Goal: Task Accomplishment & Management: Complete application form

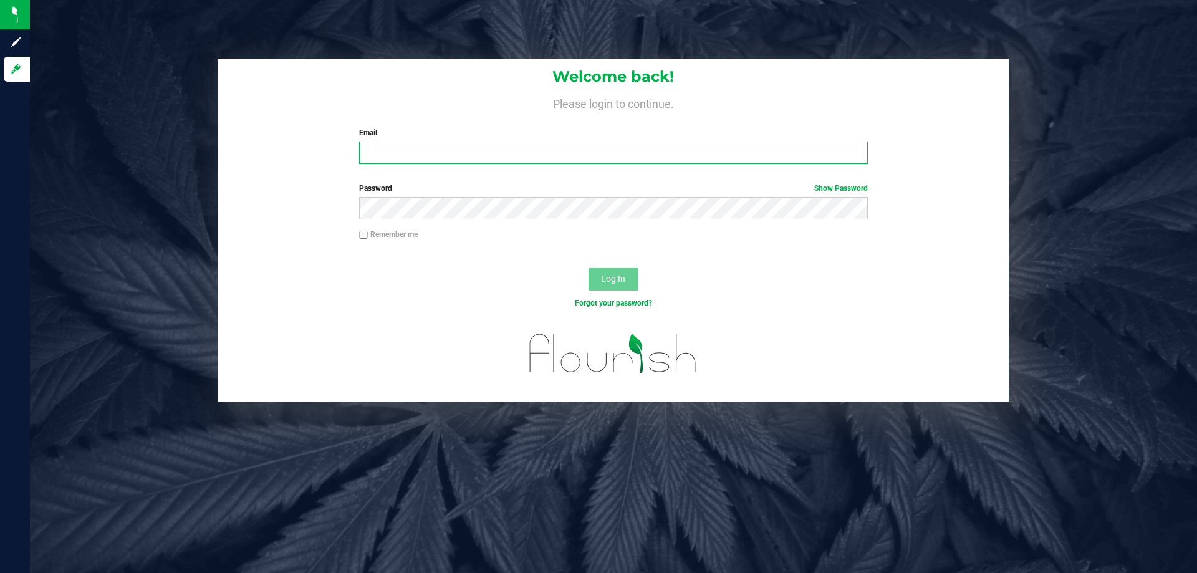
click at [484, 155] on input "Email" at bounding box center [613, 153] width 508 height 22
type input "[EMAIL_ADDRESS][DOMAIN_NAME]"
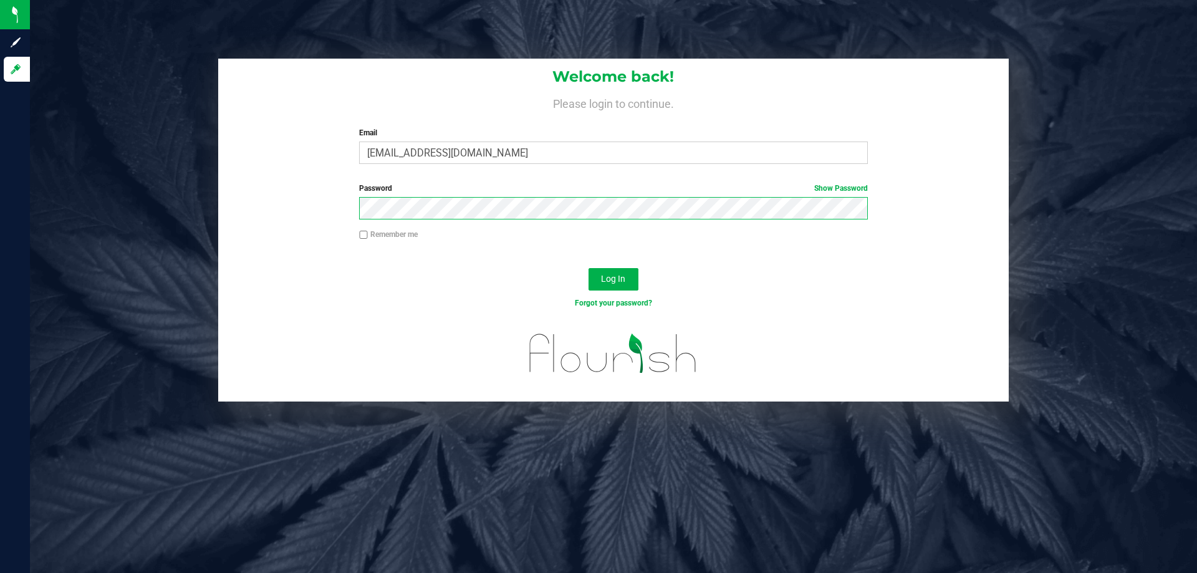
click at [589, 268] on button "Log In" at bounding box center [614, 279] width 50 height 22
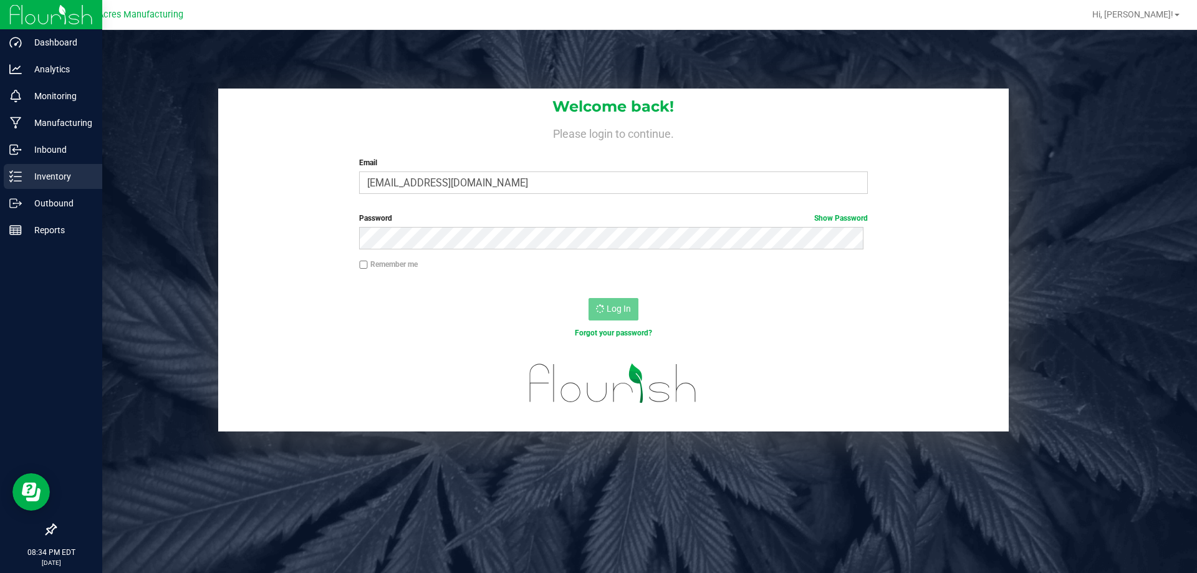
drag, startPoint x: 44, startPoint y: 171, endPoint x: 46, endPoint y: 178, distance: 6.5
click at [46, 173] on p "Inventory" at bounding box center [59, 176] width 75 height 15
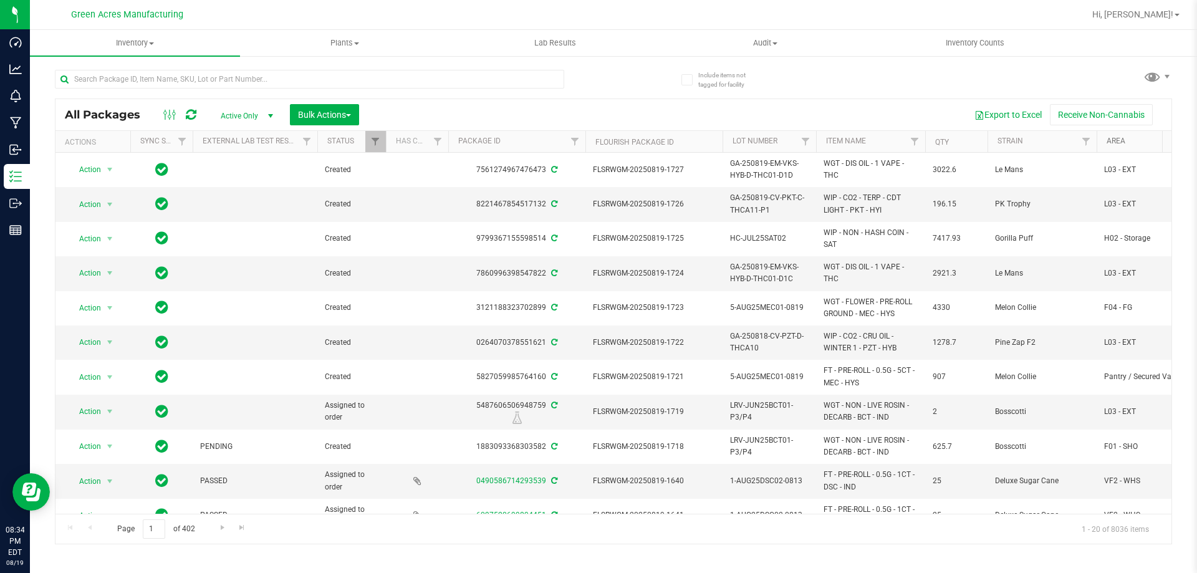
click at [1112, 140] on link "Area" at bounding box center [1116, 141] width 19 height 9
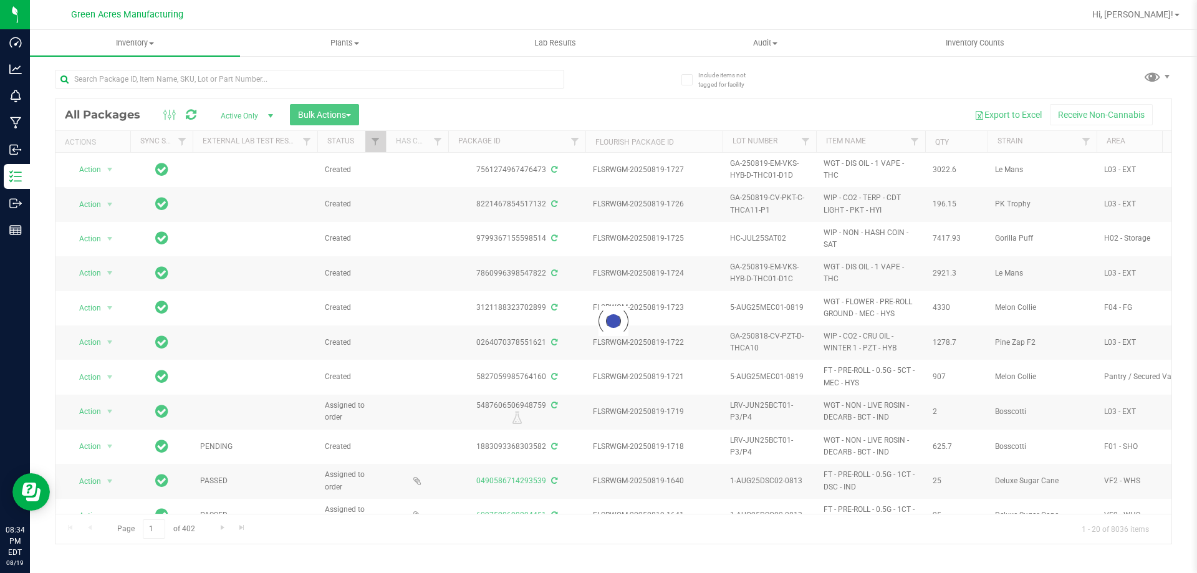
click at [1114, 143] on div at bounding box center [613, 321] width 1116 height 445
drag, startPoint x: 465, startPoint y: 508, endPoint x: 477, endPoint y: 506, distance: 12.5
click at [477, 506] on div at bounding box center [613, 321] width 1116 height 445
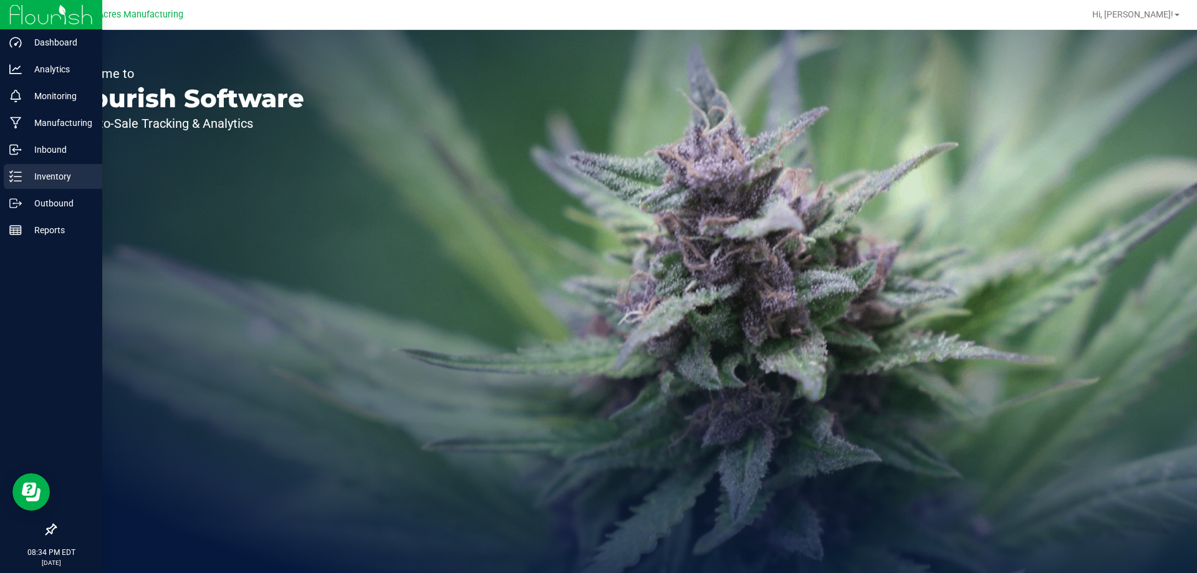
click at [23, 180] on p "Inventory" at bounding box center [59, 176] width 75 height 15
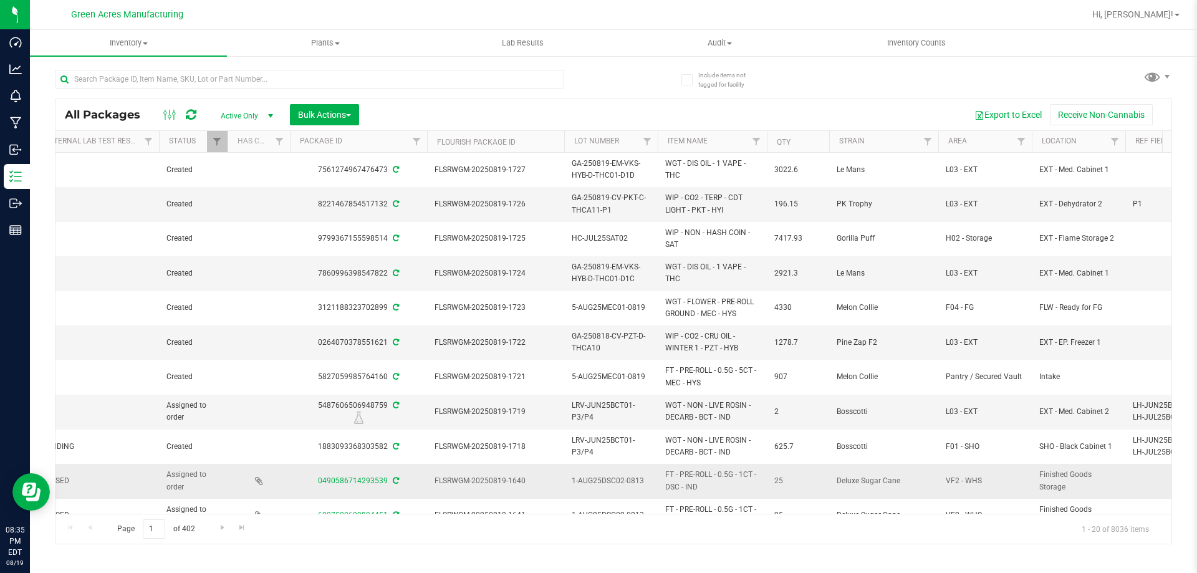
scroll to position [0, 167]
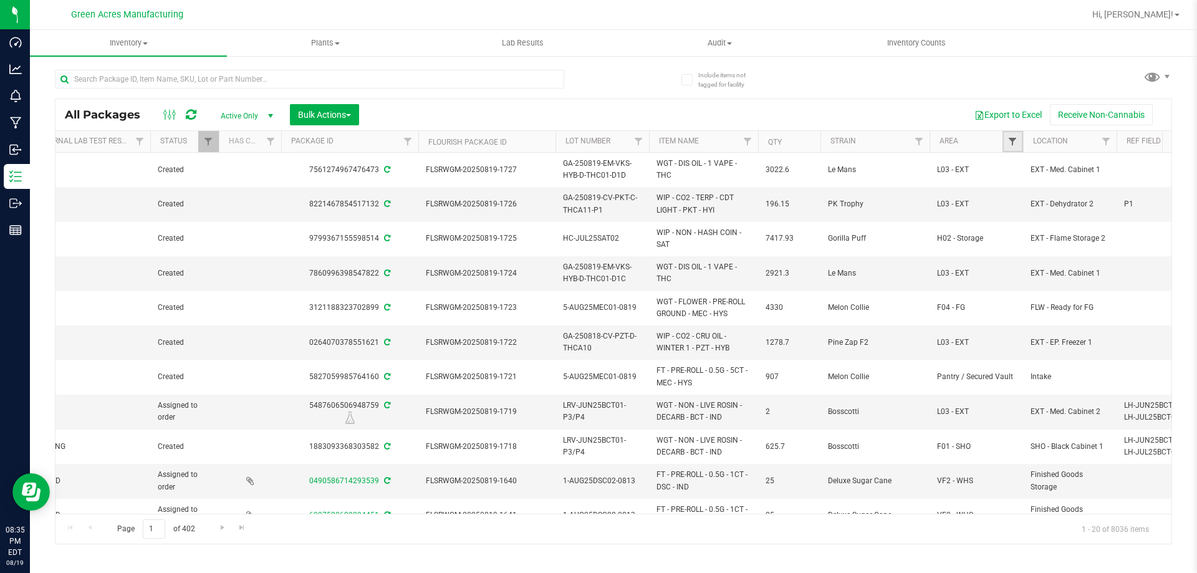
click at [1010, 147] on span "Filter" at bounding box center [1013, 142] width 10 height 10
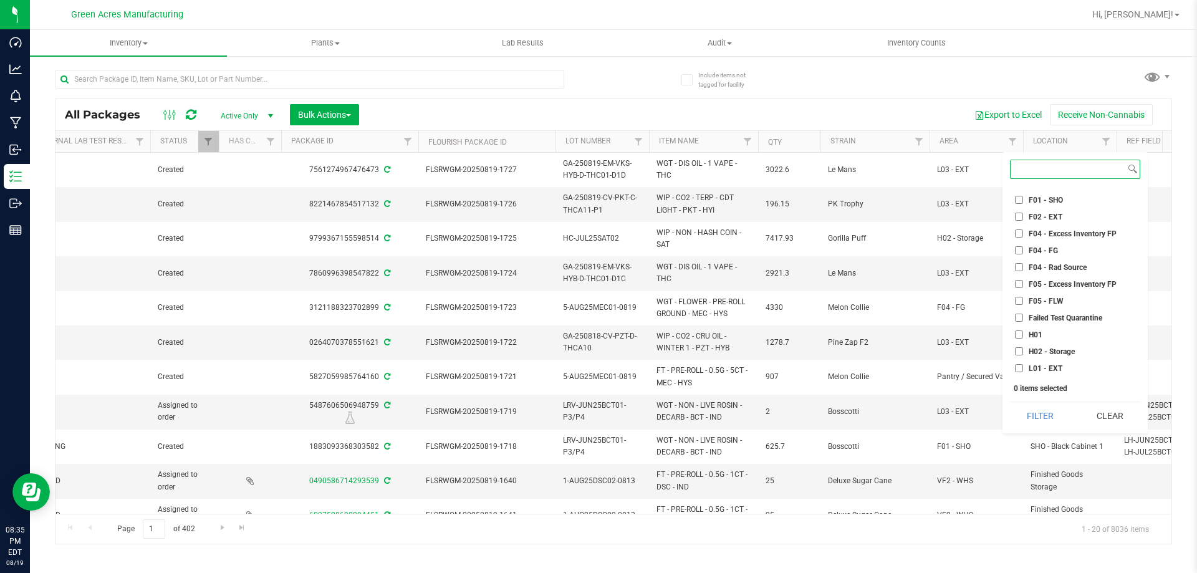
scroll to position [125, 0]
click at [1023, 325] on input "L01 - EXT" at bounding box center [1019, 323] width 8 height 8
checkbox input "true"
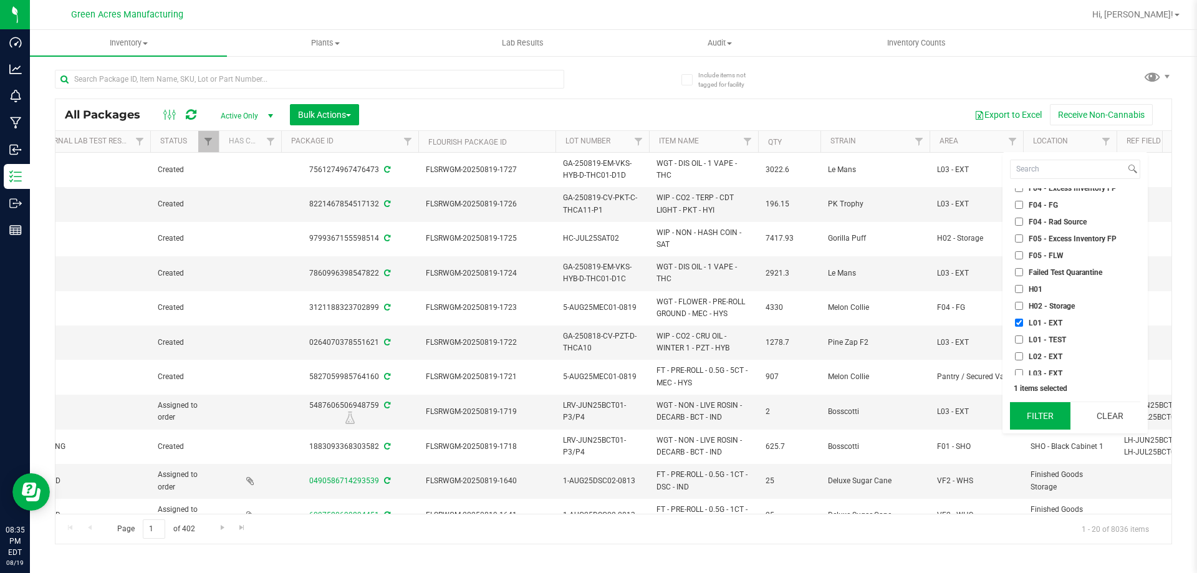
click at [1043, 419] on button "Filter" at bounding box center [1040, 415] width 60 height 27
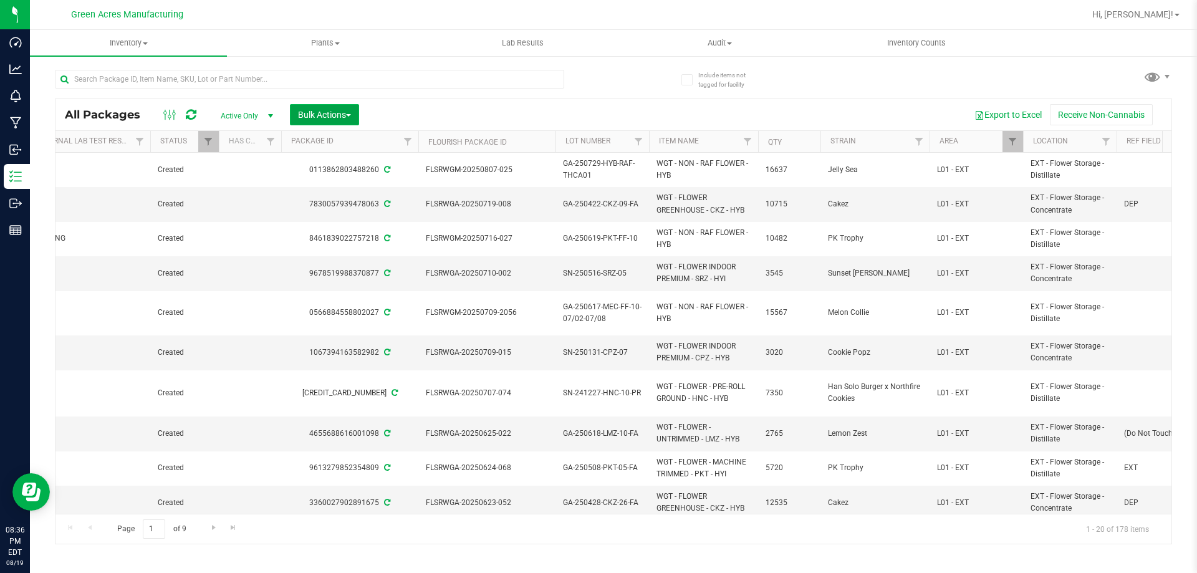
click at [306, 120] on button "Bulk Actions" at bounding box center [324, 114] width 69 height 21
click at [354, 281] on span "Print package labels" at bounding box center [334, 281] width 75 height 10
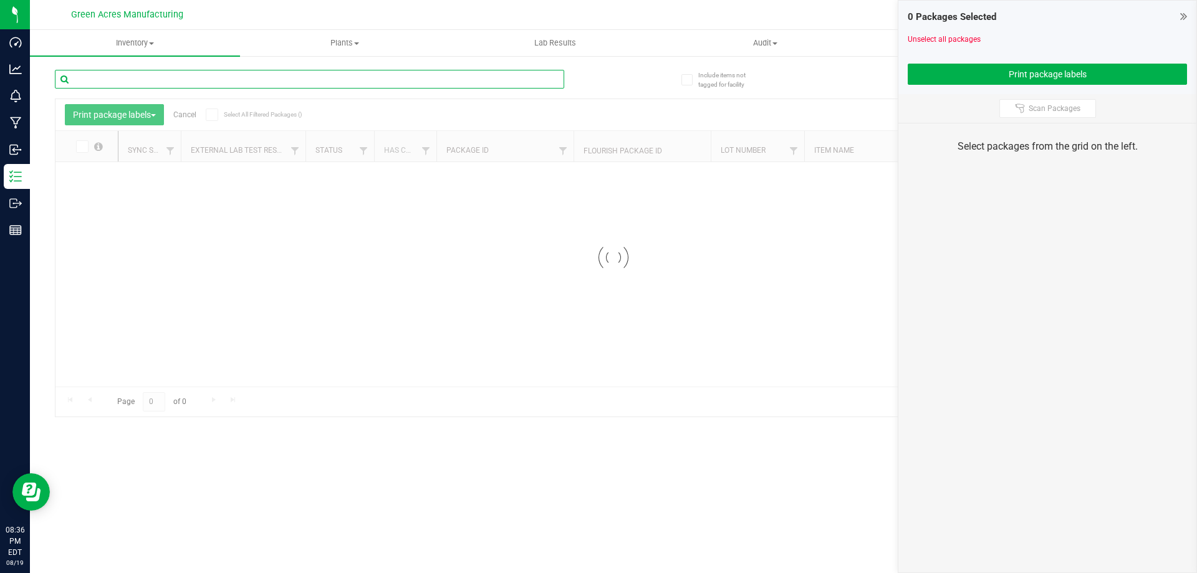
click at [296, 81] on input "text" at bounding box center [309, 79] width 509 height 19
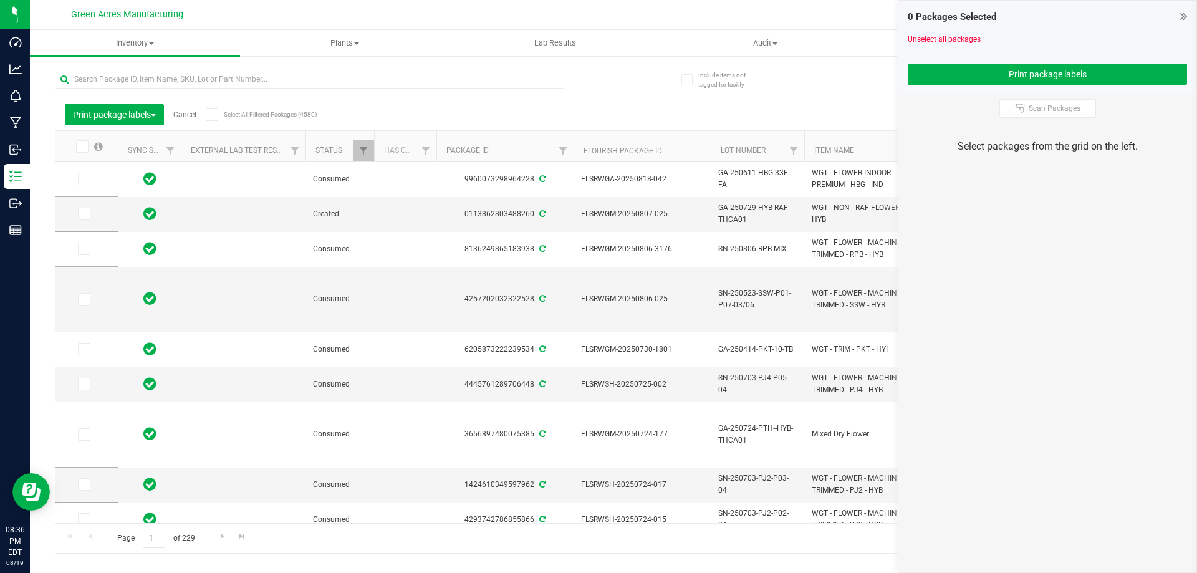
click at [609, 100] on div "Print package labels Cancel Select All Filtered Packages (4580) Add to manufact…" at bounding box center [613, 114] width 1116 height 31
click at [1043, 109] on span "Scan Packages" at bounding box center [1055, 109] width 52 height 10
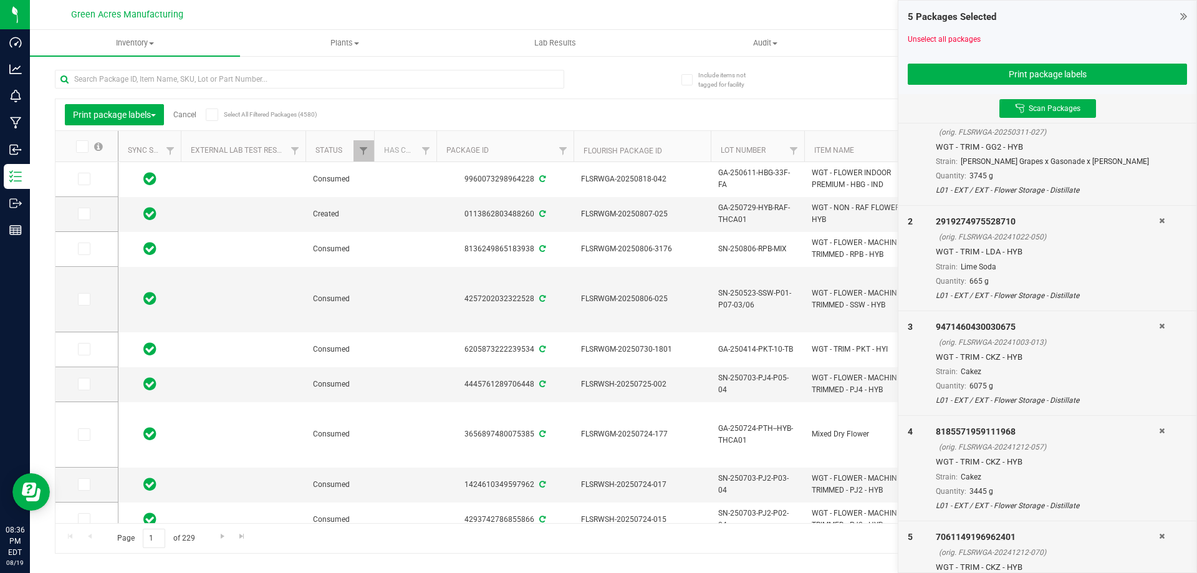
scroll to position [107, 0]
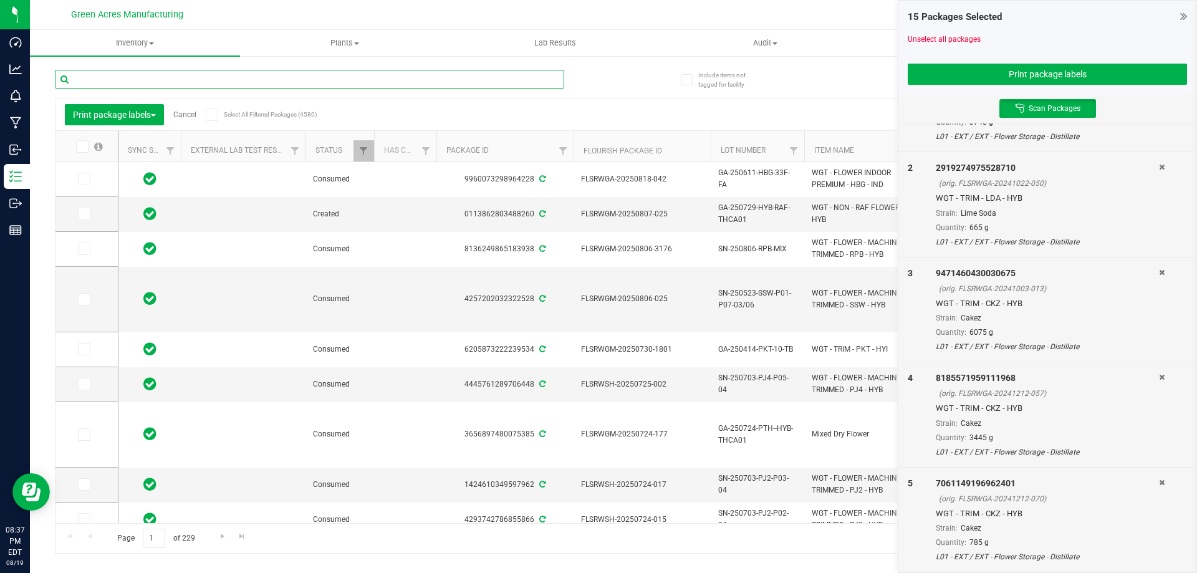
click at [377, 75] on input "text" at bounding box center [309, 79] width 509 height 19
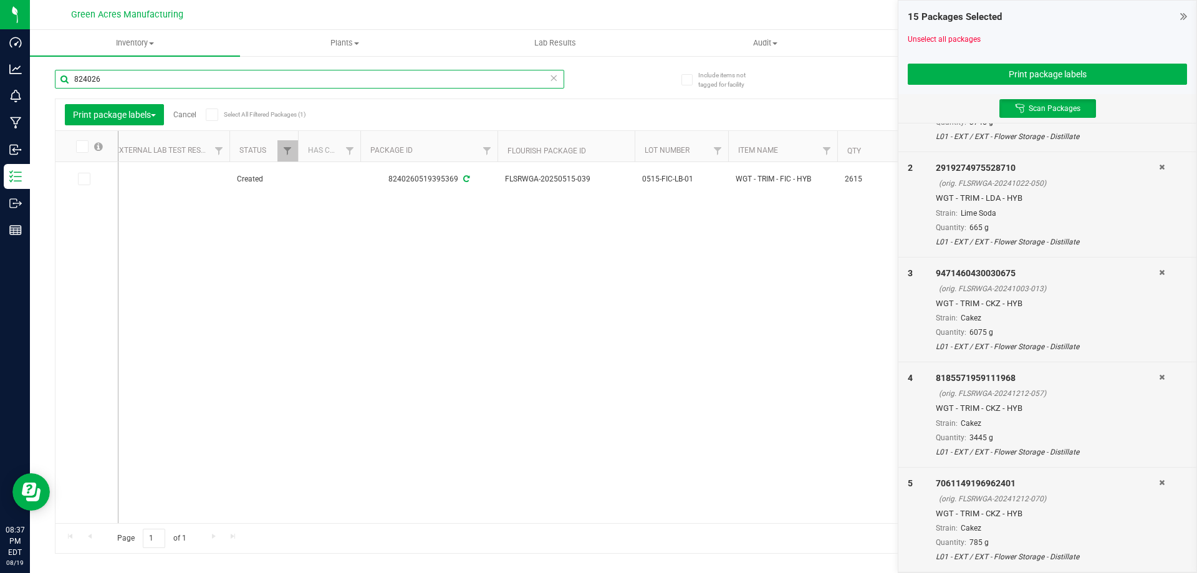
scroll to position [0, 78]
type input "824026"
click at [89, 184] on span at bounding box center [84, 179] width 12 height 12
click at [0, 0] on input "checkbox" at bounding box center [0, 0] width 0 height 0
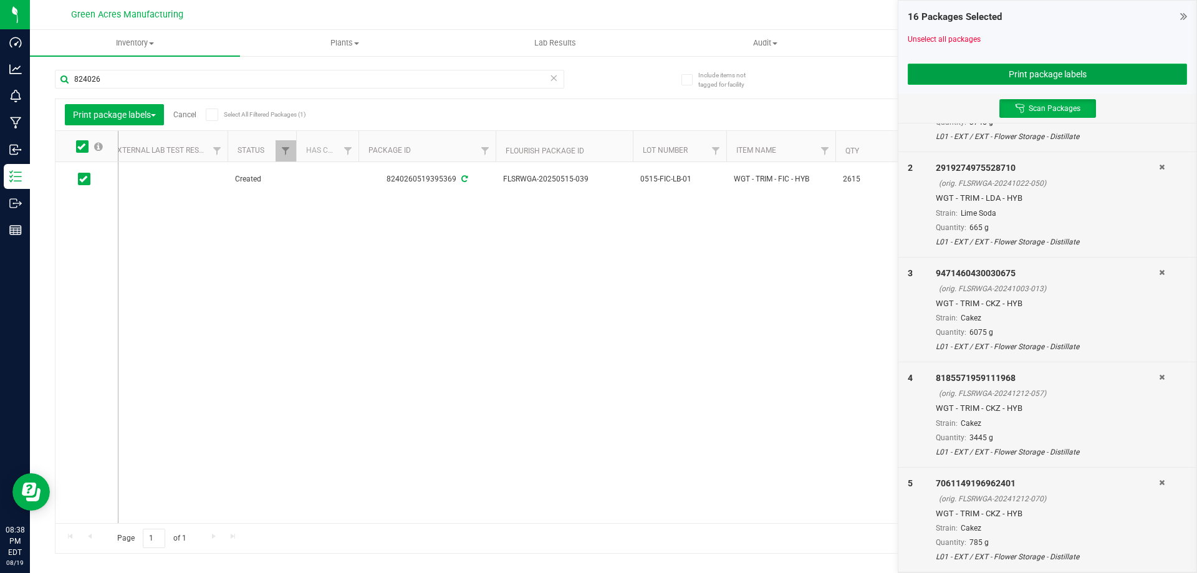
click at [1006, 77] on button "Print package labels" at bounding box center [1047, 74] width 279 height 21
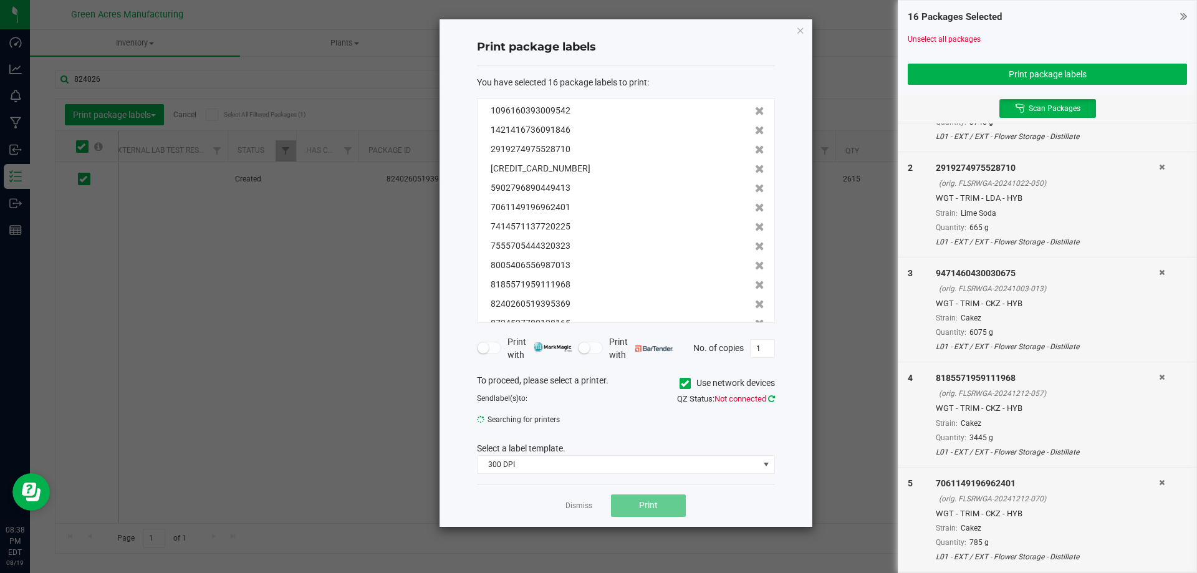
click at [771, 395] on icon at bounding box center [771, 399] width 7 height 8
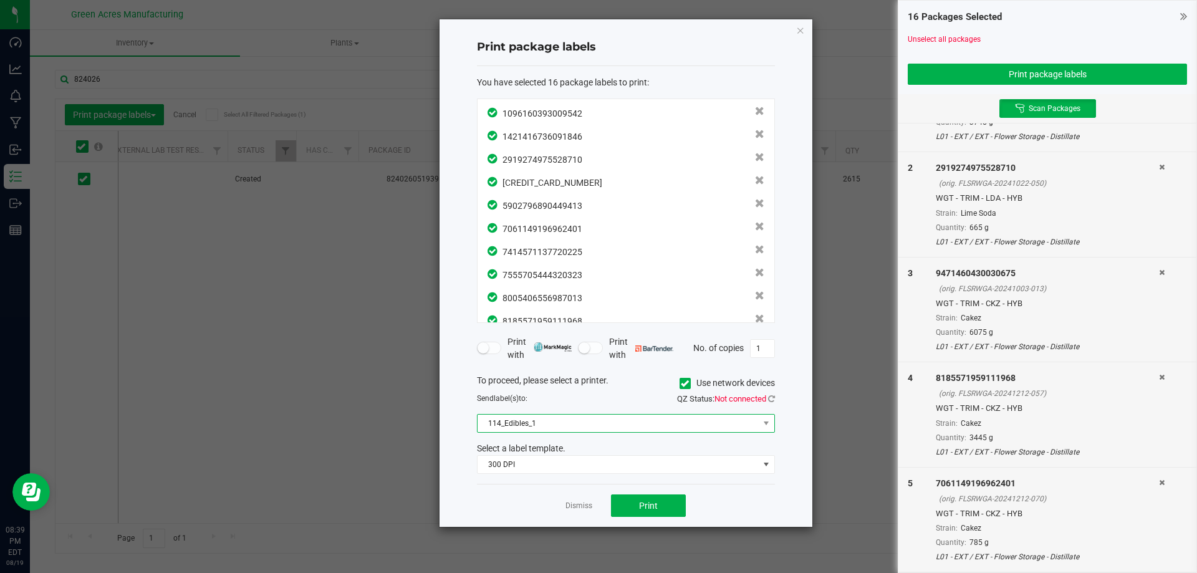
click at [758, 415] on span "114_Edibles_1" at bounding box center [618, 423] width 281 height 17
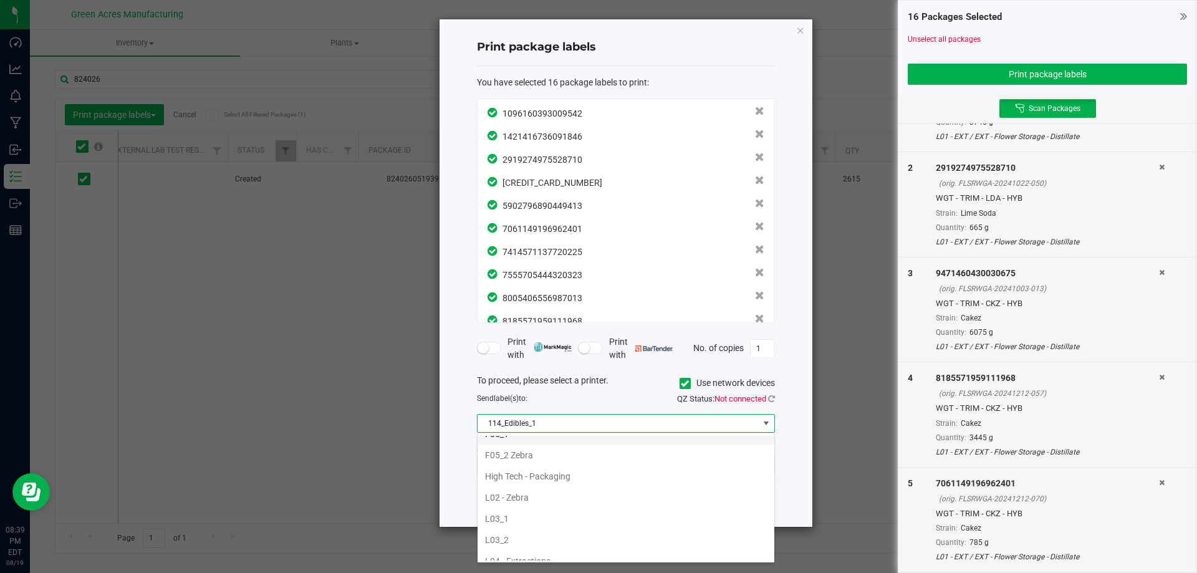
scroll to position [374, 0]
click at [571, 534] on li "L03_2" at bounding box center [626, 538] width 297 height 21
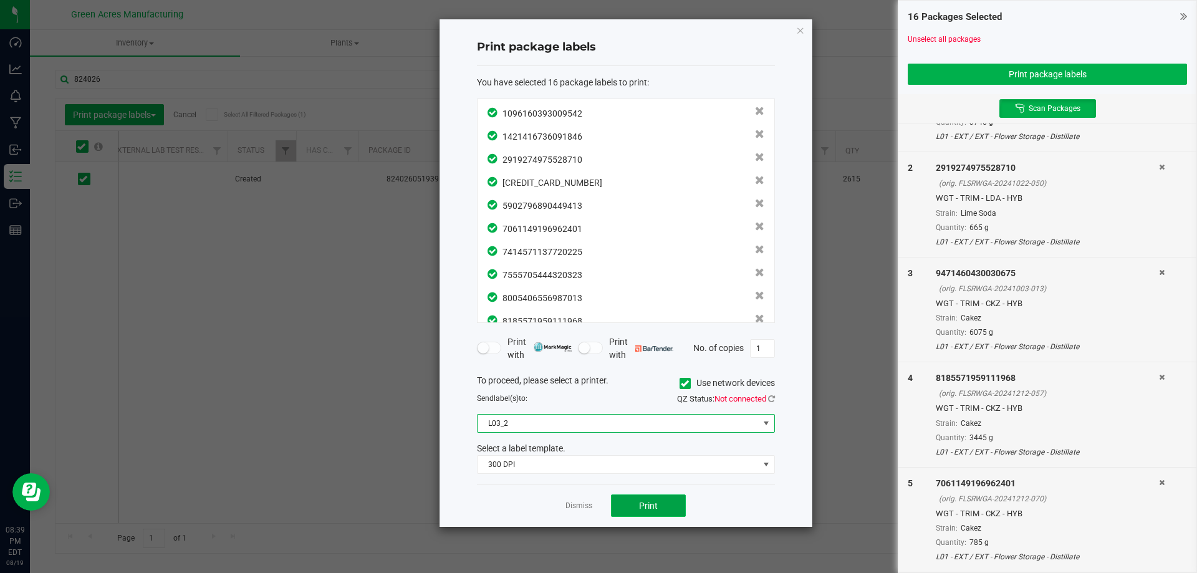
click at [653, 508] on span "Print" at bounding box center [648, 506] width 19 height 10
click at [769, 397] on icon at bounding box center [771, 399] width 7 height 8
click at [660, 504] on button "Print" at bounding box center [648, 505] width 75 height 22
click at [250, 263] on ngb-modal-window "Print package labels You have selected 16 package labels to print : 10961603930…" at bounding box center [603, 286] width 1207 height 573
click at [584, 506] on link "Dismiss" at bounding box center [579, 506] width 27 height 11
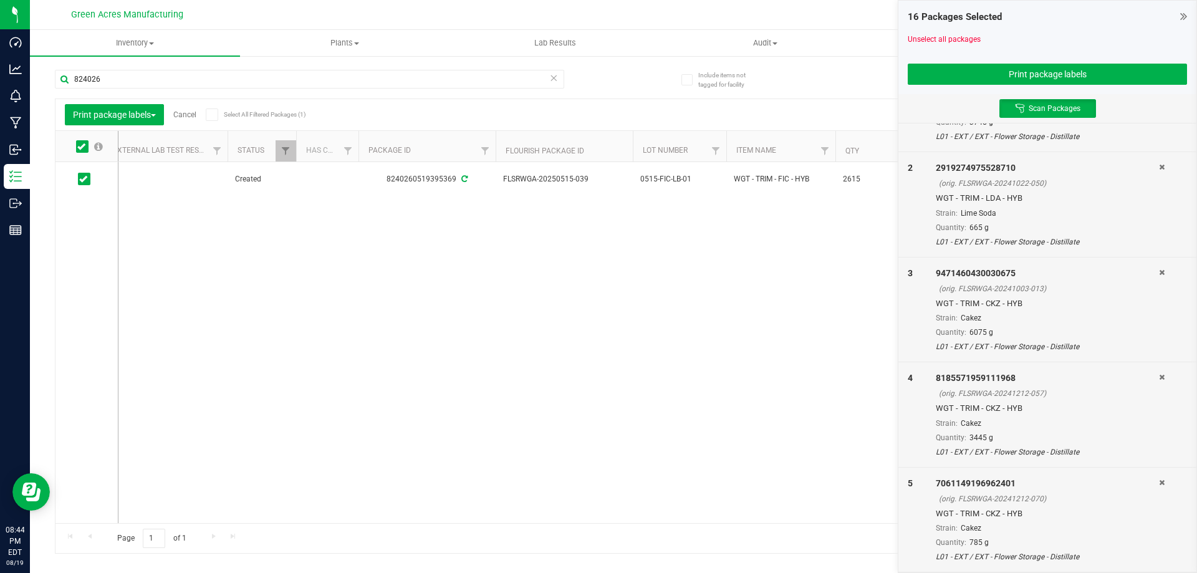
click at [190, 116] on link "Cancel" at bounding box center [184, 114] width 23 height 9
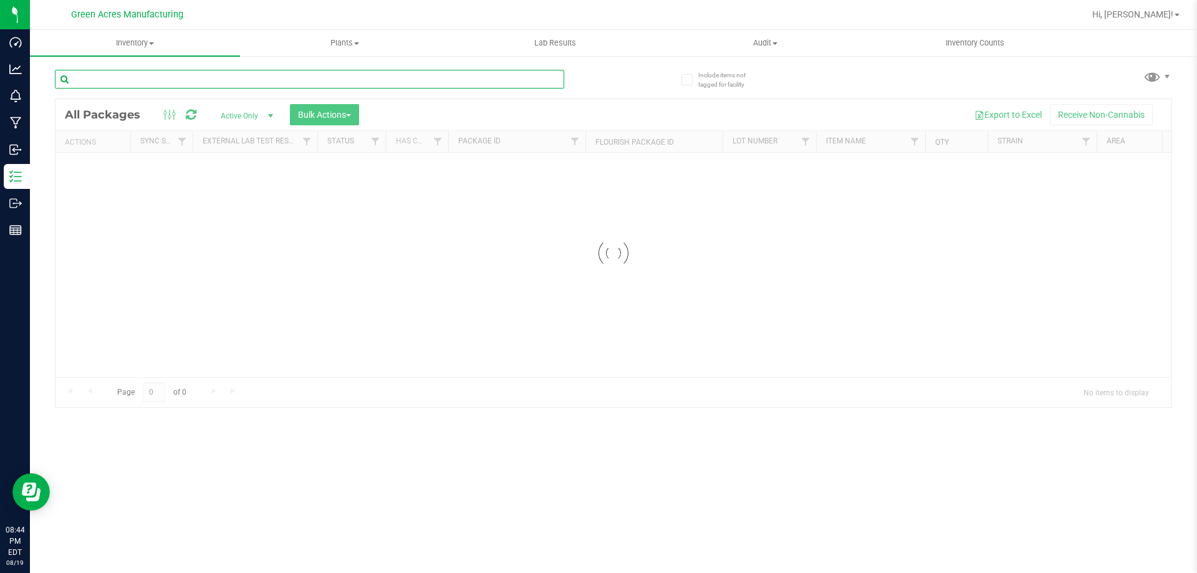
click at [253, 80] on input "text" at bounding box center [309, 79] width 509 height 19
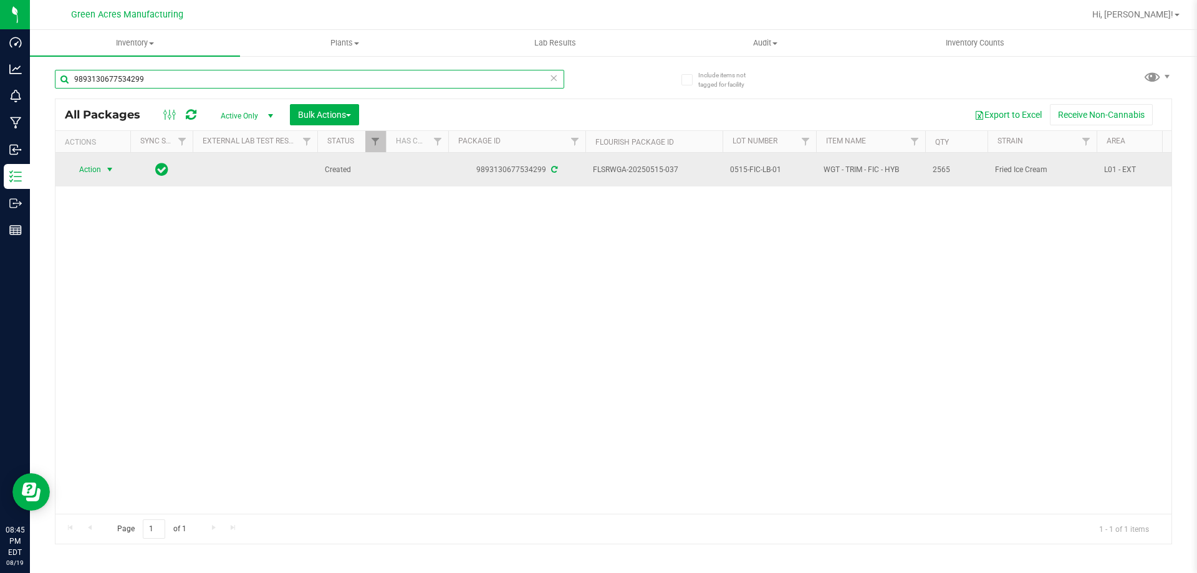
type input "9893130677534299"
click at [104, 168] on span "select" at bounding box center [110, 169] width 16 height 17
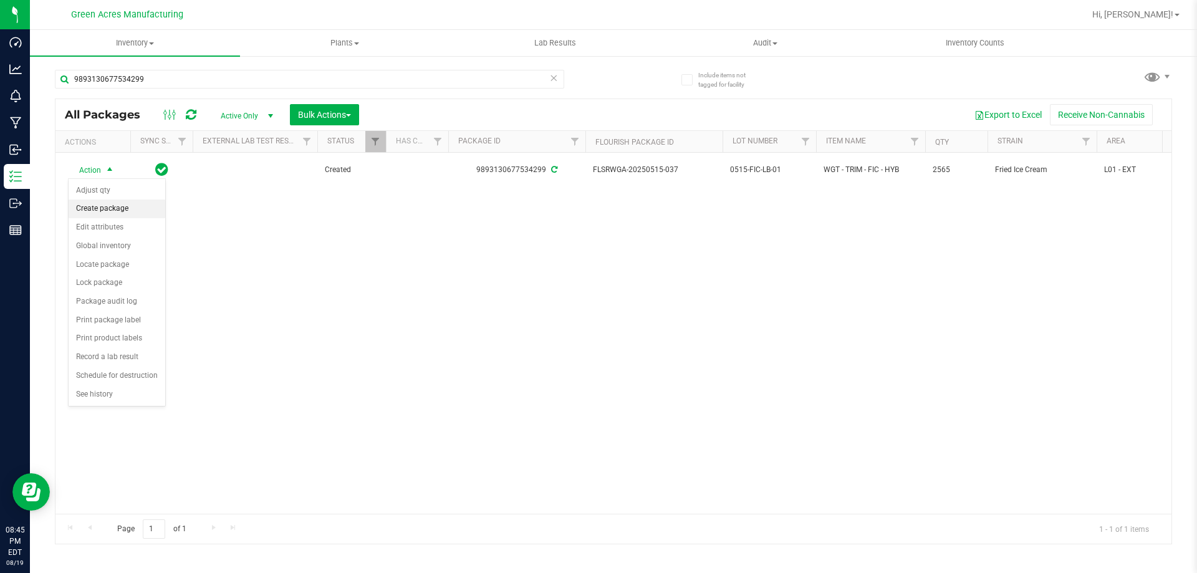
click at [112, 203] on li "Create package" at bounding box center [117, 209] width 97 height 19
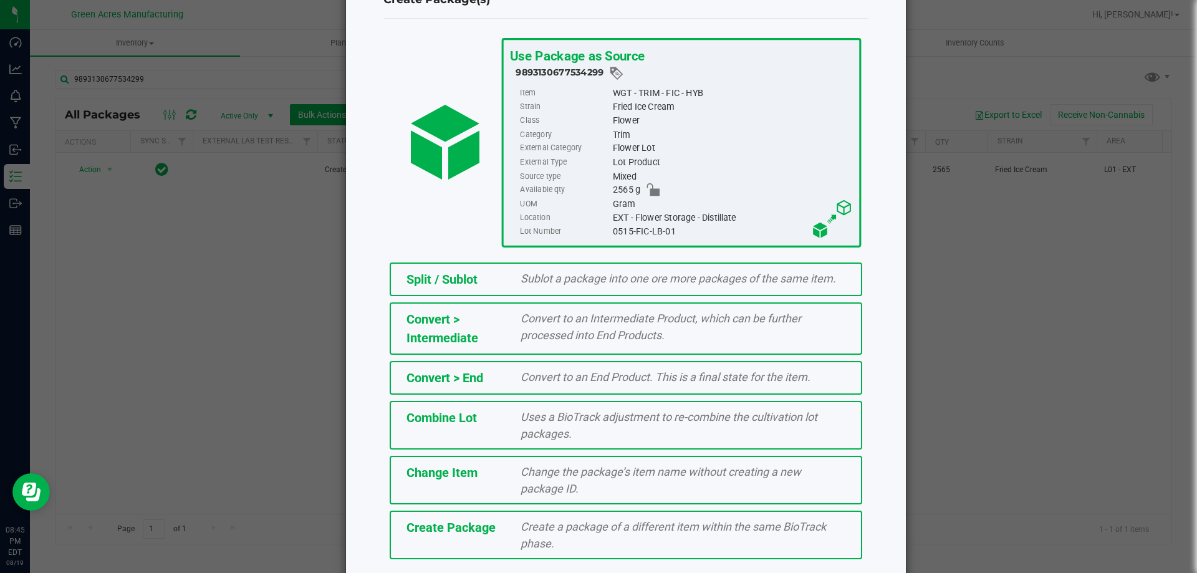
scroll to position [90, 0]
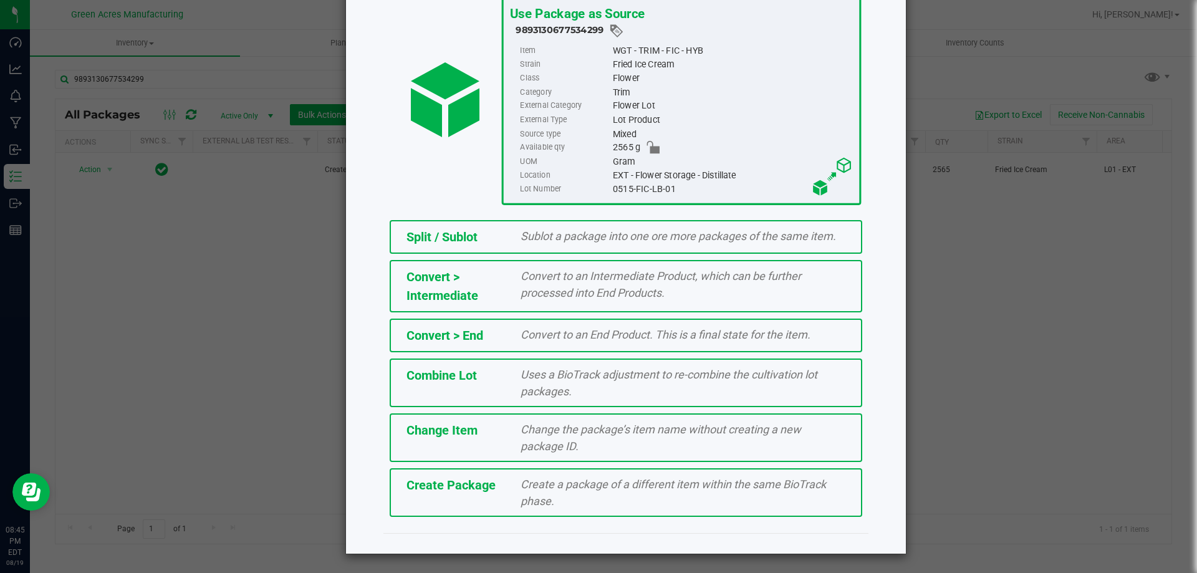
click at [609, 493] on div "Create a package of a different item within the same BioTrack phase." at bounding box center [683, 493] width 344 height 34
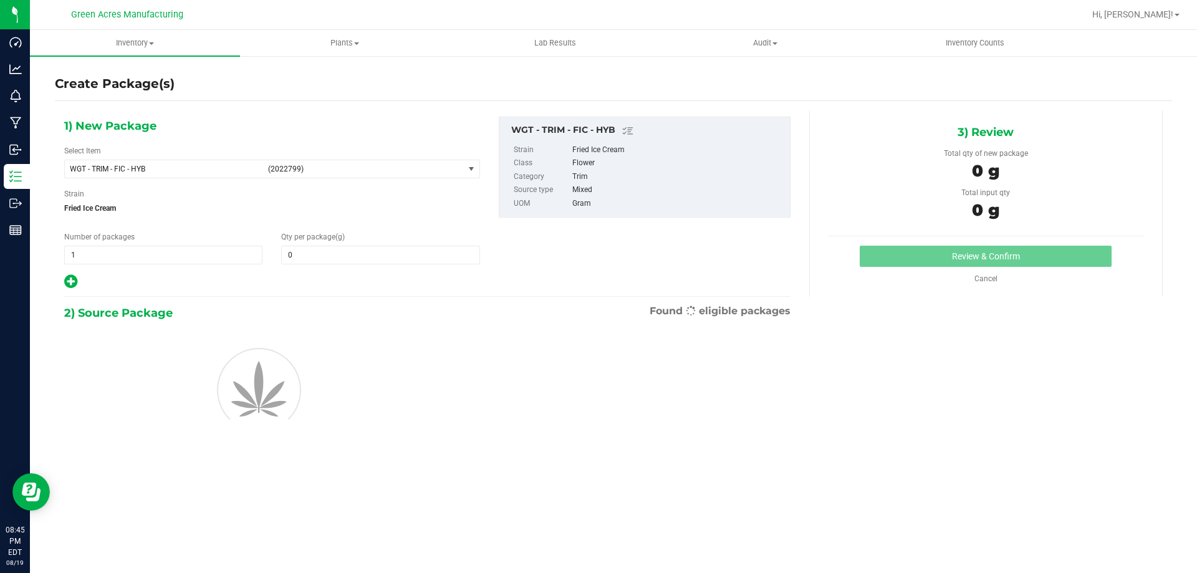
type input "0.0000"
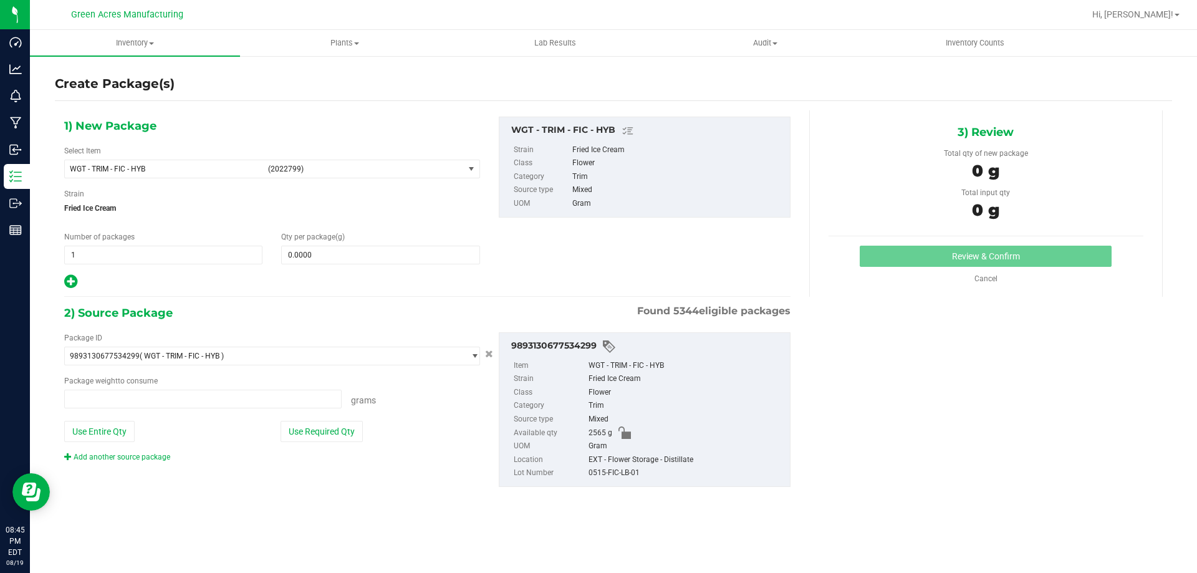
type input "0.0000 g"
click at [290, 172] on span "(2022799)" at bounding box center [363, 169] width 191 height 9
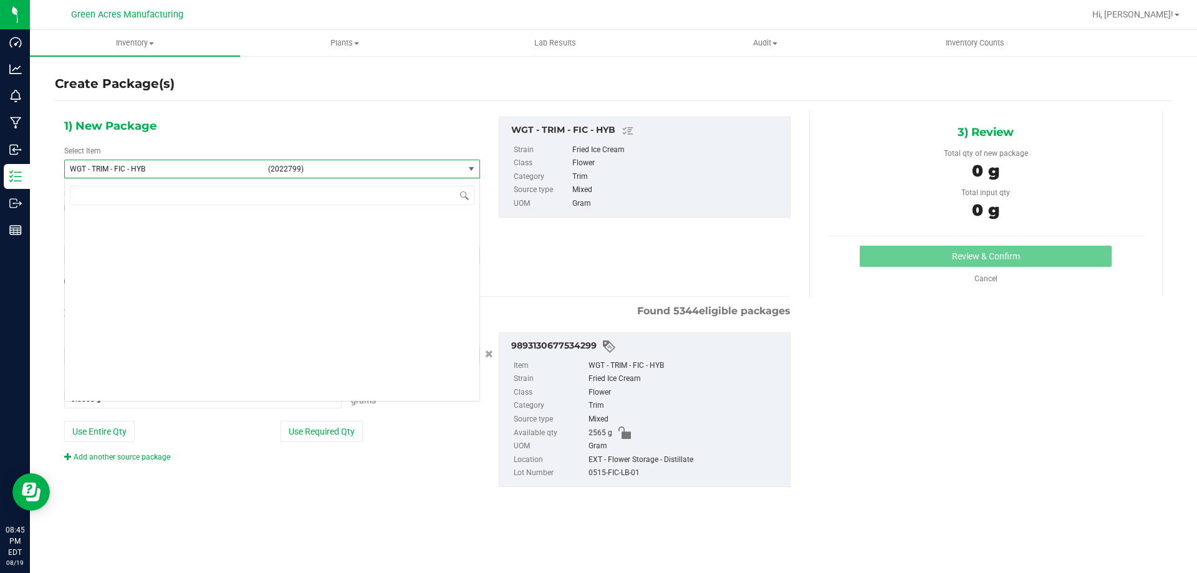
scroll to position [291785, 0]
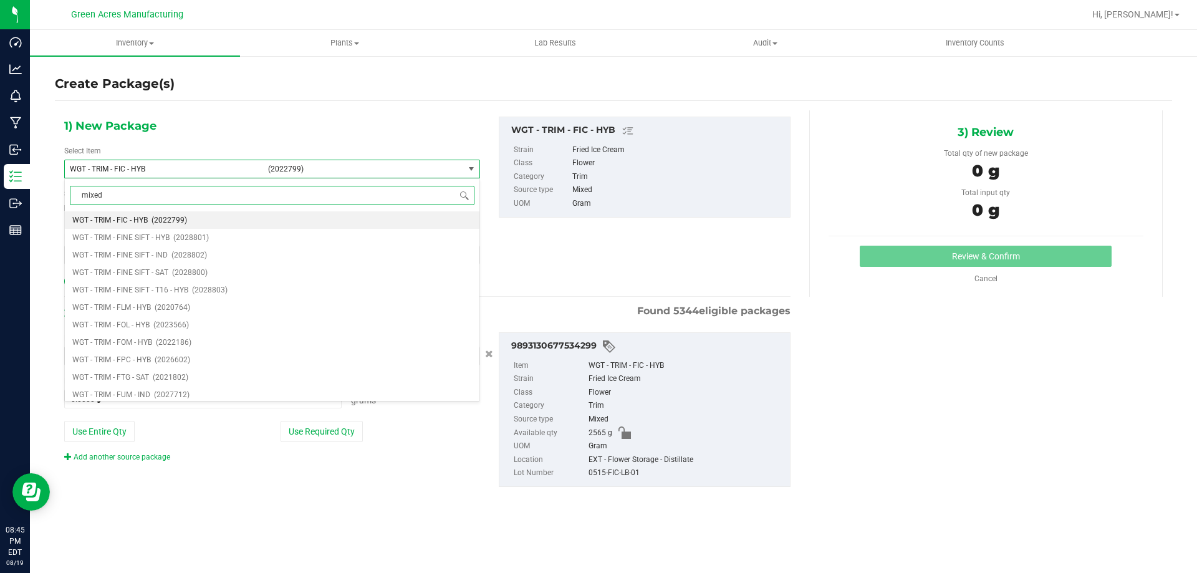
type input "mixed"
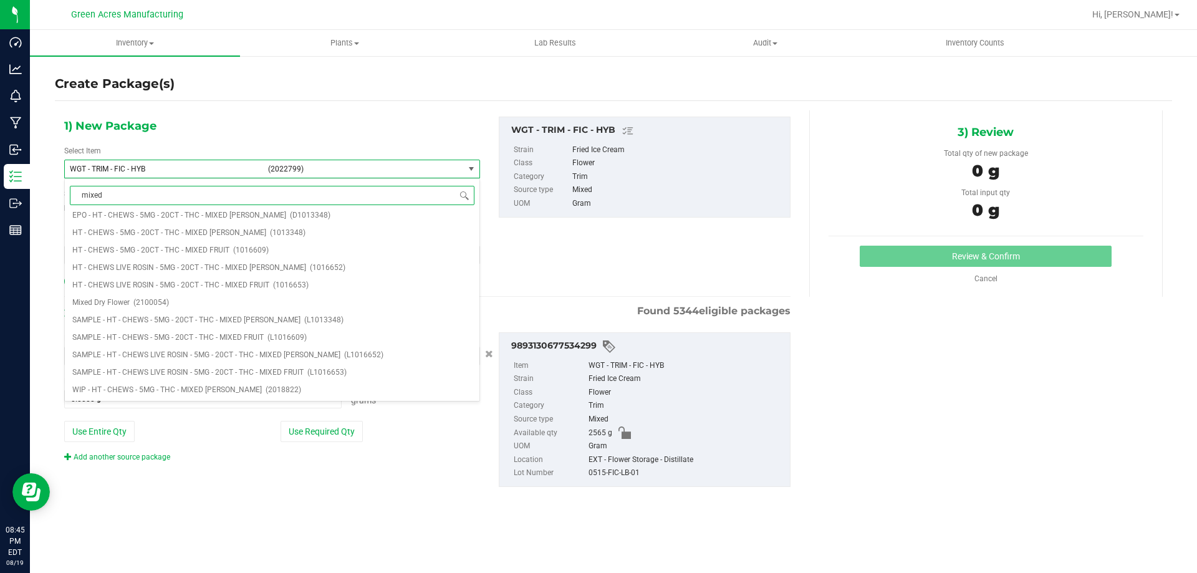
scroll to position [0, 0]
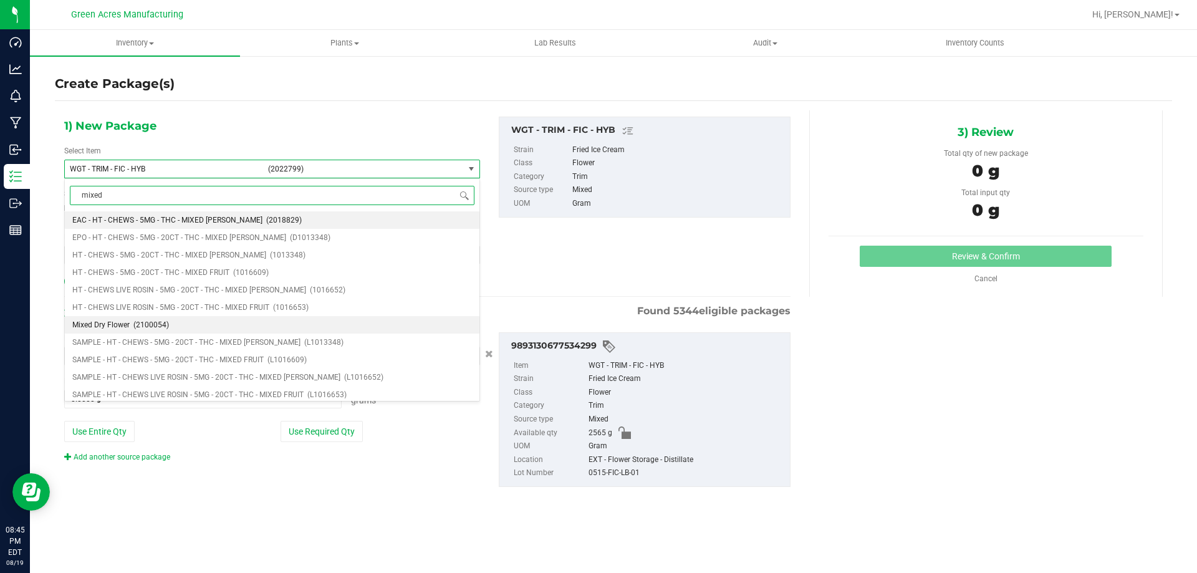
click at [133, 327] on span "(2100054)" at bounding box center [151, 324] width 36 height 9
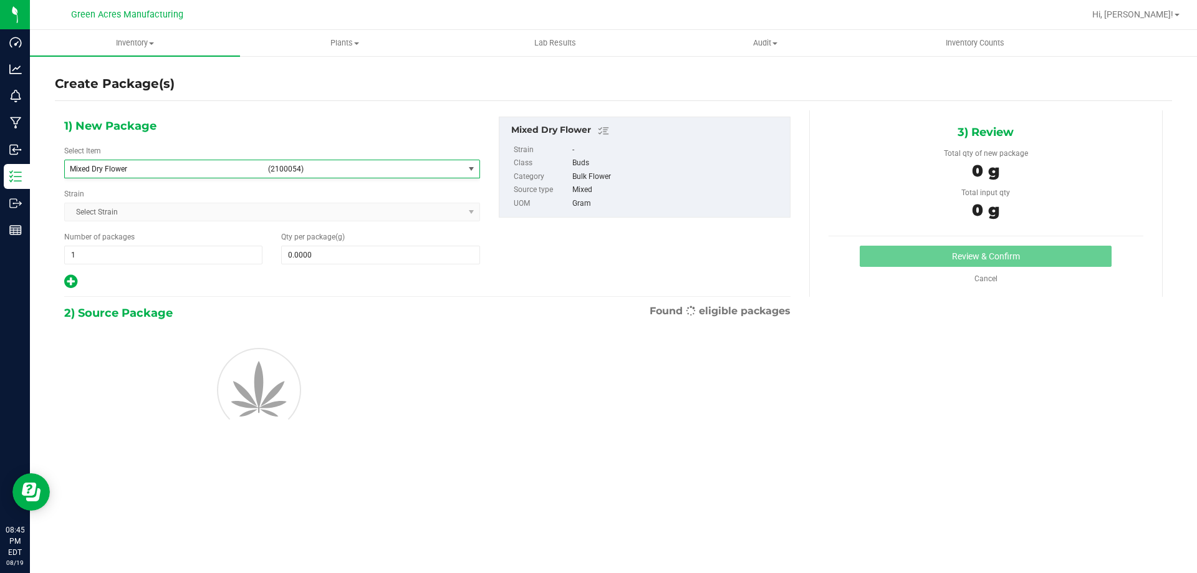
type input "0.0000"
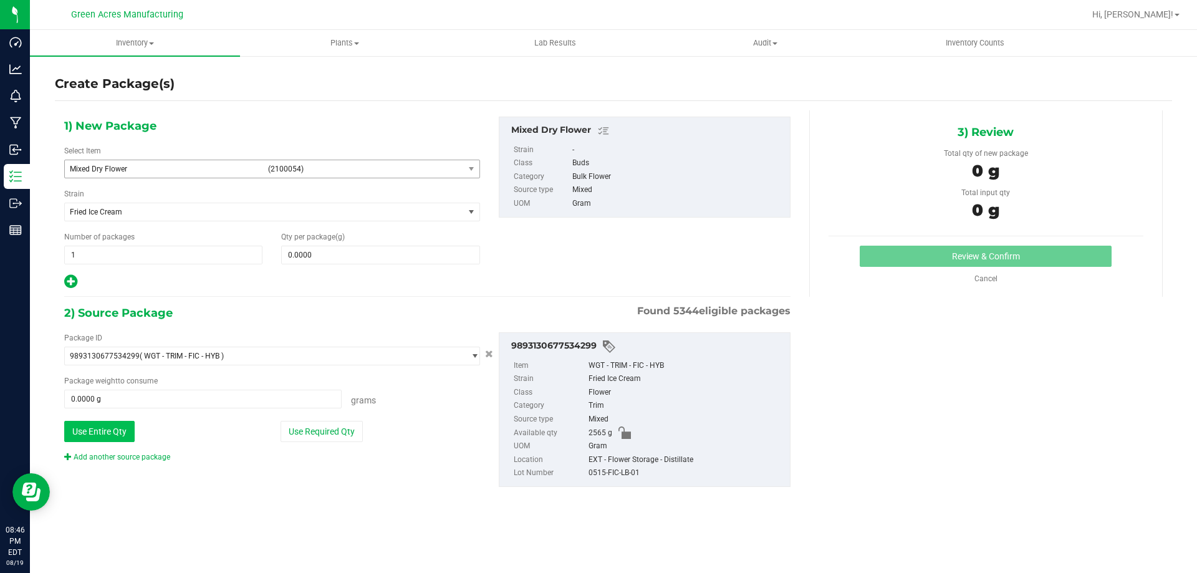
click at [95, 438] on button "Use Entire Qty" at bounding box center [99, 431] width 70 height 21
type input "2565.0000 g"
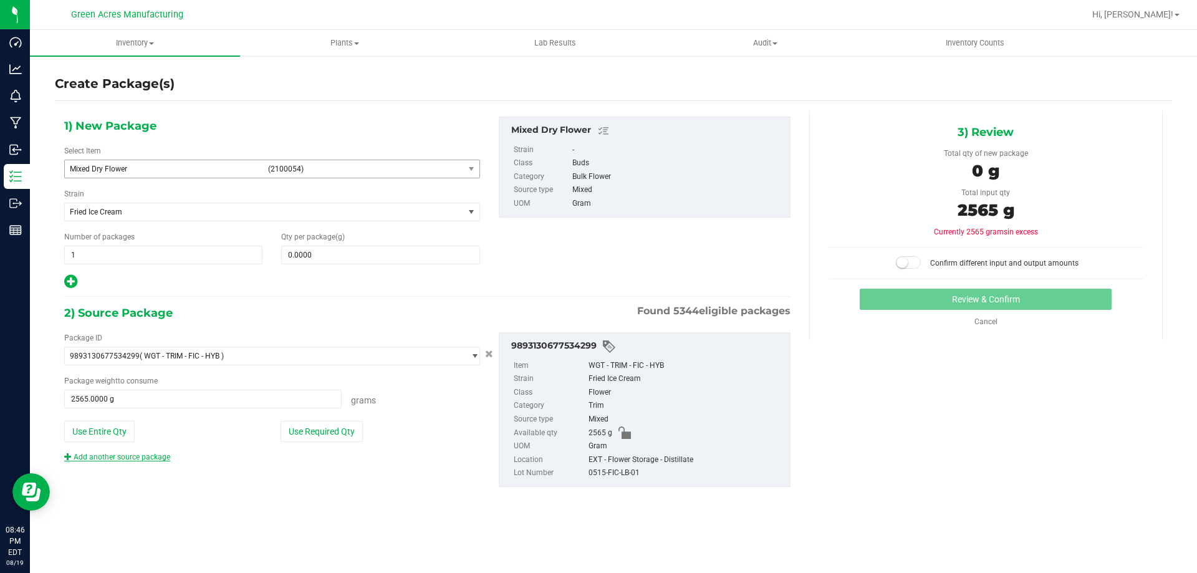
click at [103, 460] on link "Add another source package" at bounding box center [117, 457] width 106 height 9
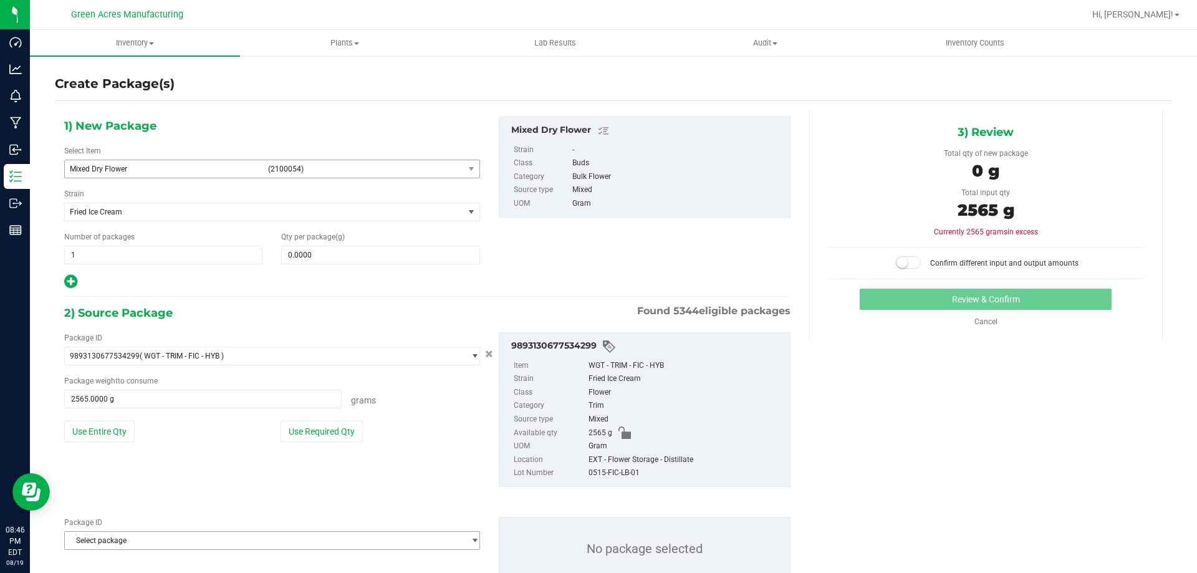
click at [127, 541] on span "Select package" at bounding box center [264, 540] width 399 height 17
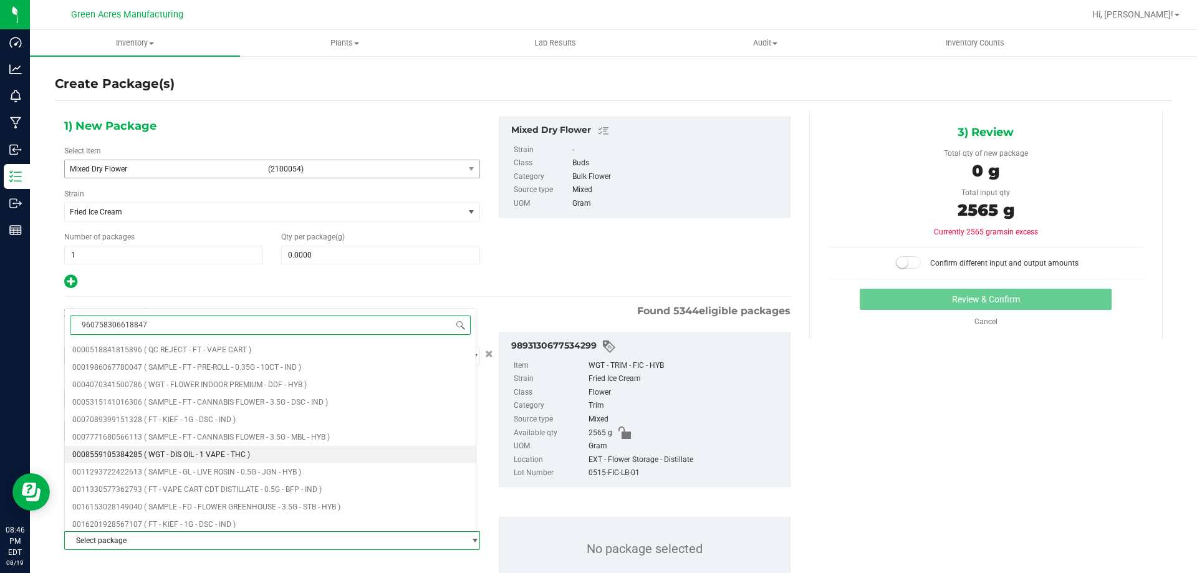
type input "9607583066188470"
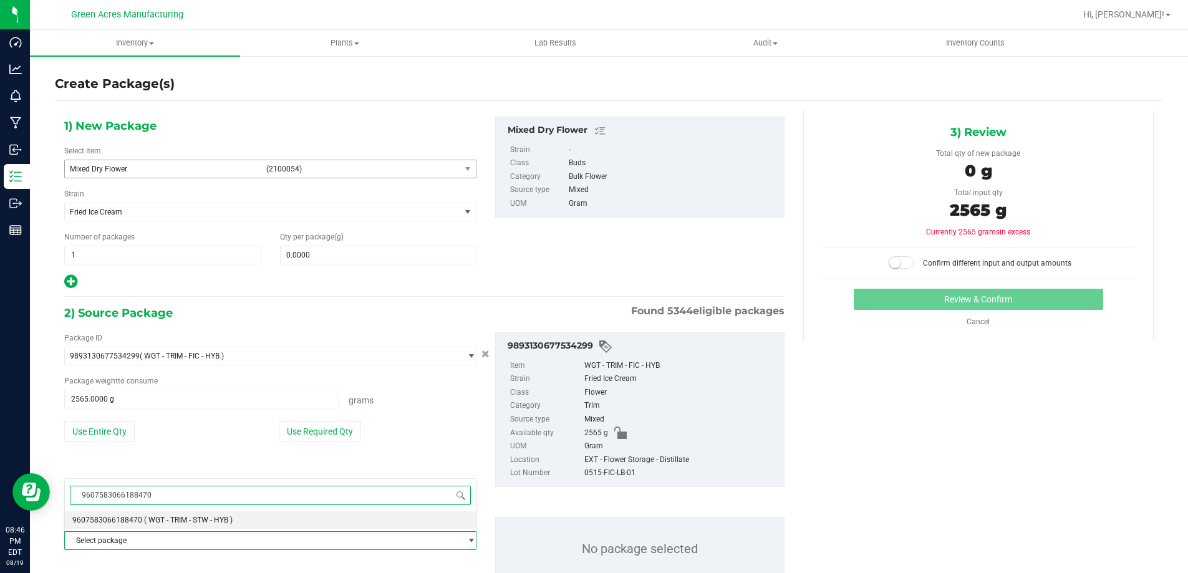
click at [185, 515] on li "9607583066188470 ( WGT - TRIM - STW - HYB )" at bounding box center [270, 519] width 411 height 17
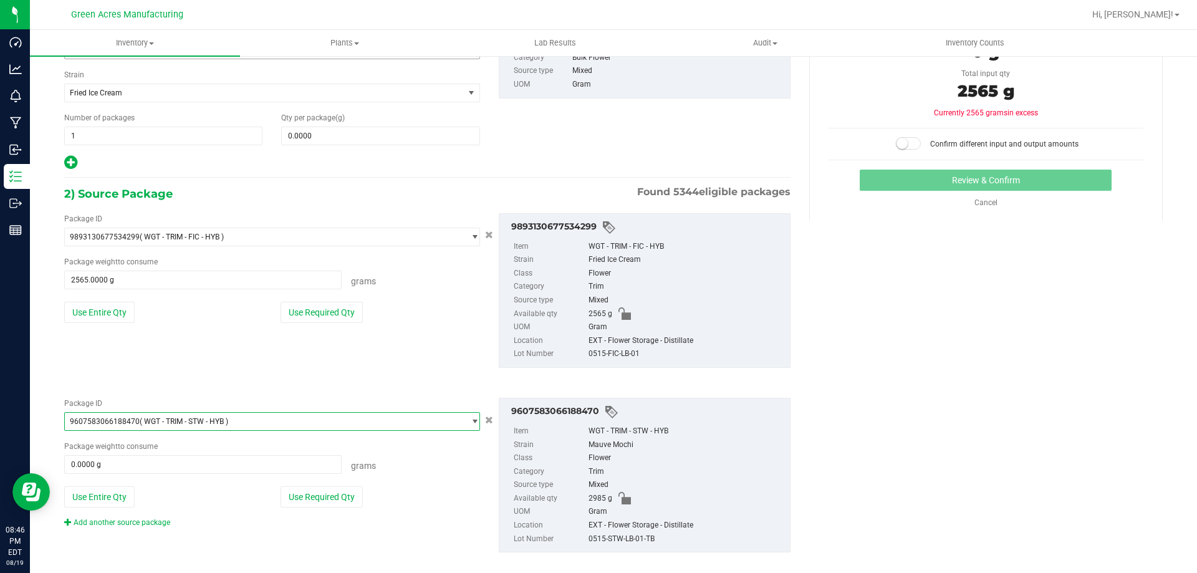
scroll to position [125, 0]
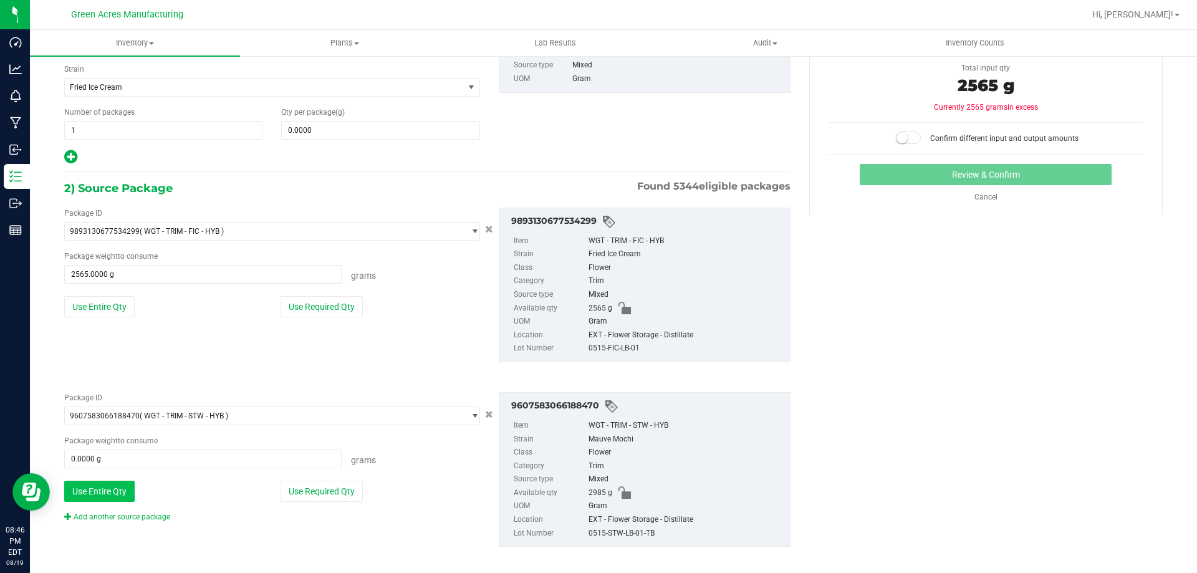
click at [126, 493] on button "Use Entire Qty" at bounding box center [99, 491] width 70 height 21
type input "2985.0000 g"
click at [137, 518] on link "Add another source package" at bounding box center [117, 517] width 106 height 9
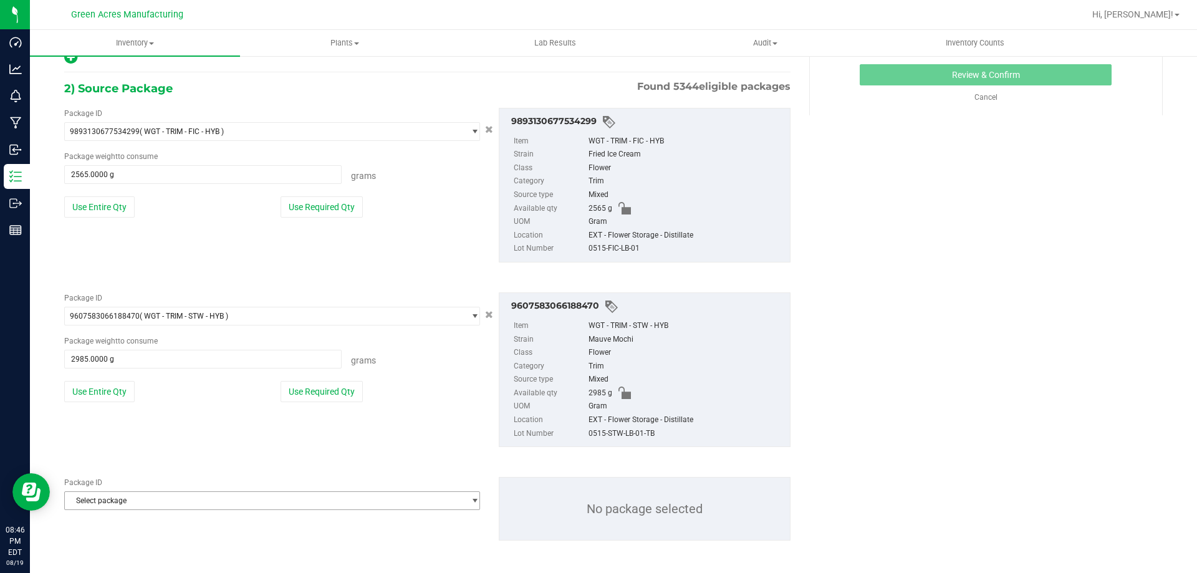
scroll to position [228, 0]
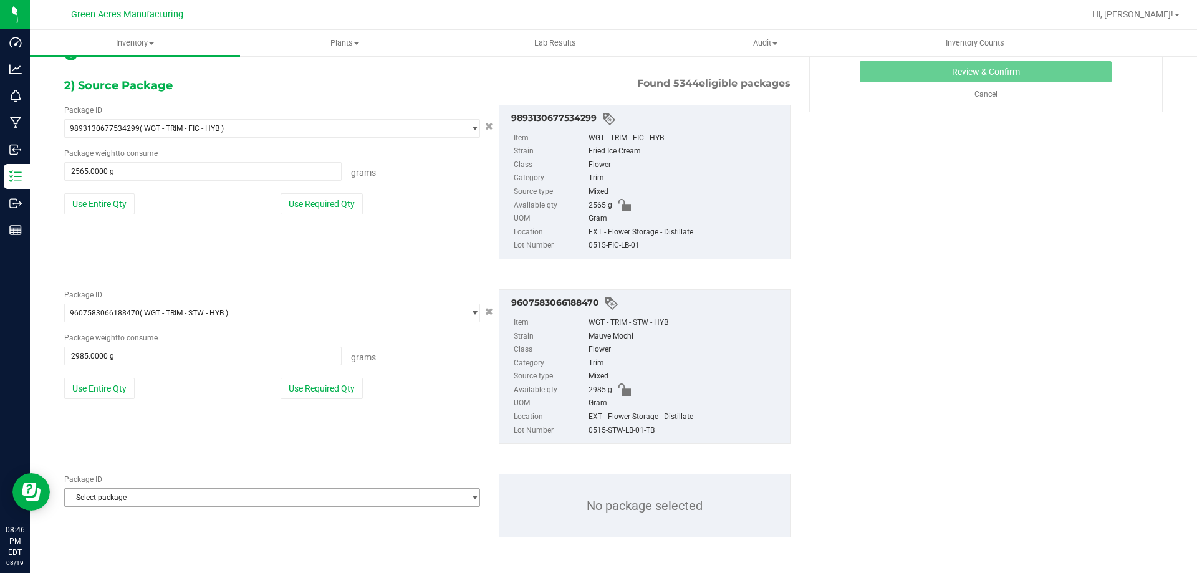
click at [144, 502] on span "Select package" at bounding box center [264, 497] width 399 height 17
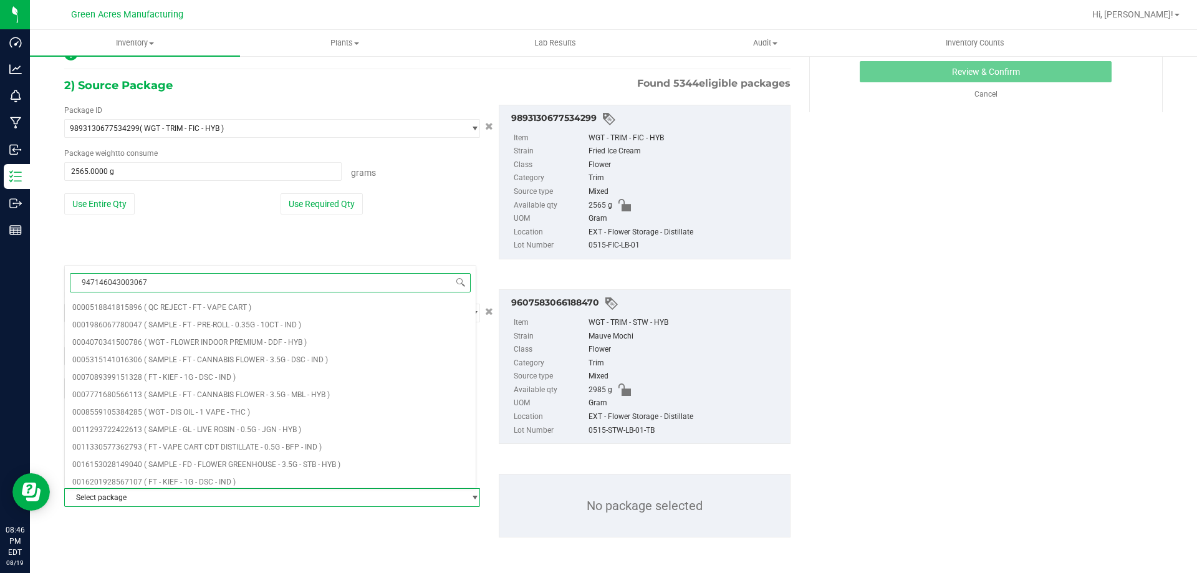
type input "9471460430030675"
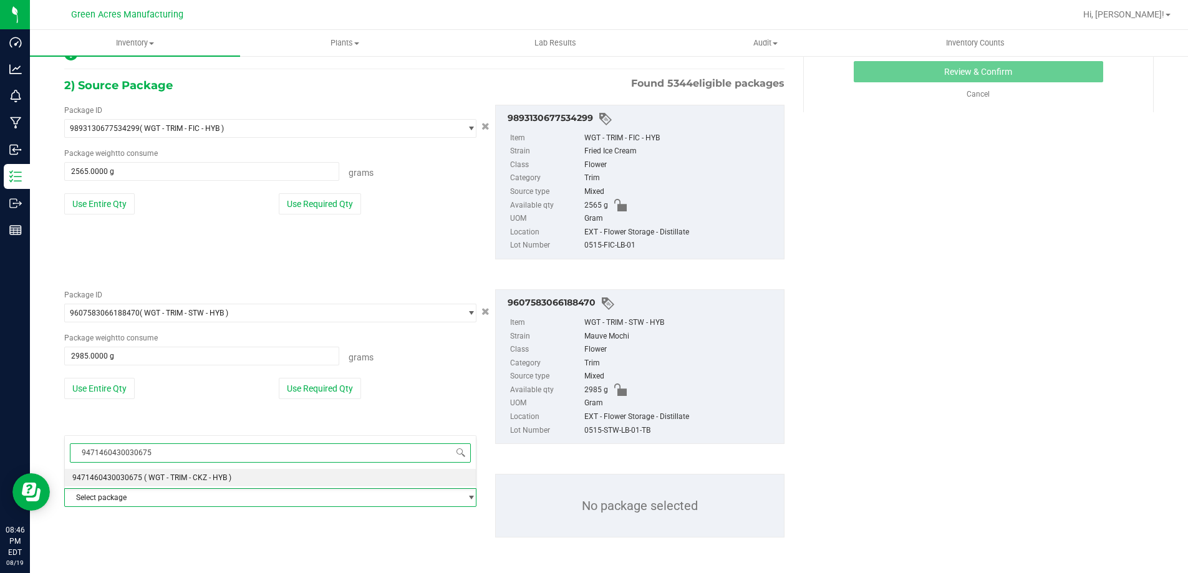
click at [129, 476] on span "9471460430030675" at bounding box center [107, 477] width 70 height 9
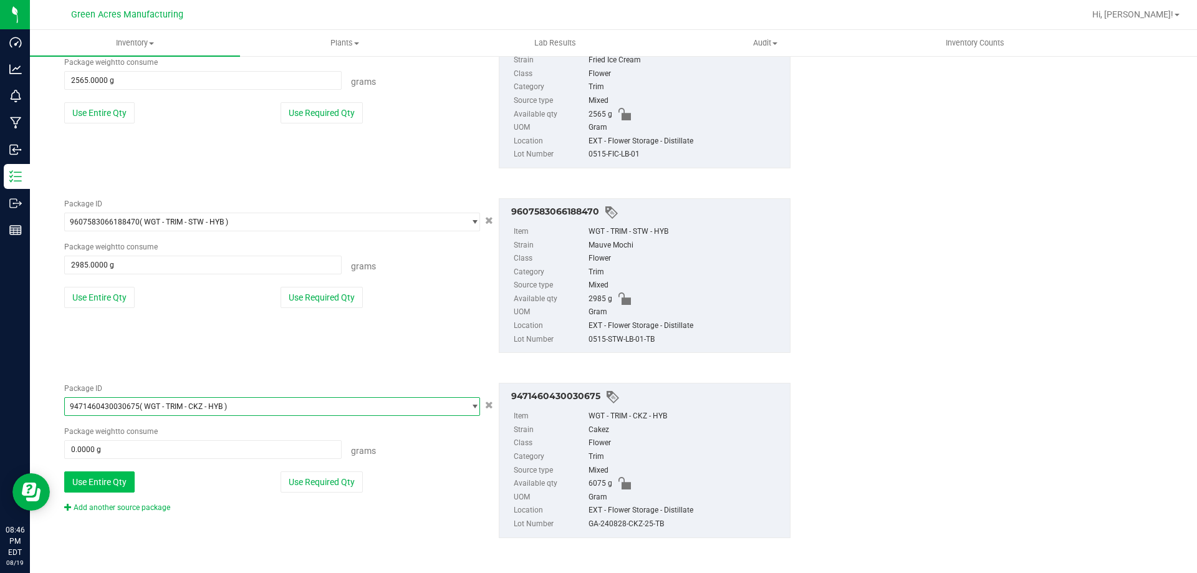
scroll to position [319, 0]
click at [94, 484] on button "Use Entire Qty" at bounding box center [99, 481] width 70 height 21
type input "6075.0000 g"
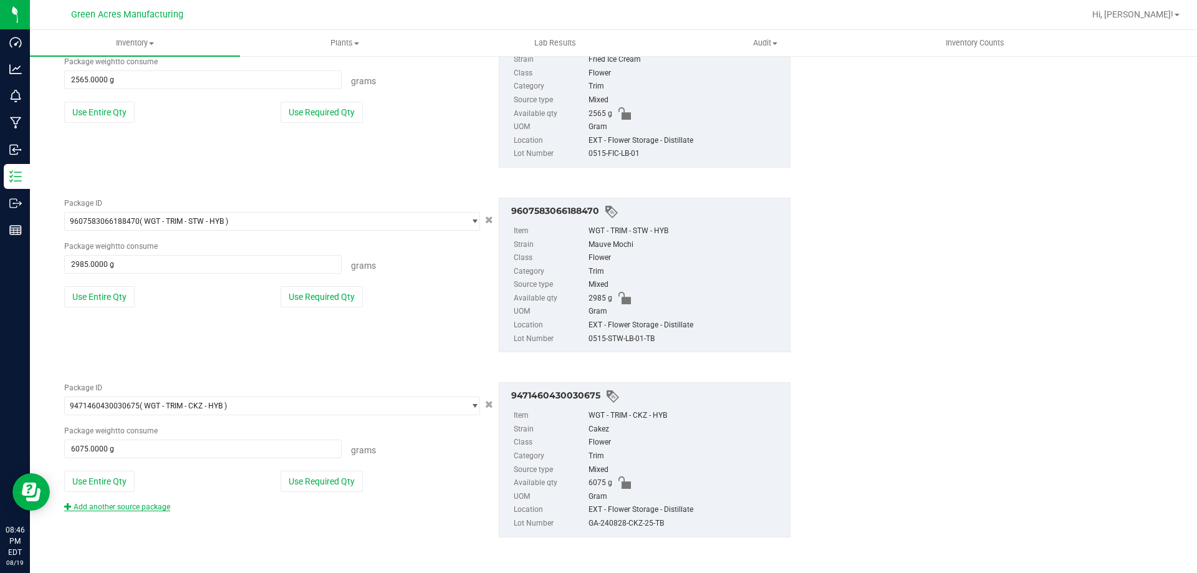
click at [135, 511] on link "Add another source package" at bounding box center [117, 507] width 106 height 9
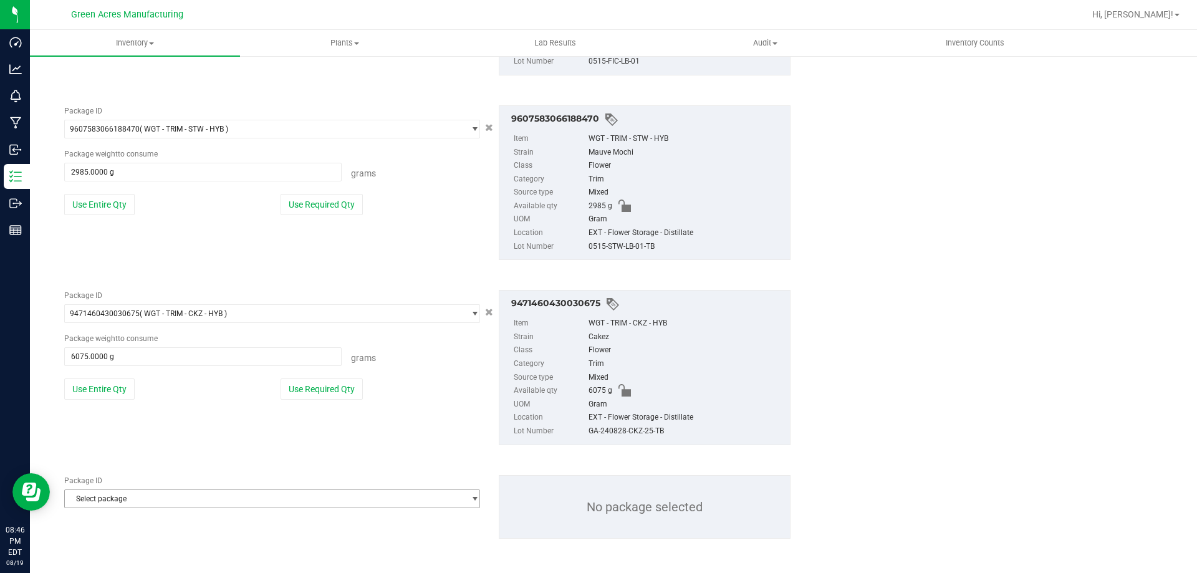
scroll to position [413, 0]
click at [130, 503] on span "Select package" at bounding box center [264, 497] width 399 height 17
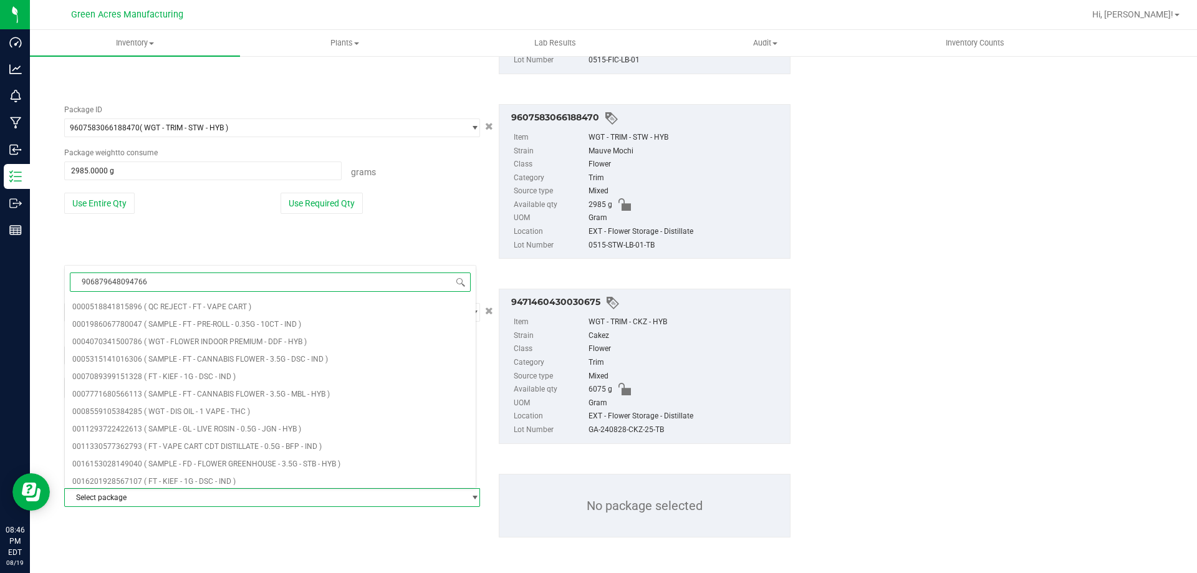
type input "9068796480947667"
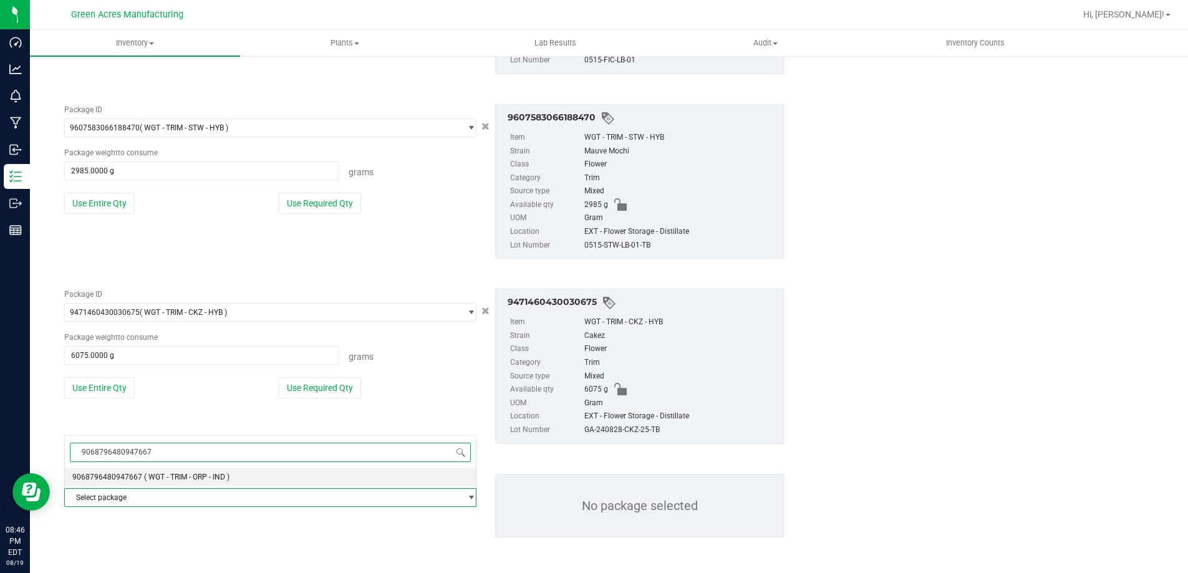
click at [147, 475] on span "( WGT - TRIM - ORP - IND )" at bounding box center [186, 477] width 85 height 9
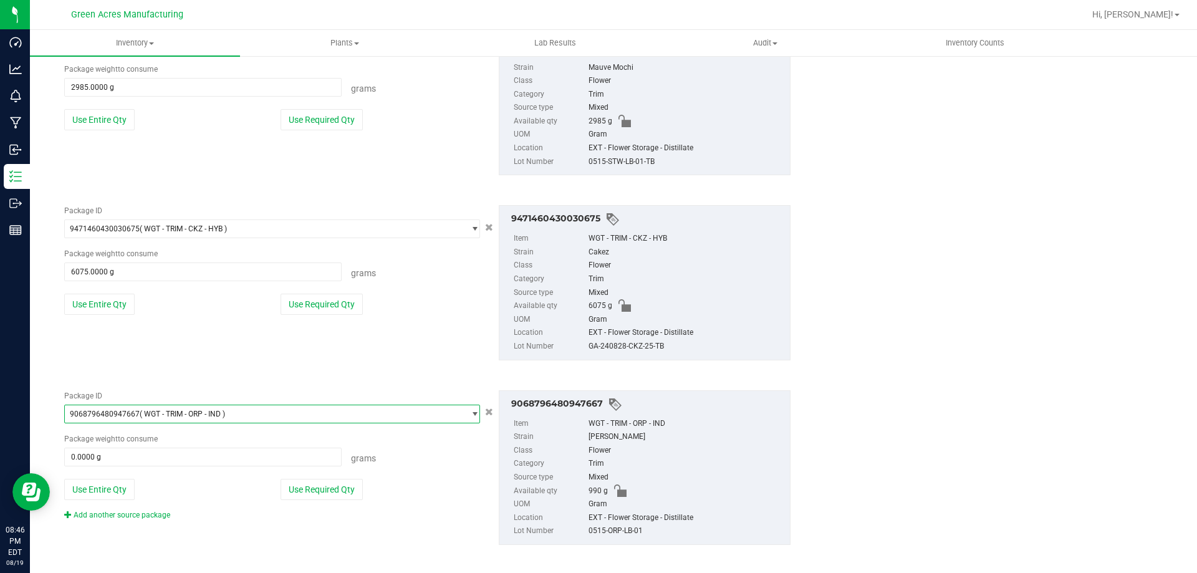
scroll to position [504, 0]
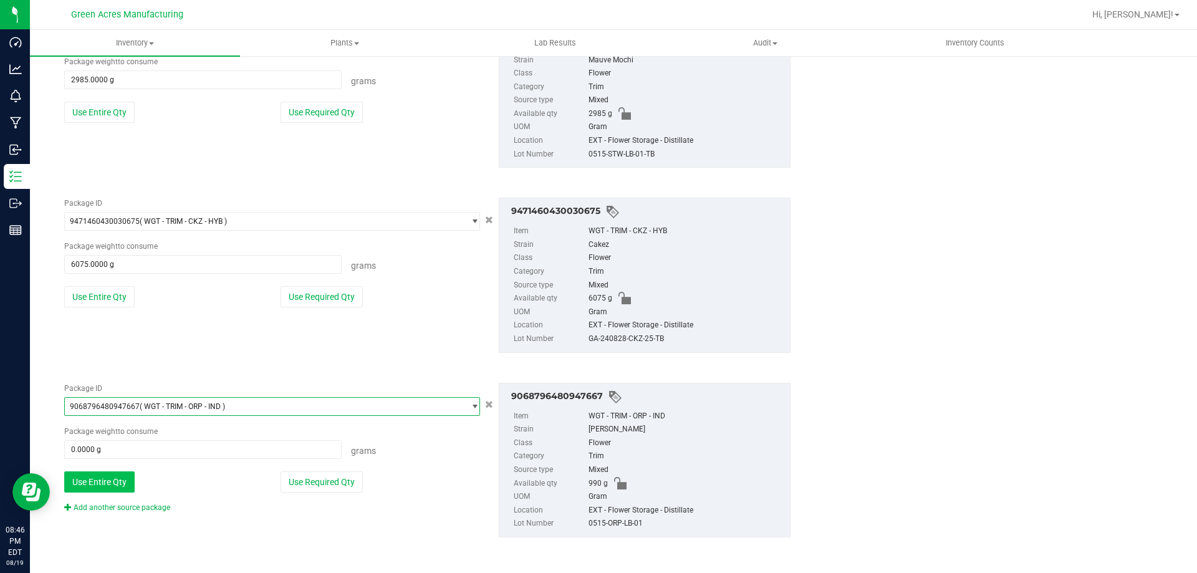
click at [127, 479] on button "Use Entire Qty" at bounding box center [99, 481] width 70 height 21
type input "990.0000 g"
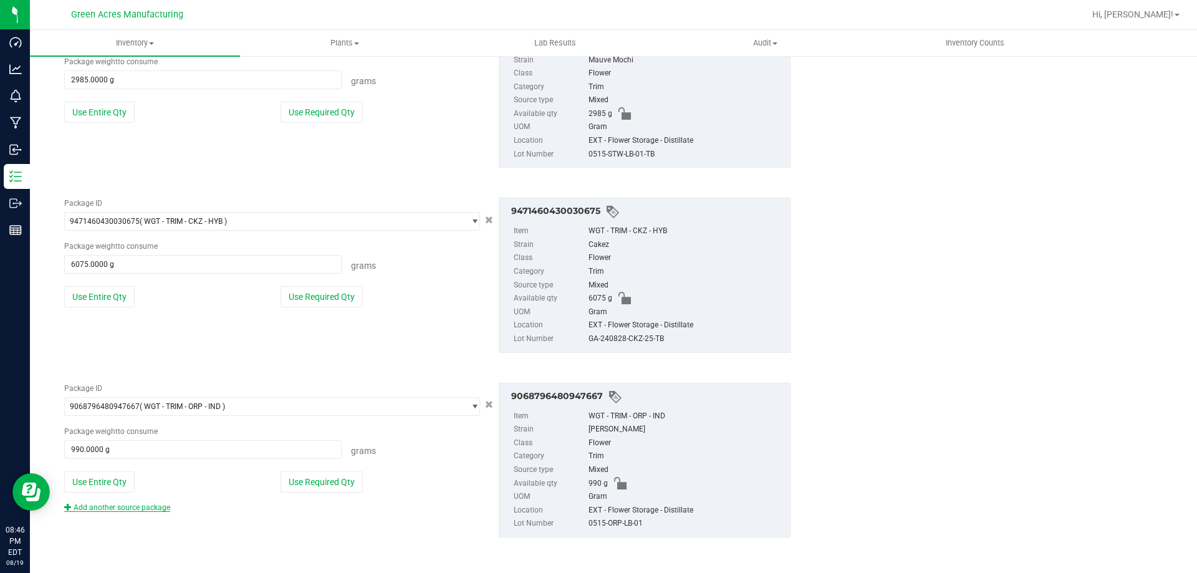
click at [133, 506] on link "Add another source package" at bounding box center [117, 507] width 106 height 9
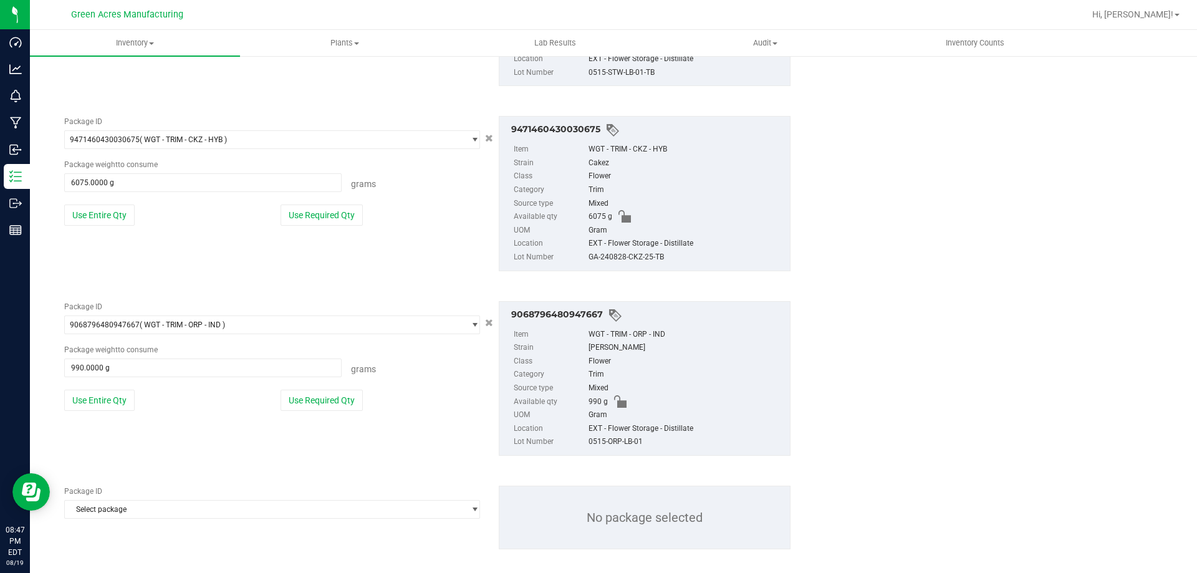
scroll to position [597, 0]
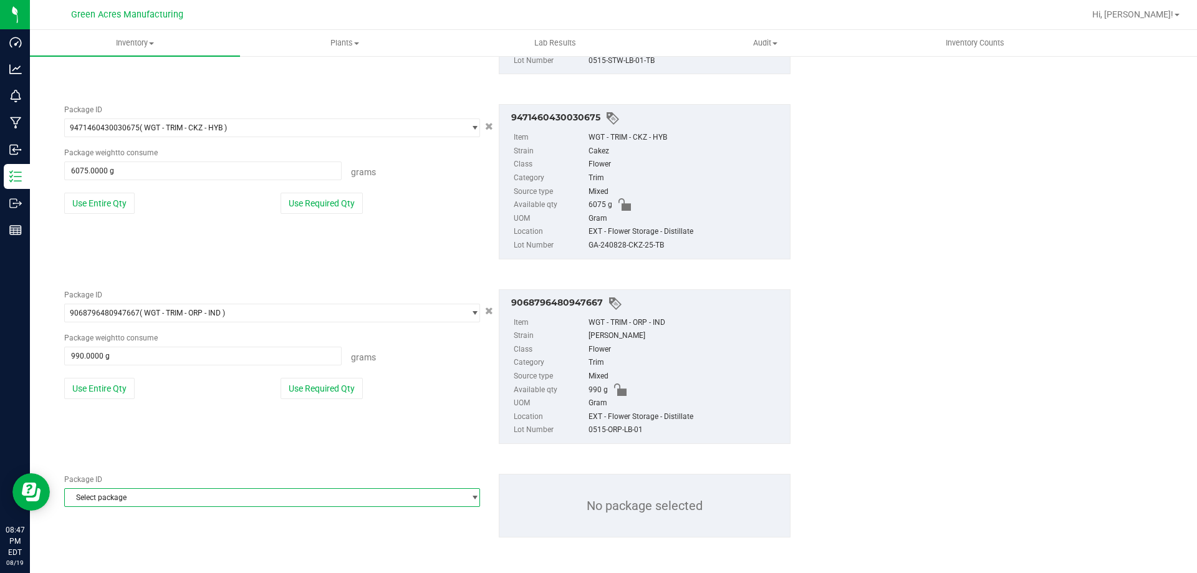
click at [464, 493] on span "select" at bounding box center [472, 497] width 16 height 17
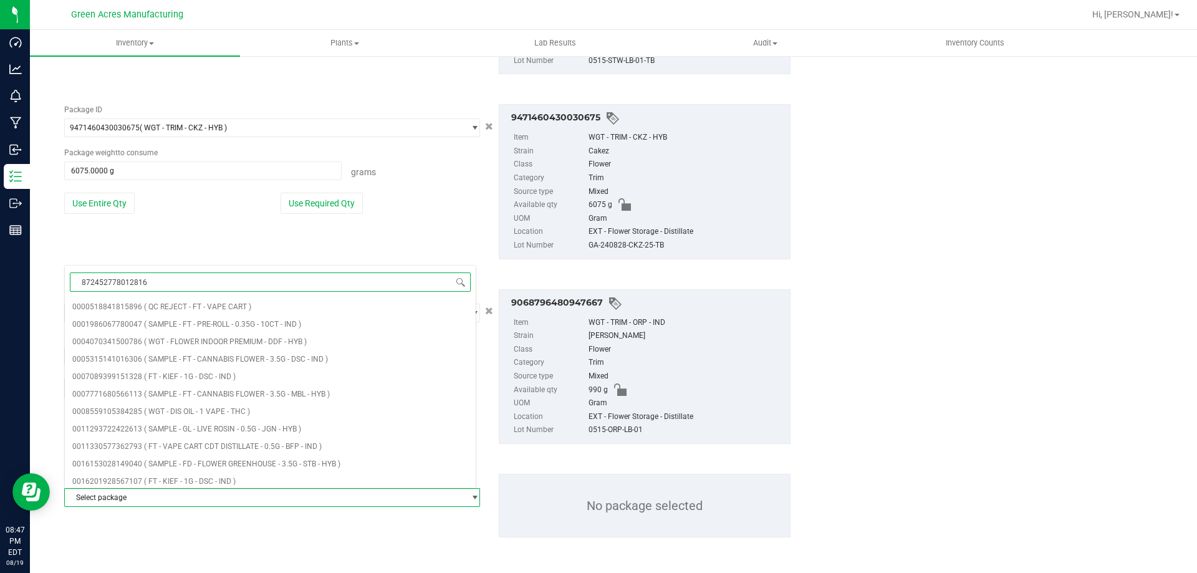
type input "8724527780128165"
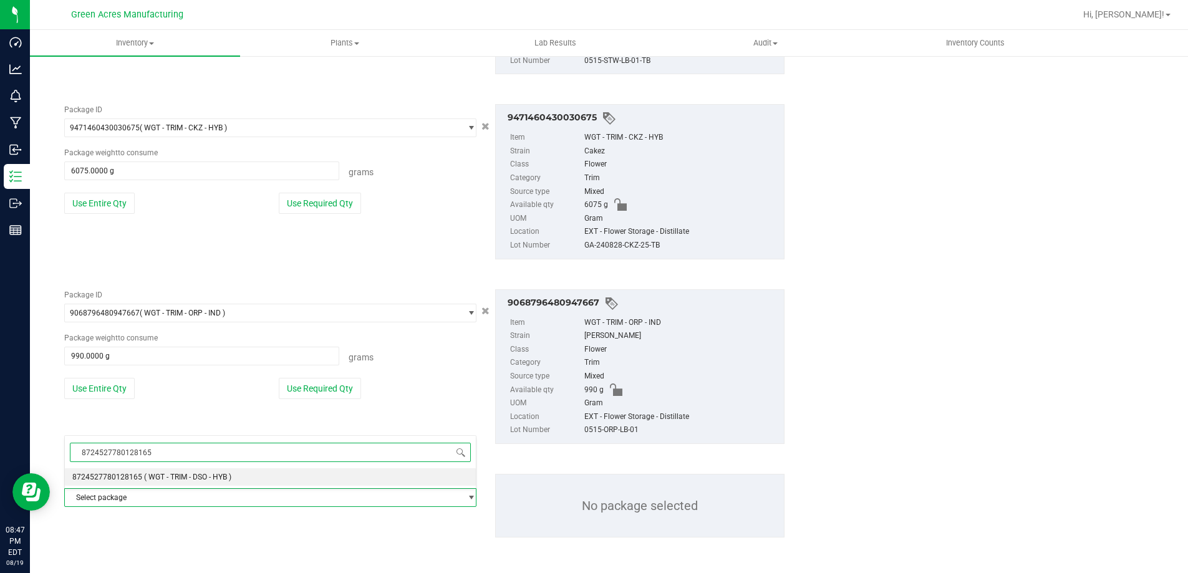
click at [368, 479] on li "8724527780128165 ( WGT - TRIM - DSO - HYB )" at bounding box center [270, 476] width 411 height 17
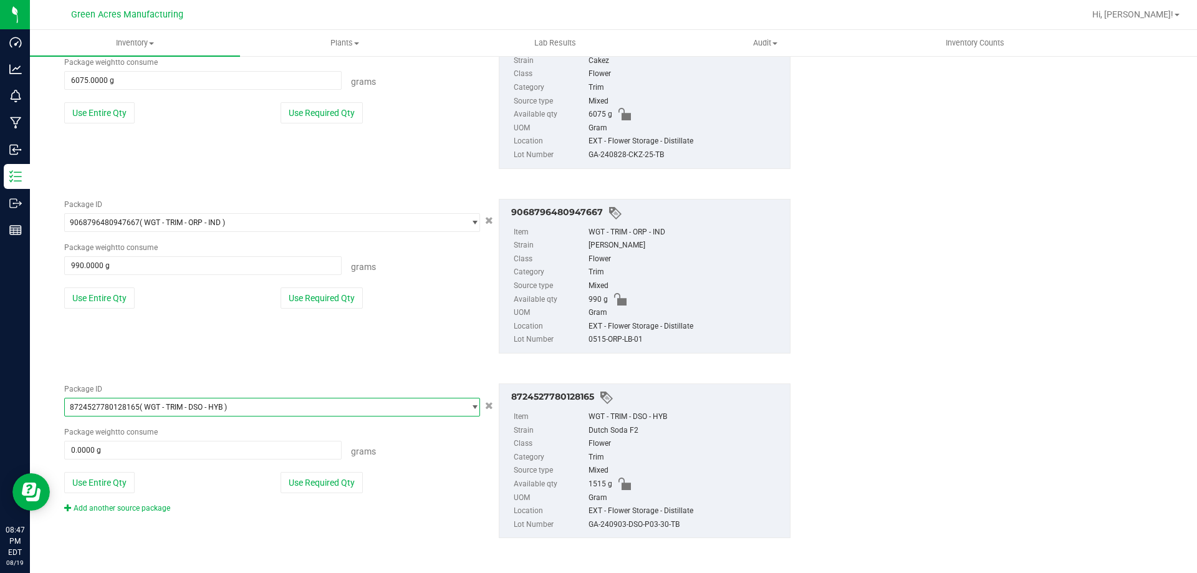
scroll to position [688, 0]
click at [114, 490] on div "Package ID 8724527780128165 ( WGT - TRIM - DSO - HYB ) 8690494326362831 8691113…" at bounding box center [272, 448] width 435 height 130
click at [114, 483] on button "Use Entire Qty" at bounding box center [99, 481] width 70 height 21
type input "1515.0000 g"
click at [115, 511] on link "Add another source package" at bounding box center [117, 507] width 106 height 9
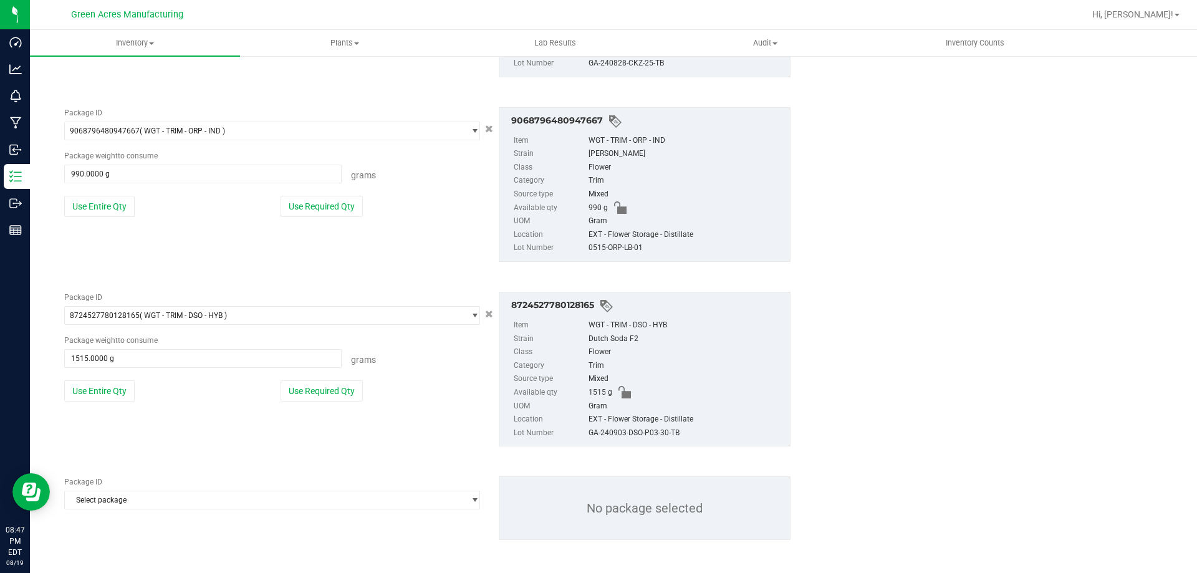
scroll to position [782, 0]
click at [121, 503] on span "Select package" at bounding box center [264, 497] width 399 height 17
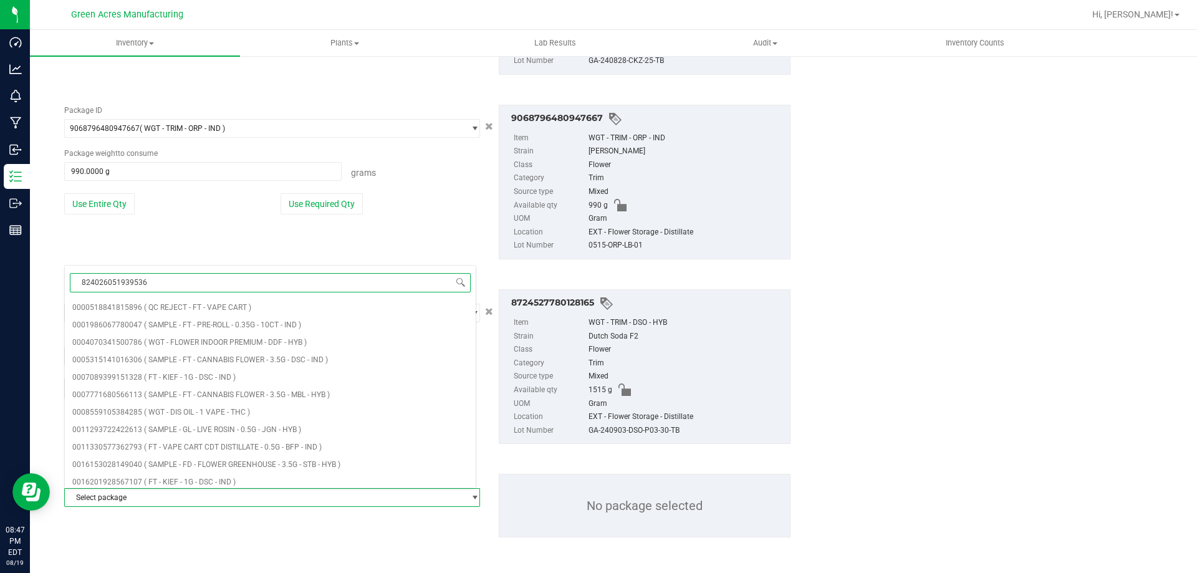
type input "8240260519395369"
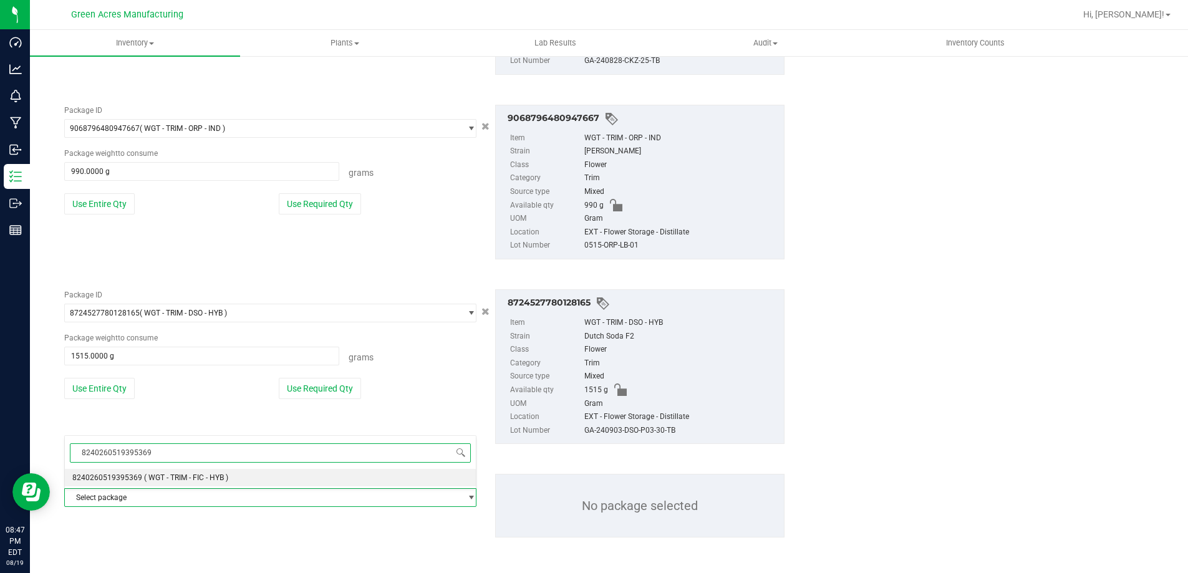
click at [254, 472] on li "8240260519395369 ( WGT - TRIM - FIC - HYB )" at bounding box center [270, 477] width 411 height 17
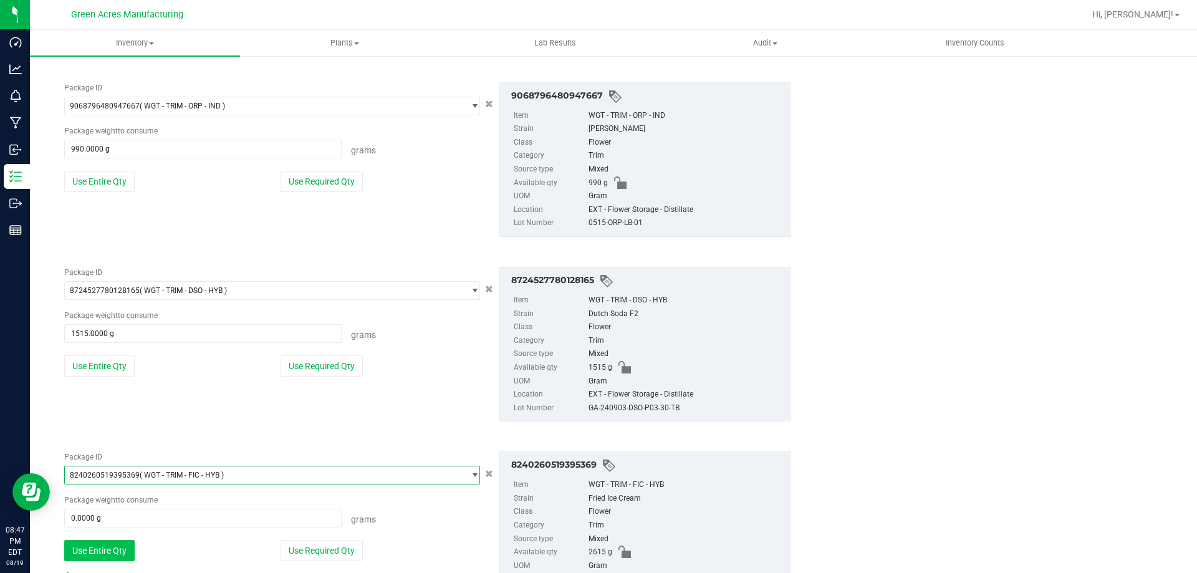
scroll to position [844, 0]
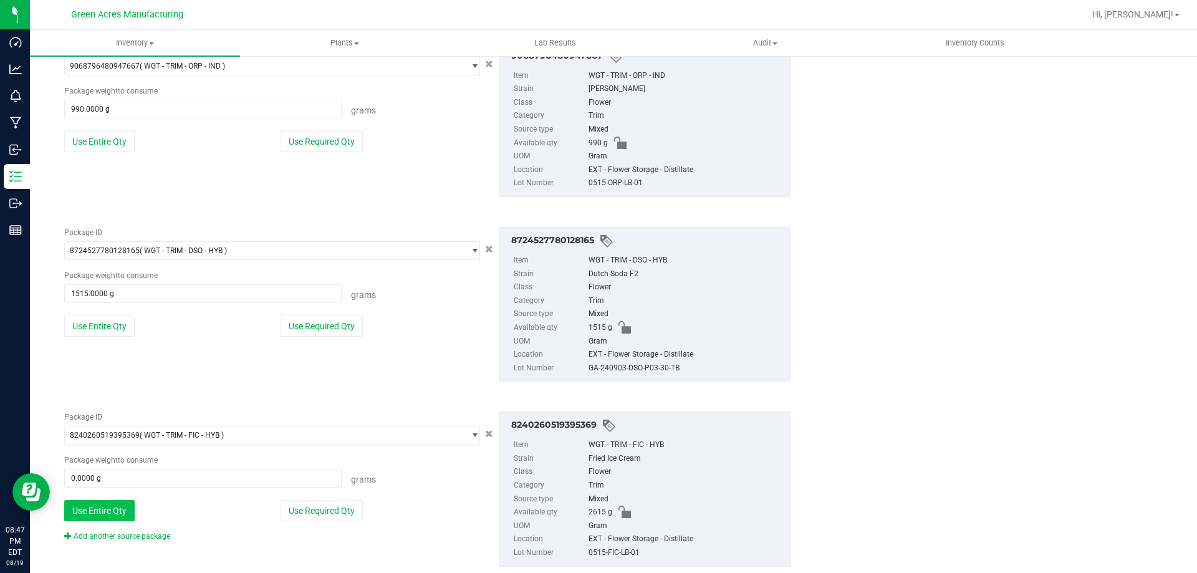
click at [116, 509] on button "Use Entire Qty" at bounding box center [99, 510] width 70 height 21
type input "2615.0000 g"
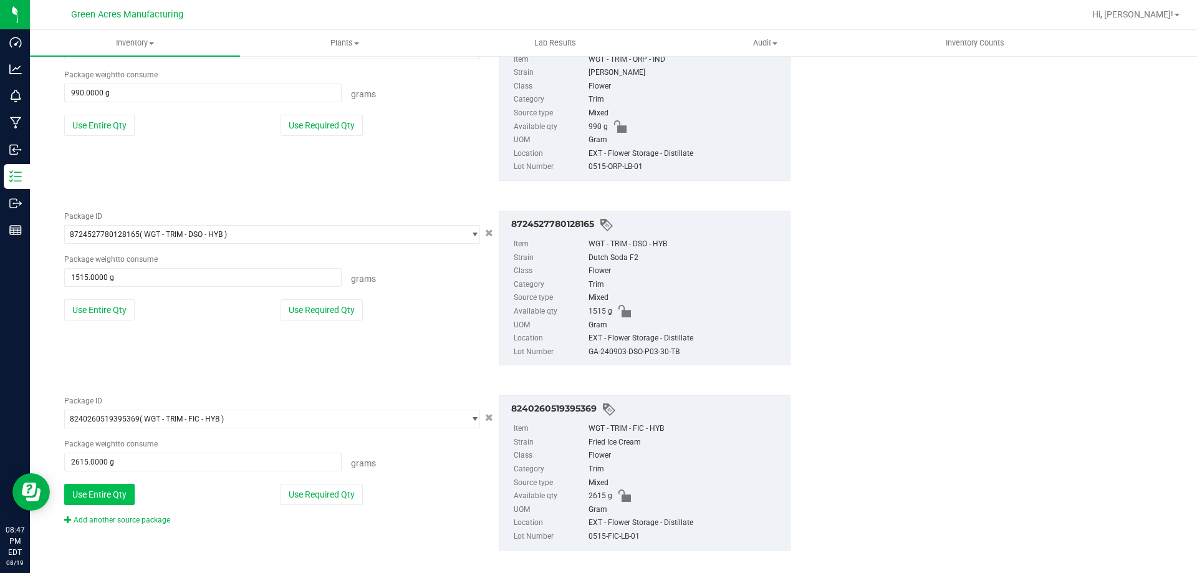
scroll to position [874, 0]
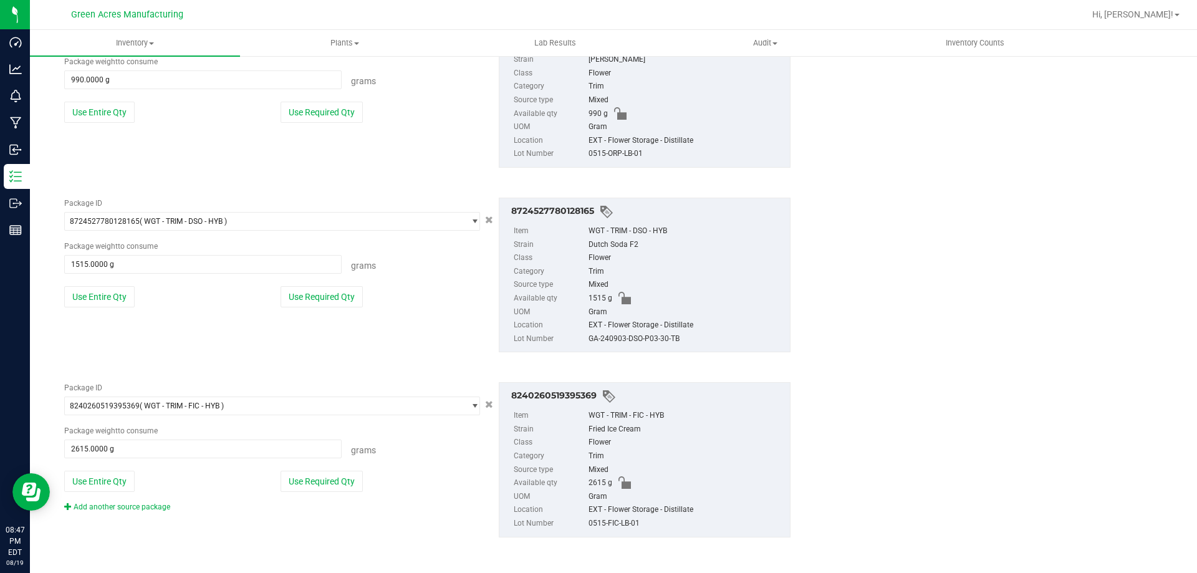
click at [118, 511] on div "Add another source package" at bounding box center [126, 506] width 125 height 11
click at [118, 508] on link "Add another source package" at bounding box center [117, 507] width 106 height 9
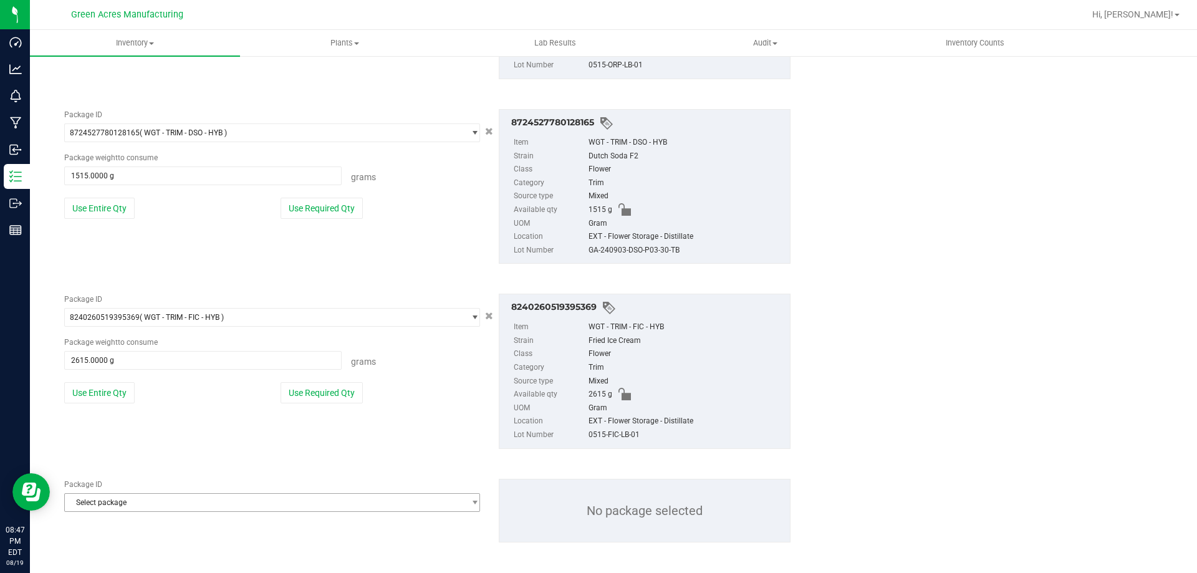
scroll to position [967, 0]
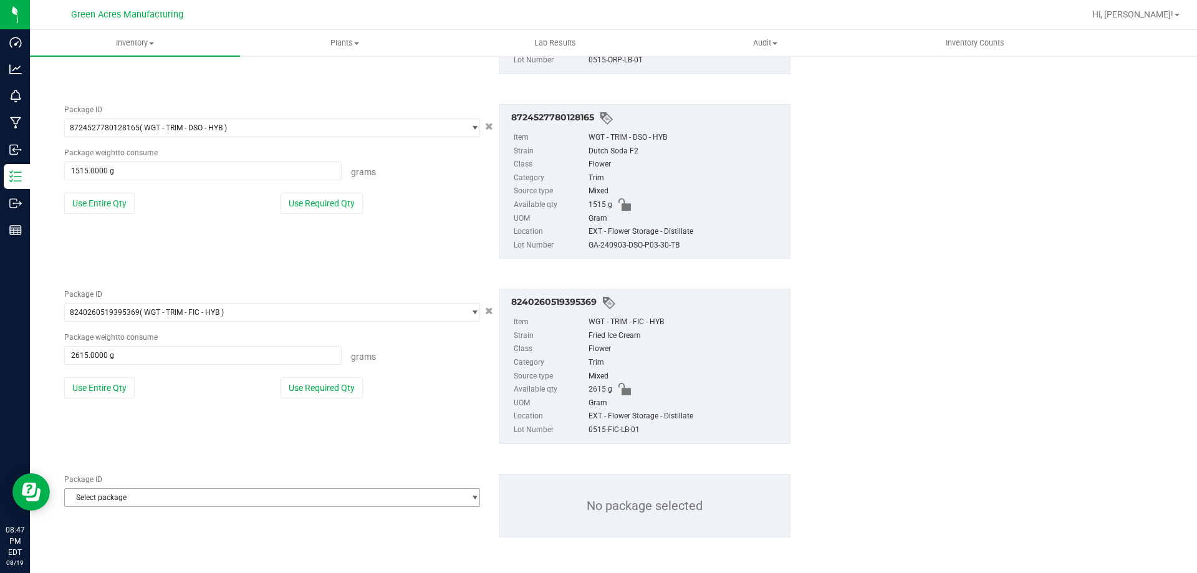
click at [213, 493] on span "Select package" at bounding box center [264, 497] width 399 height 17
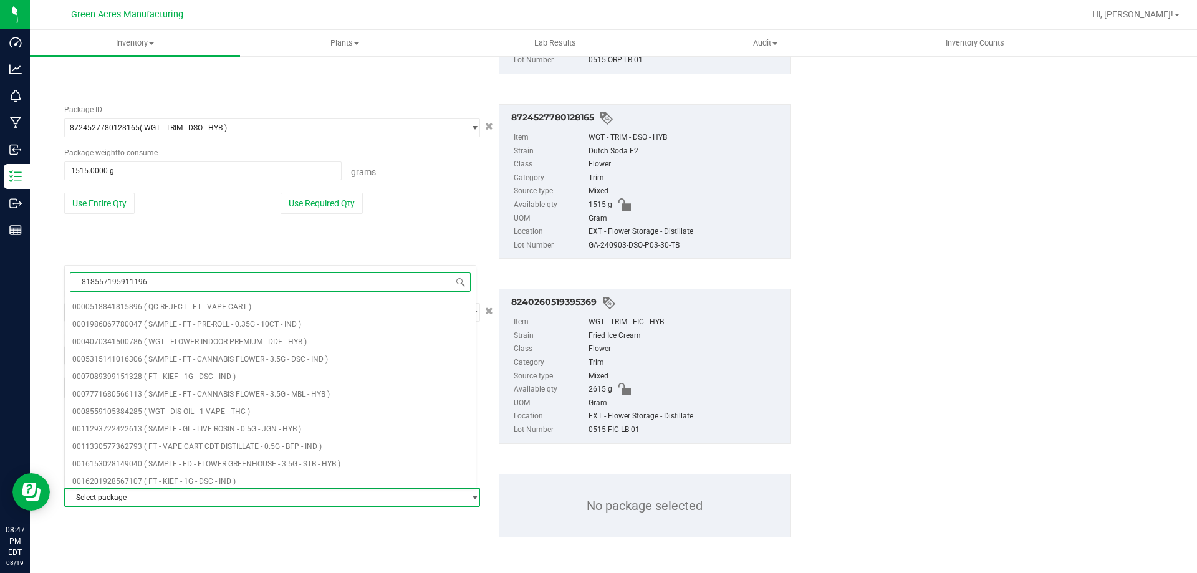
type input "8185571959111968"
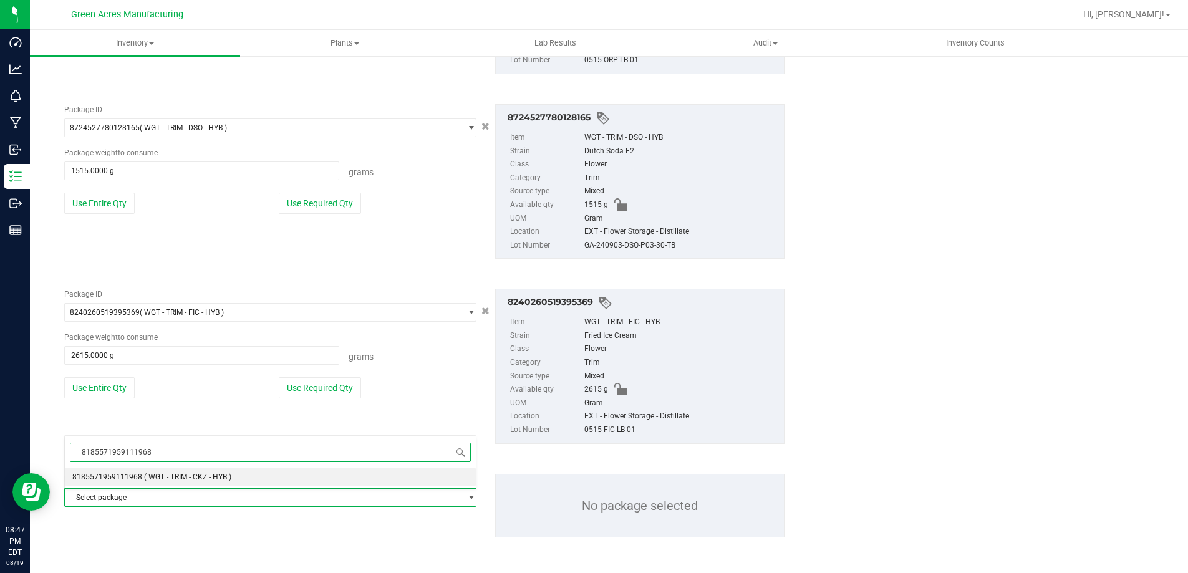
click at [242, 471] on li "8185571959111968 ( WGT - TRIM - CKZ - HYB )" at bounding box center [270, 476] width 411 height 17
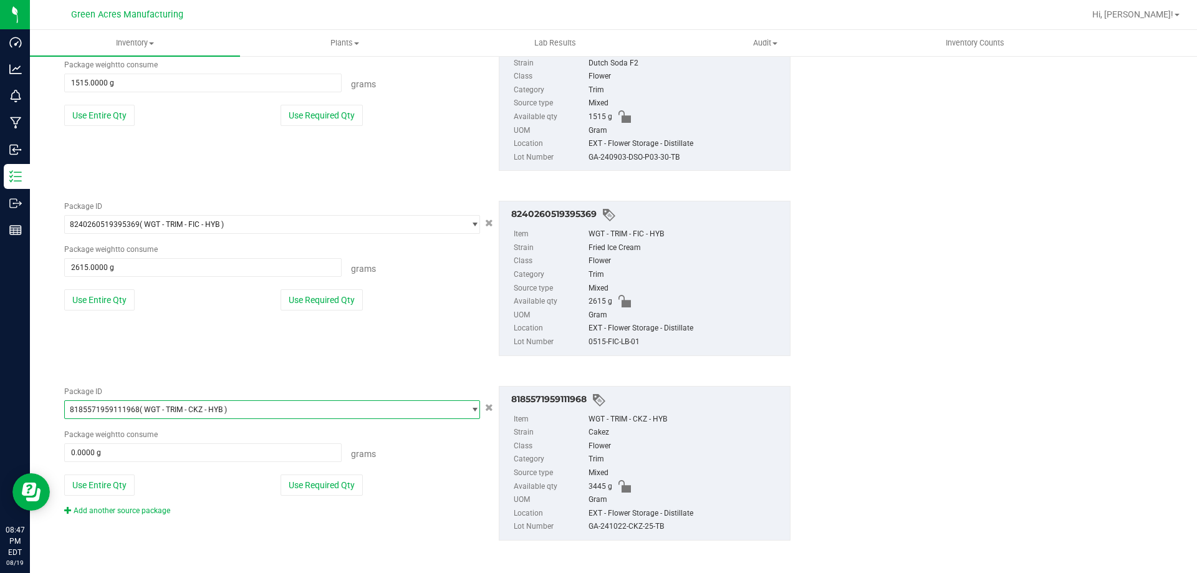
scroll to position [1058, 0]
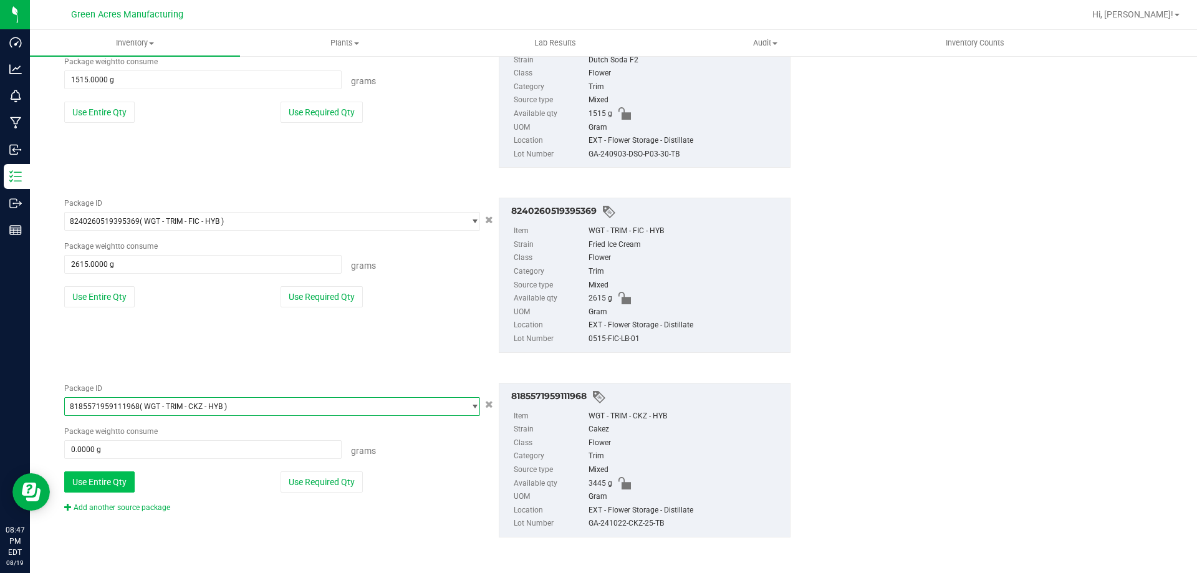
click at [109, 481] on button "Use Entire Qty" at bounding box center [99, 481] width 70 height 21
type input "3445.0000 g"
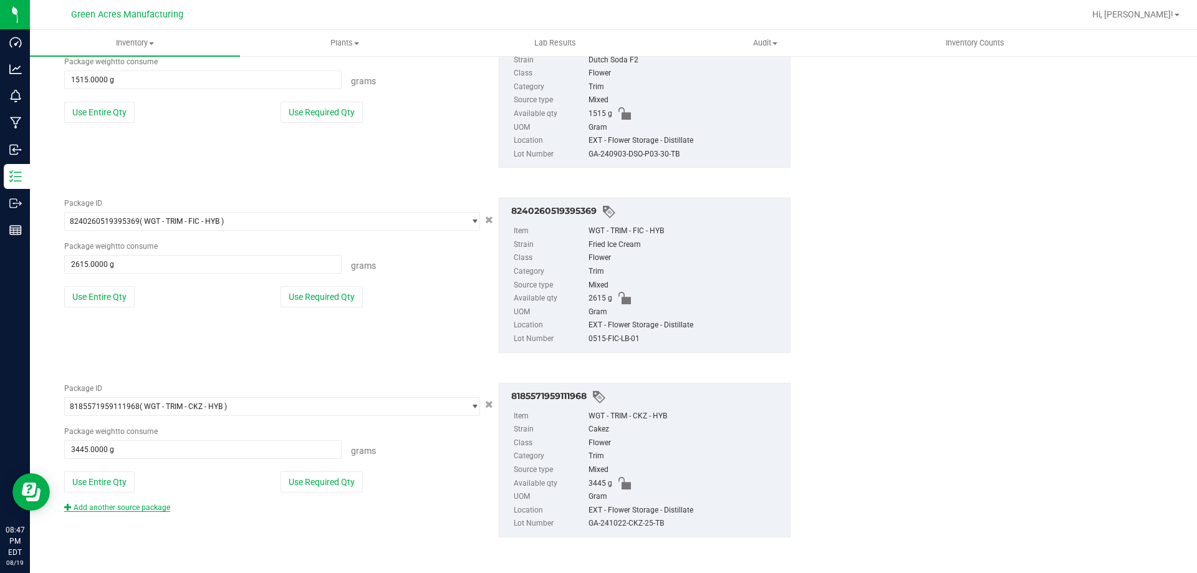
click at [117, 506] on link "Add another source package" at bounding box center [117, 507] width 106 height 9
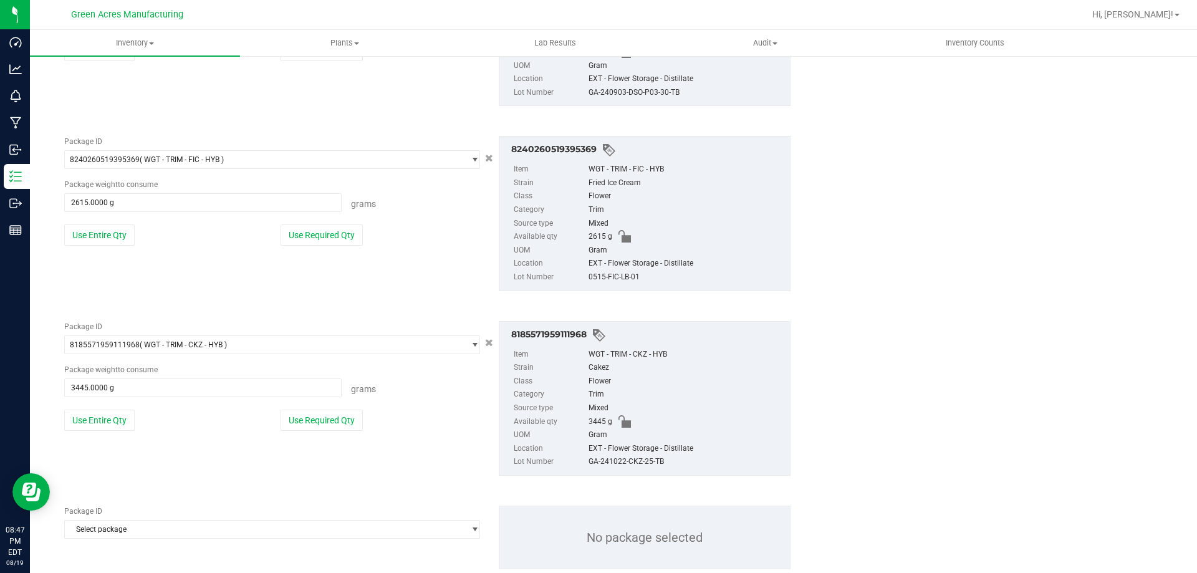
scroll to position [1120, 0]
click at [123, 524] on span "Select package" at bounding box center [264, 528] width 399 height 17
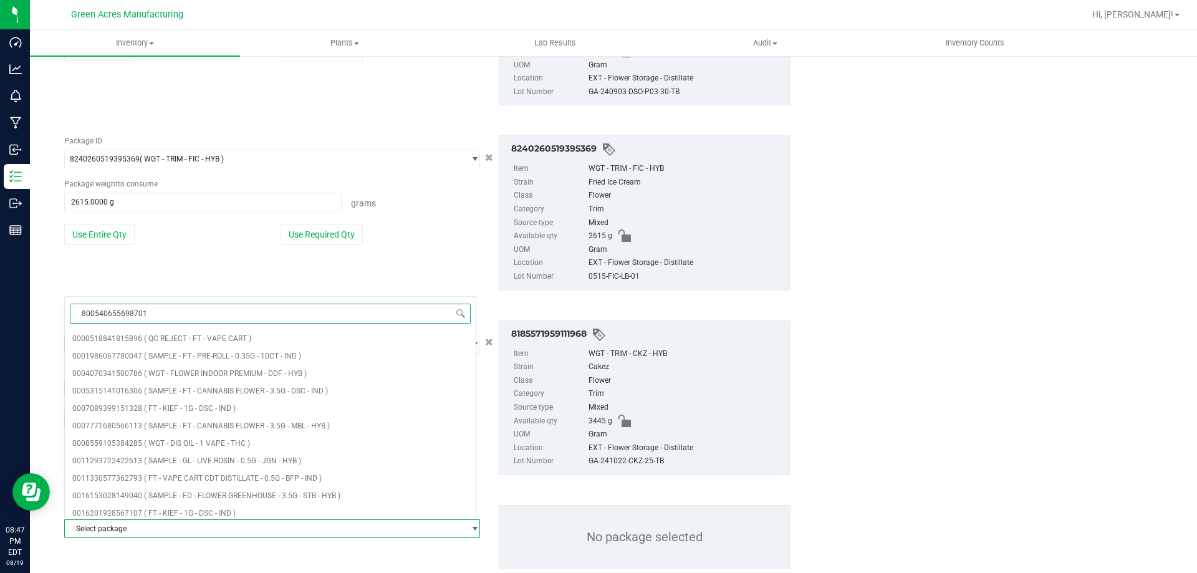
type input "8005406556987013"
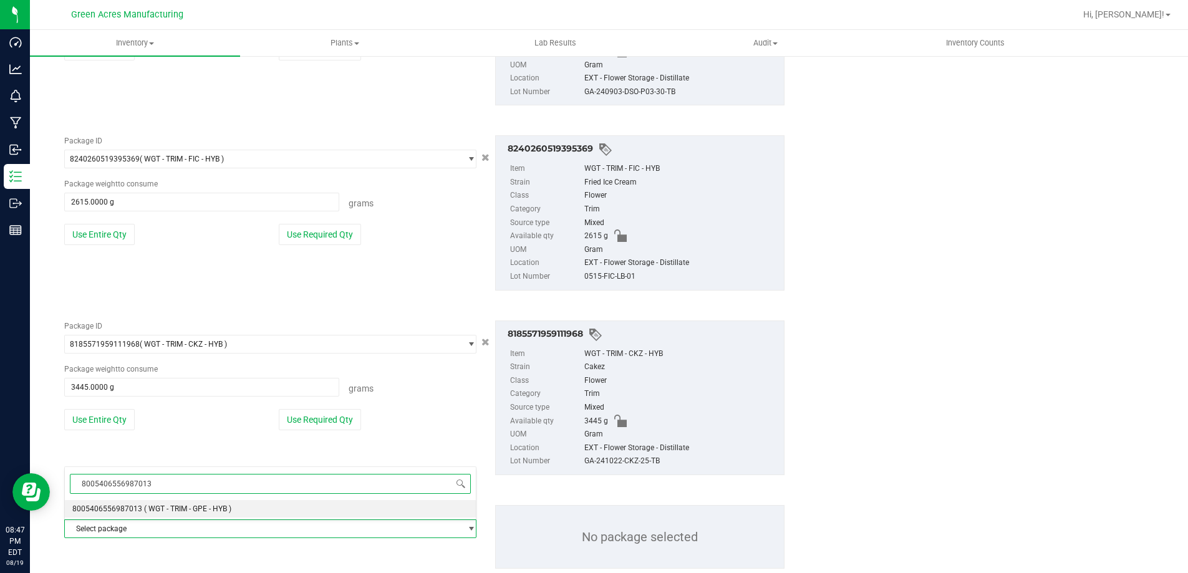
click at [122, 513] on span "8005406556987013" at bounding box center [107, 508] width 70 height 9
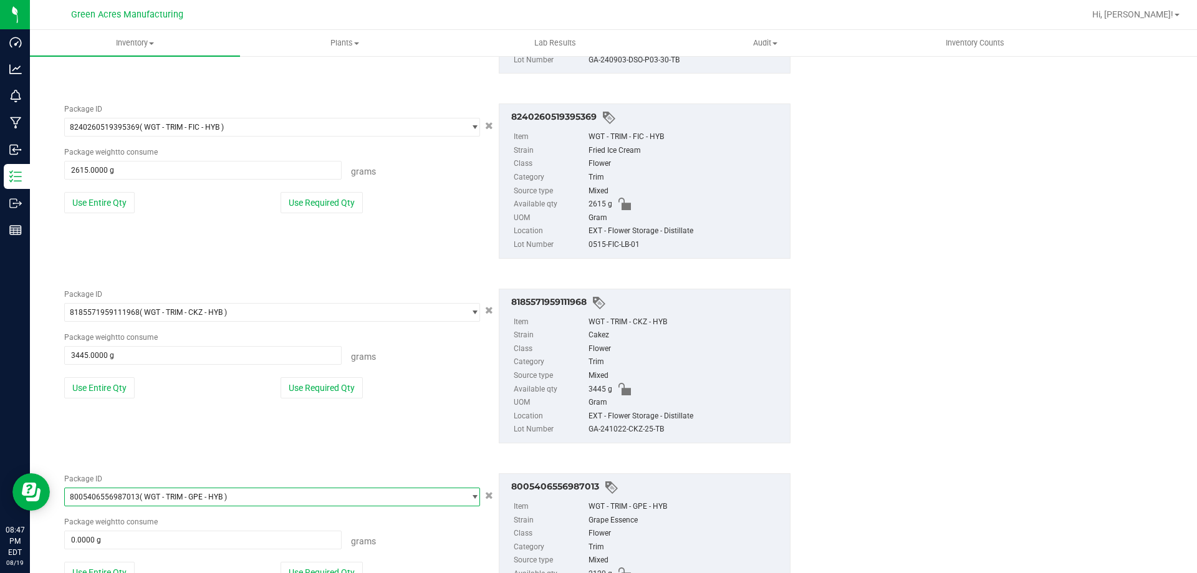
scroll to position [1183, 0]
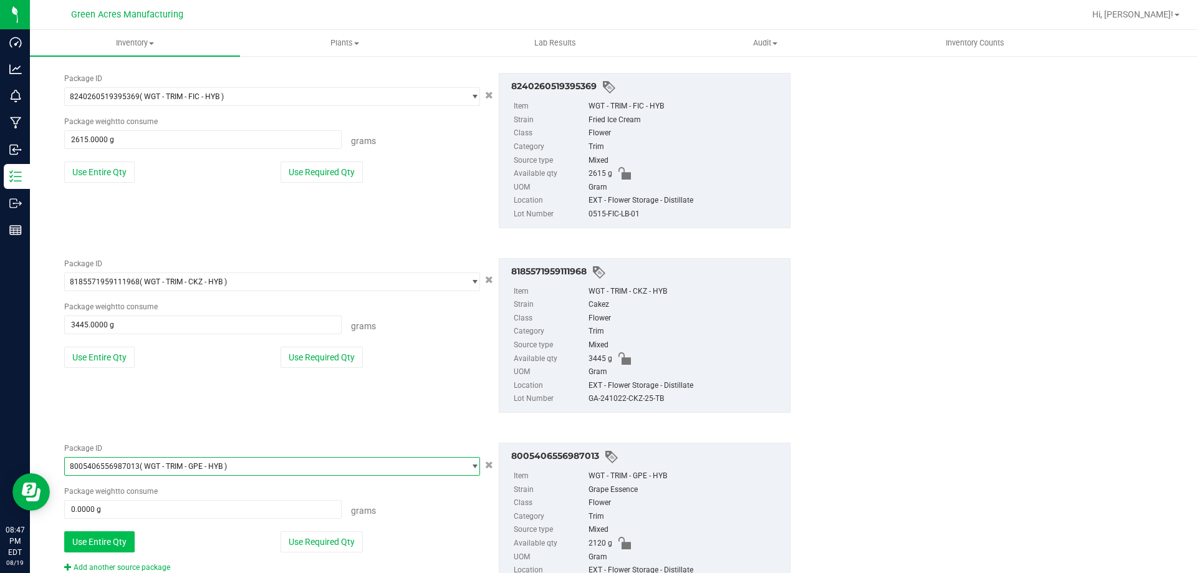
click at [99, 539] on button "Use Entire Qty" at bounding box center [99, 541] width 70 height 21
type input "2120.0000 g"
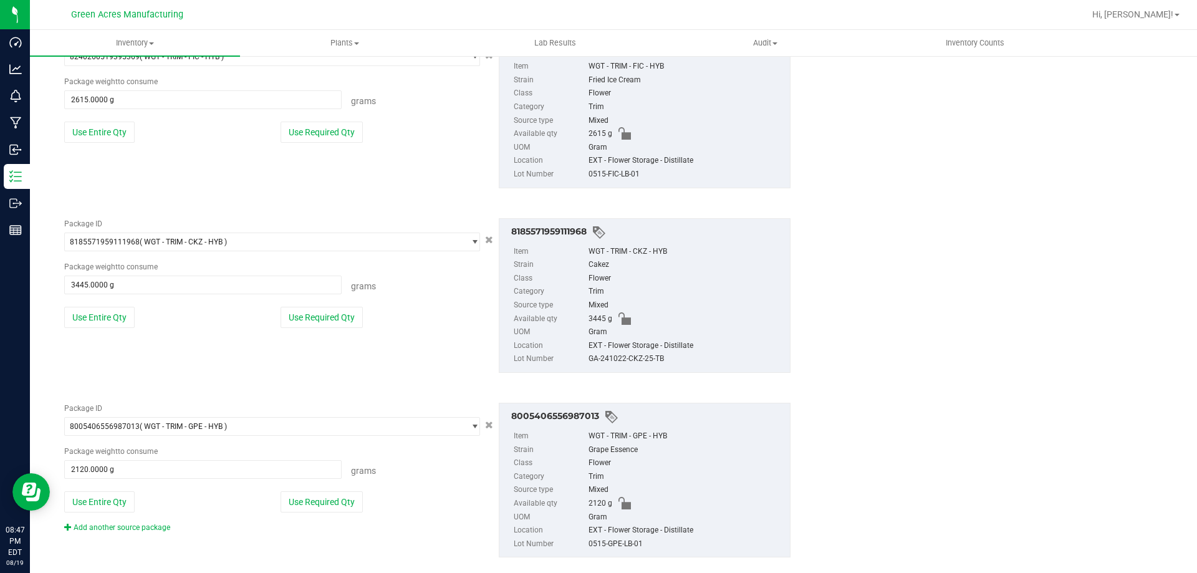
scroll to position [1243, 0]
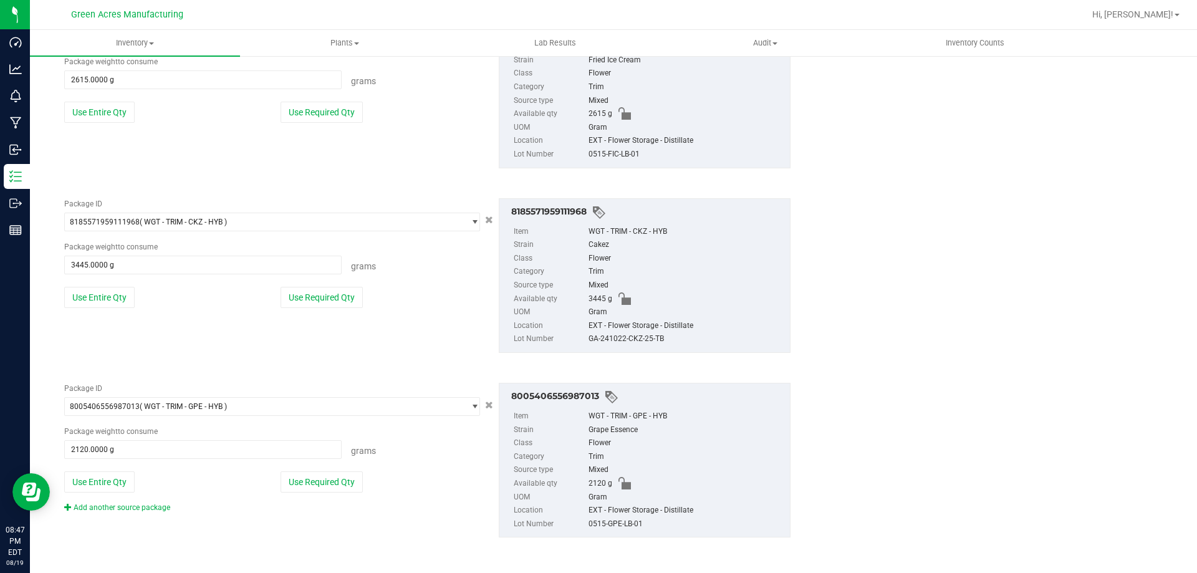
click at [103, 516] on div "Package ID 8005406556987013 ( WGT - TRIM - GPE - HYB ) 7995359442202689 7995548…" at bounding box center [427, 460] width 745 height 175
click at [105, 509] on link "Add another source package" at bounding box center [117, 507] width 106 height 9
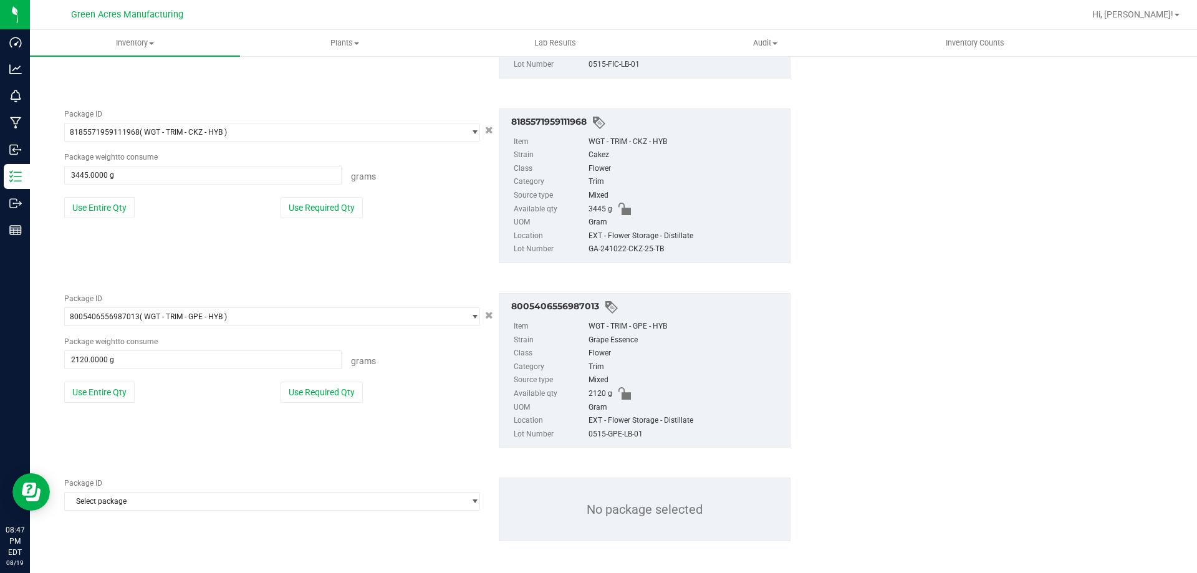
scroll to position [1336, 0]
click at [108, 503] on span "Select package" at bounding box center [264, 497] width 399 height 17
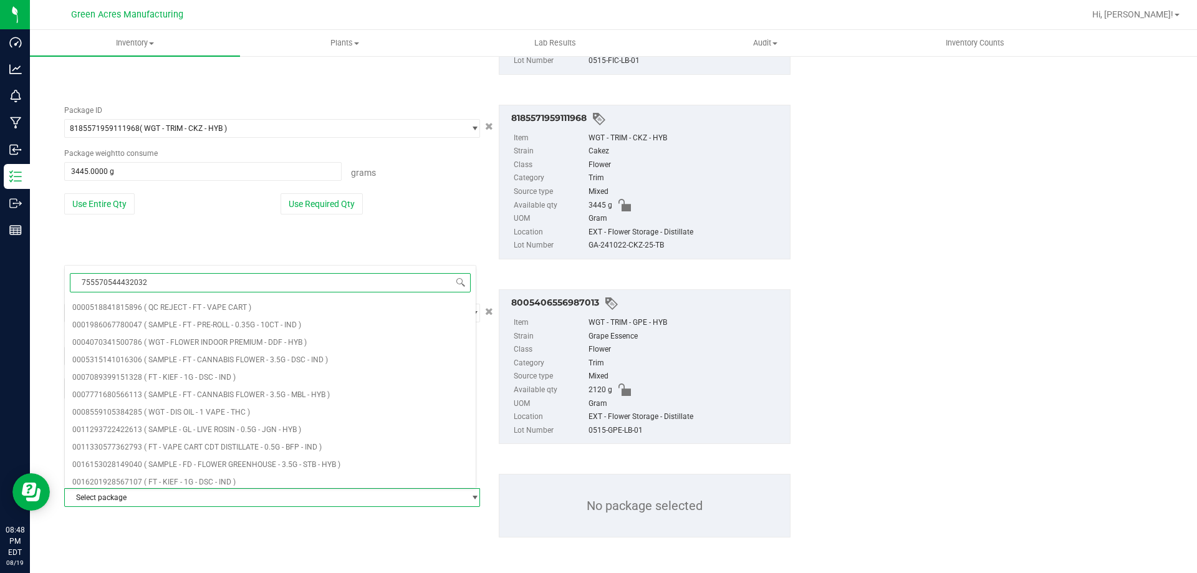
type input "7555705444320323"
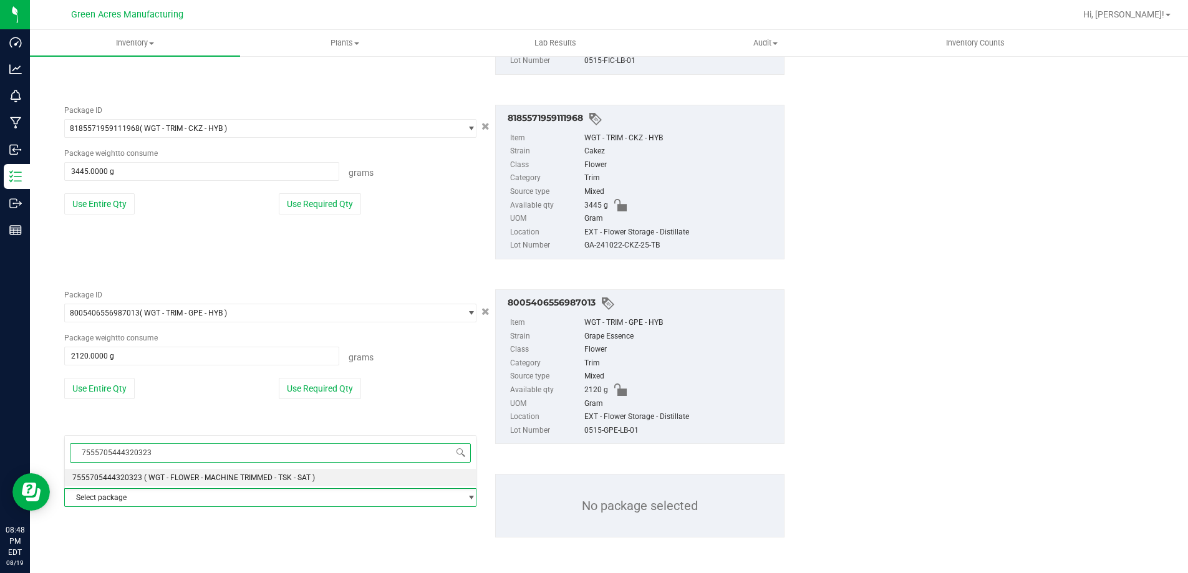
click at [122, 476] on span "7555705444320323" at bounding box center [107, 477] width 70 height 9
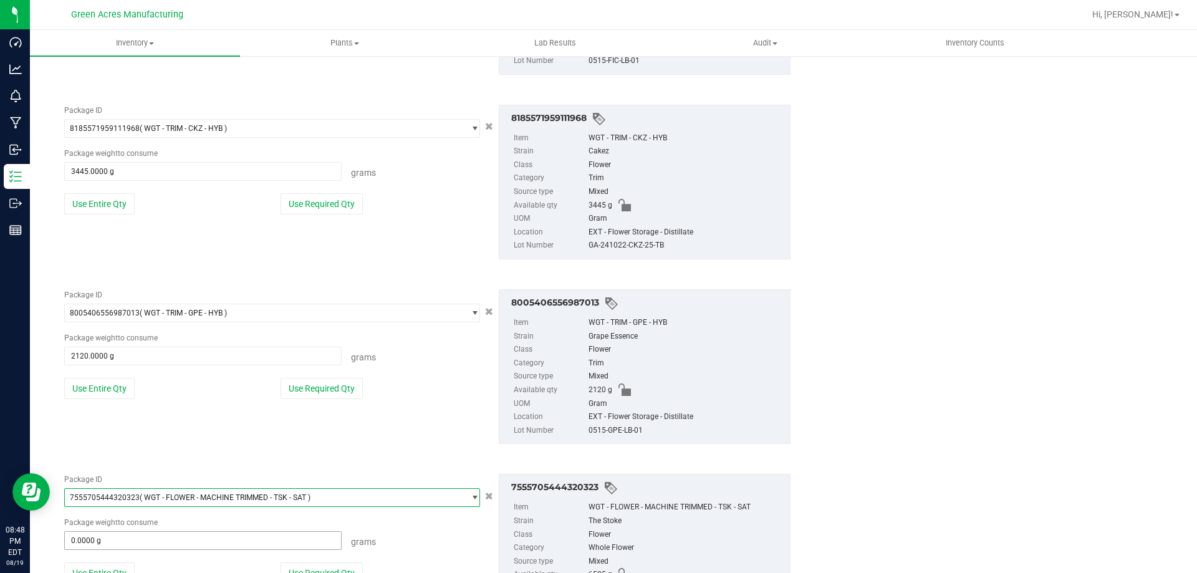
scroll to position [1399, 0]
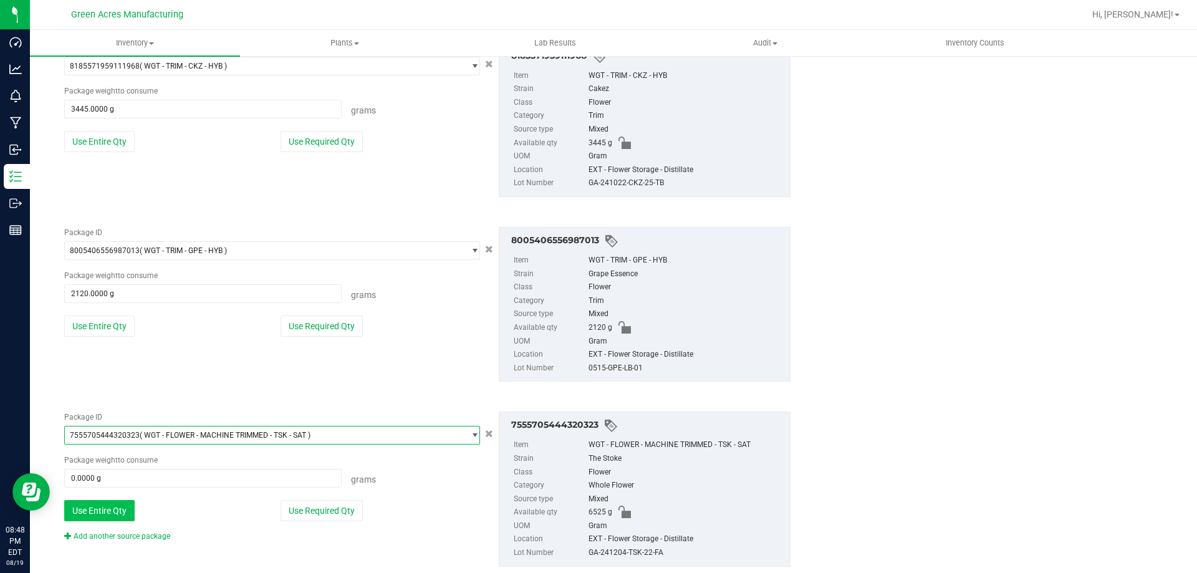
click at [102, 510] on button "Use Entire Qty" at bounding box center [99, 510] width 70 height 21
type input "6525.0000 g"
click at [117, 536] on link "Add another source package" at bounding box center [117, 536] width 106 height 9
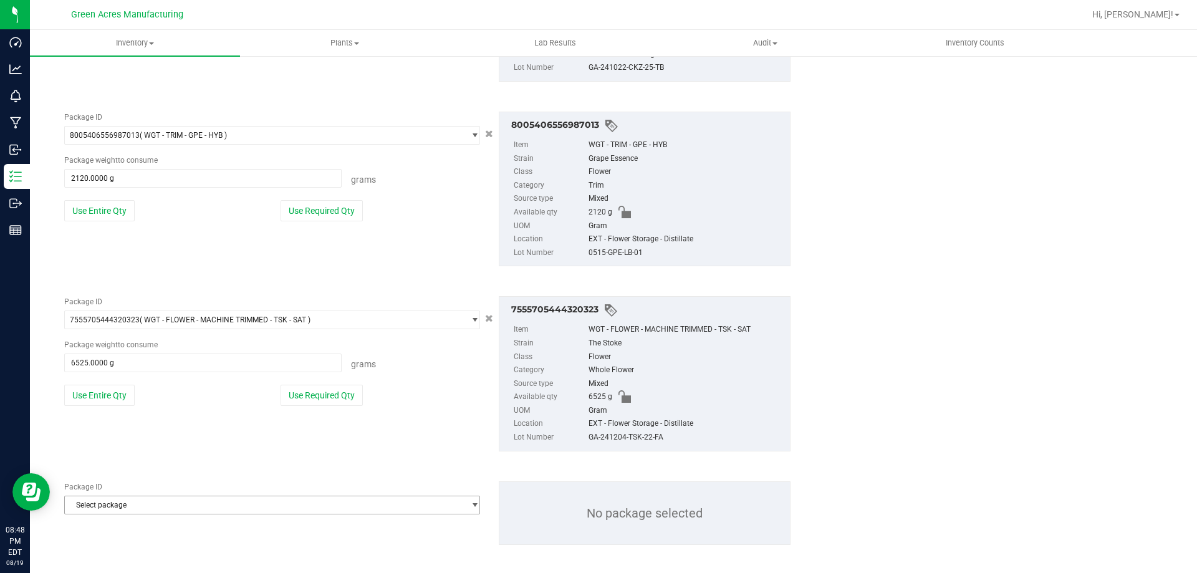
scroll to position [1521, 0]
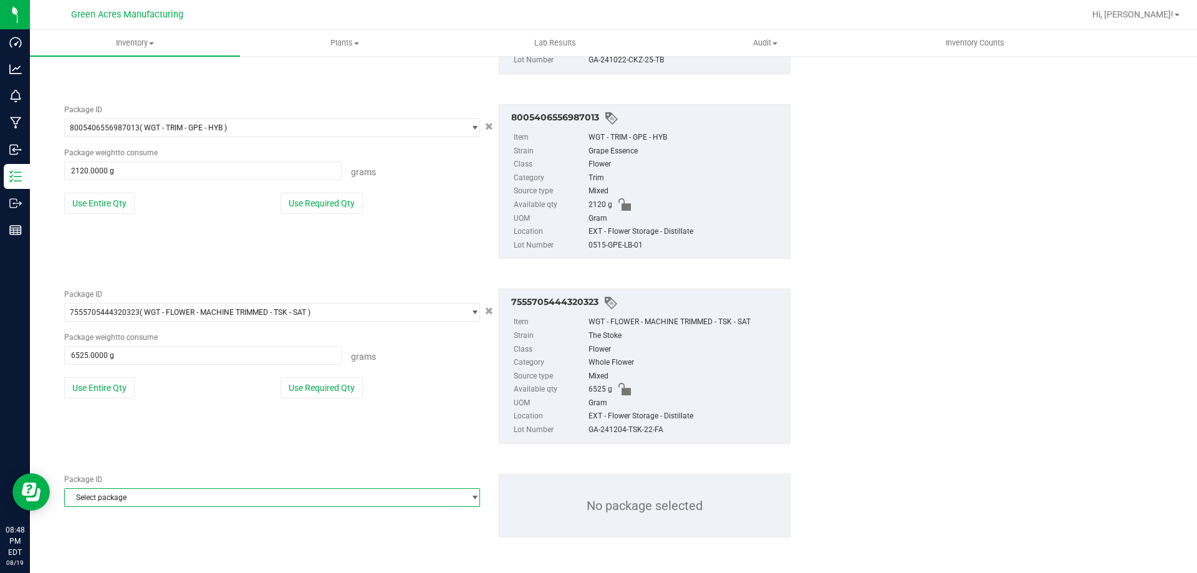
click at [124, 497] on span "Select package" at bounding box center [264, 497] width 399 height 17
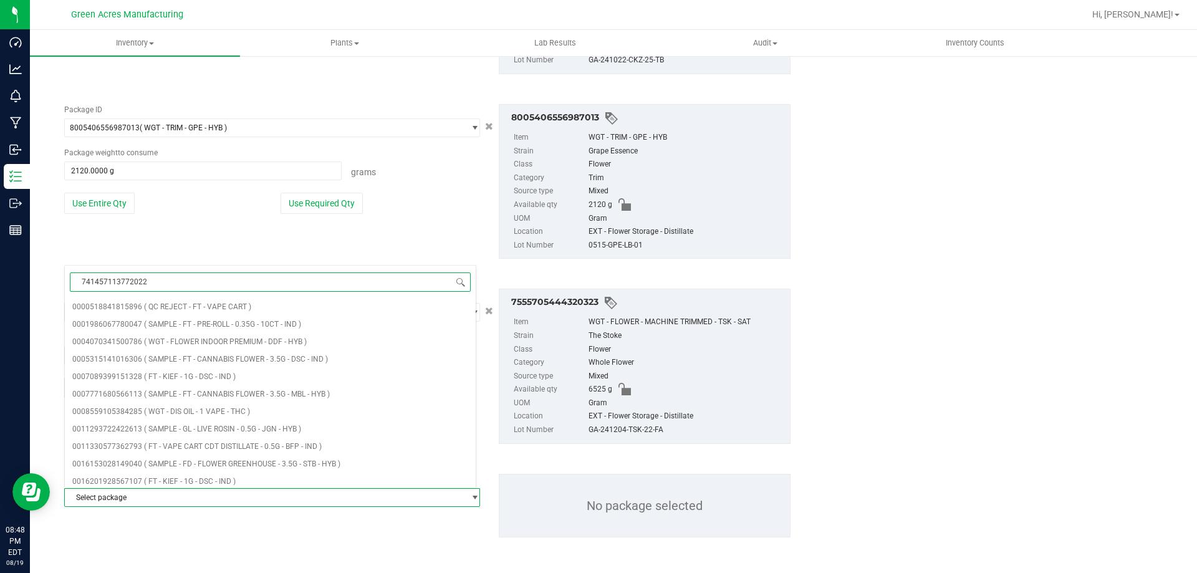
type input "7414571137720225"
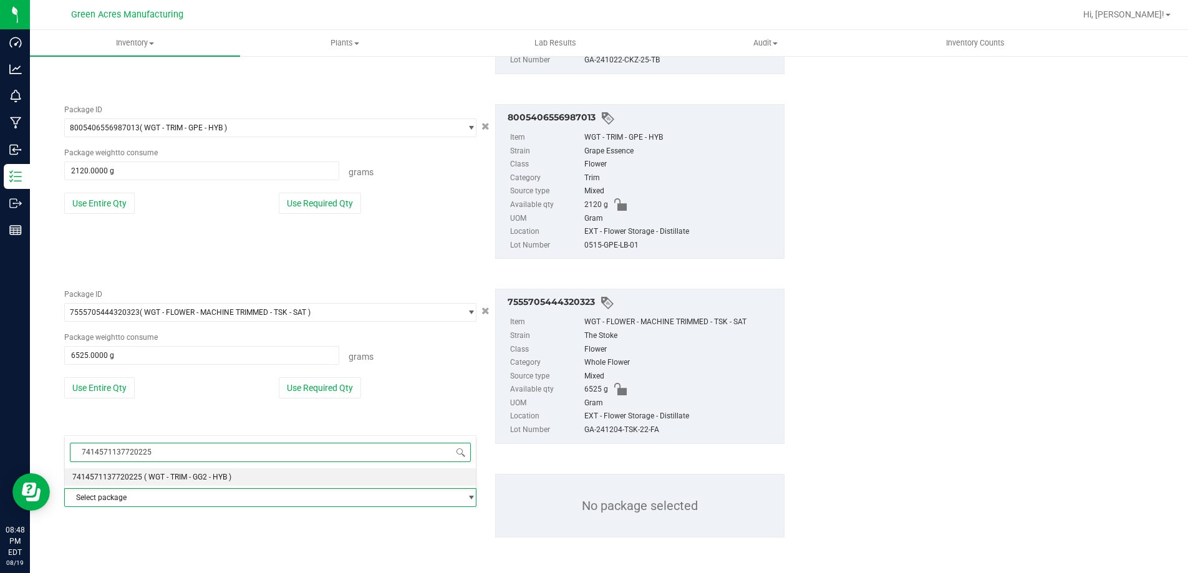
click at [134, 479] on span "7414571137720225" at bounding box center [107, 477] width 70 height 9
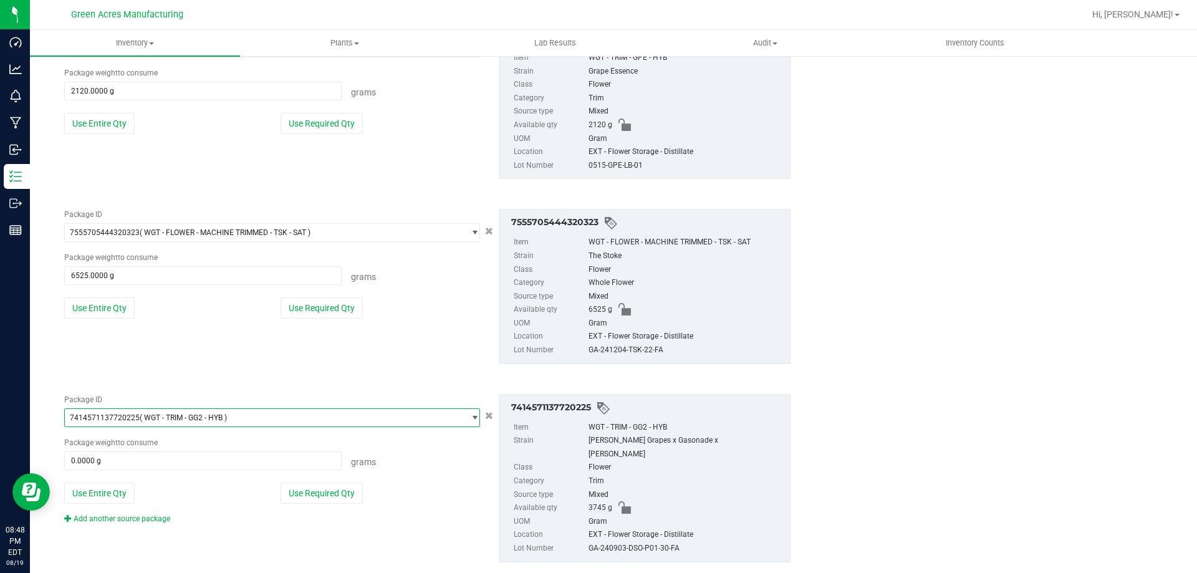
scroll to position [1612, 0]
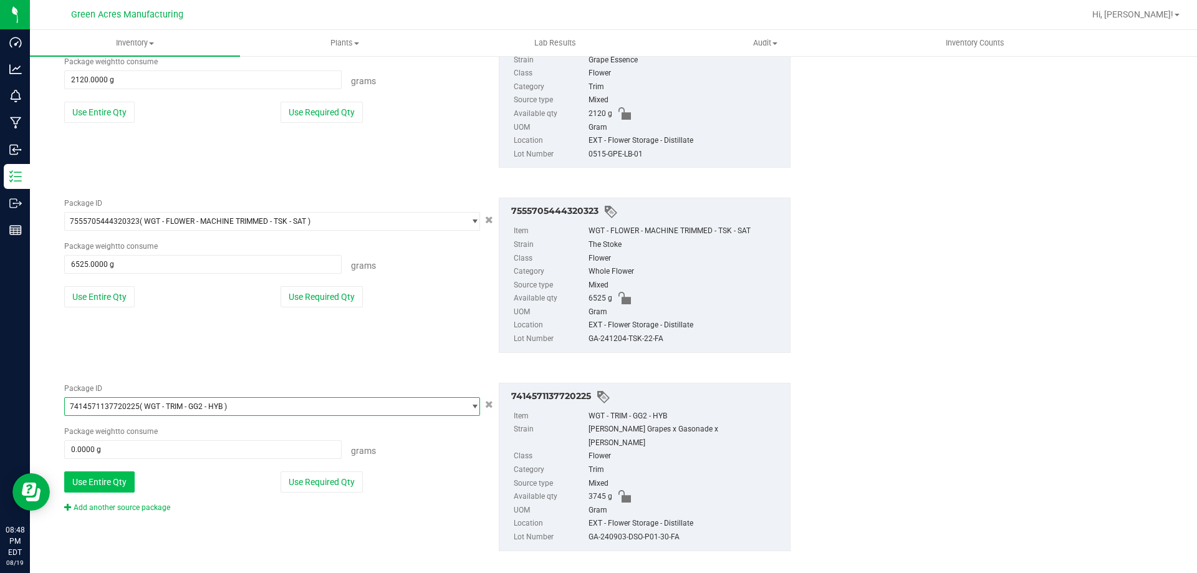
click at [119, 488] on button "Use Entire Qty" at bounding box center [99, 481] width 70 height 21
type input "3745.0000 g"
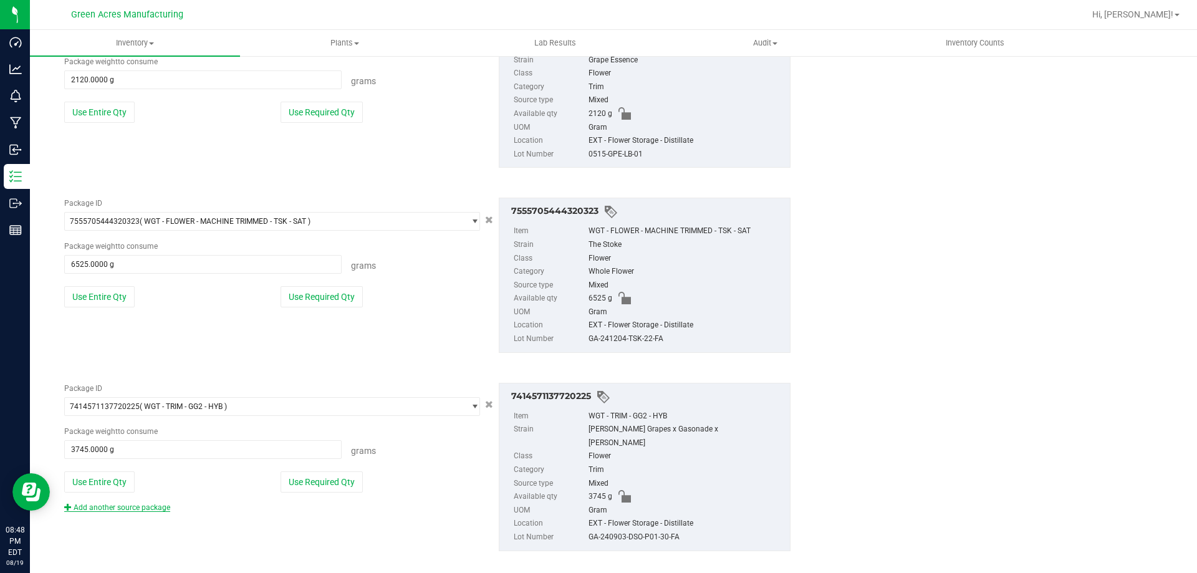
click at [133, 505] on link "Add another source package" at bounding box center [117, 507] width 106 height 9
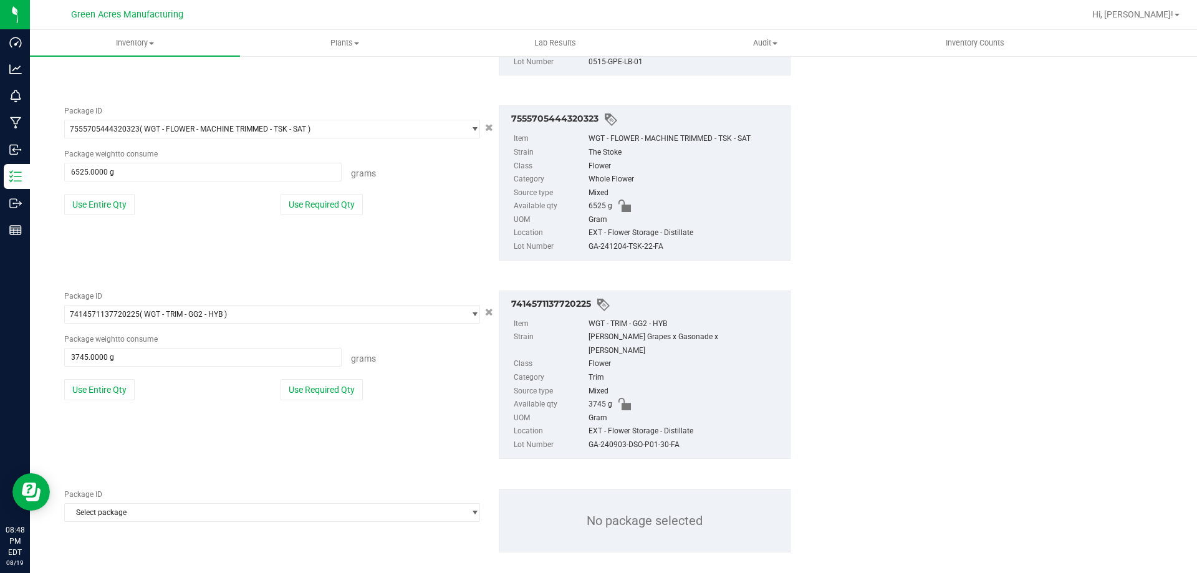
scroll to position [1706, 0]
click at [143, 503] on span "Select package" at bounding box center [264, 511] width 399 height 17
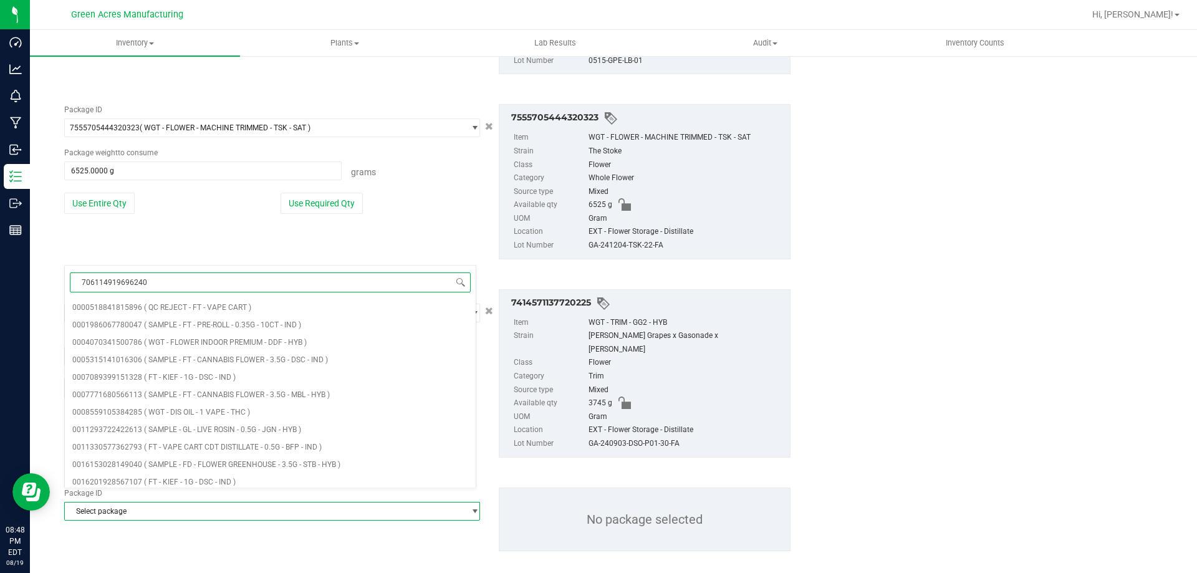
type input "7061149196962401"
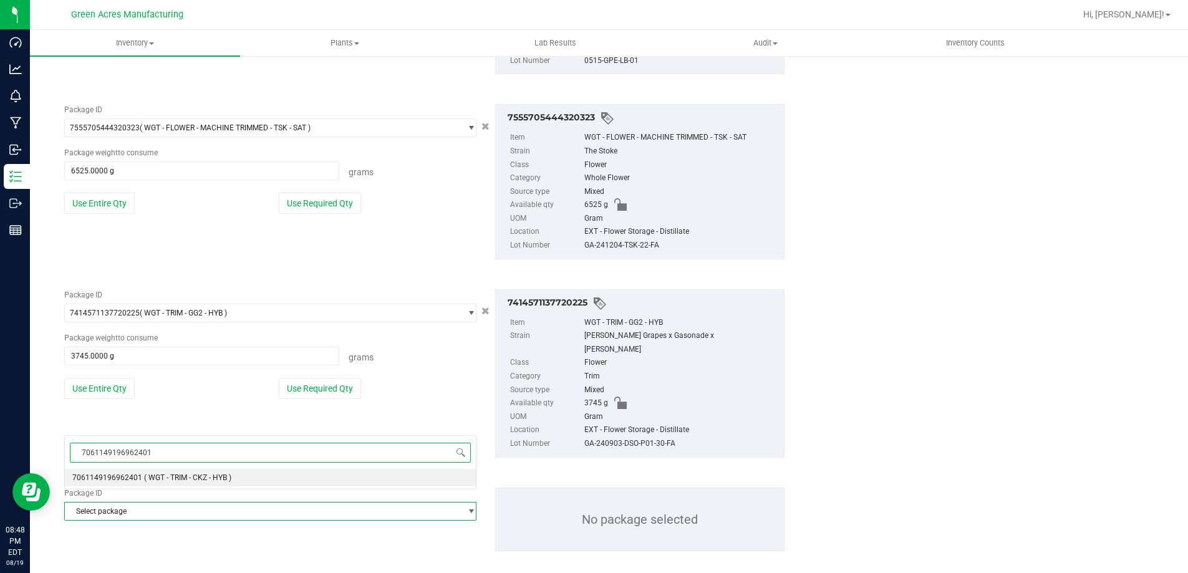
click at [154, 470] on li "7061149196962401 ( WGT - TRIM - CKZ - HYB )" at bounding box center [270, 477] width 411 height 17
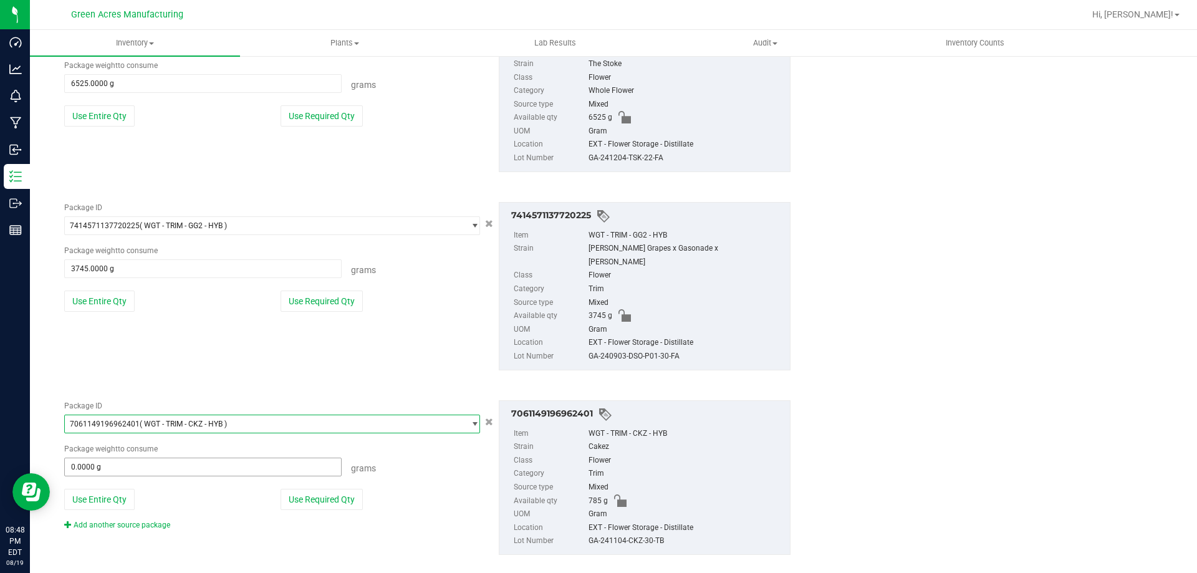
scroll to position [1797, 0]
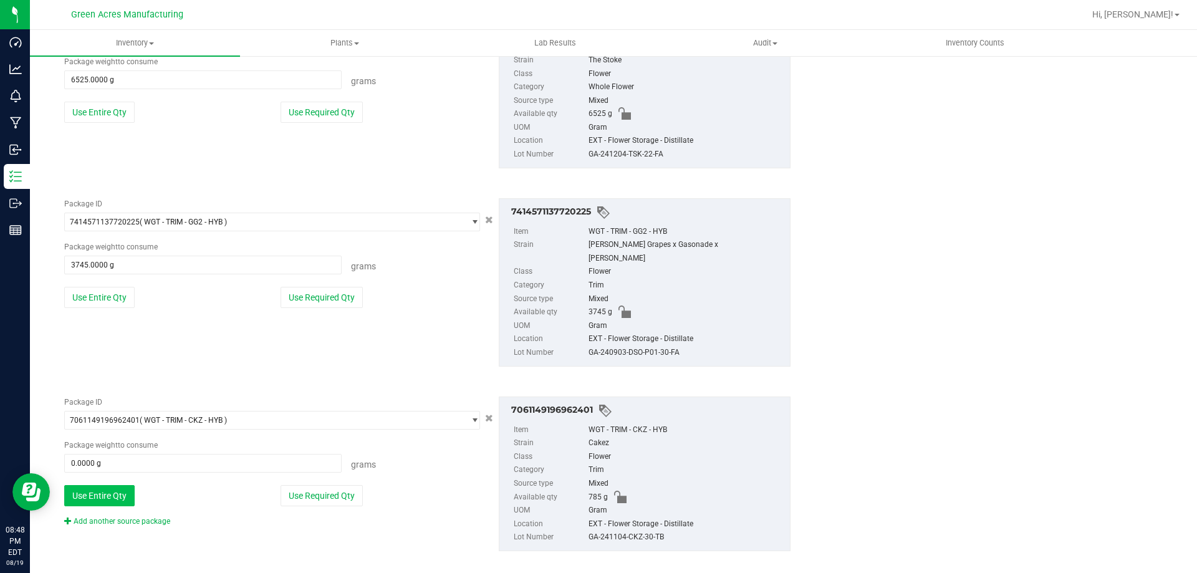
click at [117, 485] on button "Use Entire Qty" at bounding box center [99, 495] width 70 height 21
type input "785.0000 g"
click at [135, 517] on link "Add another source package" at bounding box center [117, 521] width 106 height 9
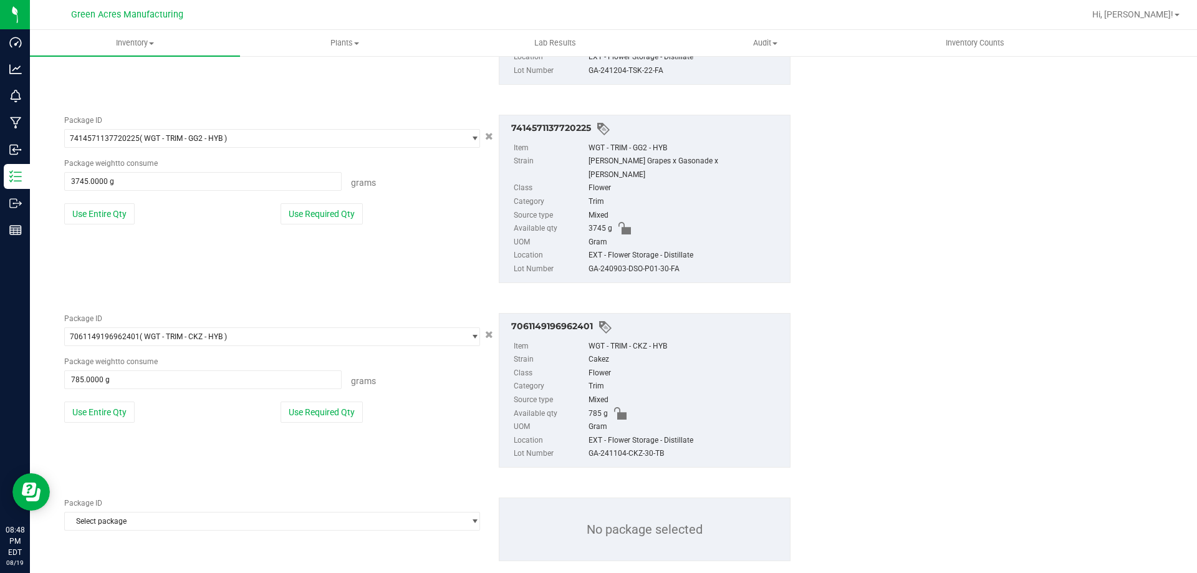
scroll to position [1891, 0]
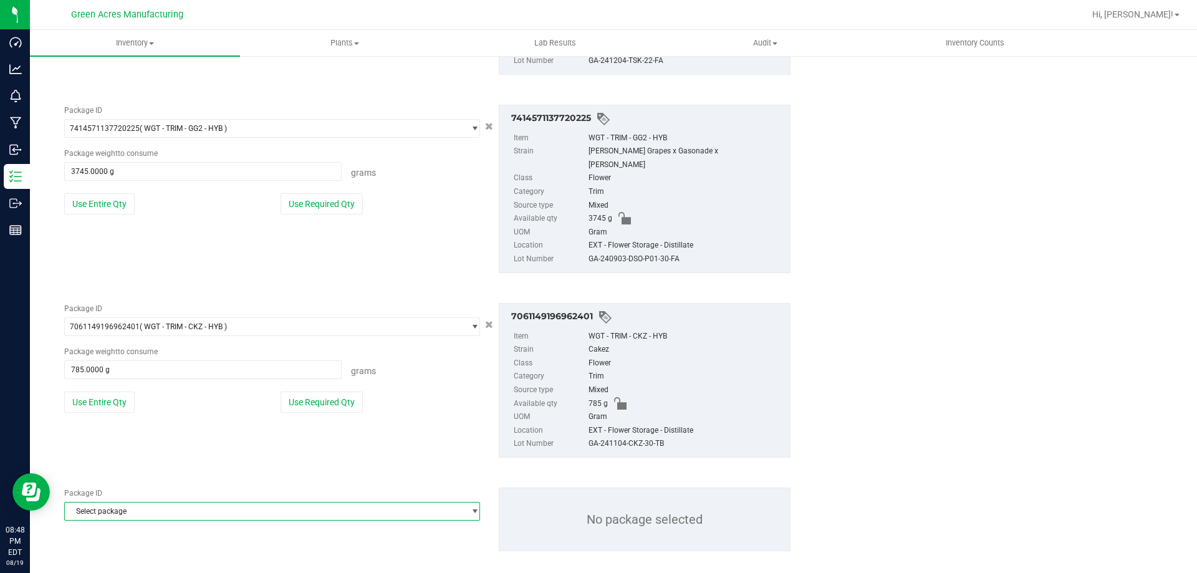
click at [115, 503] on span "Select package" at bounding box center [264, 511] width 399 height 17
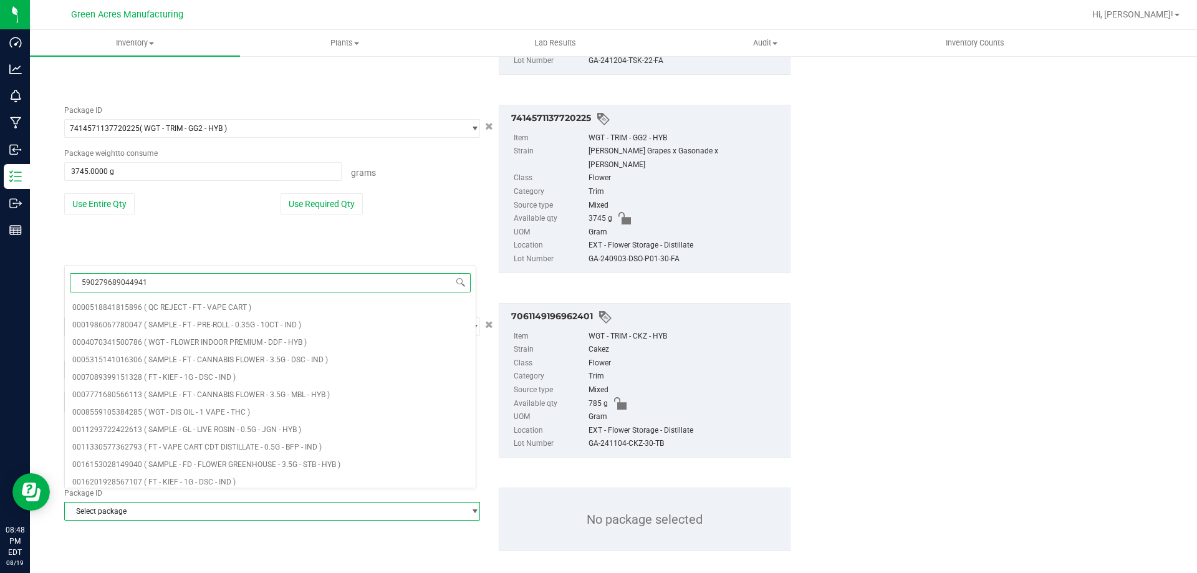
type input "5902796890449413"
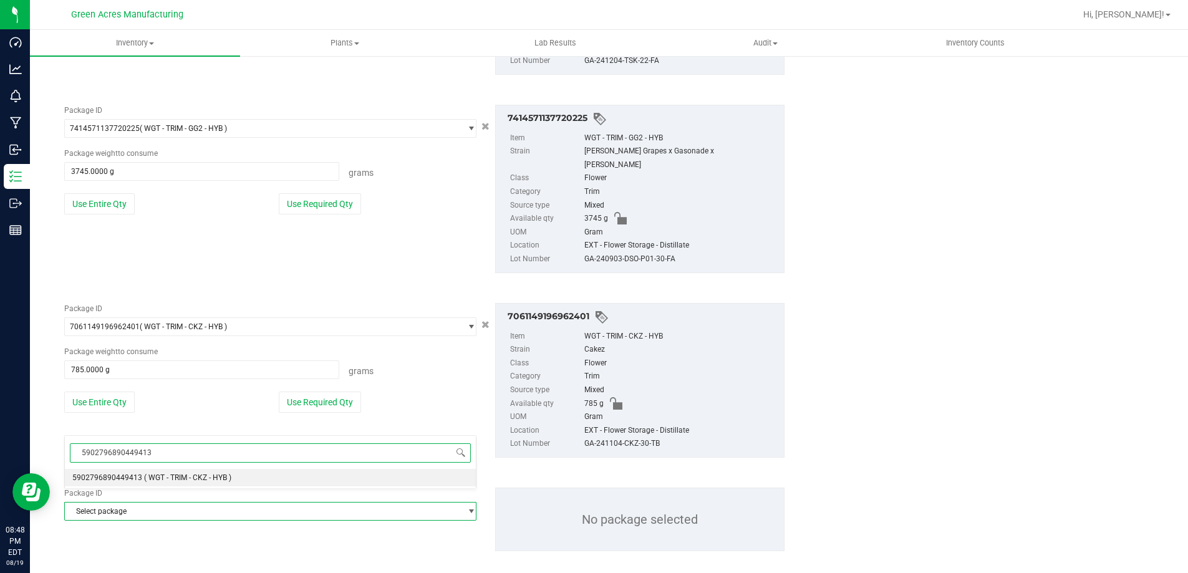
click at [132, 483] on li "5902796890449413 ( WGT - TRIM - CKZ - HYB )" at bounding box center [270, 477] width 411 height 17
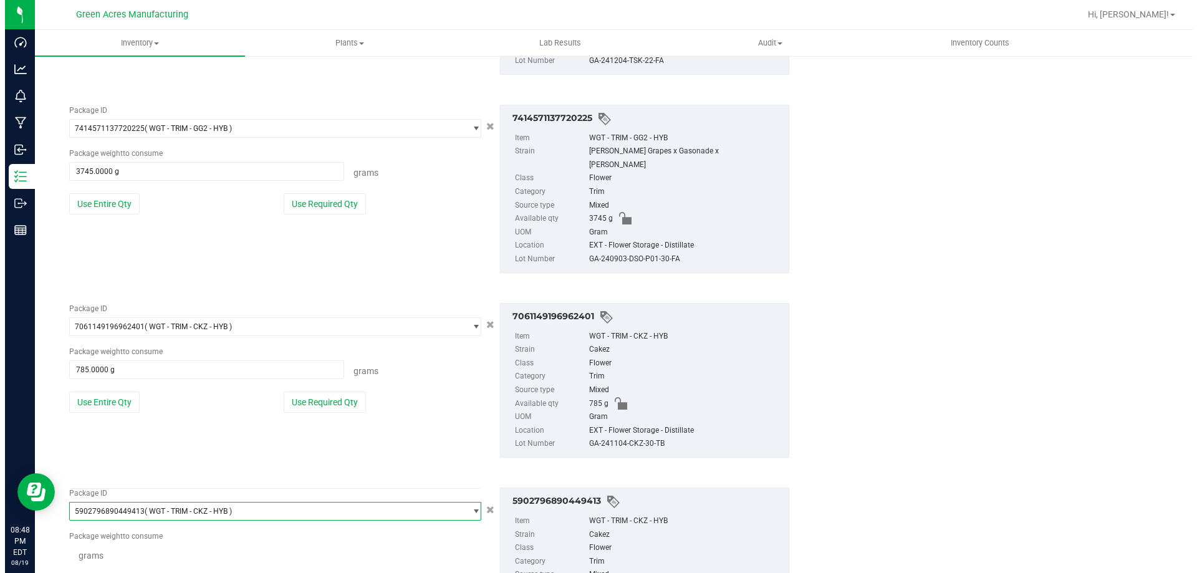
scroll to position [56112, 0]
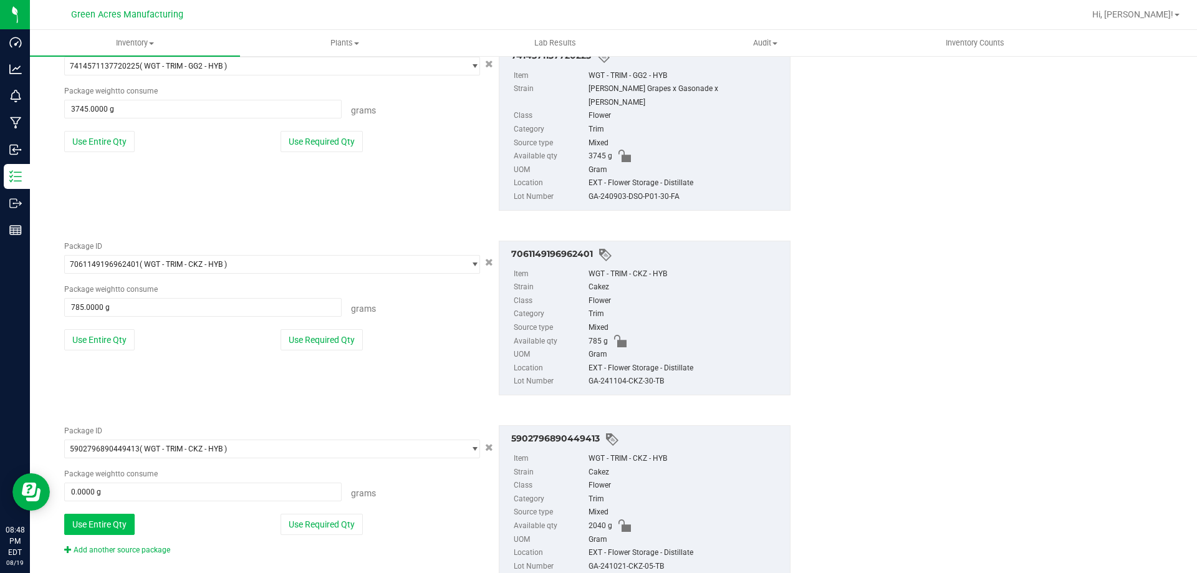
click at [108, 514] on button "Use Entire Qty" at bounding box center [99, 524] width 70 height 21
type input "2040.0000 g"
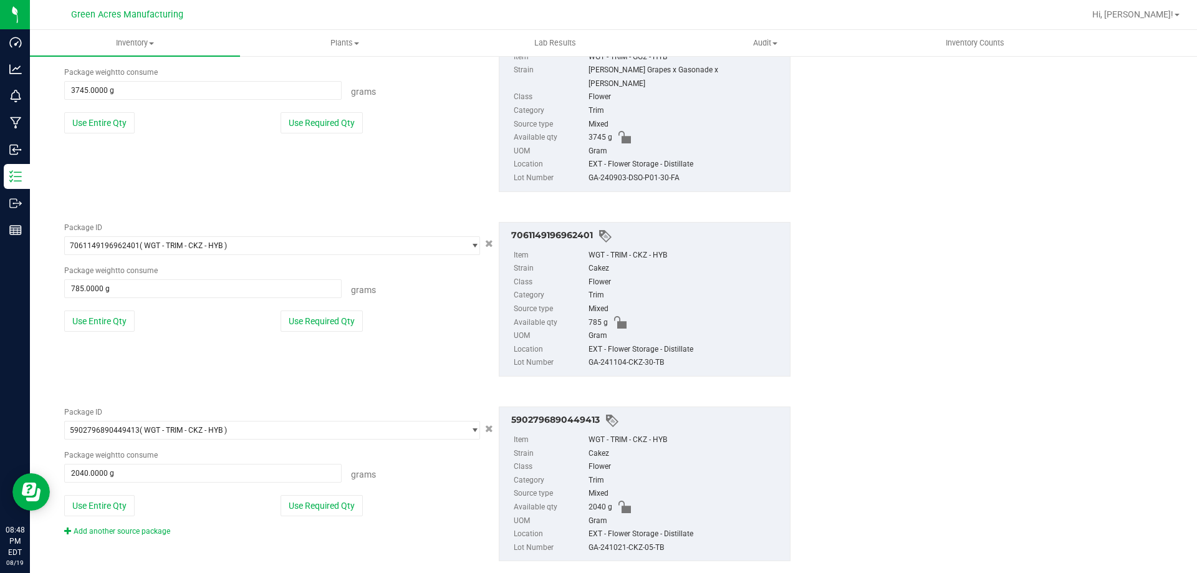
scroll to position [1982, 0]
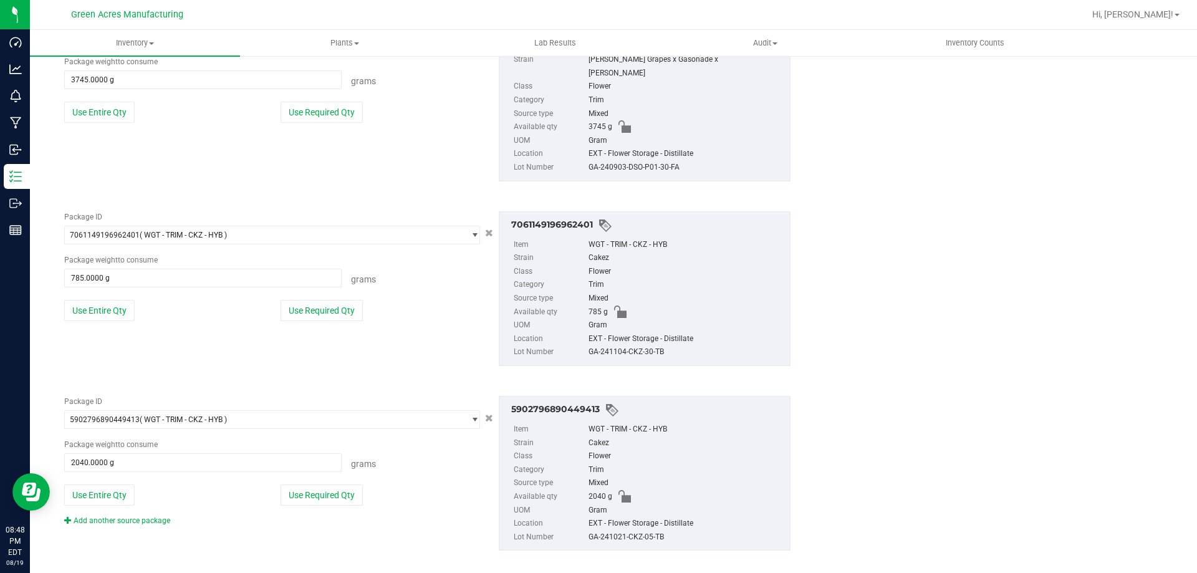
click at [113, 515] on div "Add another source package" at bounding box center [126, 520] width 125 height 11
click at [108, 516] on link "Add another source package" at bounding box center [117, 520] width 106 height 9
click at [95, 485] on button "Use Entire Qty" at bounding box center [99, 494] width 70 height 21
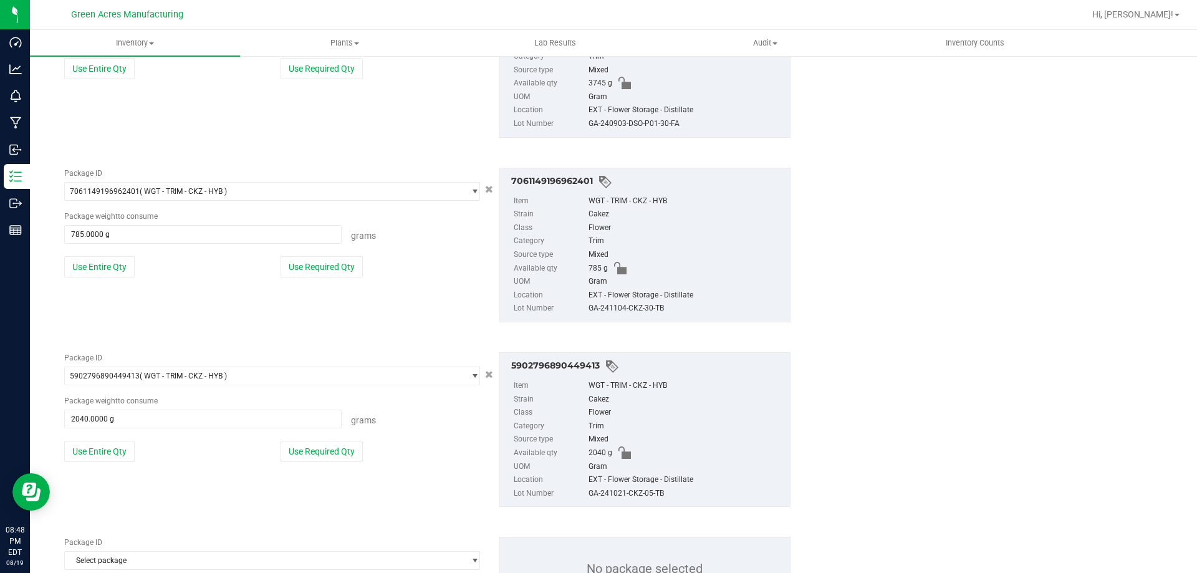
scroll to position [2076, 0]
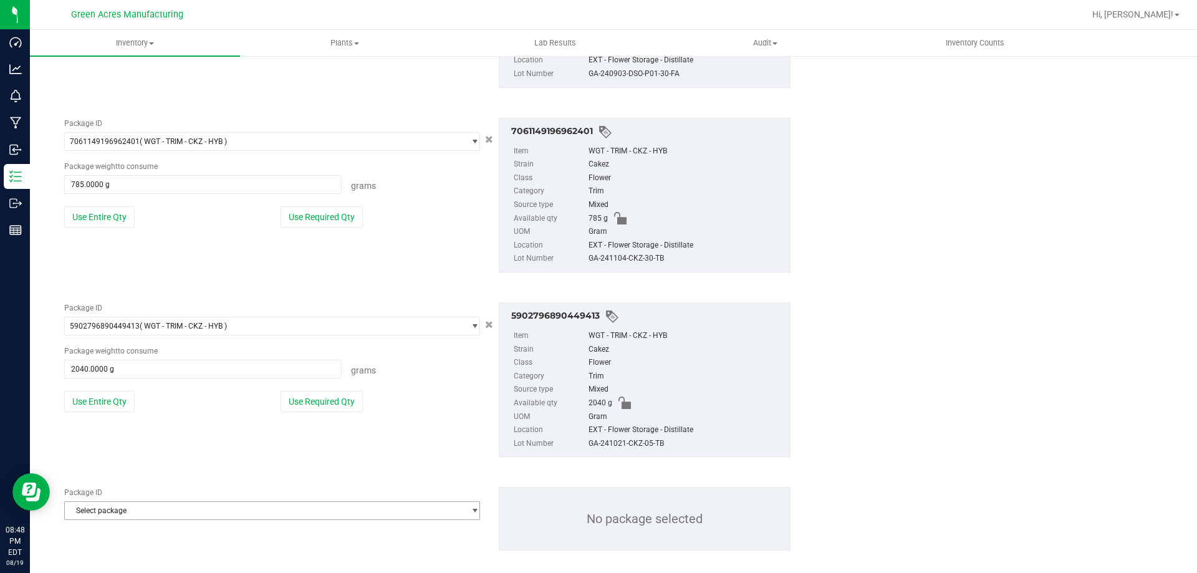
click at [120, 503] on span "Select package" at bounding box center [264, 510] width 399 height 17
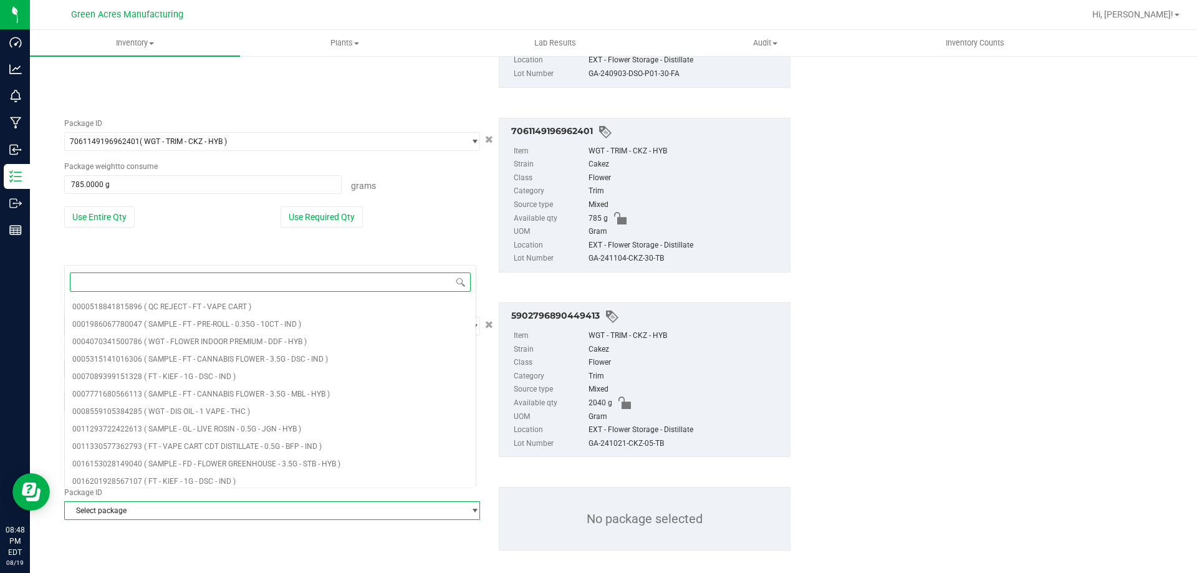
click at [120, 502] on span "Select package" at bounding box center [264, 510] width 399 height 17
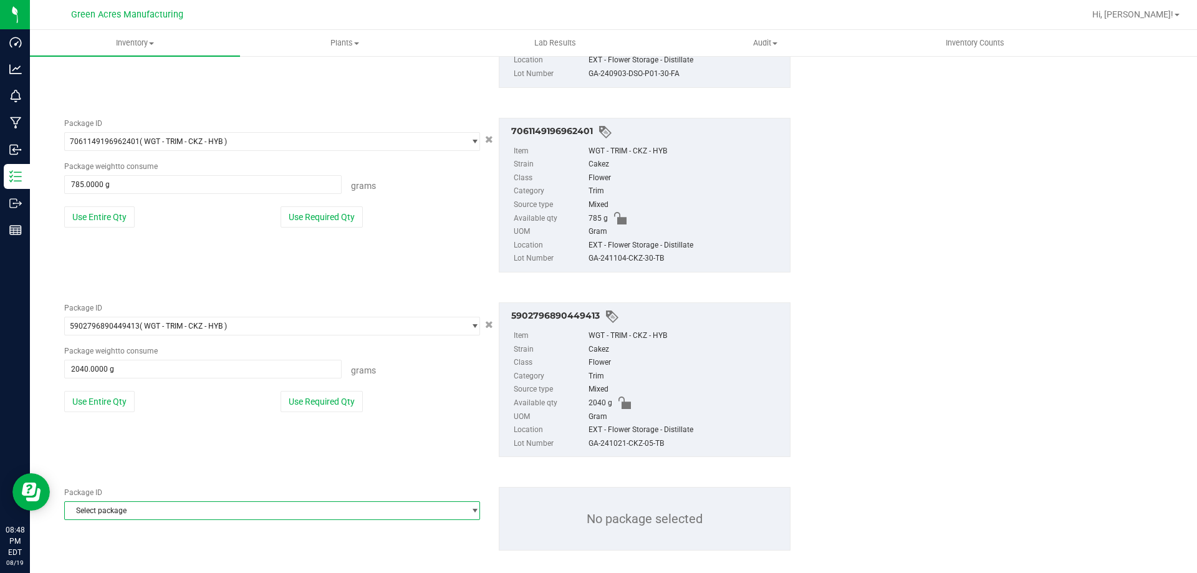
click at [120, 502] on span "Select package" at bounding box center [264, 510] width 399 height 17
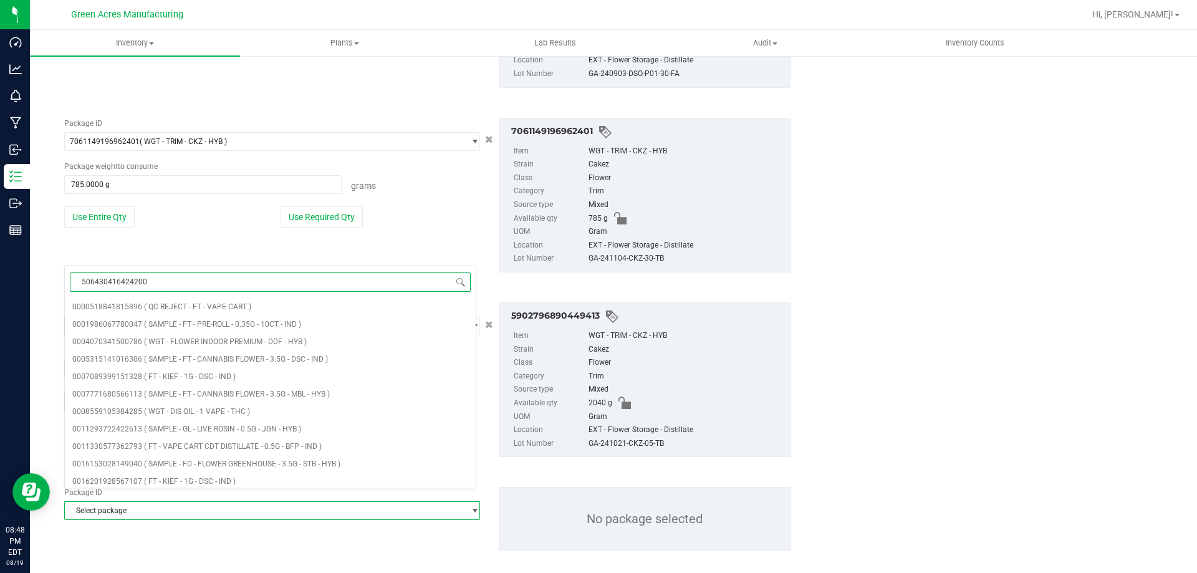
type input "5064304164242008"
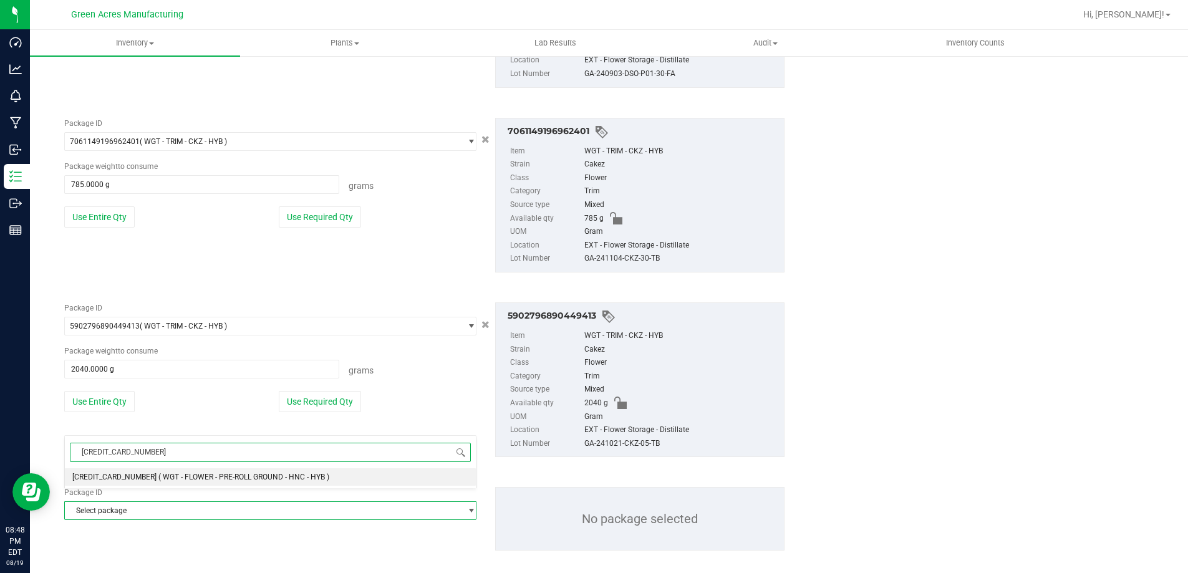
click at [164, 479] on span "( WGT - FLOWER - PRE-ROLL GROUND - HNC - HYB )" at bounding box center [243, 477] width 171 height 9
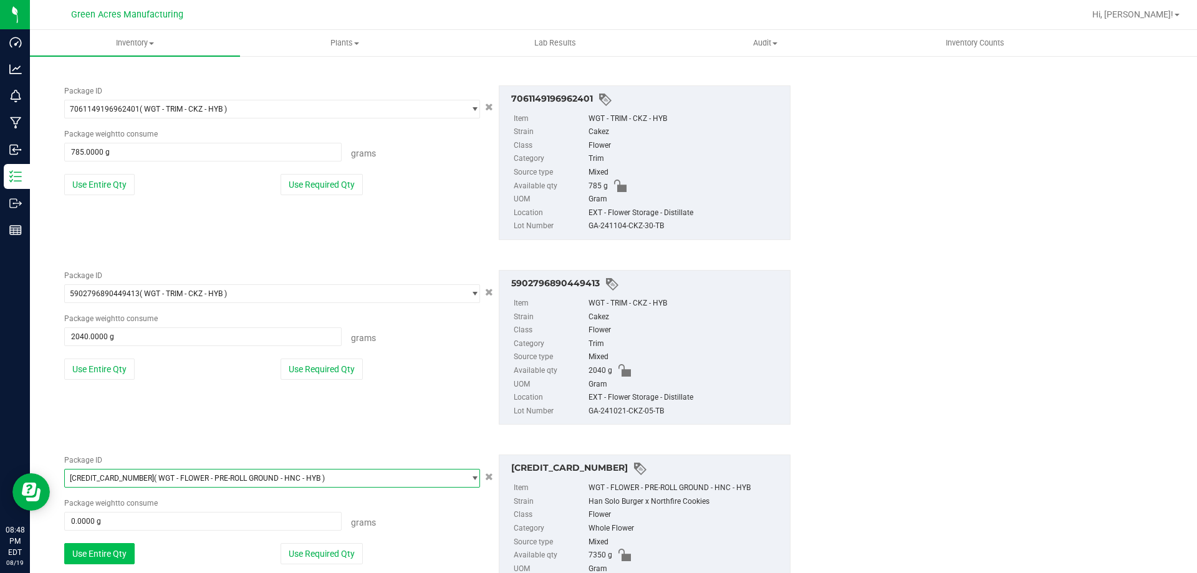
scroll to position [2167, 0]
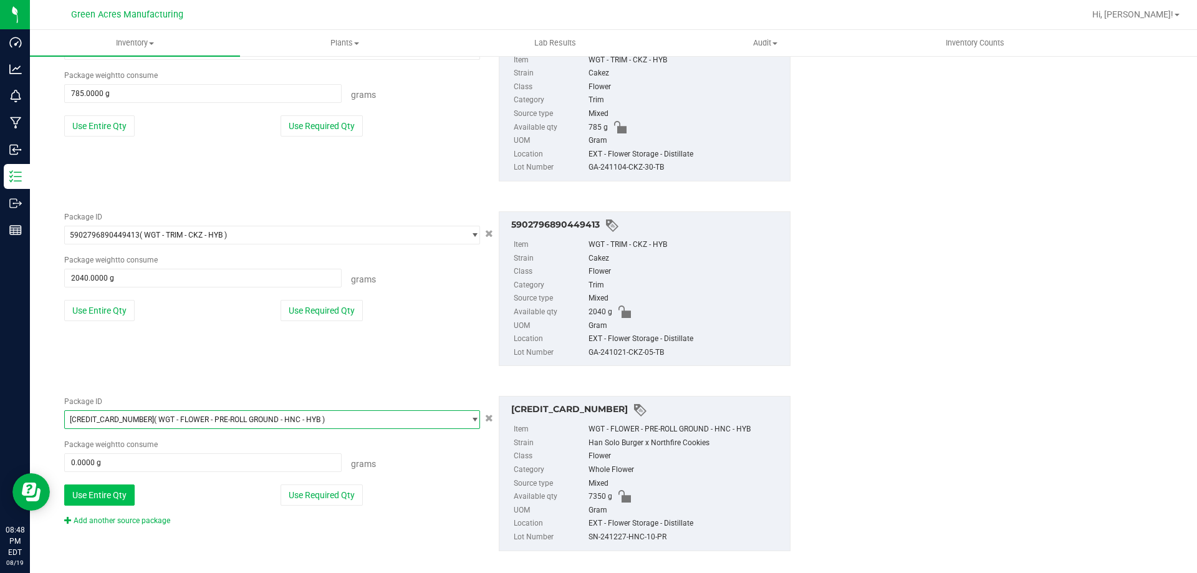
click at [119, 487] on button "Use Entire Qty" at bounding box center [99, 494] width 70 height 21
type input "7350.0000 g"
click at [138, 516] on link "Add another source package" at bounding box center [117, 520] width 106 height 9
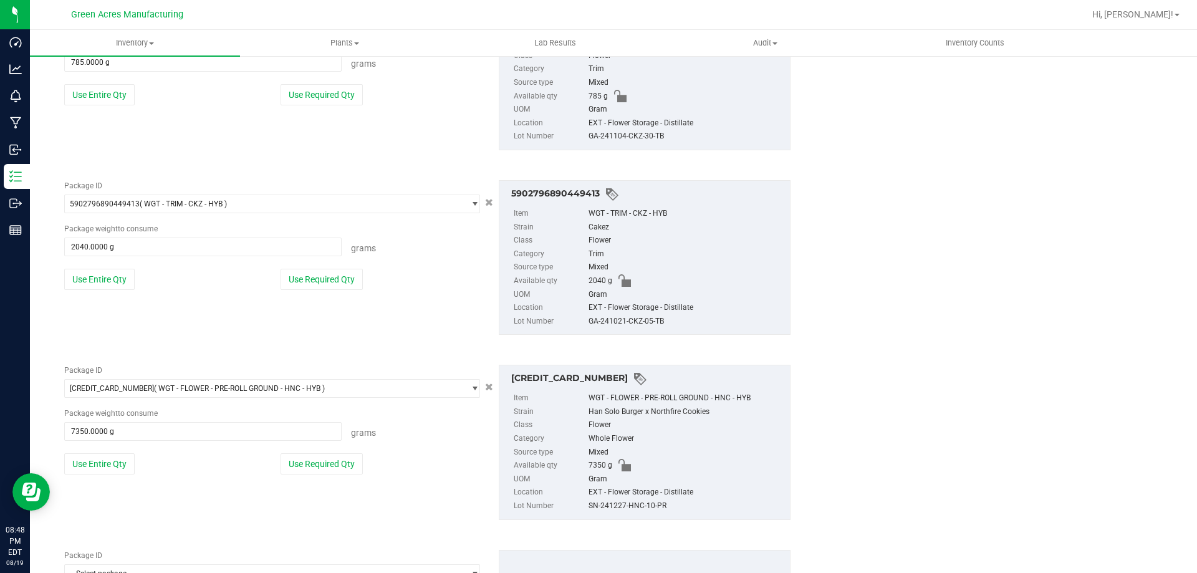
scroll to position [2260, 0]
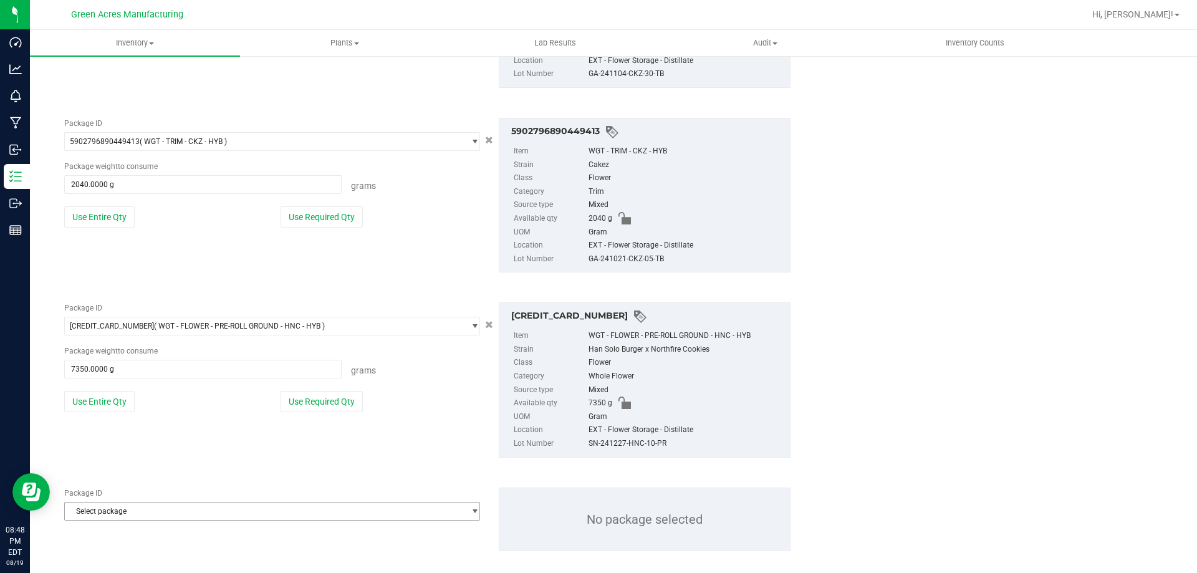
click at [137, 506] on span "Select package" at bounding box center [264, 511] width 399 height 17
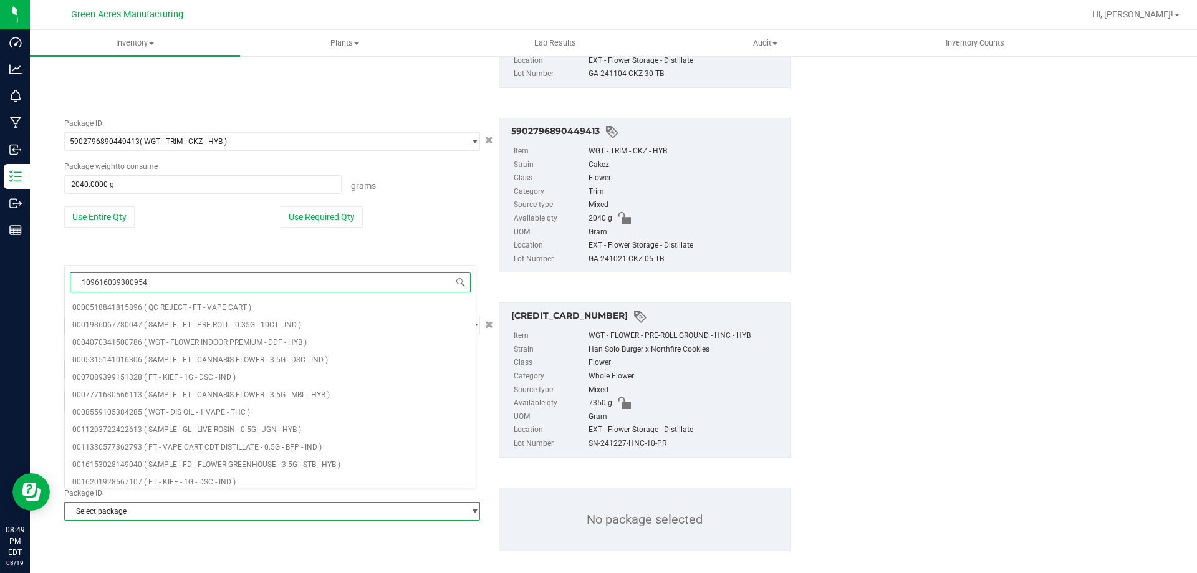
type input "1096160393009542"
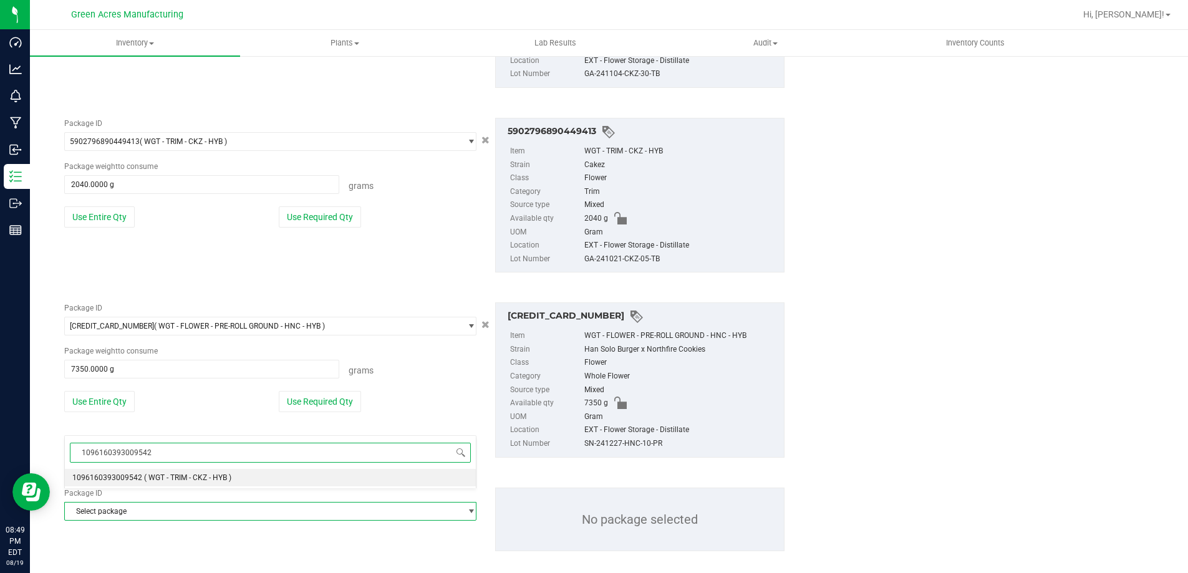
click at [153, 481] on span "( WGT - TRIM - CKZ - HYB )" at bounding box center [187, 477] width 87 height 9
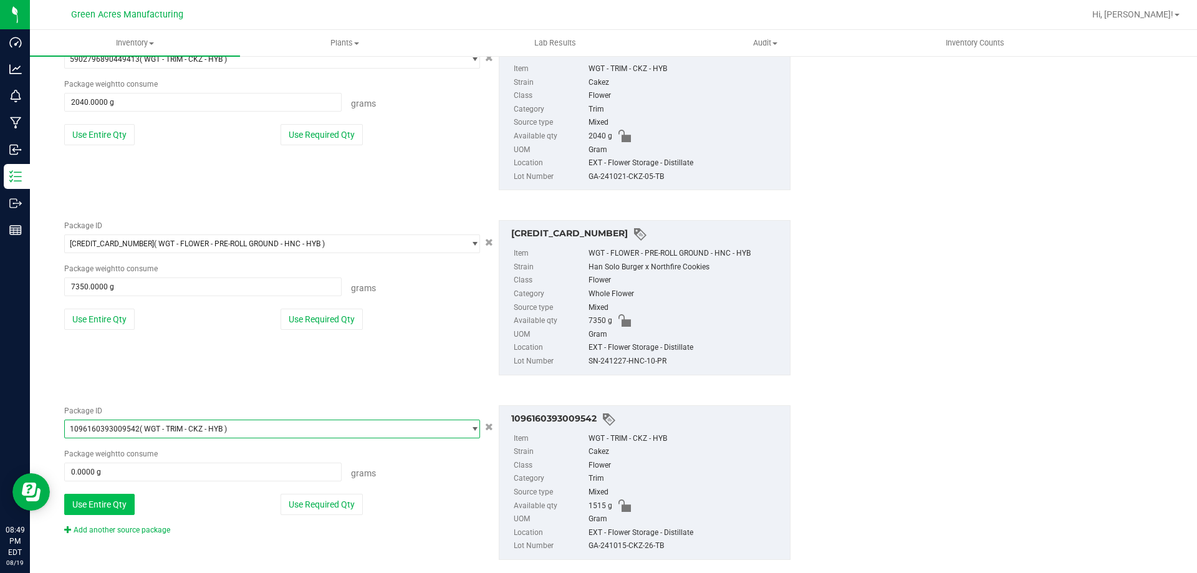
scroll to position [2351, 0]
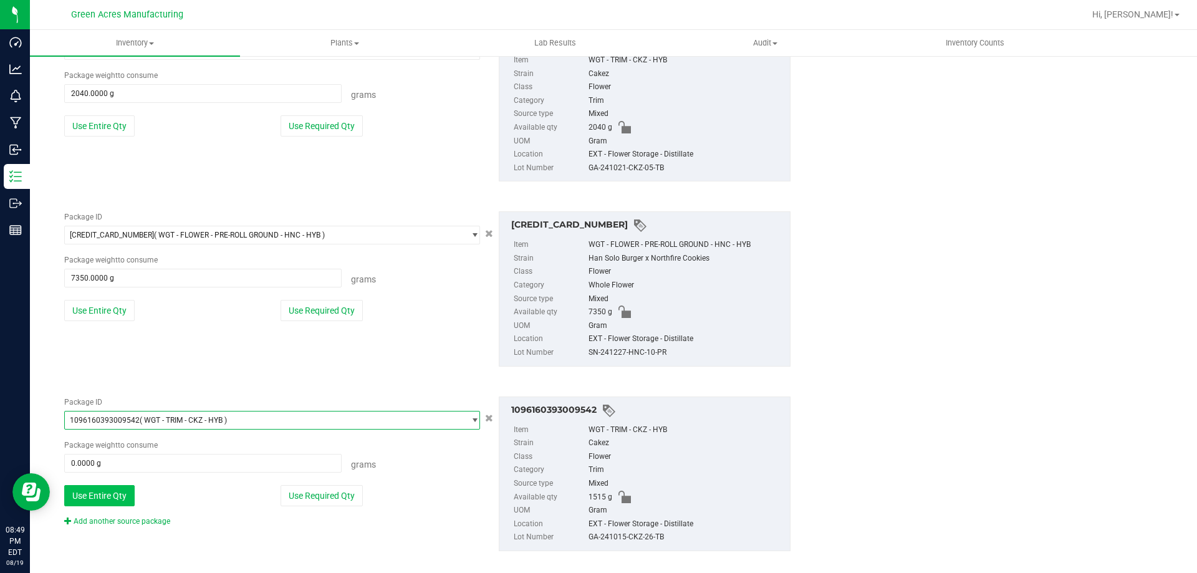
click at [89, 488] on button "Use Entire Qty" at bounding box center [99, 495] width 70 height 21
type input "1515.0000 g"
click at [137, 517] on link "Add another source package" at bounding box center [117, 521] width 106 height 9
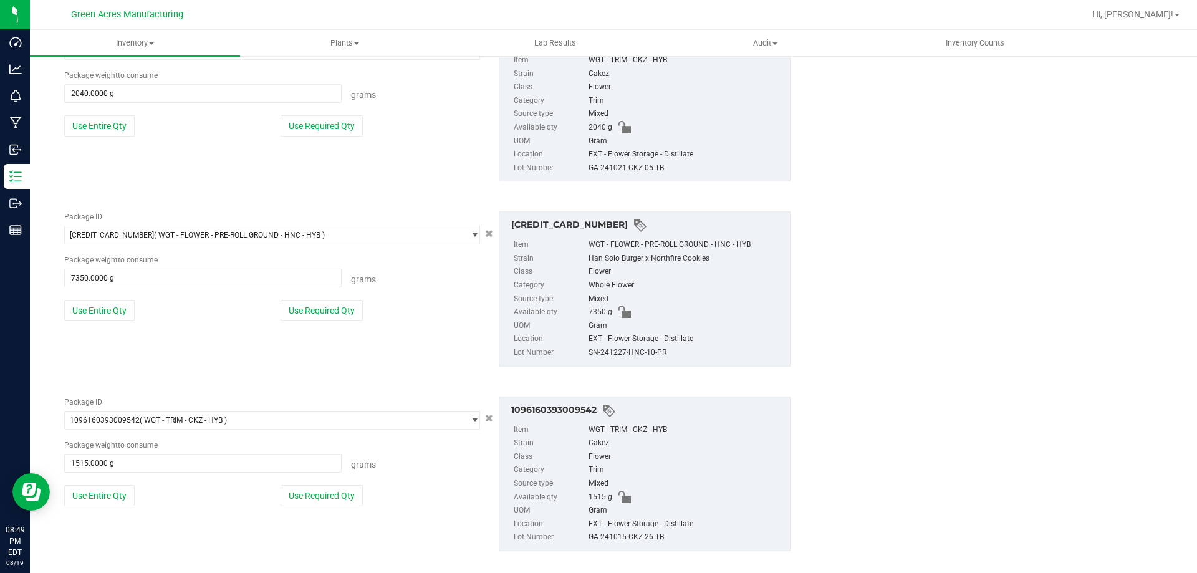
scroll to position [2414, 0]
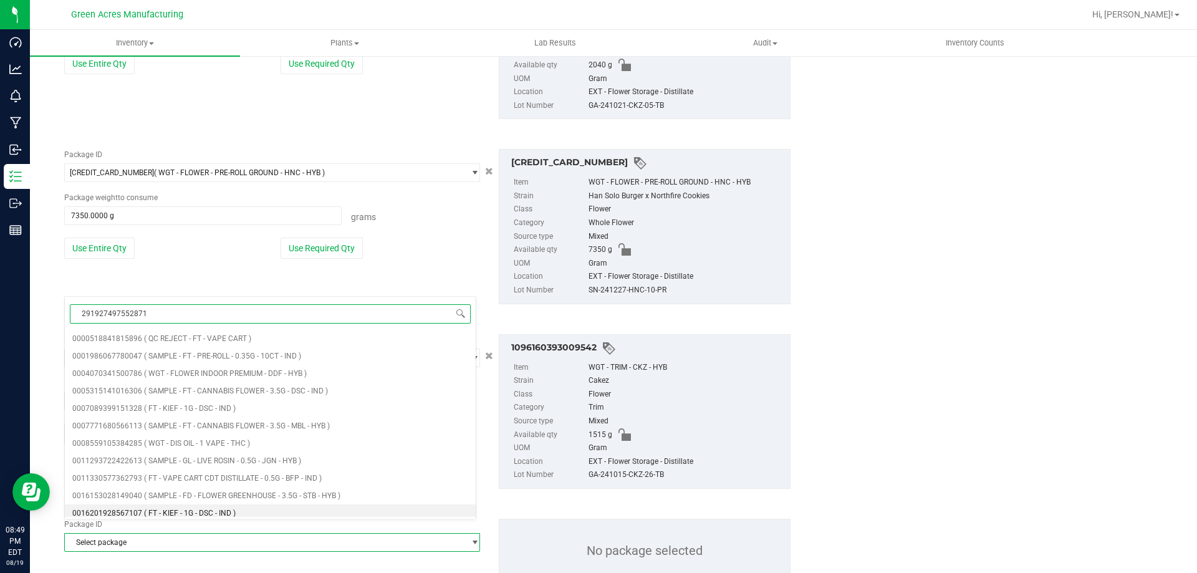
type input "2919274975528710"
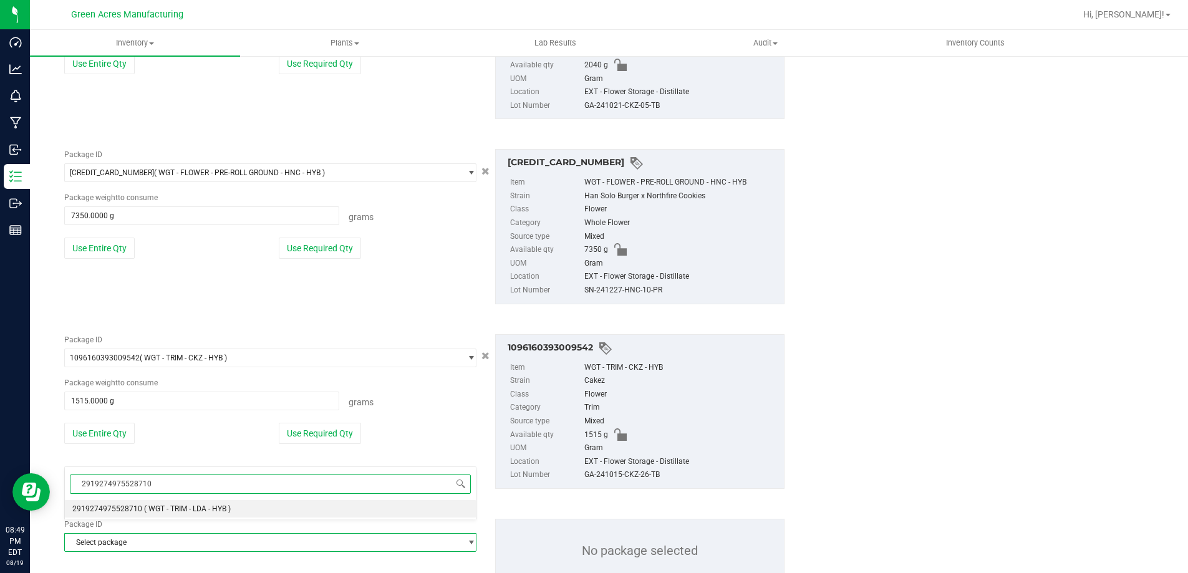
click at [130, 509] on span "2919274975528710" at bounding box center [107, 508] width 70 height 9
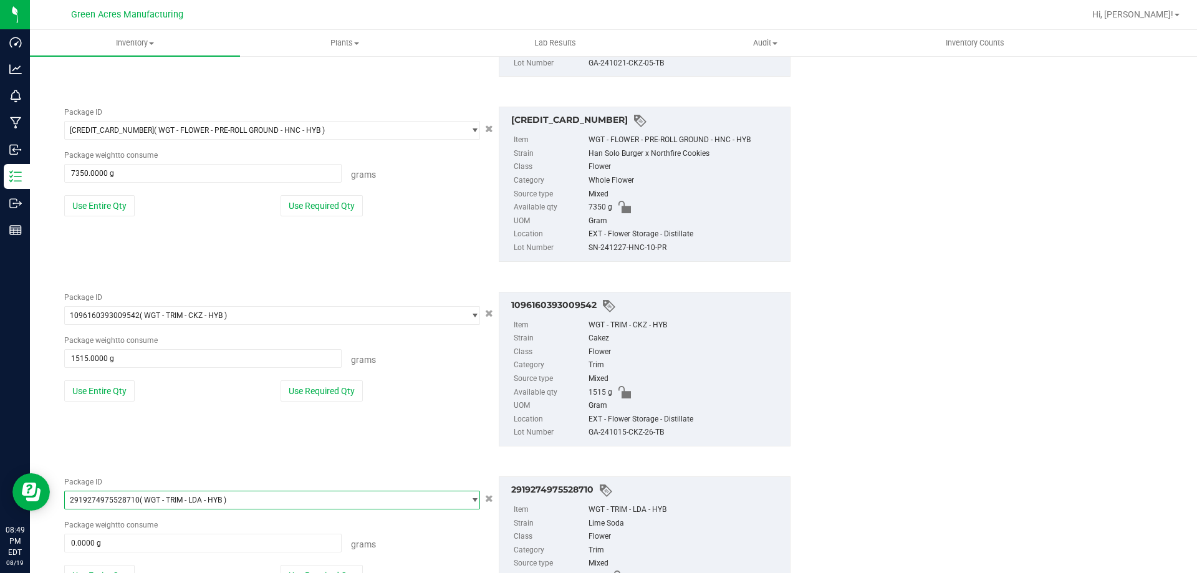
scroll to position [2536, 0]
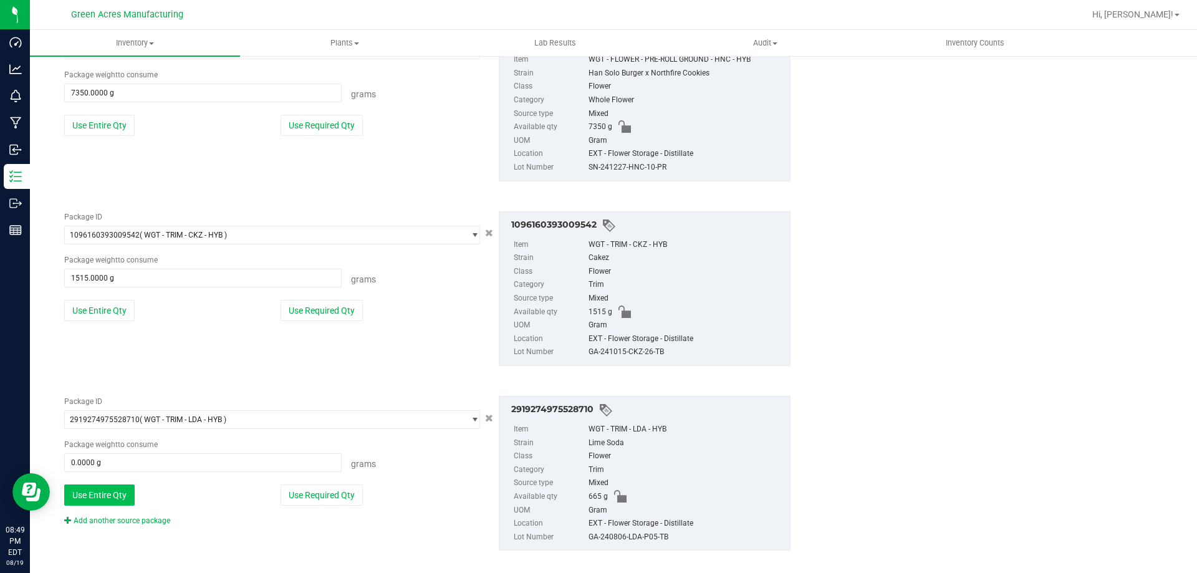
click at [106, 484] on button "Use Entire Qty" at bounding box center [99, 494] width 70 height 21
type input "665.0000 g"
click at [120, 514] on div "Package ID 2919274975528710 ( WGT - TRIM - LDA - HYB ) 2888551019386732 2889653…" at bounding box center [427, 473] width 745 height 175
click at [122, 516] on link "Add another source package" at bounding box center [117, 520] width 106 height 9
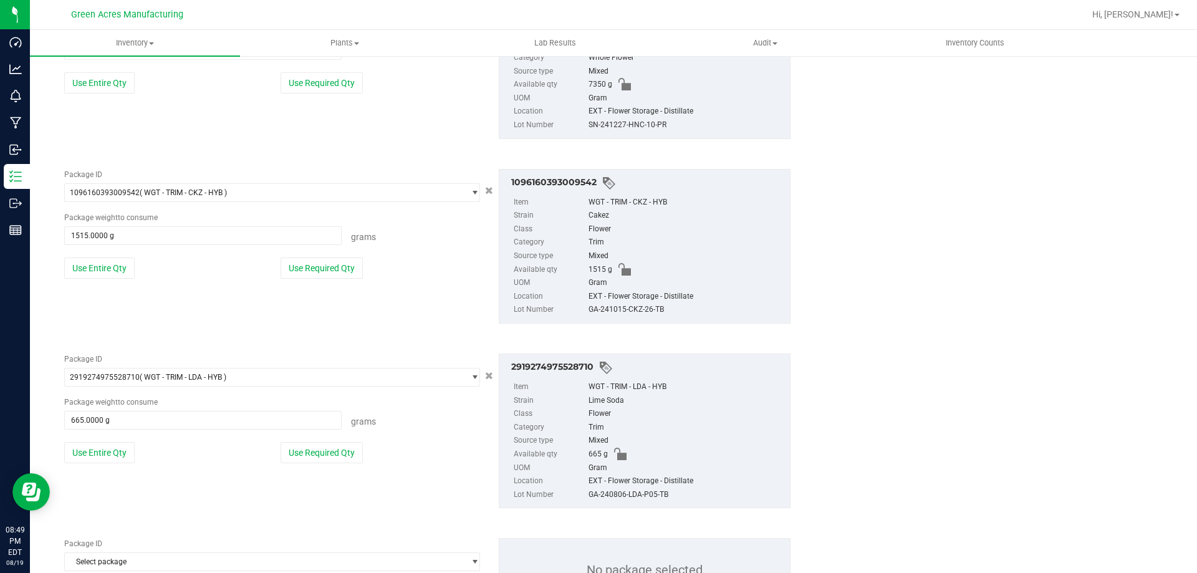
scroll to position [2630, 0]
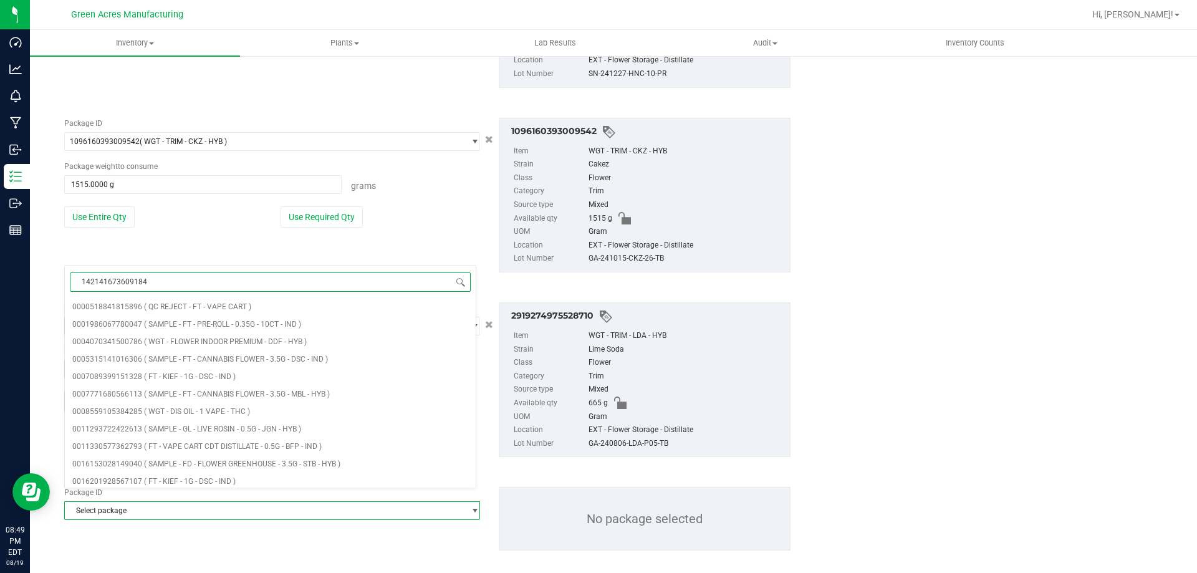
type input "1421416736091846"
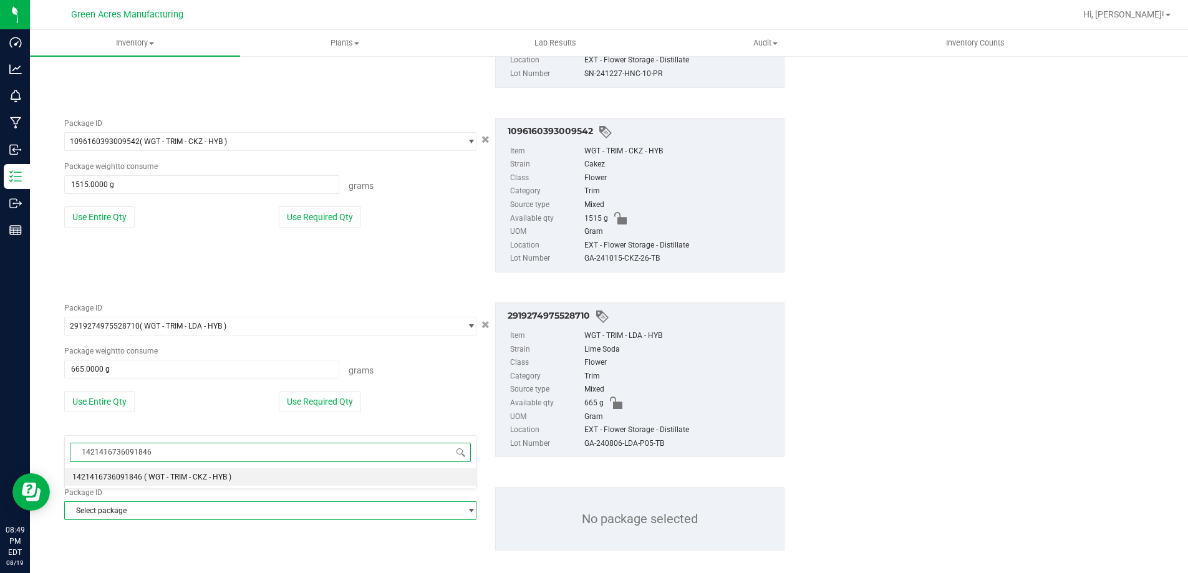
click at [85, 474] on span "1421416736091846" at bounding box center [107, 477] width 70 height 9
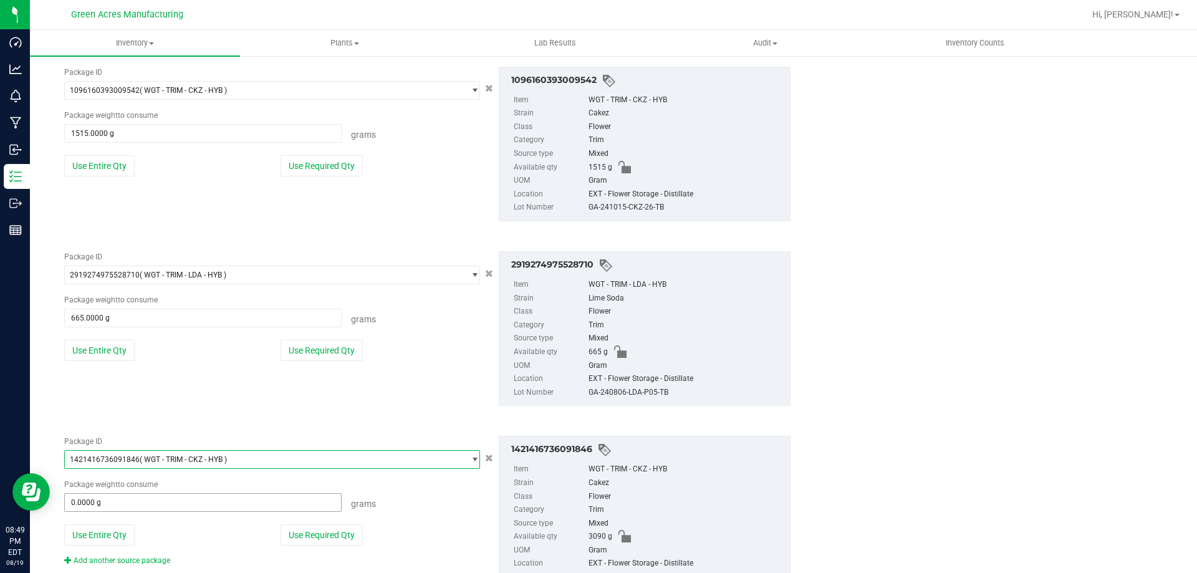
scroll to position [2721, 0]
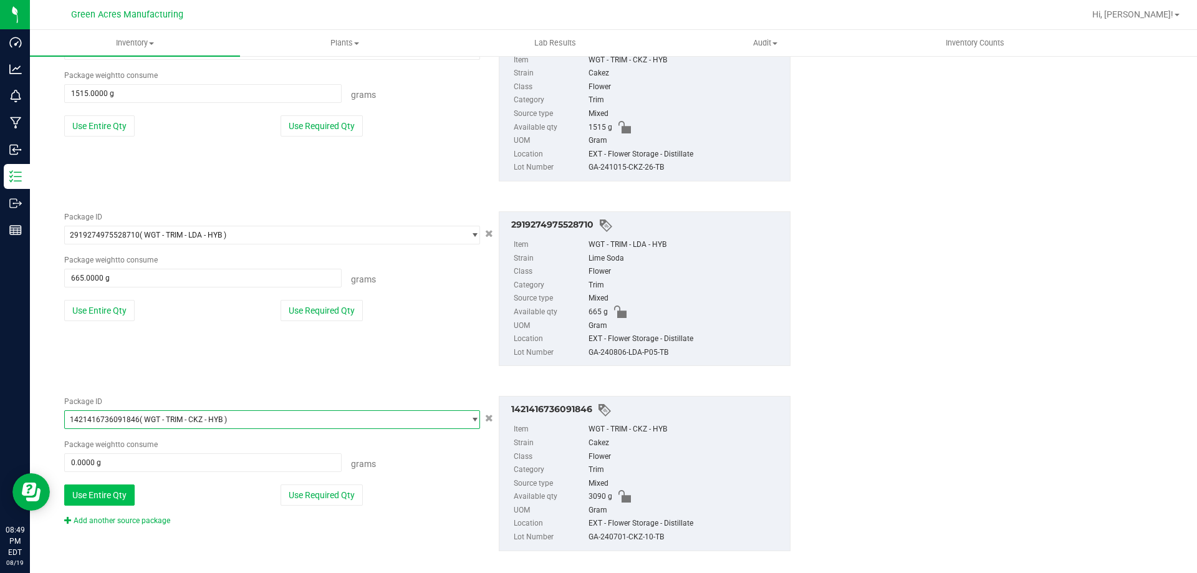
click at [99, 486] on button "Use Entire Qty" at bounding box center [99, 494] width 70 height 21
type input "3090.0000 g"
click at [129, 484] on button "Use Entire Qty" at bounding box center [99, 494] width 70 height 21
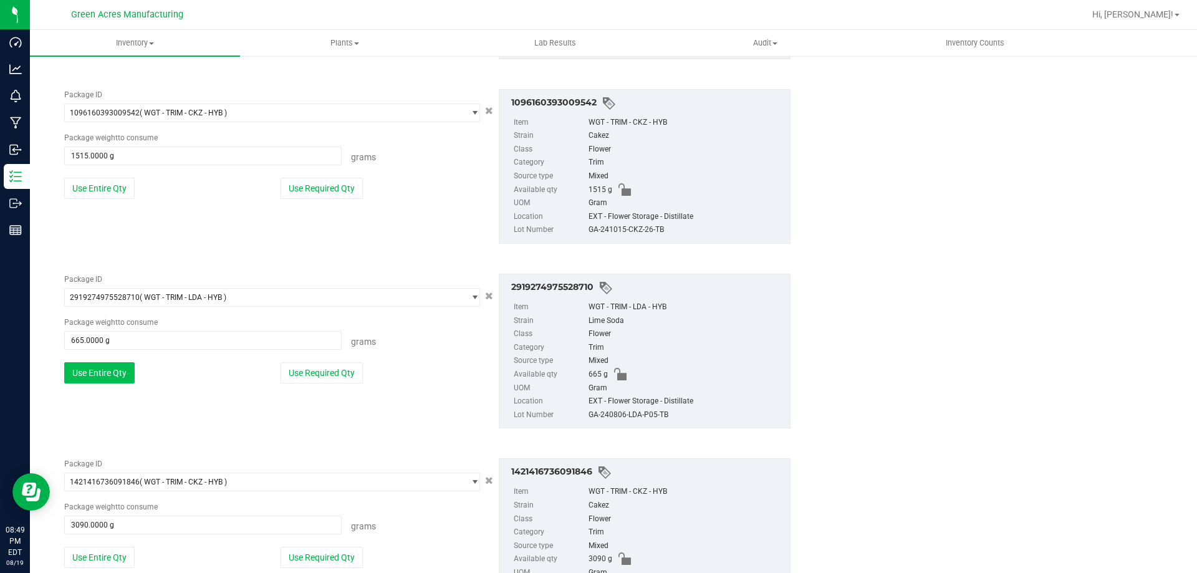
drag, startPoint x: 92, startPoint y: 341, endPoint x: 99, endPoint y: 360, distance: 20.7
click at [96, 350] on div "Package ID 2919274975528710 ( WGT - TRIM - LDA - HYB ) 2888551019386732 2889653…" at bounding box center [272, 333] width 435 height 119
click at [99, 362] on button "Use Entire Qty" at bounding box center [99, 372] width 70 height 21
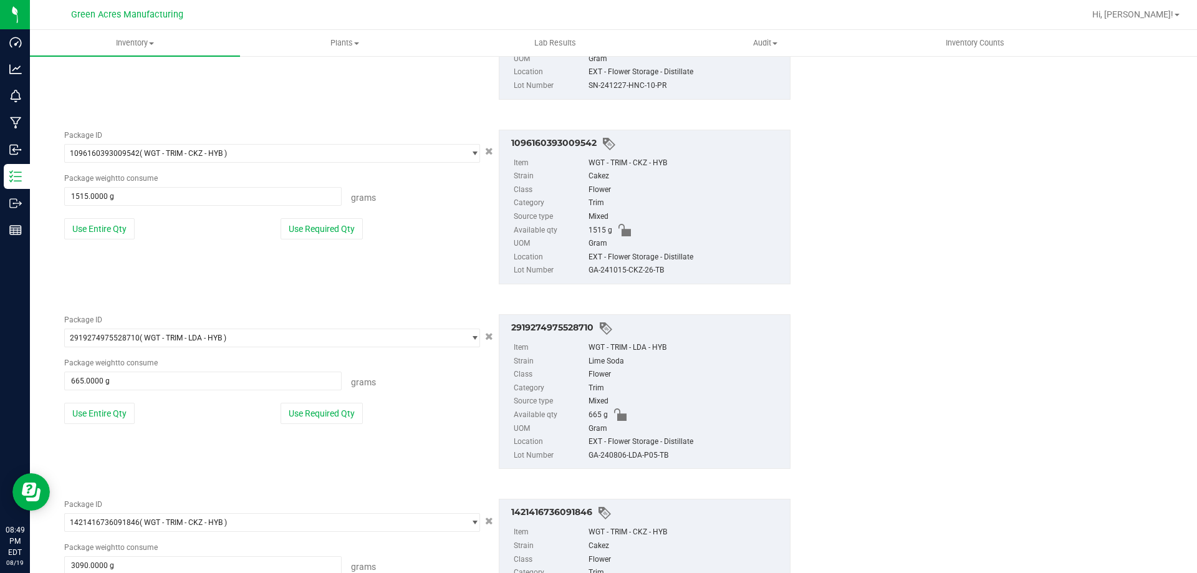
scroll to position [2596, 0]
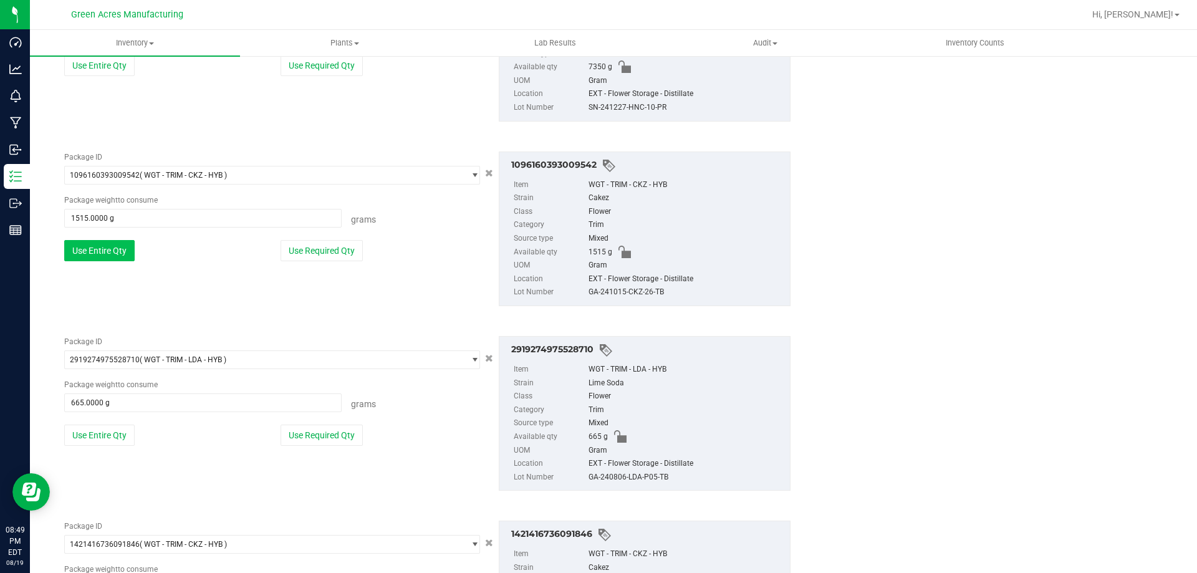
click at [103, 244] on button "Use Entire Qty" at bounding box center [99, 250] width 70 height 21
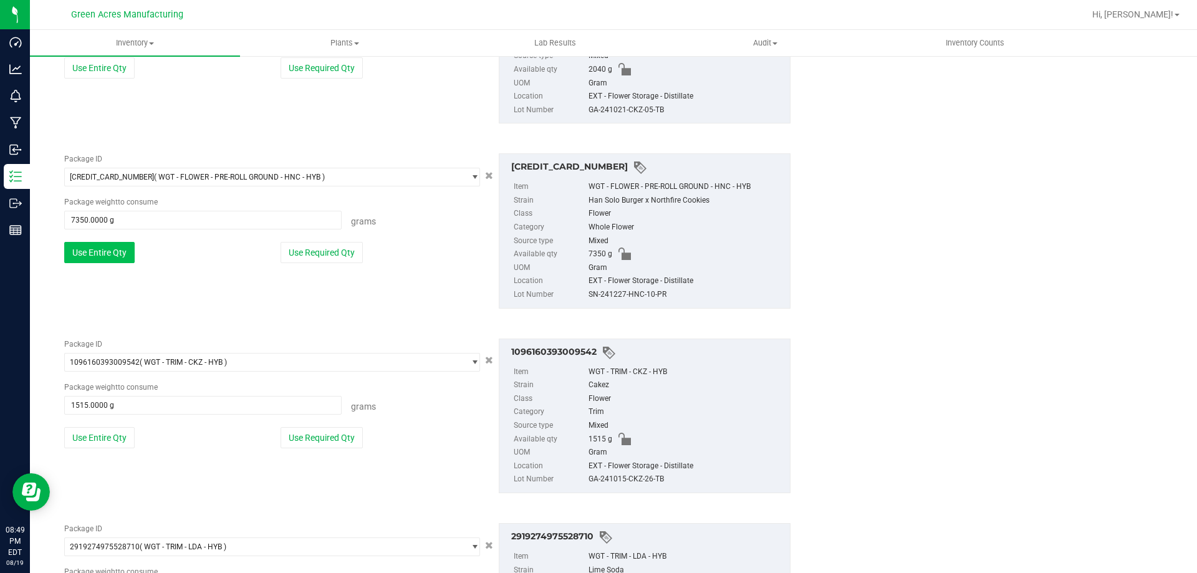
click at [117, 244] on button "Use Entire Qty" at bounding box center [99, 252] width 70 height 21
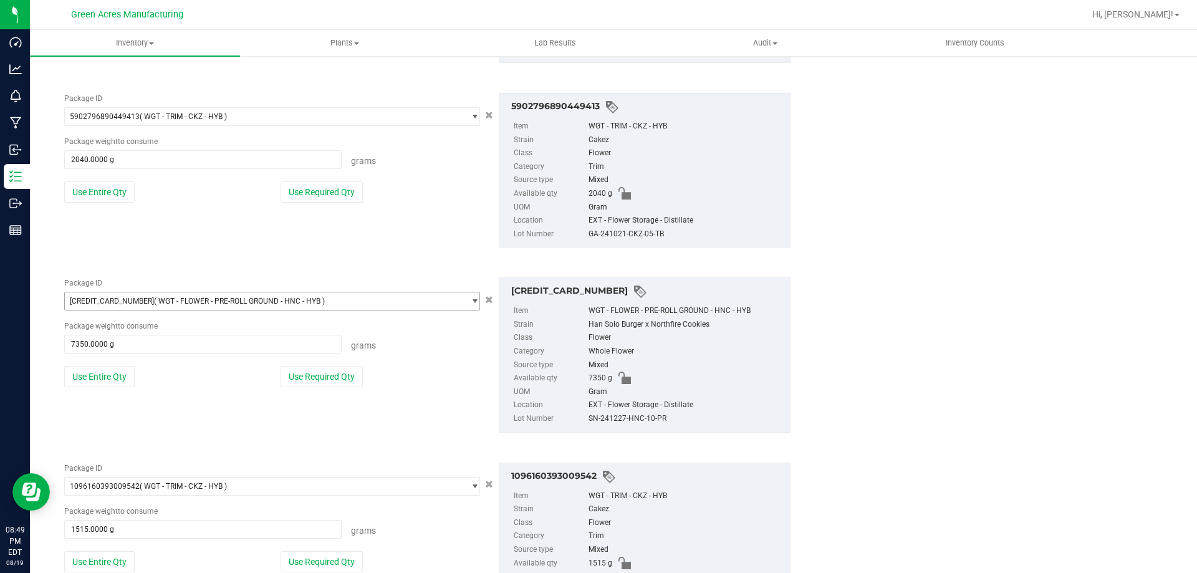
scroll to position [2285, 0]
click at [122, 191] on div "Package ID 5902796890449413 ( WGT - TRIM - CKZ - HYB ) 5880953992023945 5881234…" at bounding box center [272, 153] width 435 height 119
click at [120, 183] on button "Use Entire Qty" at bounding box center [99, 192] width 70 height 21
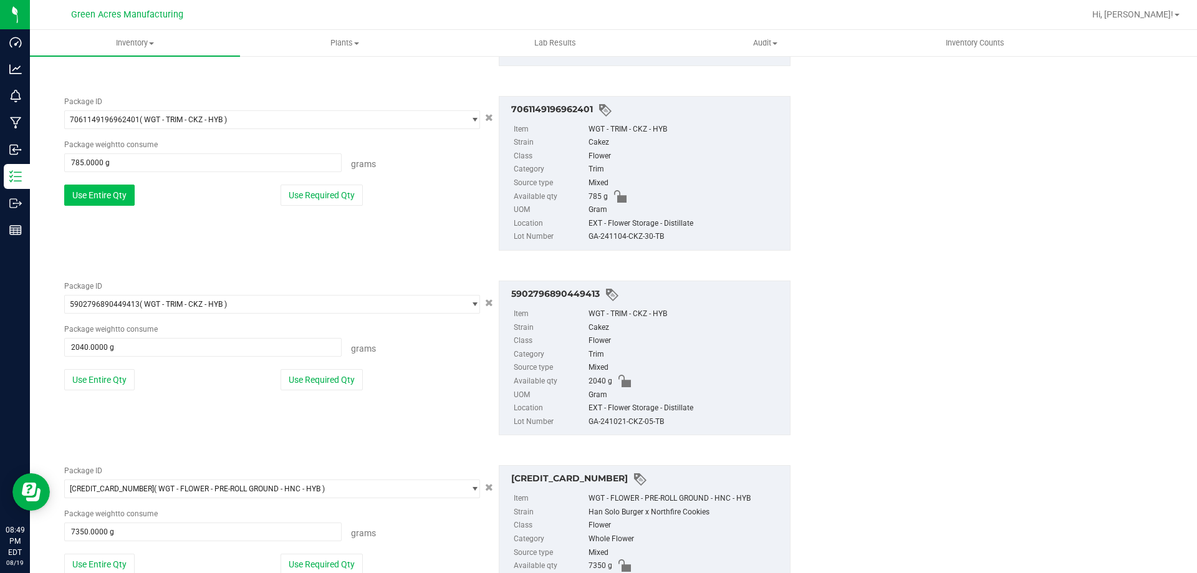
click at [122, 185] on button "Use Entire Qty" at bounding box center [99, 195] width 70 height 21
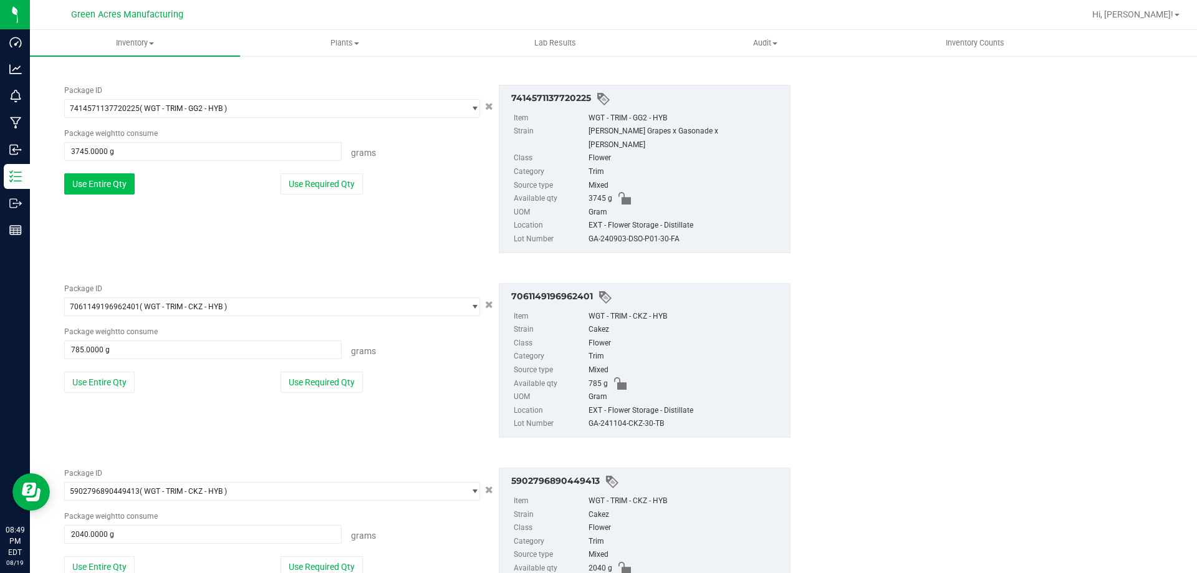
click at [112, 180] on button "Use Entire Qty" at bounding box center [99, 183] width 70 height 21
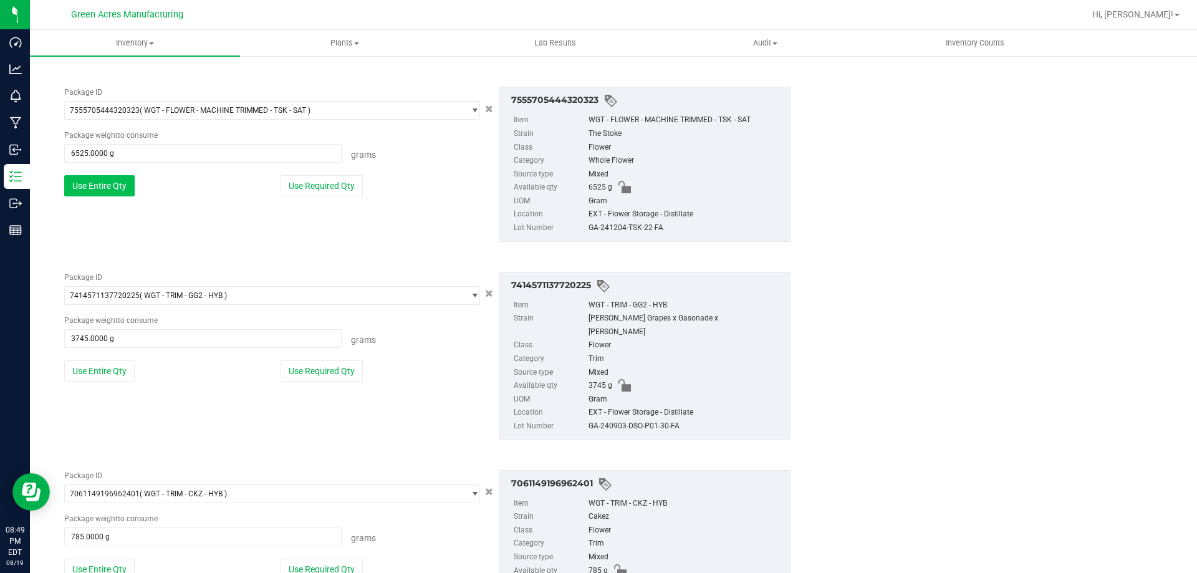
click at [106, 181] on button "Use Entire Qty" at bounding box center [99, 185] width 70 height 21
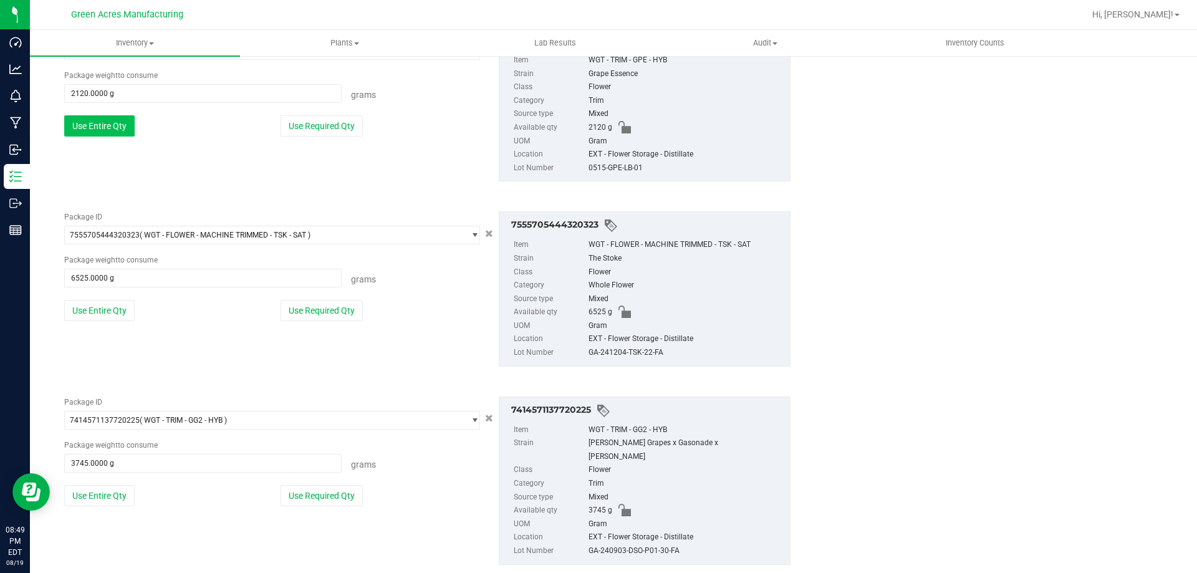
click at [104, 129] on button "Use Entire Qty" at bounding box center [99, 125] width 70 height 21
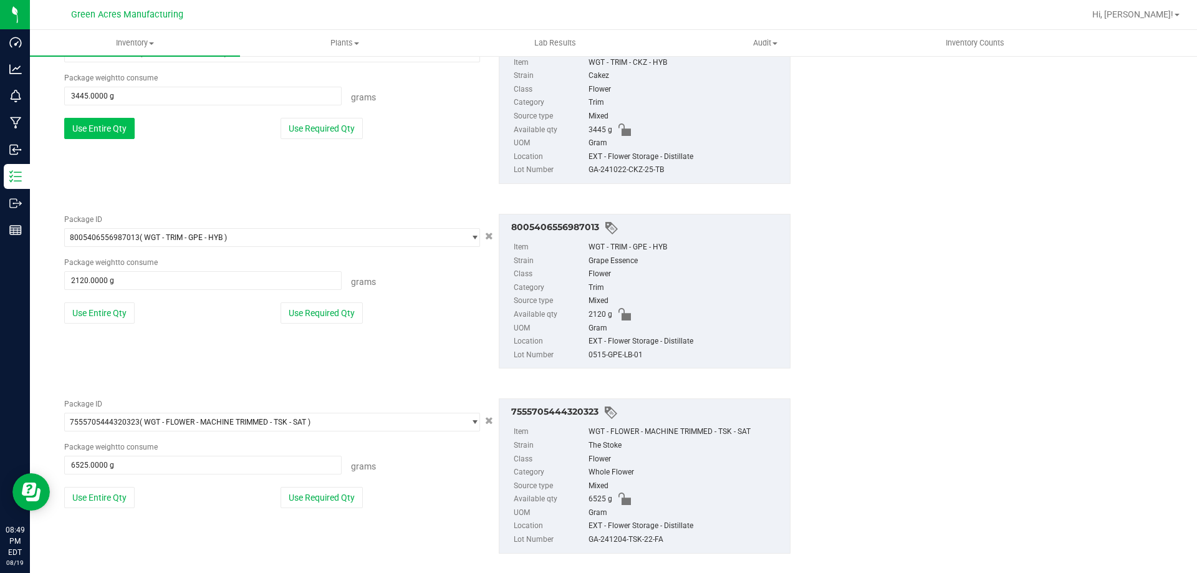
click at [105, 135] on button "Use Entire Qty" at bounding box center [99, 128] width 70 height 21
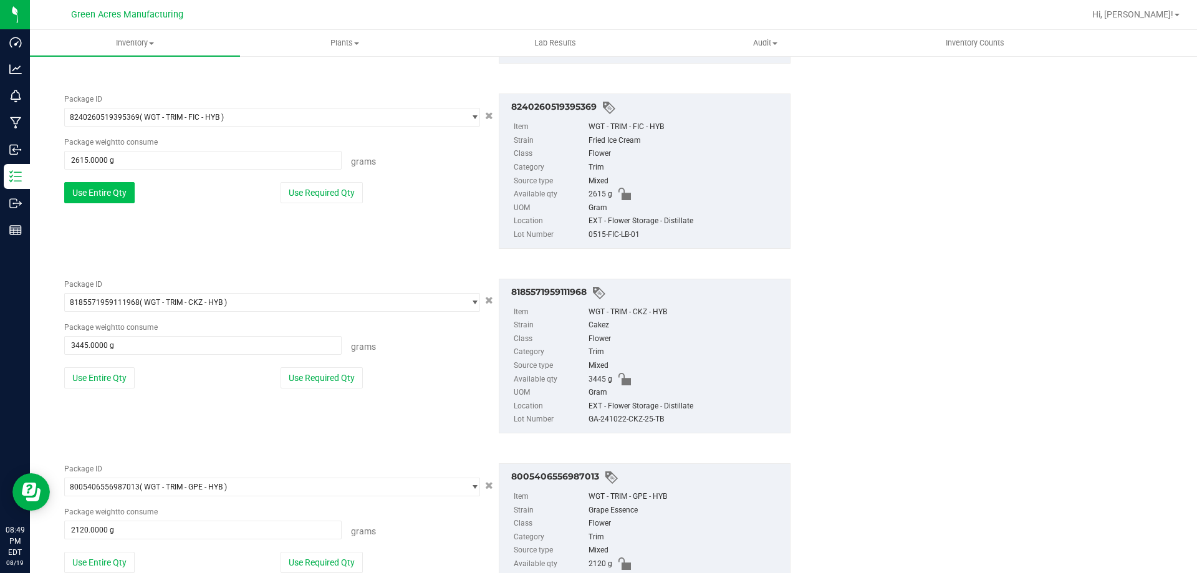
click at [122, 198] on button "Use Entire Qty" at bounding box center [99, 192] width 70 height 21
click at [123, 193] on button "Use Entire Qty" at bounding box center [99, 195] width 70 height 21
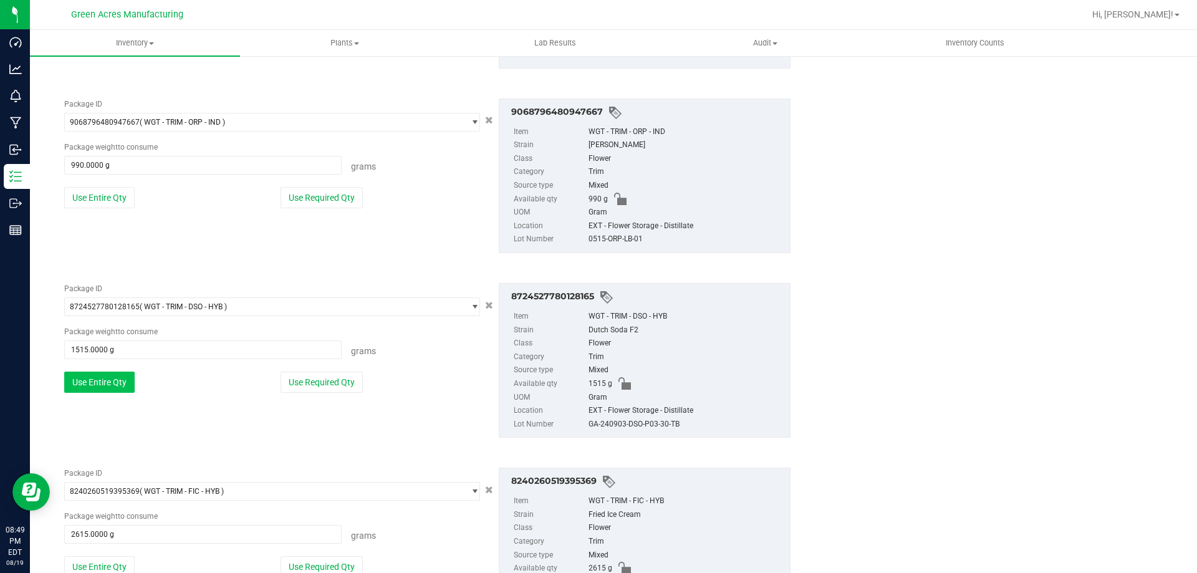
click at [123, 193] on button "Use Entire Qty" at bounding box center [99, 197] width 70 height 21
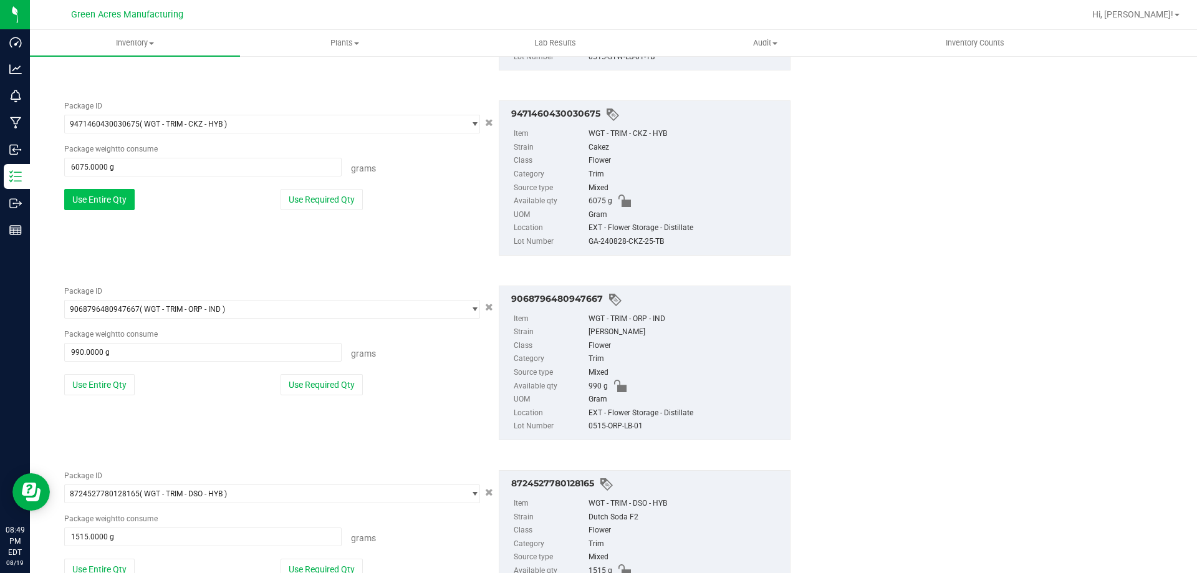
click at [123, 197] on button "Use Entire Qty" at bounding box center [99, 199] width 70 height 21
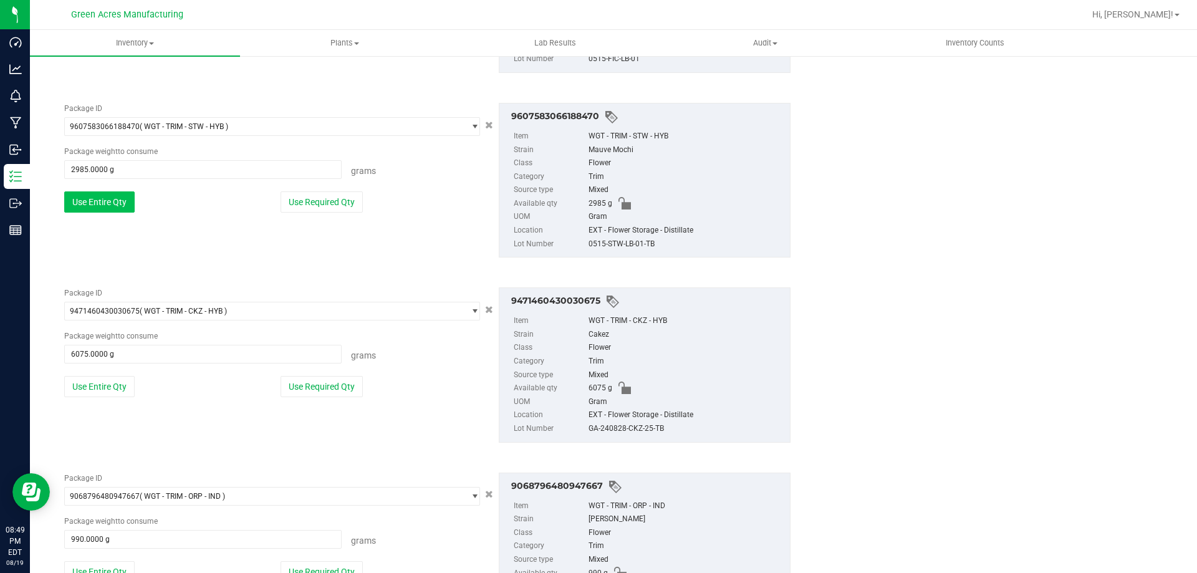
click at [117, 198] on button "Use Entire Qty" at bounding box center [99, 201] width 70 height 21
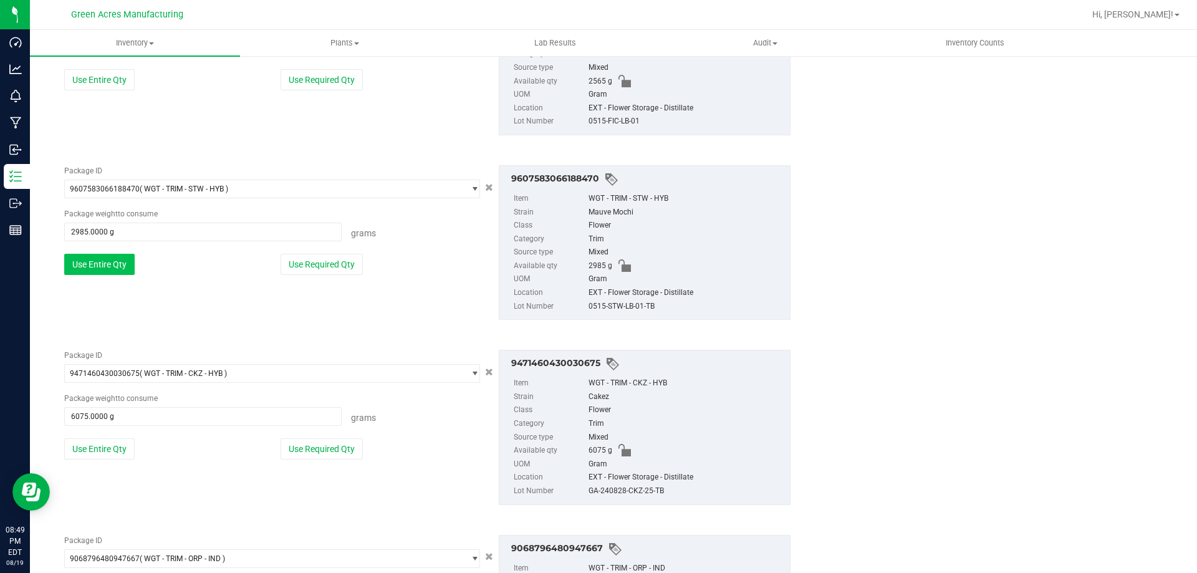
scroll to position [289, 0]
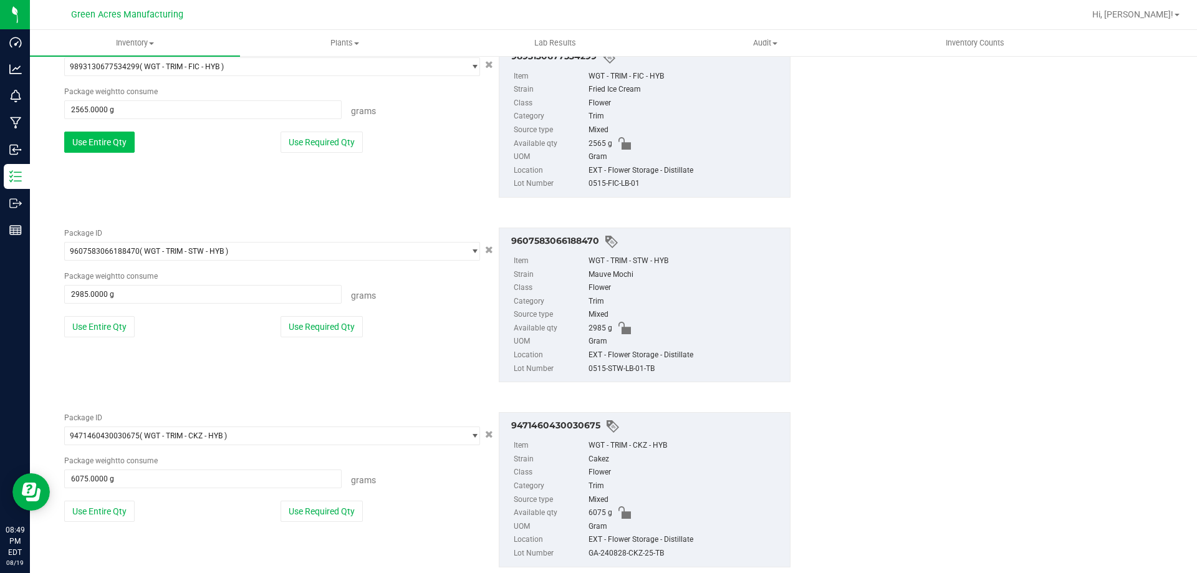
click at [105, 146] on button "Use Entire Qty" at bounding box center [99, 142] width 70 height 21
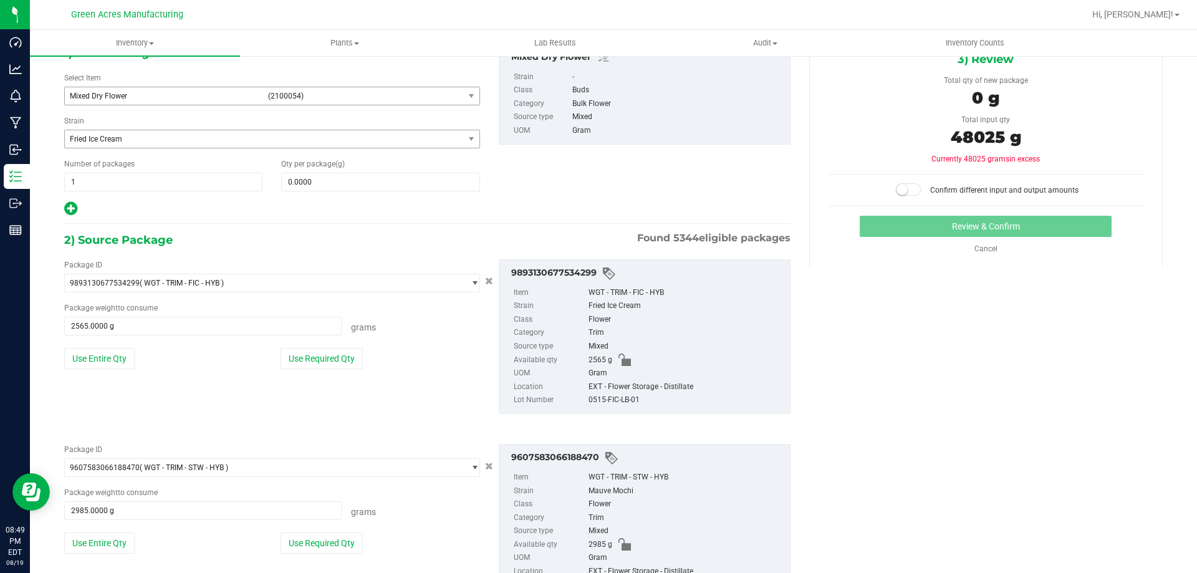
scroll to position [40, 0]
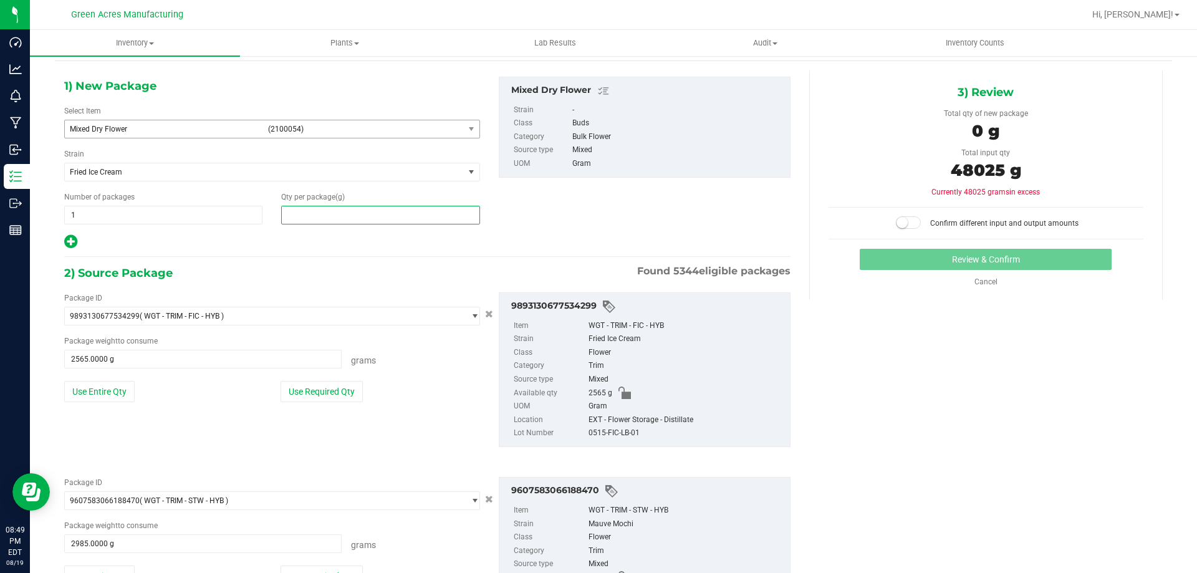
click at [302, 214] on span at bounding box center [380, 215] width 198 height 19
type input "48025"
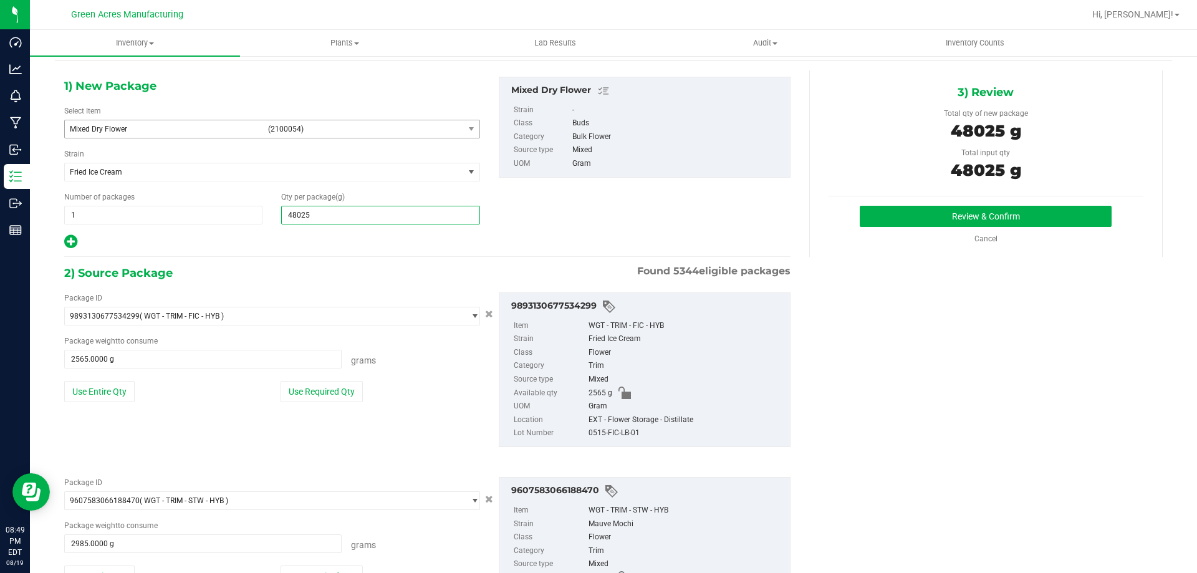
type input "48,025.0000"
click at [894, 205] on div "3) Review Total qty of new package 48025 g Total input qty 48025 g Review & Con…" at bounding box center [986, 163] width 354 height 186
click at [894, 211] on button "Review & Confirm" at bounding box center [986, 216] width 252 height 21
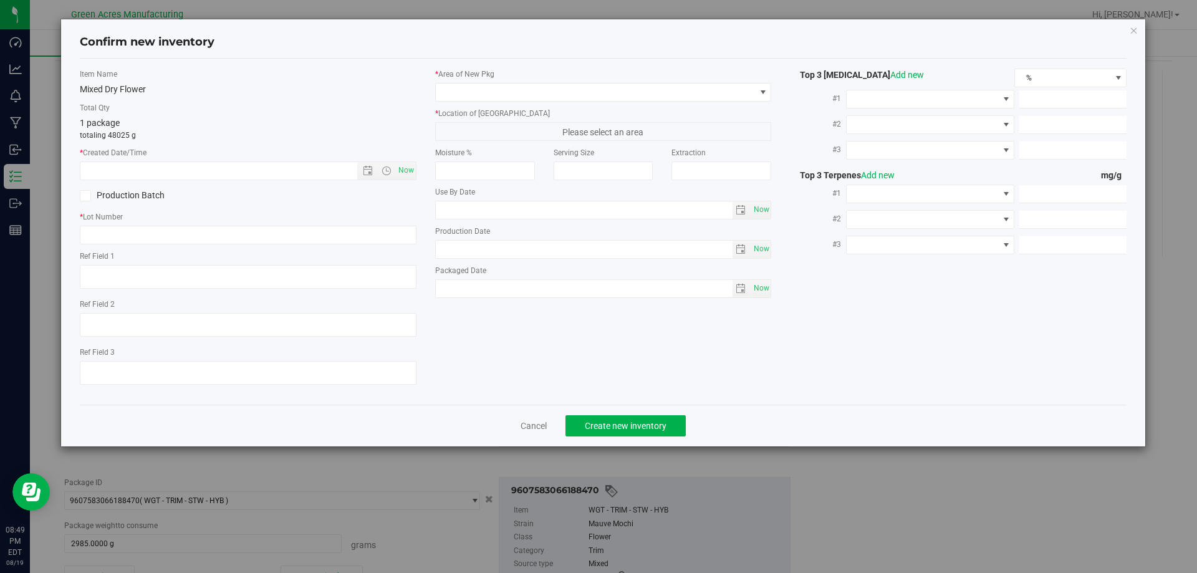
type textarea "23.7%/2.27% Terps"
type textarea ".207"
click at [317, 251] on label "Ref Field 1" at bounding box center [248, 256] width 337 height 11
click at [314, 239] on input "text" at bounding box center [248, 235] width 337 height 19
type input "M"
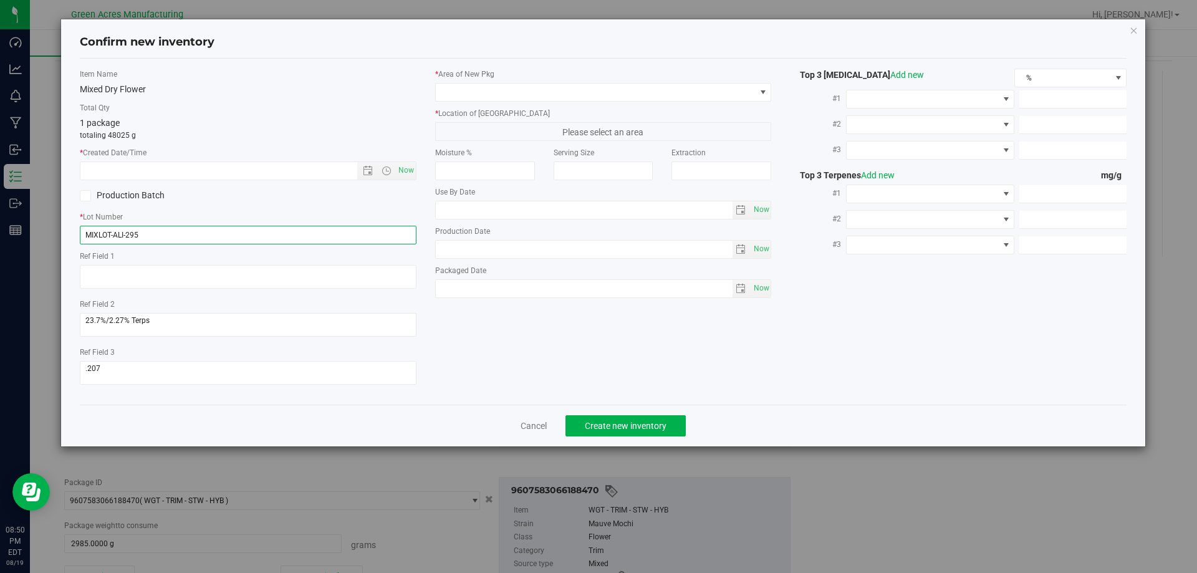
click at [111, 233] on input "MIXLOT-ALI-295" at bounding box center [248, 235] width 337 height 19
type input "20250819-MIXED-DRY-FLOWER-ALI-295"
click at [405, 168] on span "Now" at bounding box center [405, 170] width 21 height 18
type input "8/19/2025 8:51 PM"
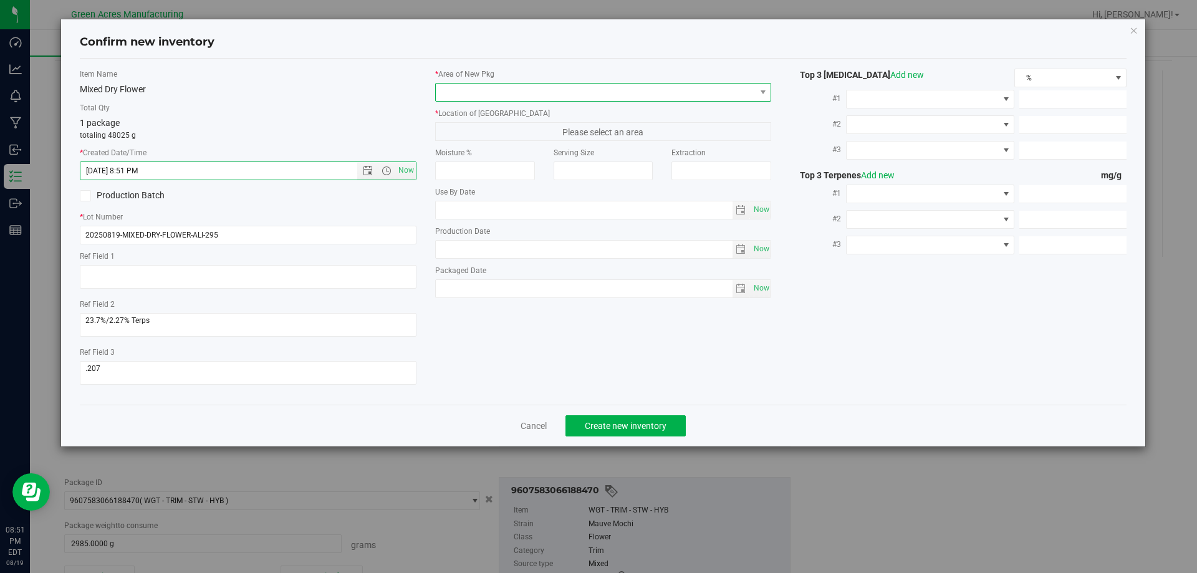
click at [463, 97] on span at bounding box center [596, 92] width 320 height 17
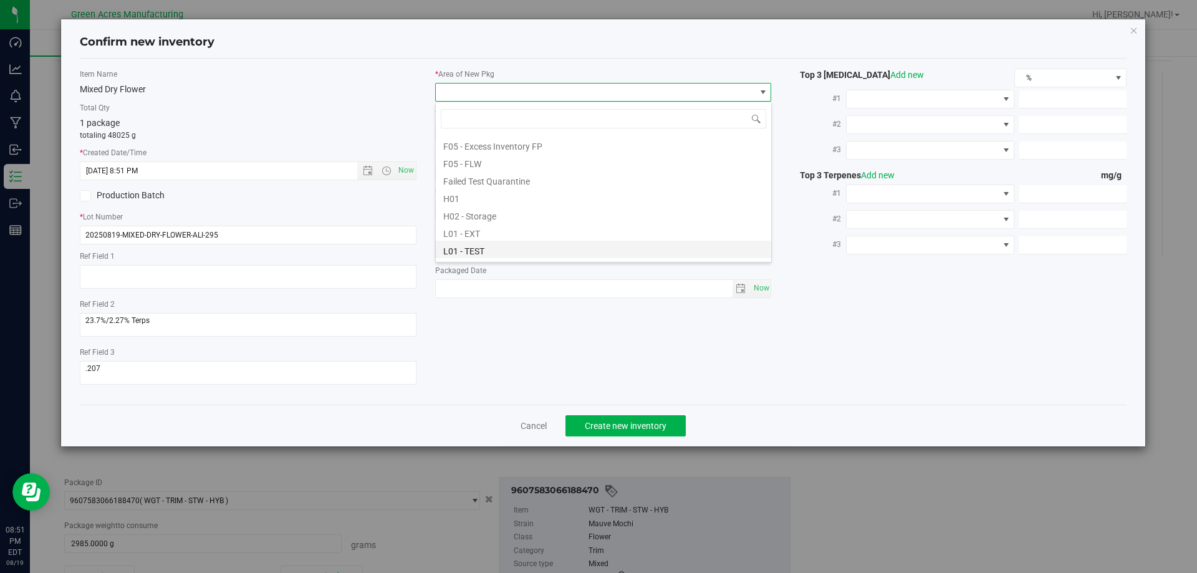
scroll to position [187, 0]
click at [498, 253] on li "L04 - EXT" at bounding box center [603, 252] width 335 height 17
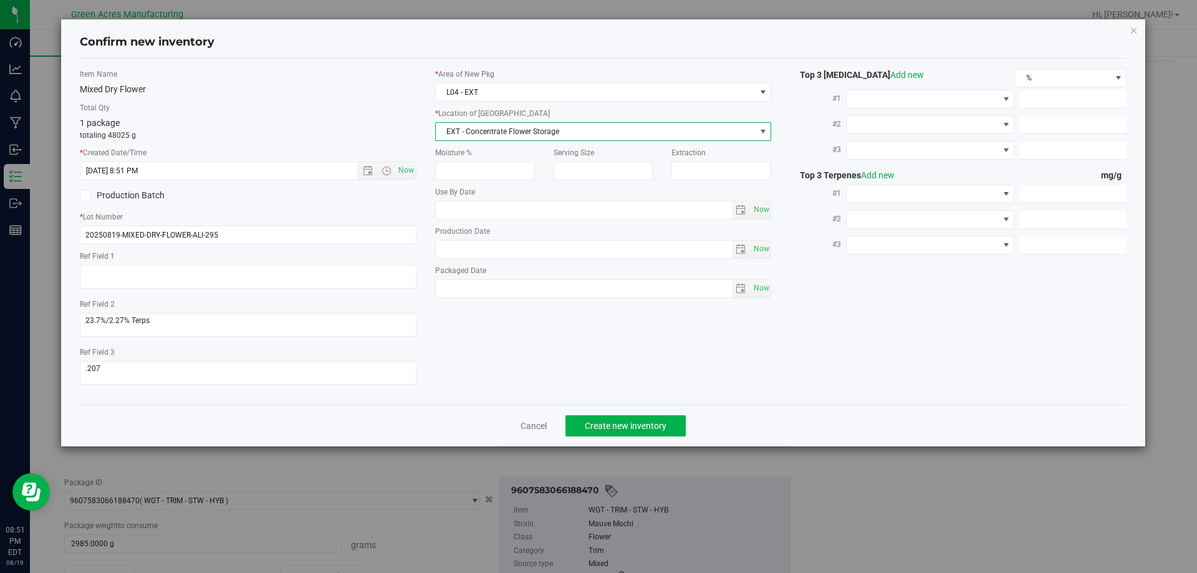
click at [500, 140] on span "EXT - Concentrate Flower Storage" at bounding box center [603, 131] width 337 height 19
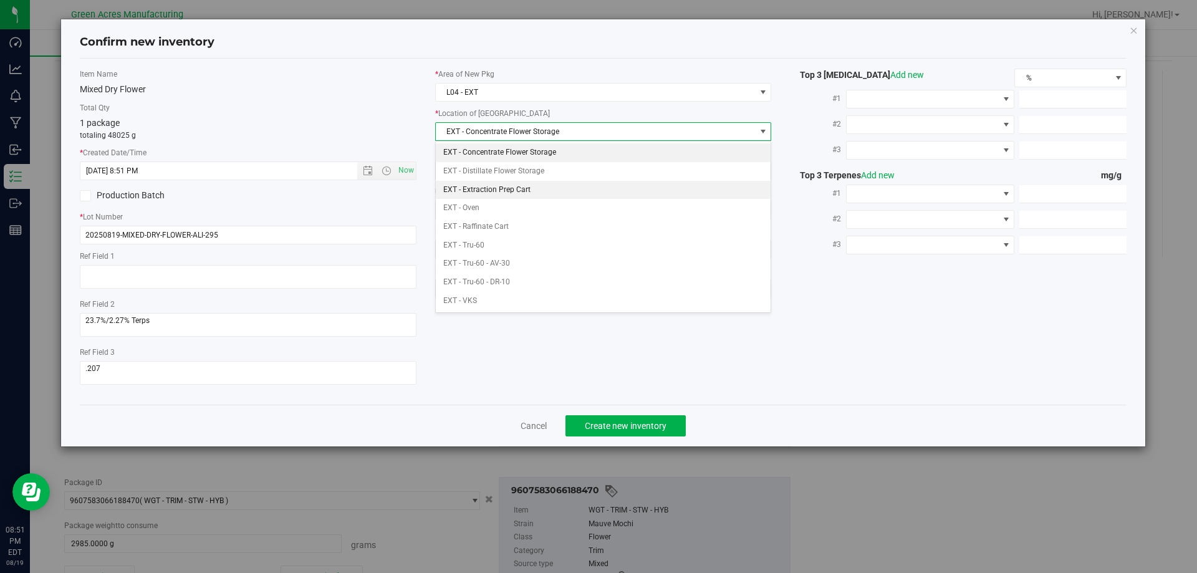
click at [526, 188] on li "EXT - Extraction Prep Cart" at bounding box center [603, 190] width 335 height 19
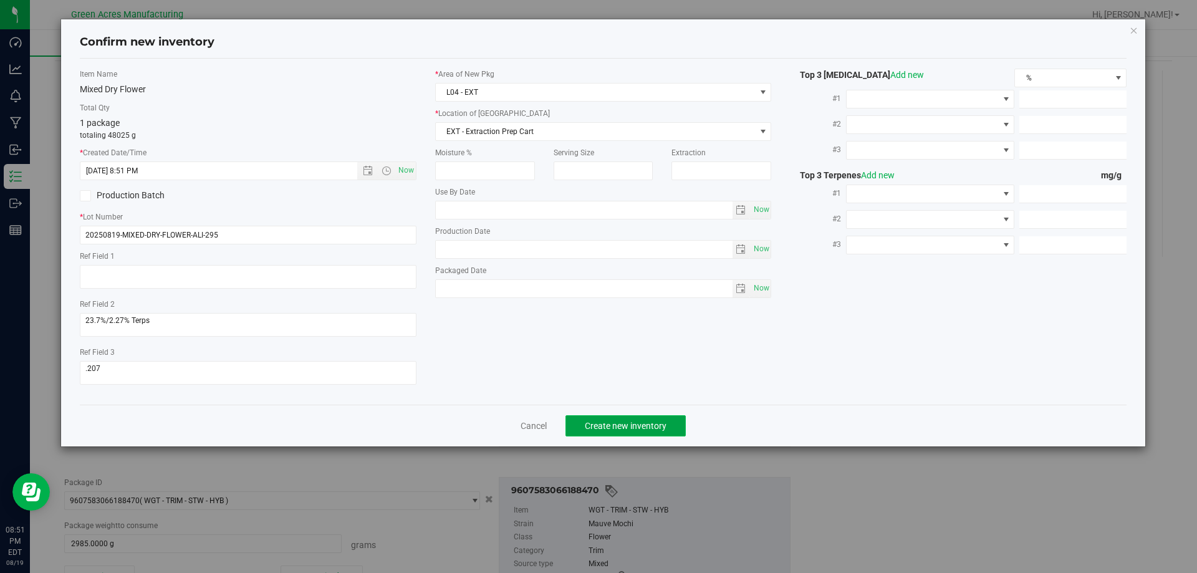
click at [631, 427] on span "Create new inventory" at bounding box center [626, 426] width 82 height 10
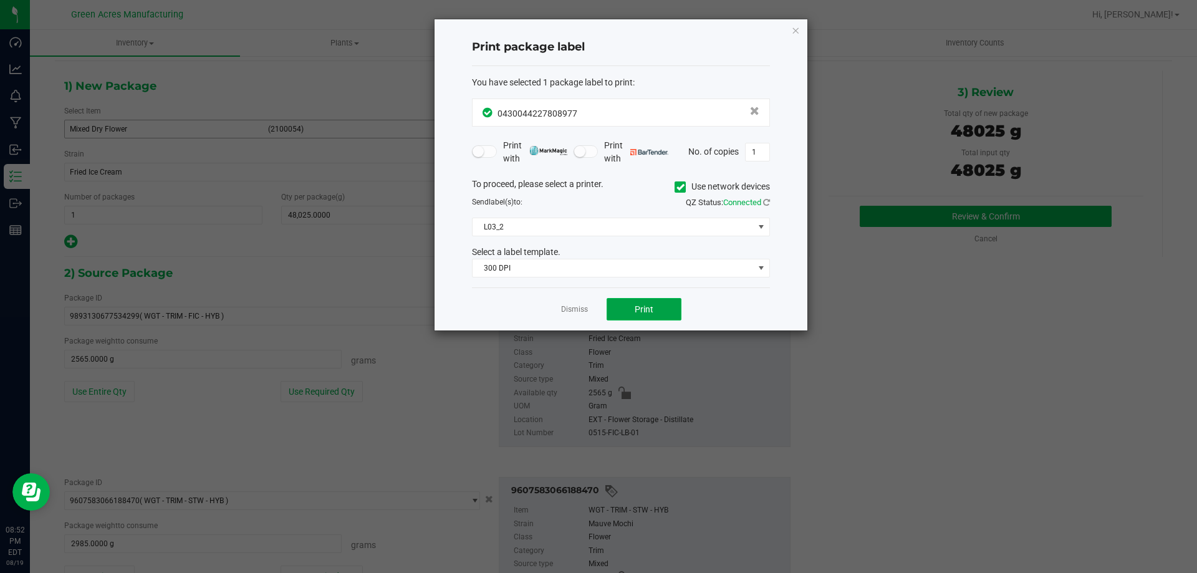
click at [629, 320] on button "Print" at bounding box center [644, 309] width 75 height 22
click at [630, 319] on button "Print" at bounding box center [644, 309] width 75 height 22
click at [574, 306] on link "Dismiss" at bounding box center [574, 309] width 27 height 11
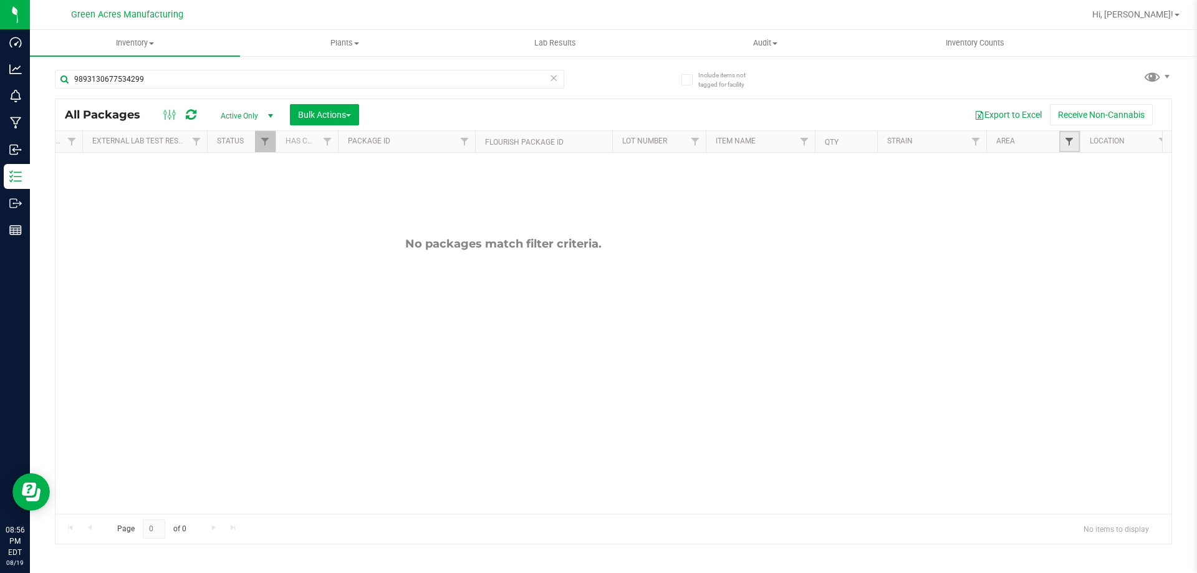
click at [1069, 146] on span "Filter" at bounding box center [1069, 142] width 10 height 10
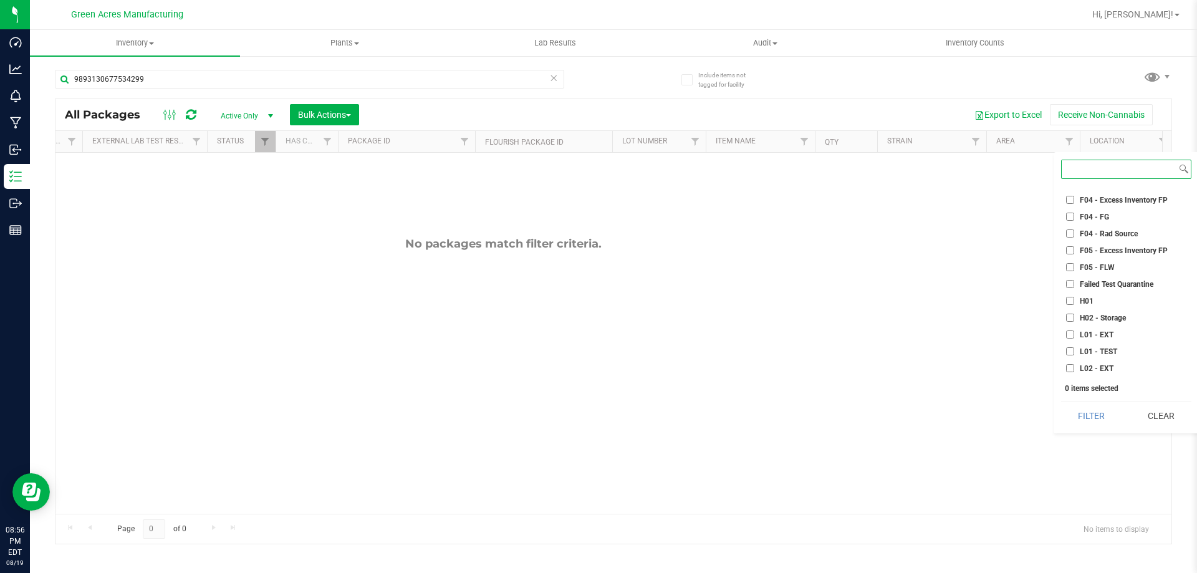
scroll to position [125, 0]
click at [1071, 323] on input "L01 - EXT" at bounding box center [1070, 323] width 8 height 8
checkbox input "true"
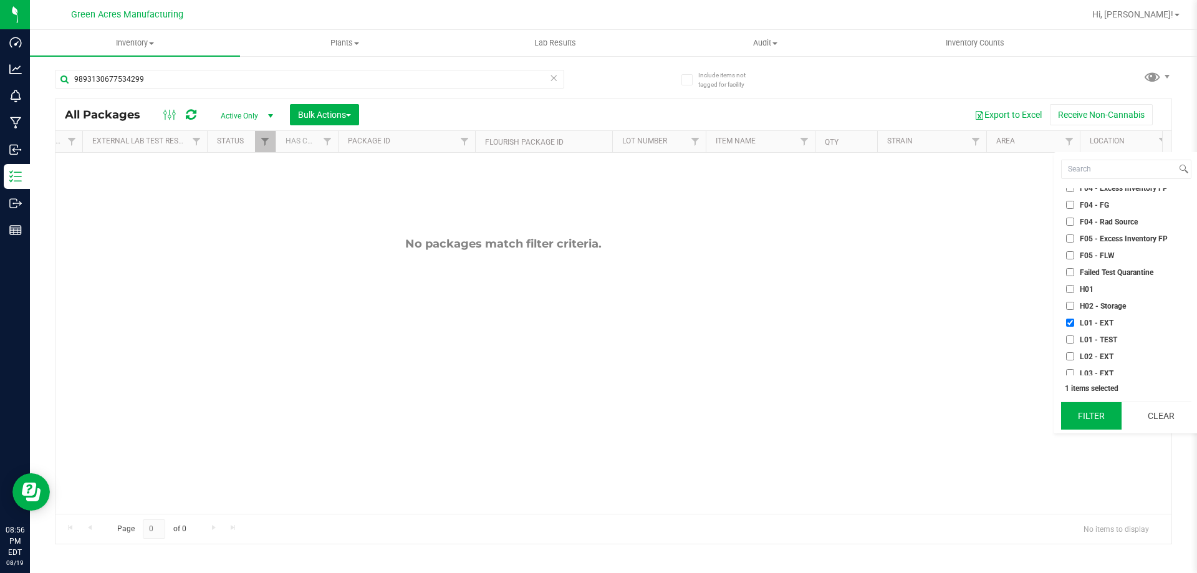
click at [1110, 413] on button "Filter" at bounding box center [1091, 415] width 60 height 27
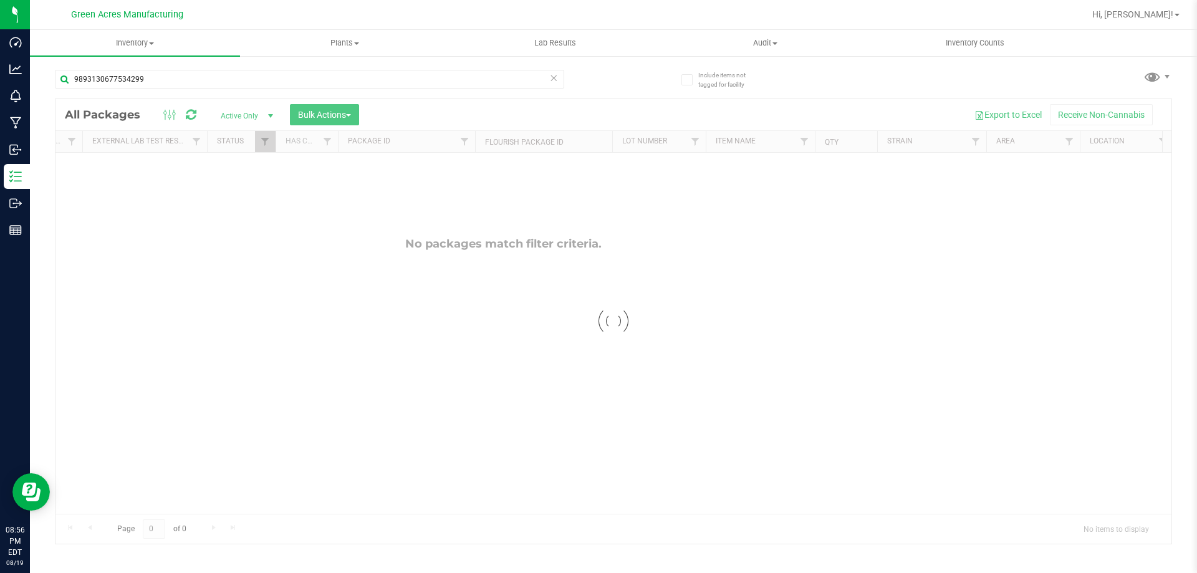
click at [552, 72] on icon at bounding box center [553, 77] width 9 height 15
drag, startPoint x: 484, startPoint y: 509, endPoint x: 425, endPoint y: 511, distance: 59.9
click at [425, 511] on div at bounding box center [613, 321] width 1116 height 445
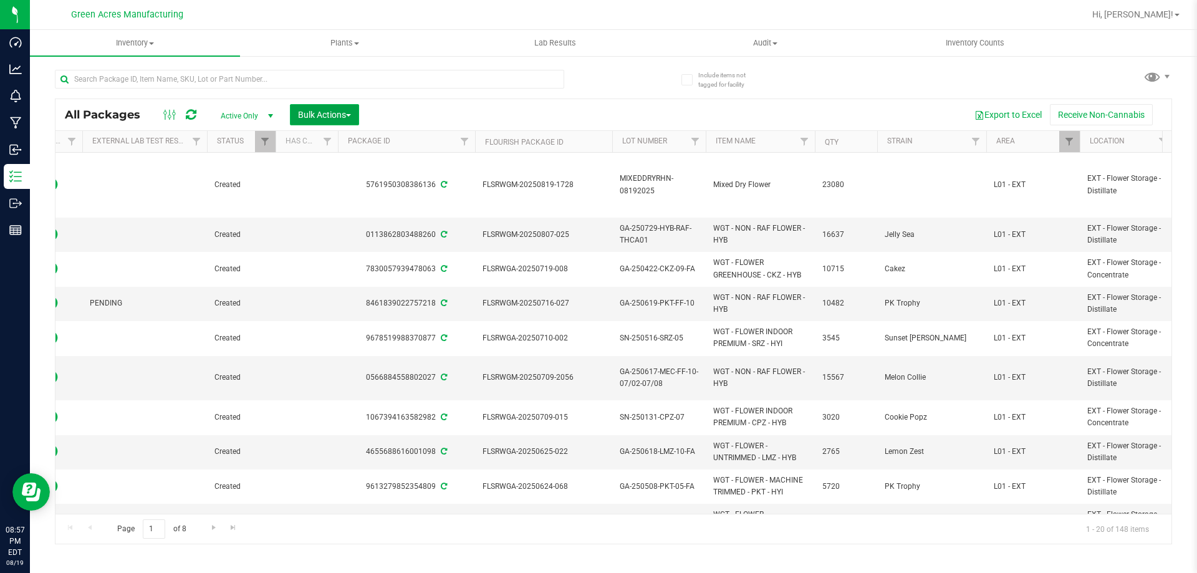
click at [317, 120] on button "Bulk Actions" at bounding box center [324, 114] width 69 height 21
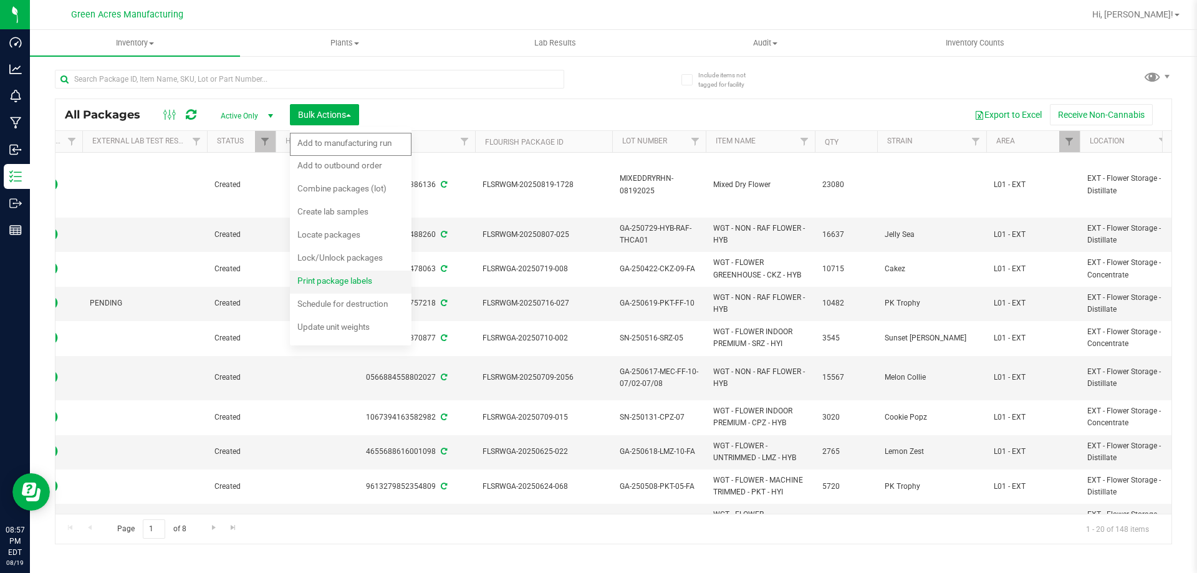
click at [340, 277] on span "Print package labels" at bounding box center [334, 281] width 75 height 10
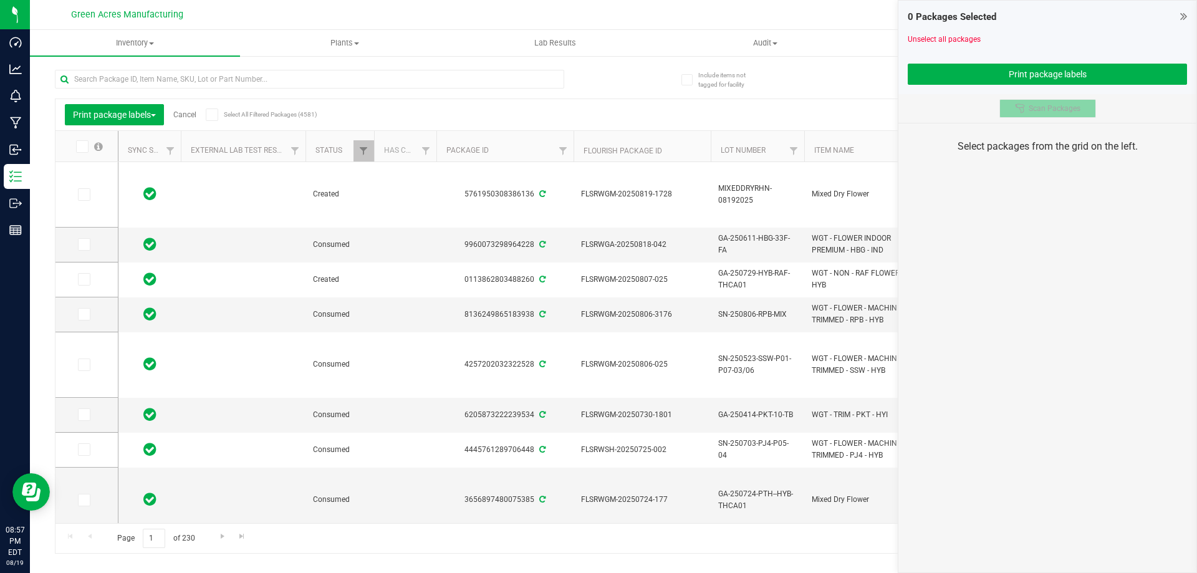
click at [1070, 105] on span "Scan Packages" at bounding box center [1055, 109] width 52 height 10
click at [296, 70] on input "text" at bounding box center [309, 79] width 509 height 19
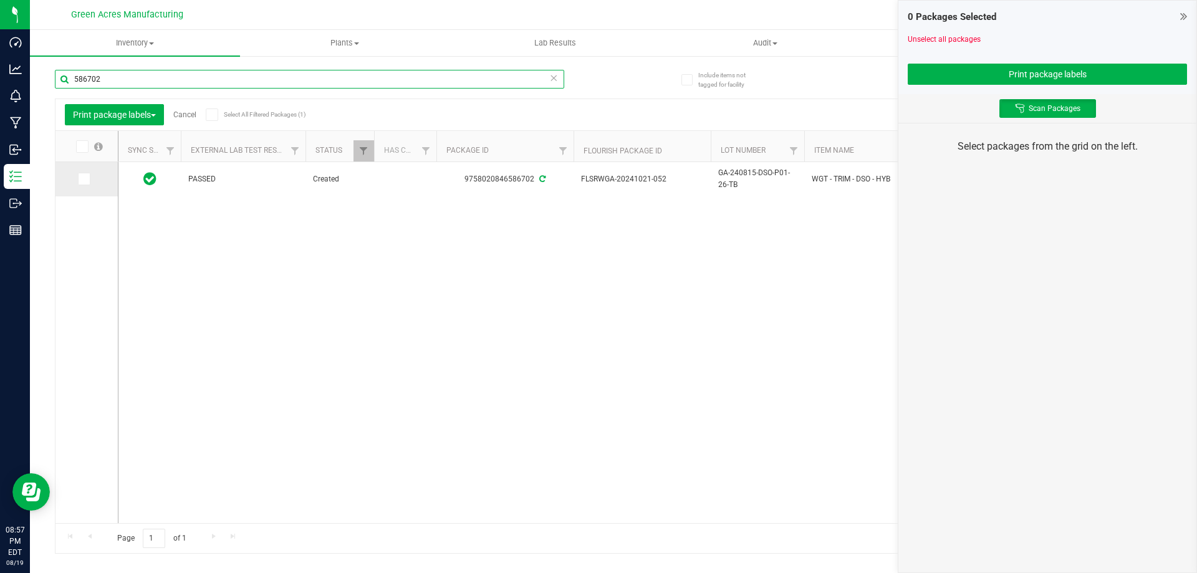
type input "586702"
click at [85, 179] on icon at bounding box center [83, 179] width 8 height 0
click at [0, 0] on input "checkbox" at bounding box center [0, 0] width 0 height 0
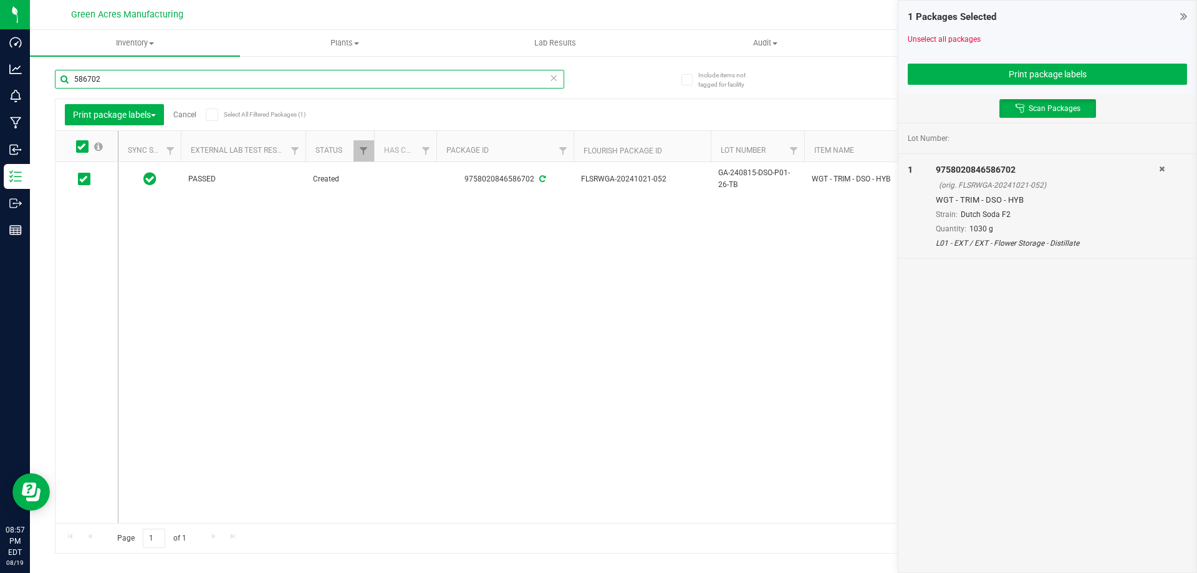
click at [135, 82] on input "586702" at bounding box center [309, 79] width 509 height 19
click at [556, 78] on icon at bounding box center [553, 77] width 9 height 15
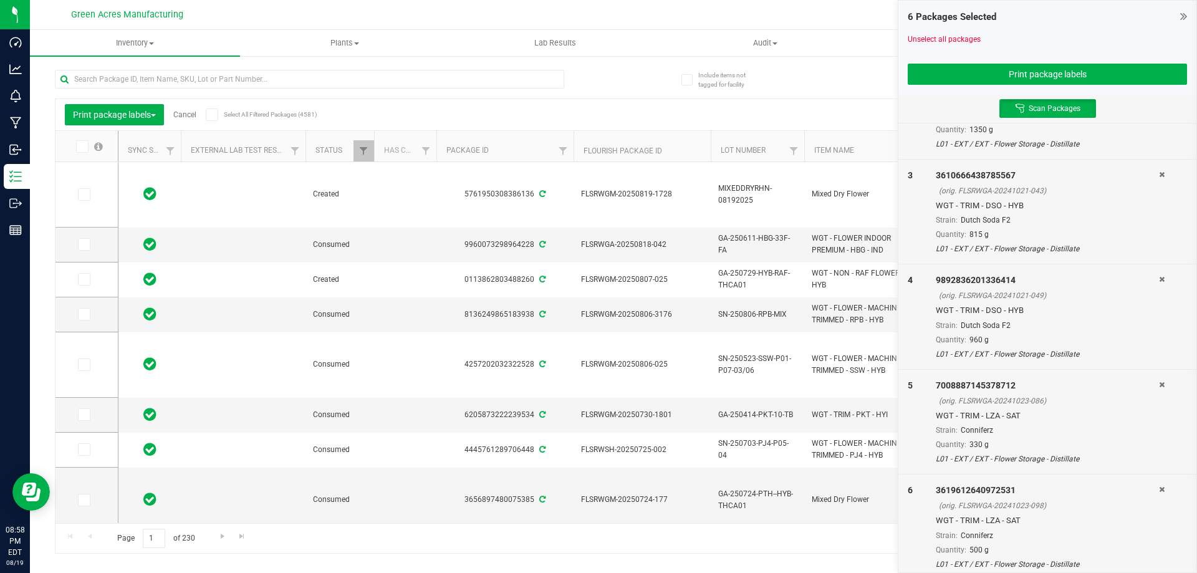
scroll to position [211, 0]
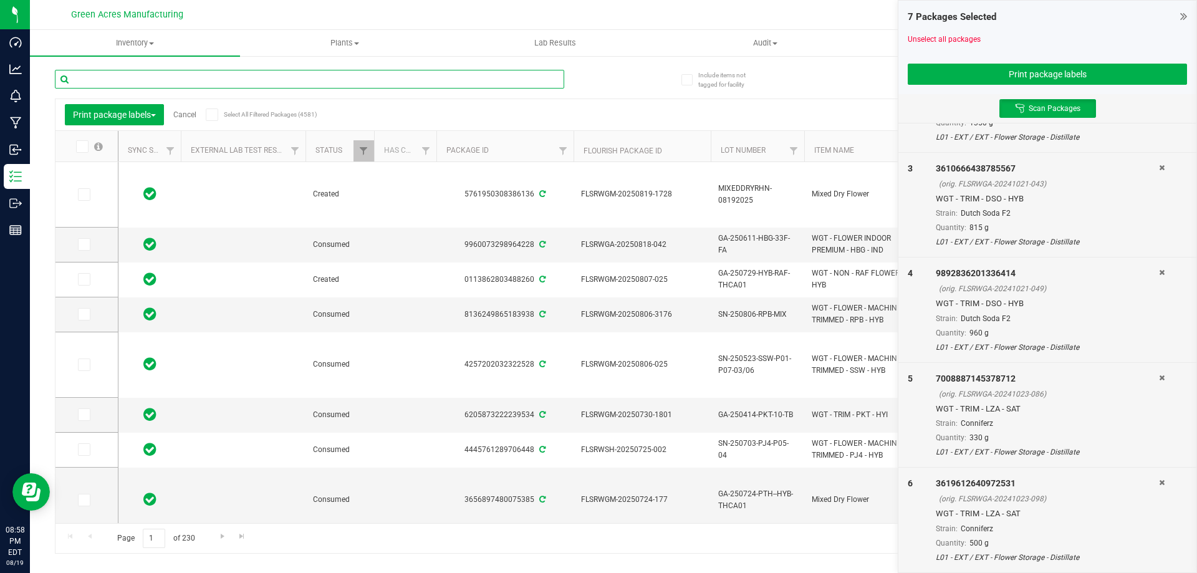
click at [506, 88] on input "text" at bounding box center [309, 79] width 509 height 19
click at [503, 84] on input "text" at bounding box center [309, 79] width 509 height 19
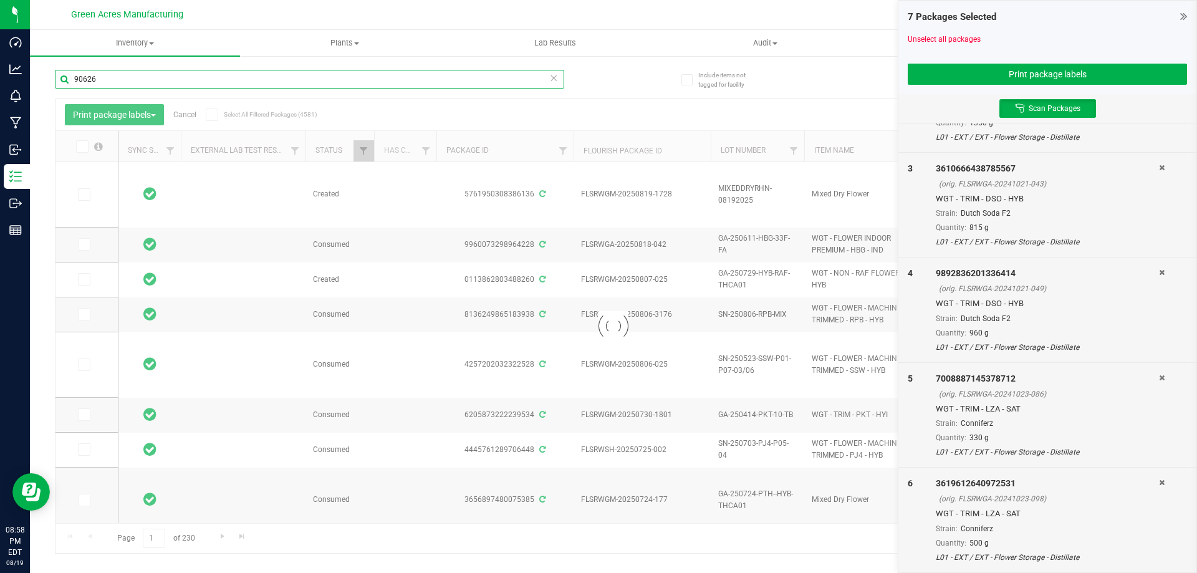
type input "906268"
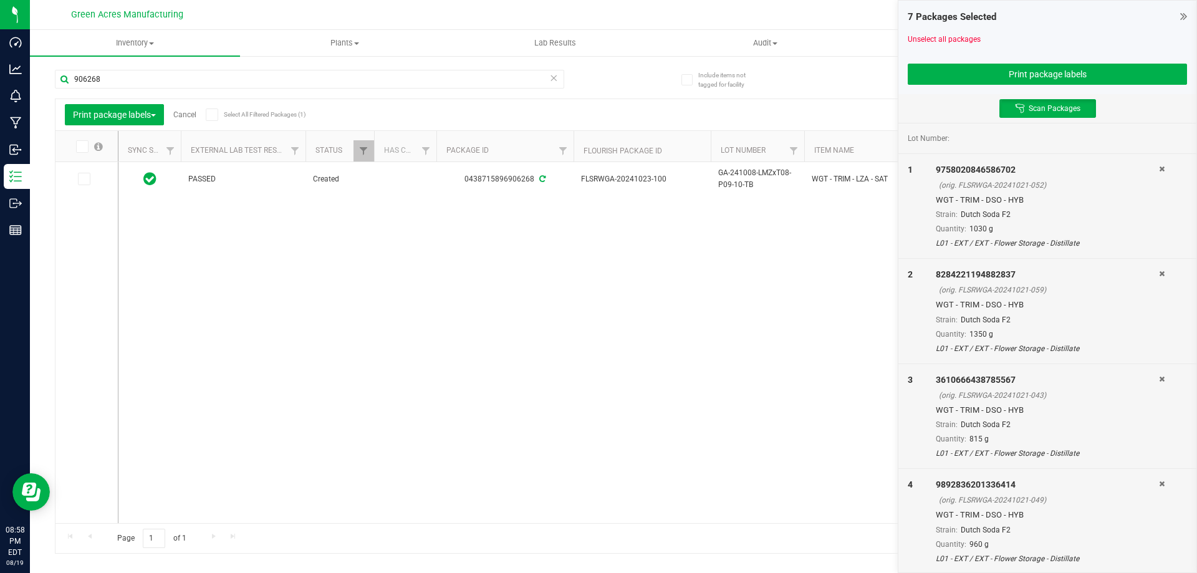
scroll to position [211, 0]
click at [83, 179] on icon at bounding box center [83, 179] width 8 height 0
click at [0, 0] on input "checkbox" at bounding box center [0, 0] width 0 height 0
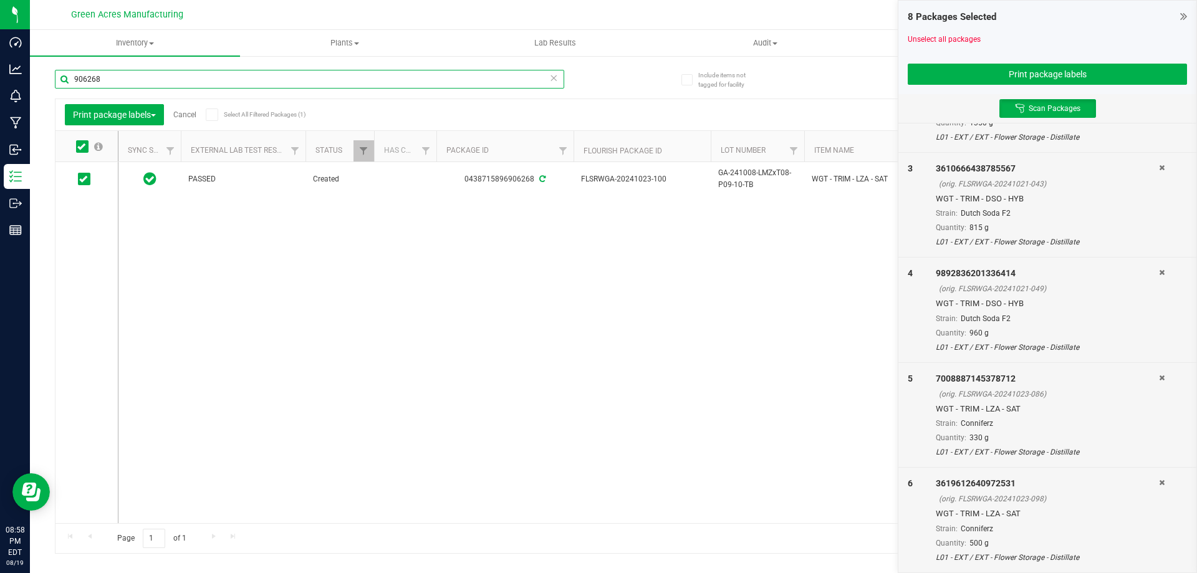
click at [239, 80] on input "906268" at bounding box center [309, 79] width 509 height 19
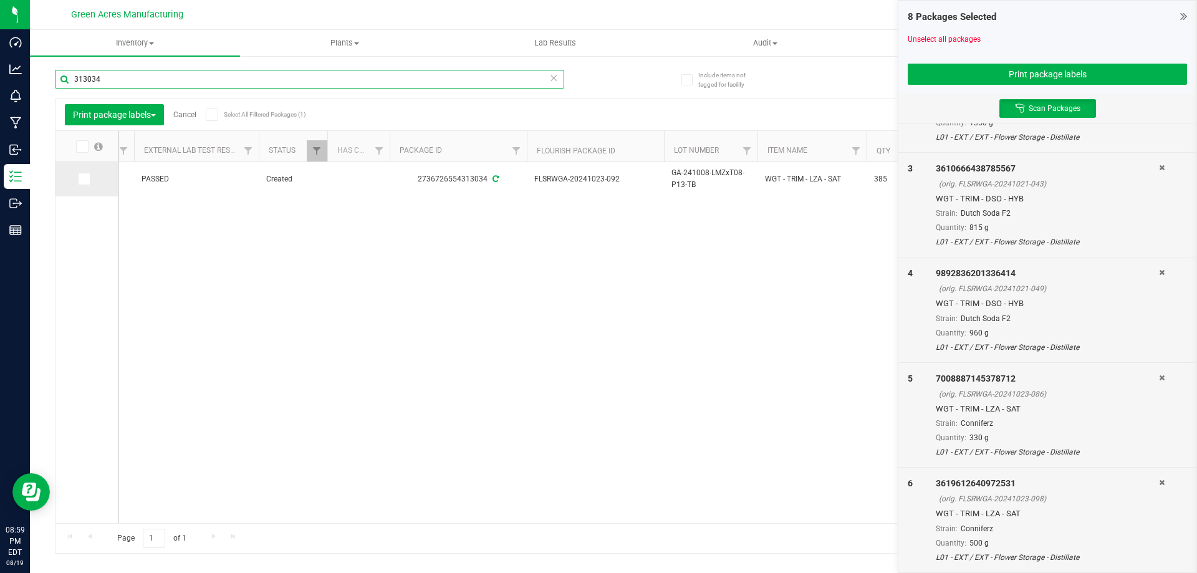
type input "313034"
click at [84, 179] on icon at bounding box center [83, 179] width 8 height 0
click at [0, 0] on input "checkbox" at bounding box center [0, 0] width 0 height 0
click at [555, 80] on icon at bounding box center [553, 77] width 9 height 15
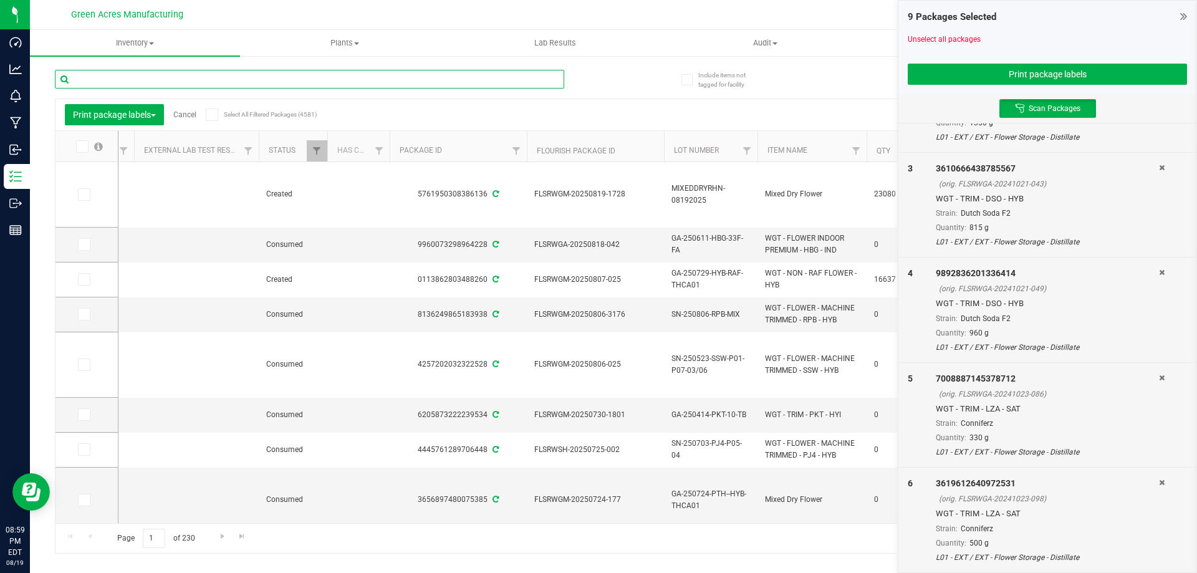
click at [347, 74] on input "text" at bounding box center [309, 79] width 509 height 19
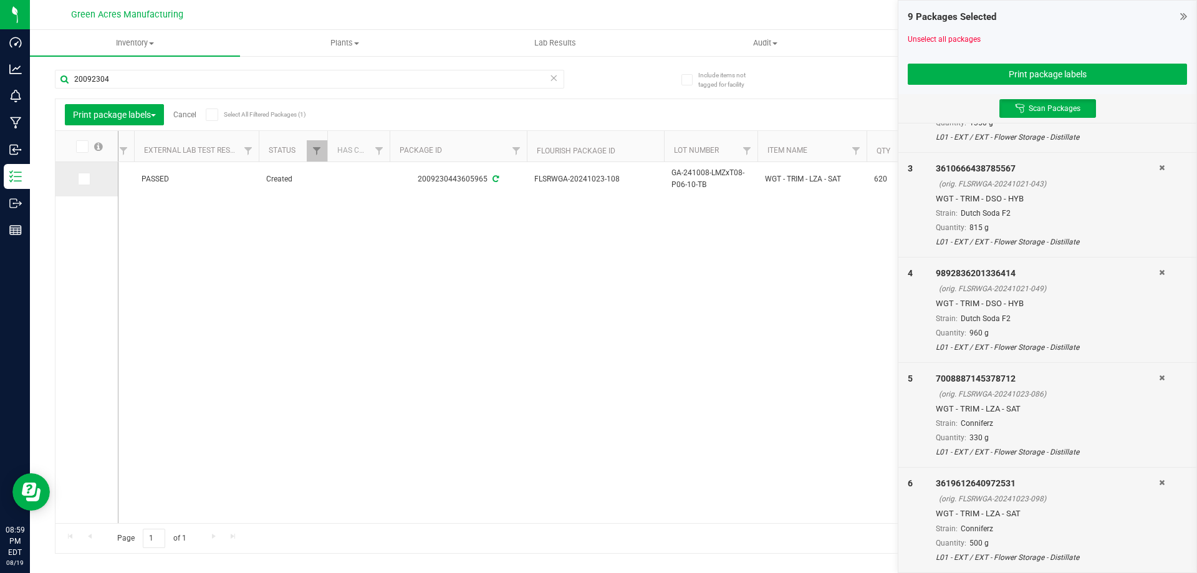
click at [79, 185] on span at bounding box center [84, 179] width 12 height 12
click at [0, 0] on input "checkbox" at bounding box center [0, 0] width 0 height 0
click at [191, 81] on input "20092304" at bounding box center [309, 79] width 509 height 19
click at [191, 80] on input "20092304" at bounding box center [309, 79] width 509 height 19
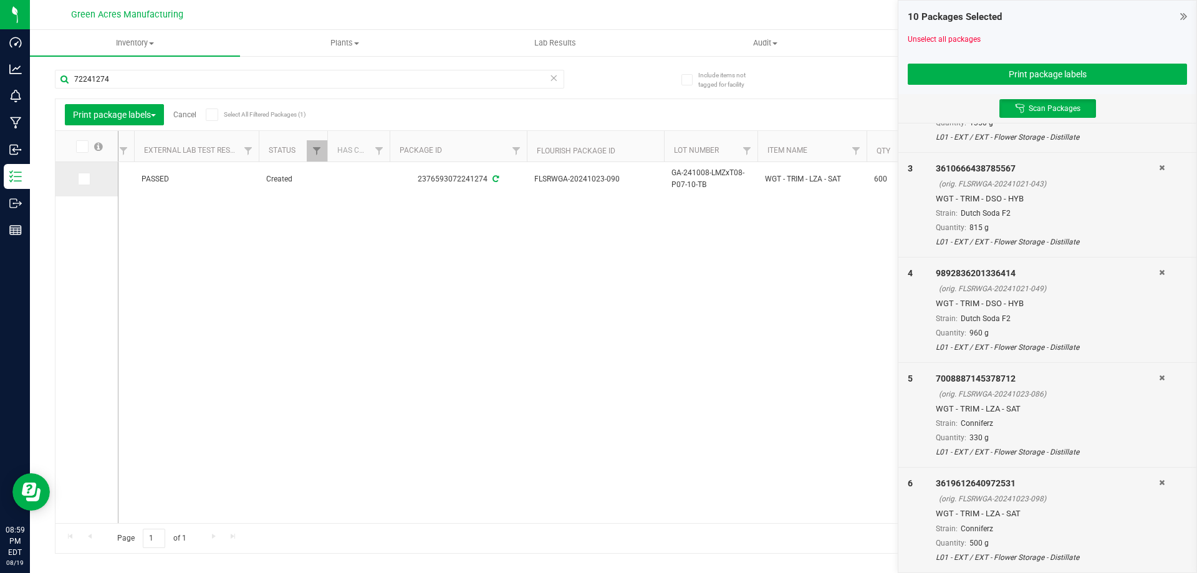
click at [90, 180] on label at bounding box center [87, 179] width 18 height 12
click at [0, 0] on input "checkbox" at bounding box center [0, 0] width 0 height 0
click at [152, 80] on input "72241274" at bounding box center [309, 79] width 509 height 19
type input "996929"
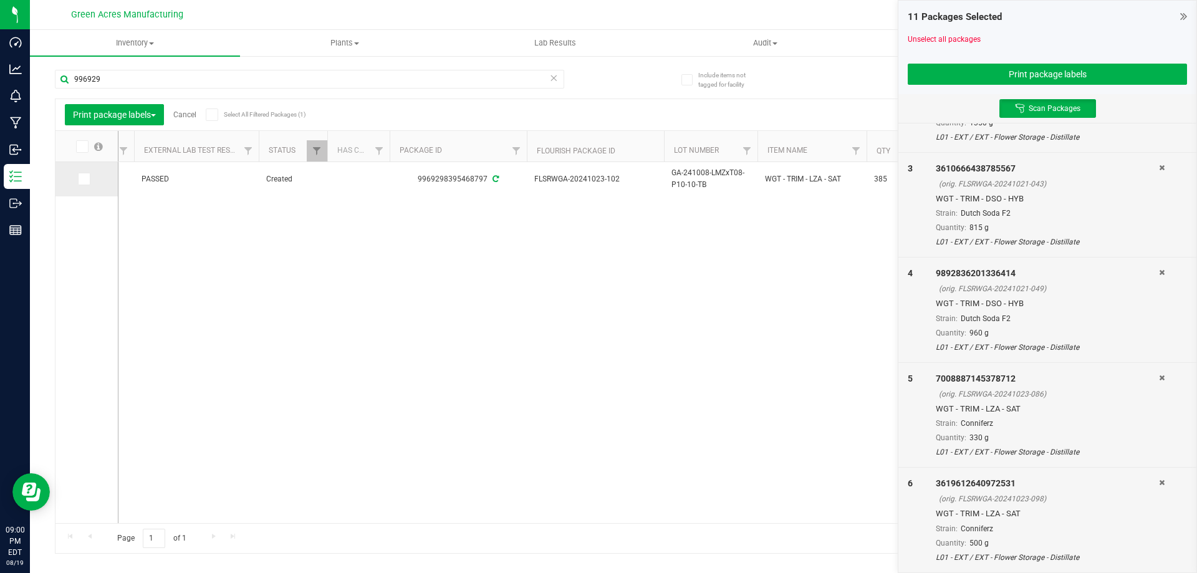
click at [85, 179] on icon at bounding box center [83, 179] width 8 height 0
click at [0, 0] on input "checkbox" at bounding box center [0, 0] width 0 height 0
click at [551, 77] on icon at bounding box center [553, 77] width 9 height 15
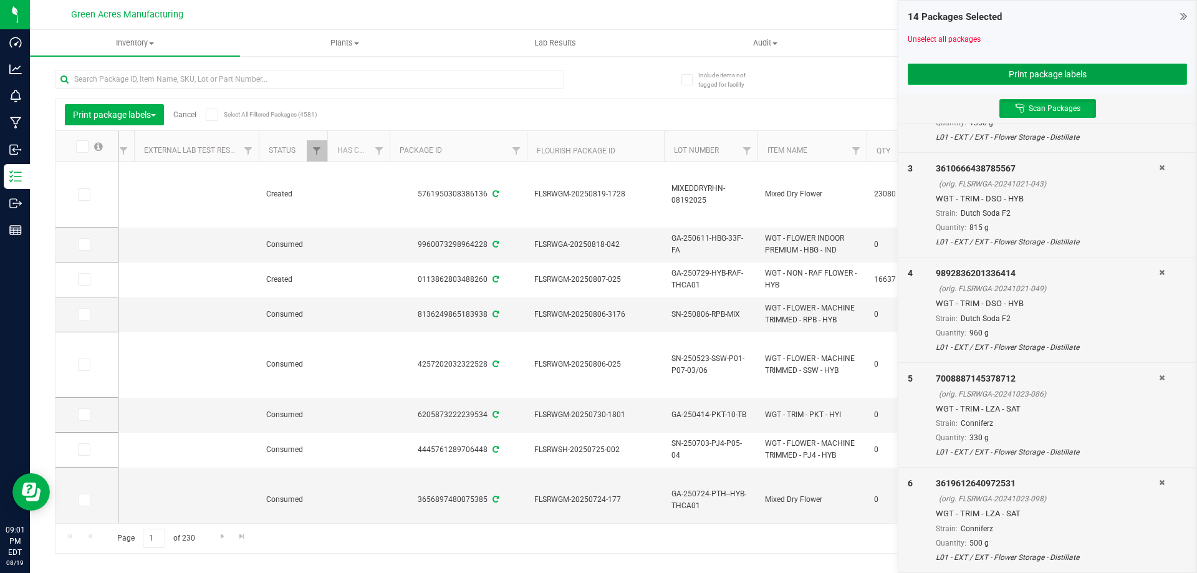
click at [1016, 80] on button "Print package labels" at bounding box center [1047, 74] width 279 height 21
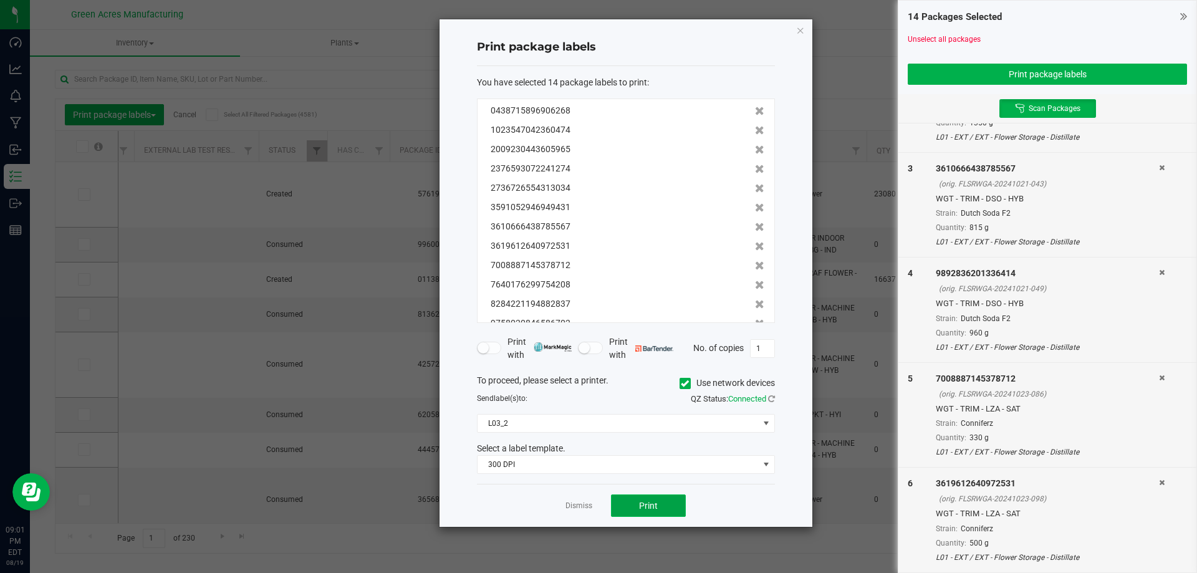
click at [673, 511] on button "Print" at bounding box center [648, 505] width 75 height 22
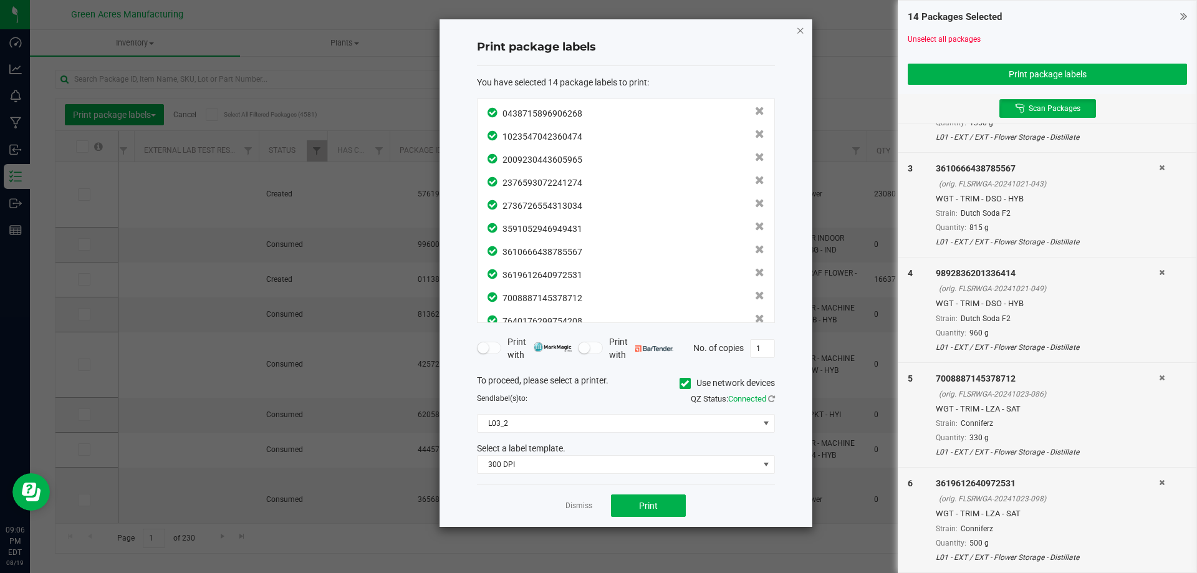
click at [799, 29] on icon "button" at bounding box center [800, 29] width 9 height 15
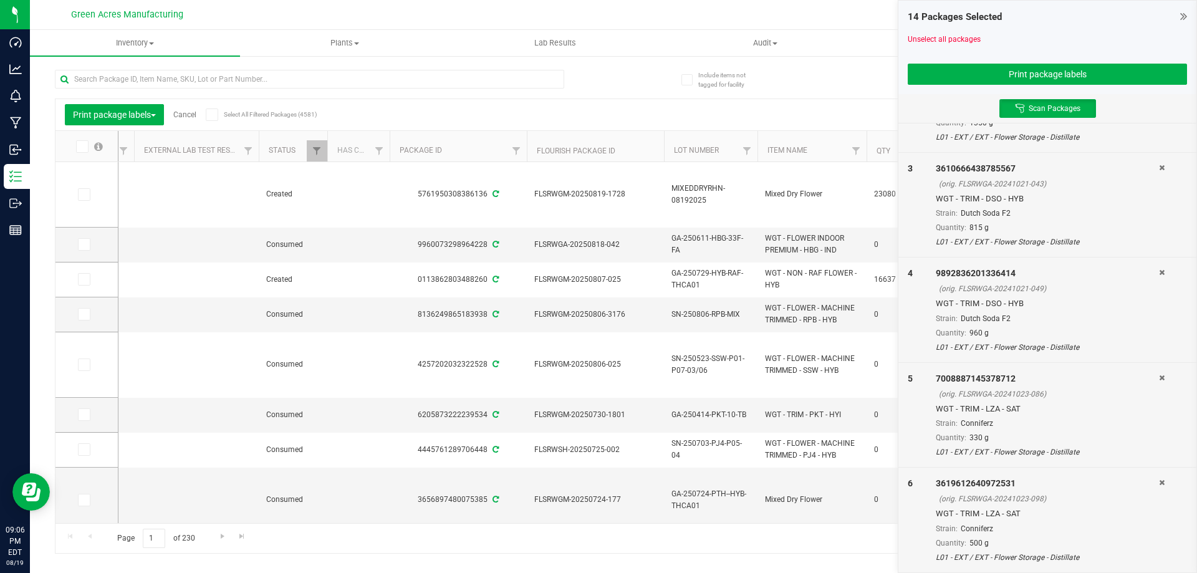
click at [1182, 18] on icon at bounding box center [1183, 16] width 7 height 12
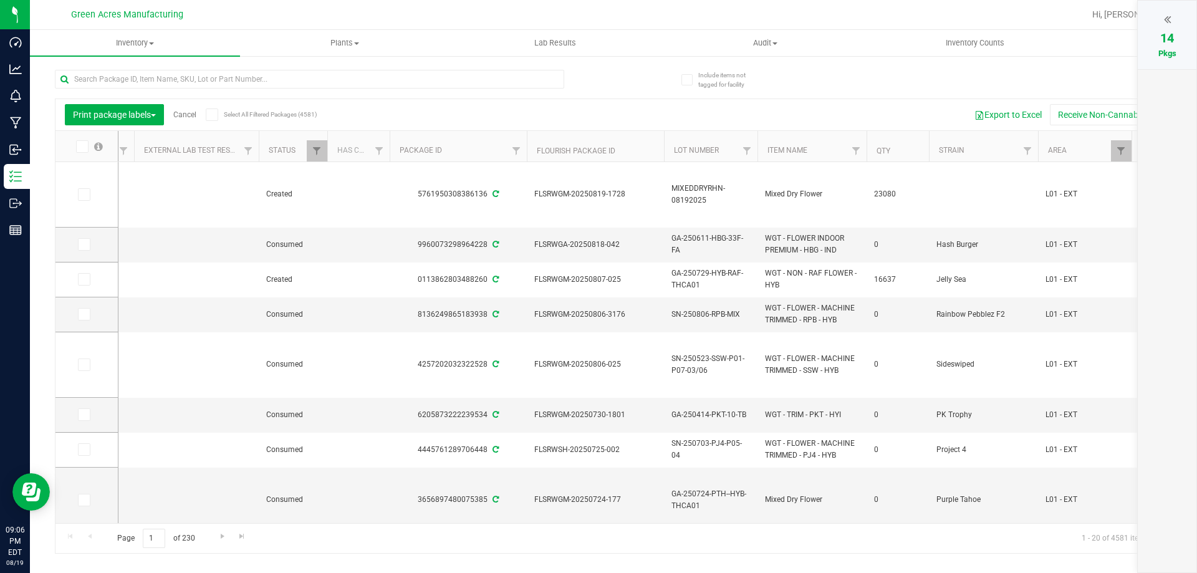
click at [1183, 16] on div at bounding box center [1167, 19] width 34 height 19
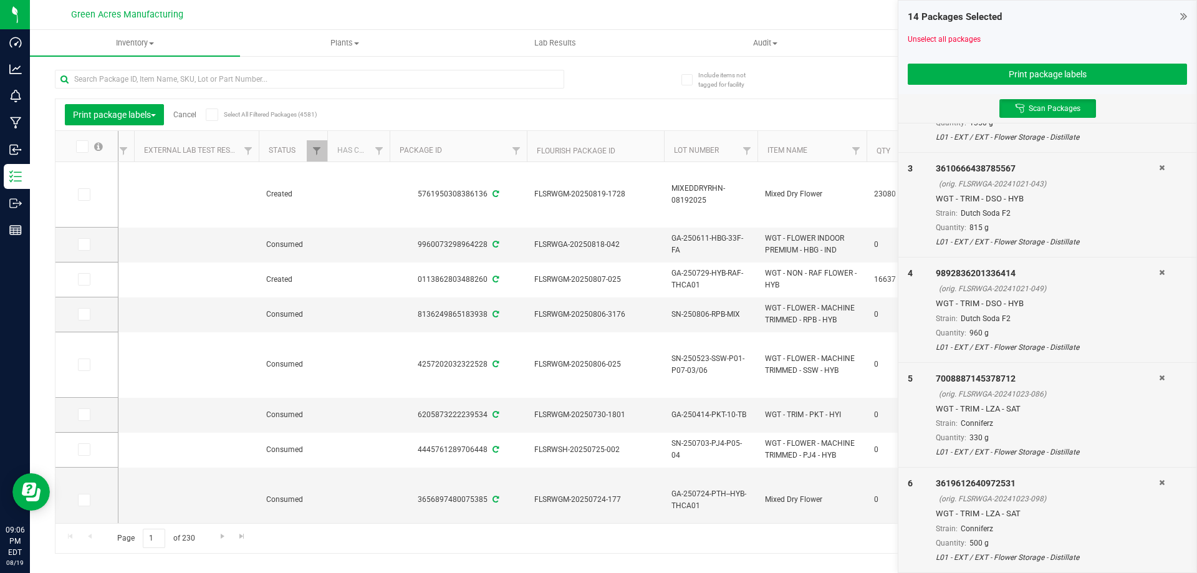
click at [55, 554] on bulk-actions-slider "14 Packages Selected Unselect all packages Print package labels Scan Packages L…" at bounding box center [55, 554] width 0 height 0
click at [190, 112] on link "Cancel" at bounding box center [184, 114] width 23 height 9
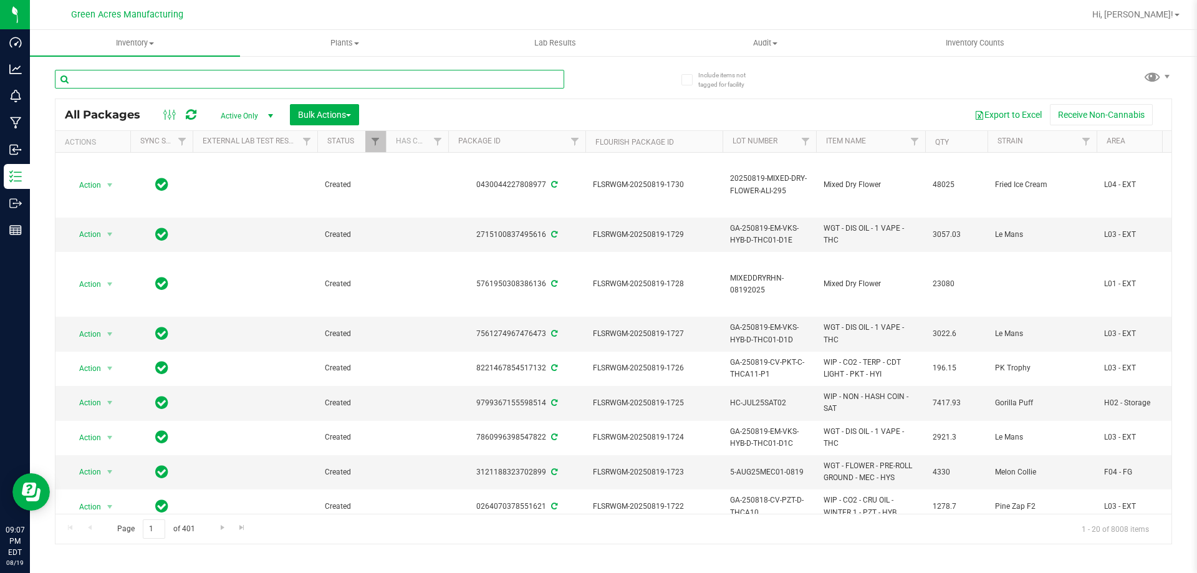
click at [205, 79] on input "text" at bounding box center [309, 79] width 509 height 19
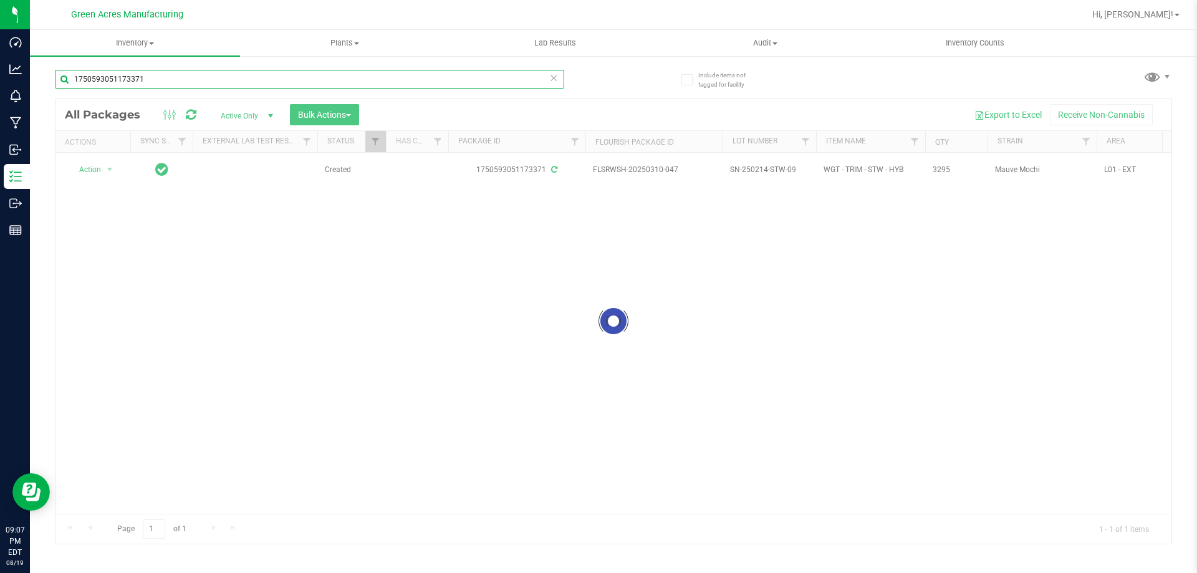
type input "1750593051173371"
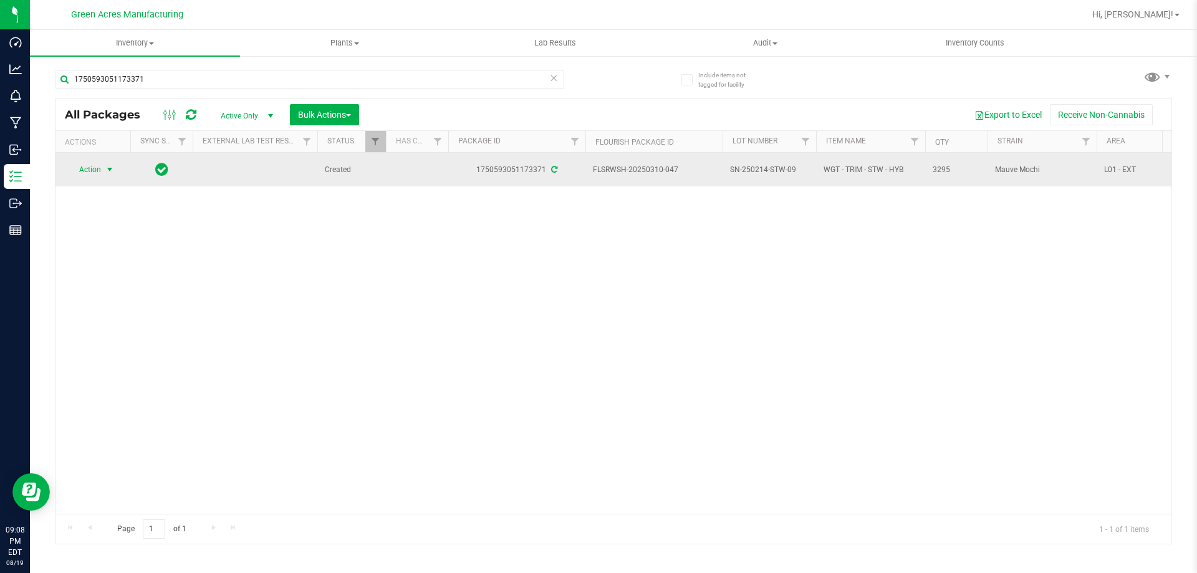
click at [112, 170] on span "select" at bounding box center [110, 170] width 10 height 10
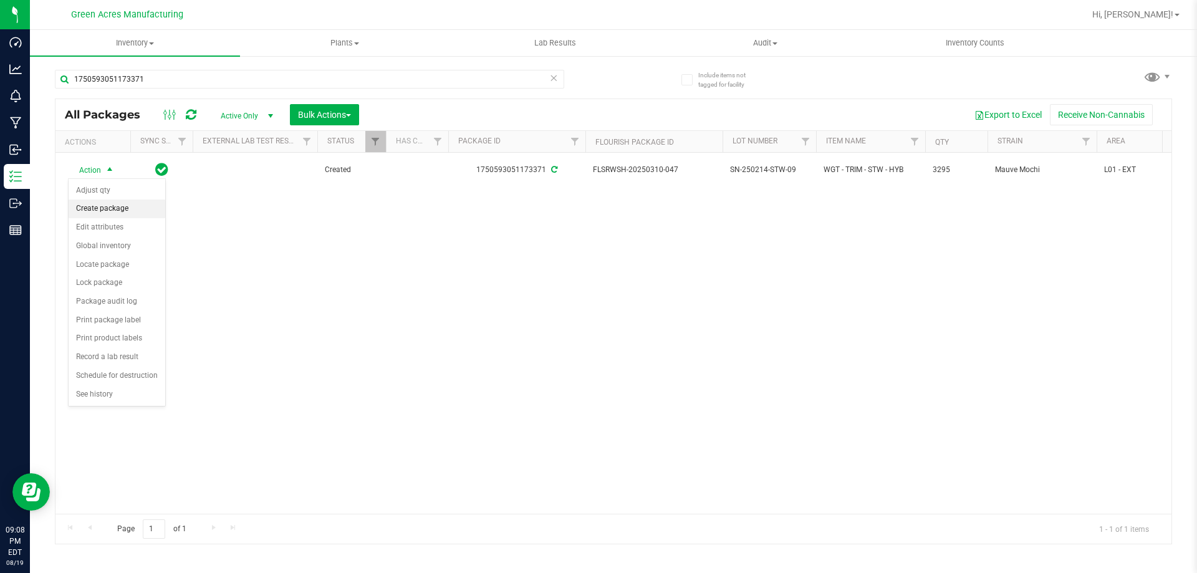
click at [98, 214] on li "Create package" at bounding box center [117, 209] width 97 height 19
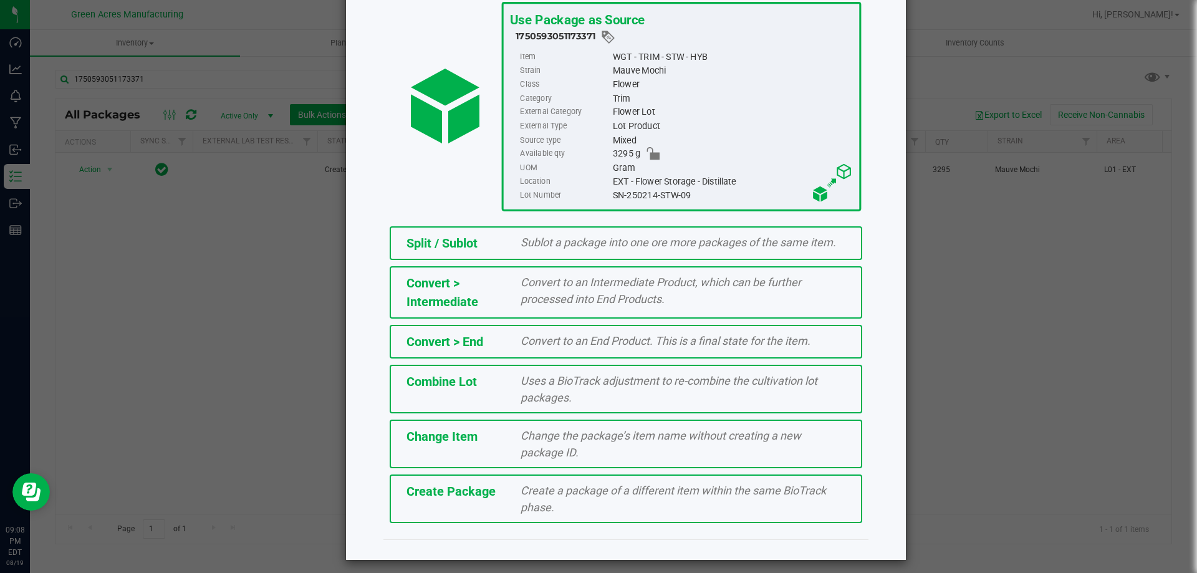
scroll to position [90, 0]
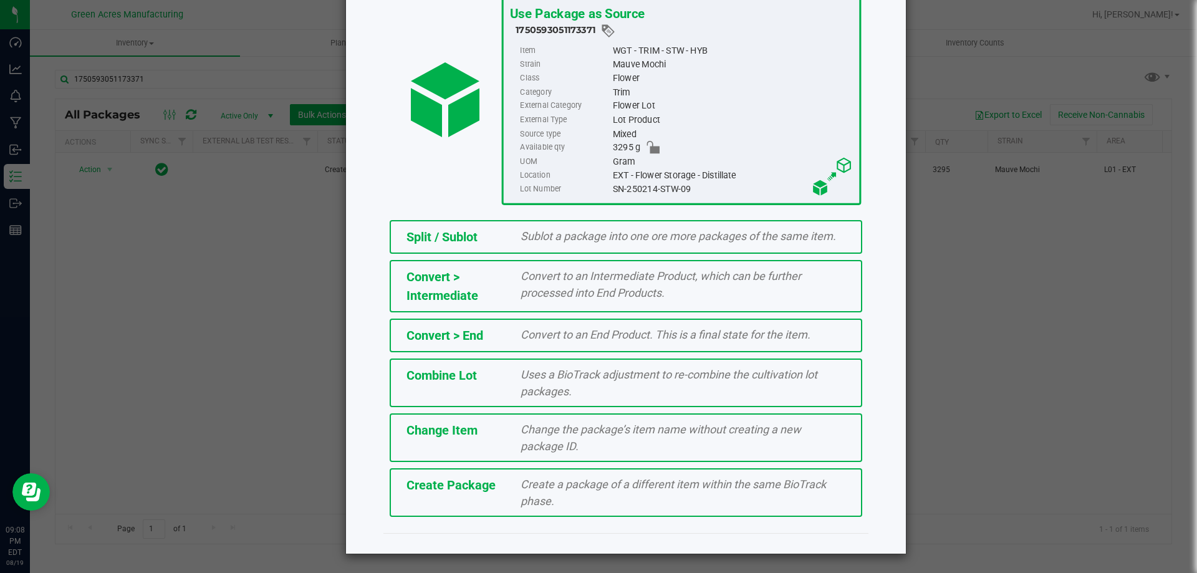
click at [473, 489] on span "Create Package" at bounding box center [451, 485] width 89 height 15
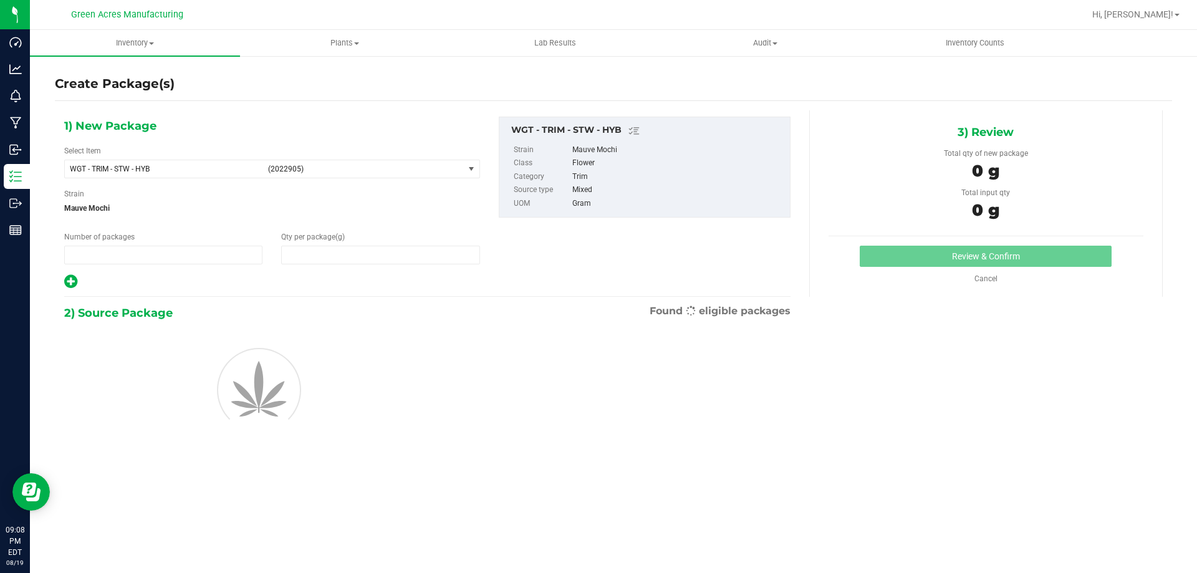
type input "1"
type input "0.0000"
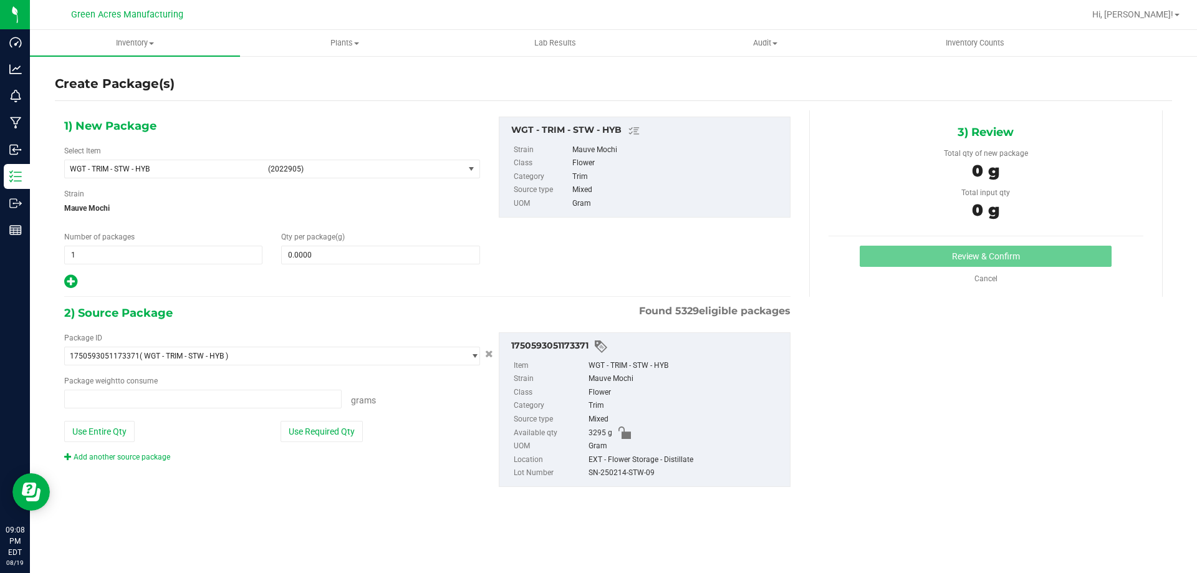
type input "0.0000 g"
click at [323, 165] on span "(2022905)" at bounding box center [363, 169] width 191 height 9
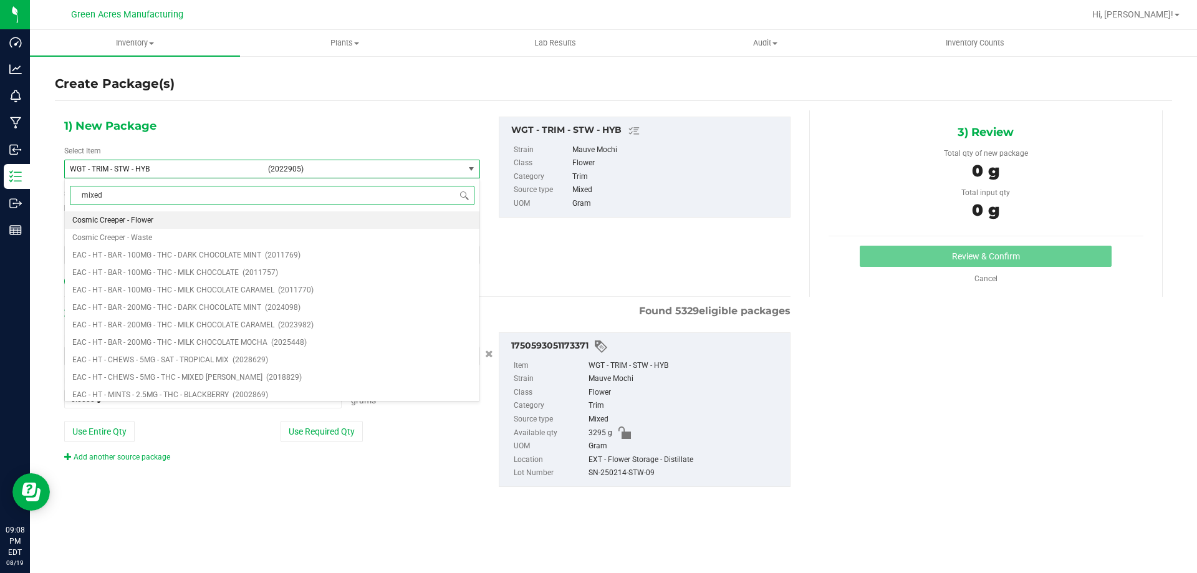
type input "mixed"
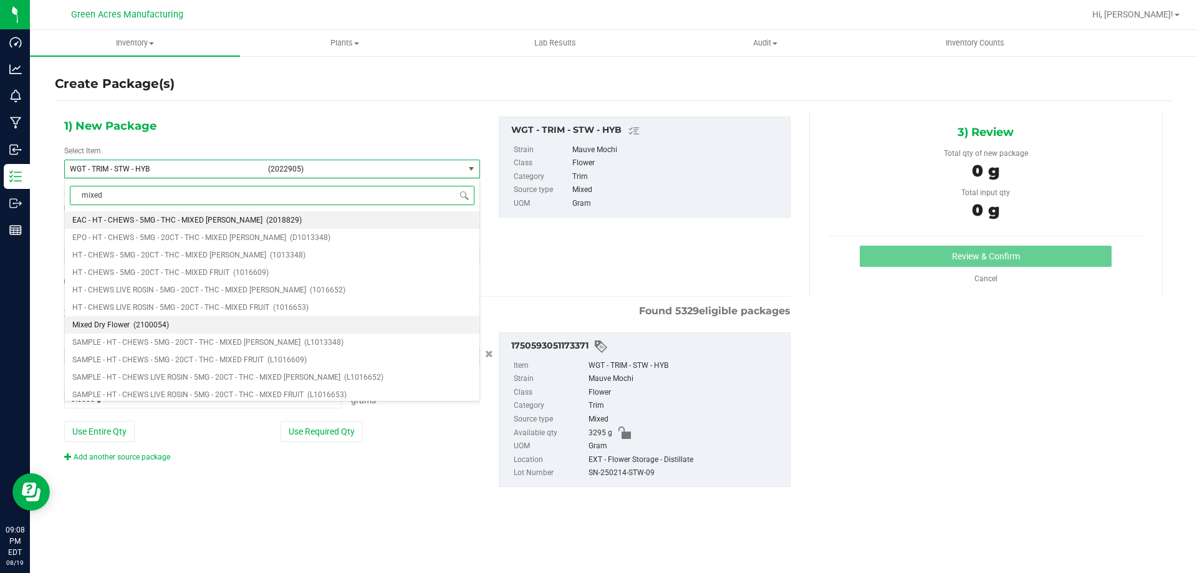
click at [251, 317] on li "Mixed Dry Flower (2100054)" at bounding box center [272, 324] width 415 height 17
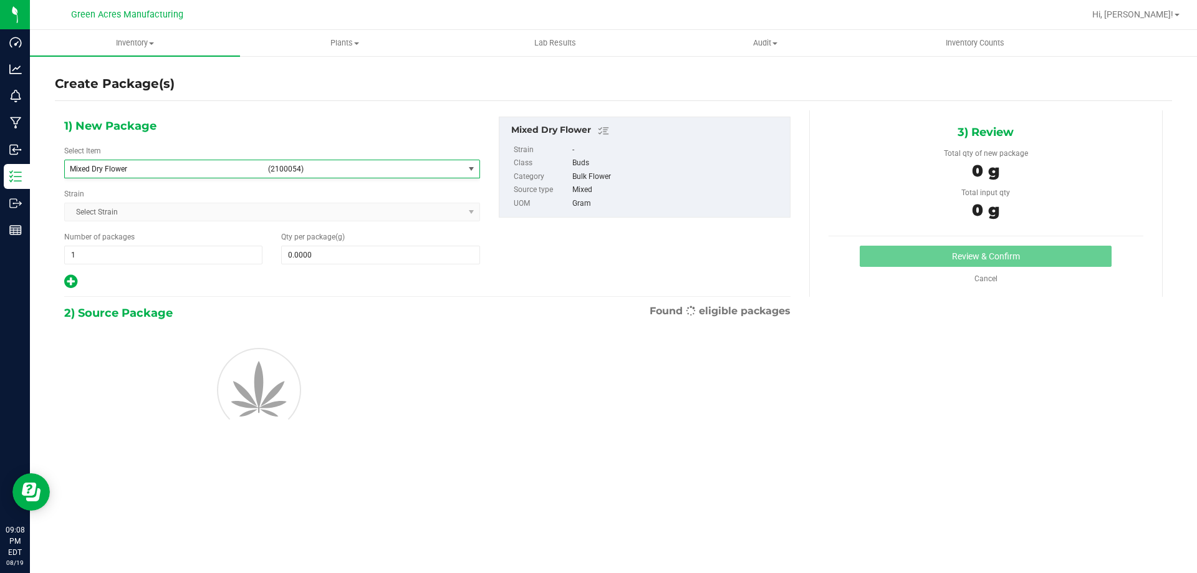
type input "0.0000"
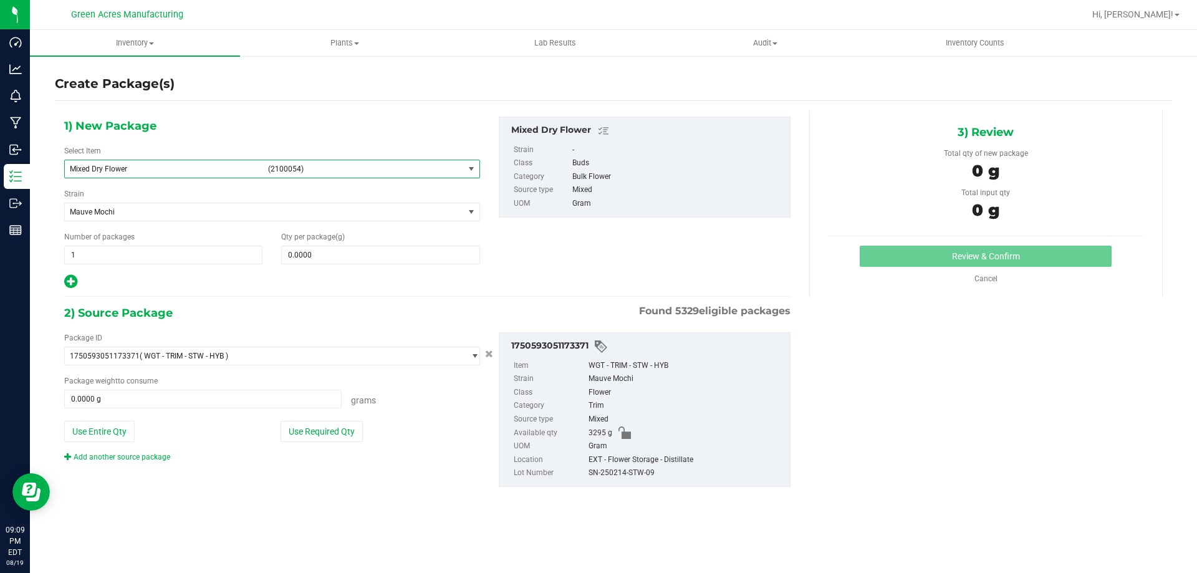
click at [107, 417] on div "Package ID 1750593051173371 ( WGT - TRIM - STW - HYB ) 0000518841815896 0001986…" at bounding box center [272, 397] width 435 height 130
click at [108, 430] on button "Use Entire Qty" at bounding box center [99, 431] width 70 height 21
type input "3295.0000 g"
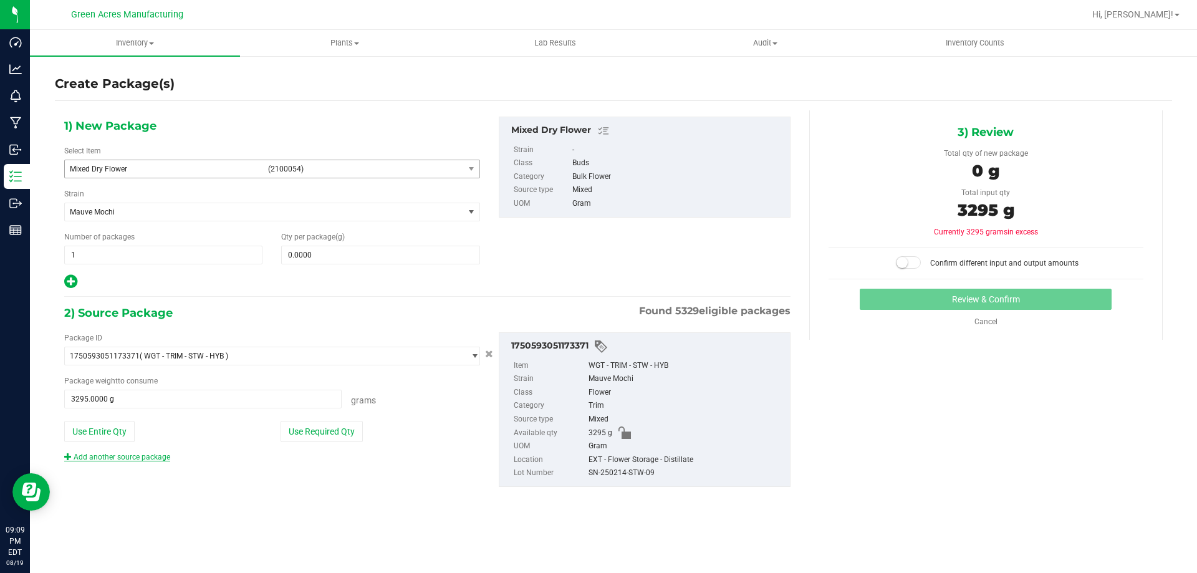
click at [147, 459] on link "Add another source package" at bounding box center [117, 457] width 106 height 9
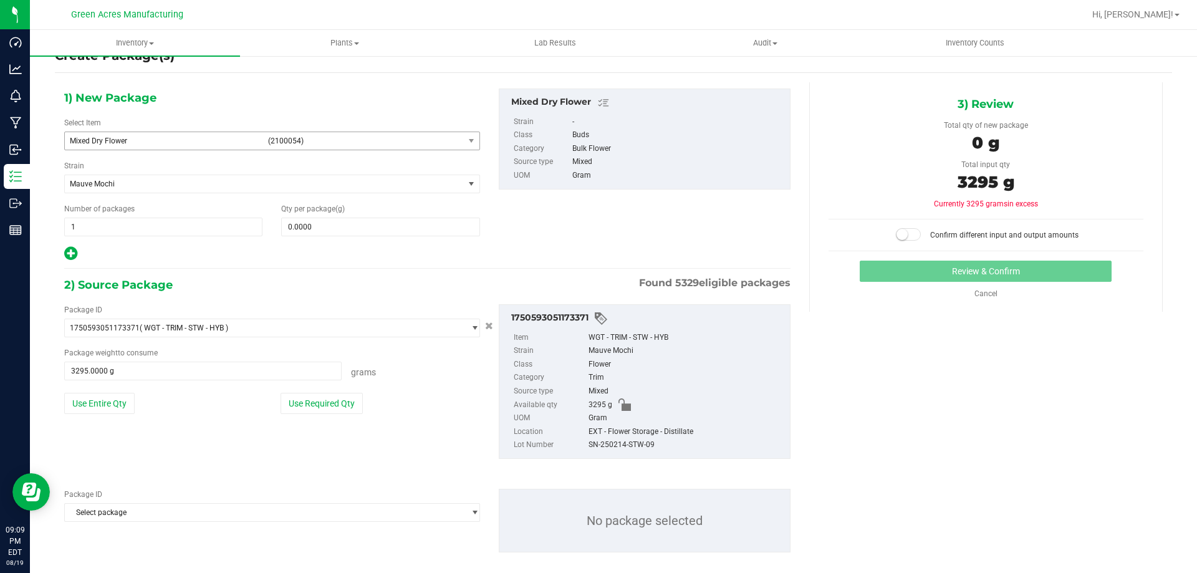
scroll to position [43, 0]
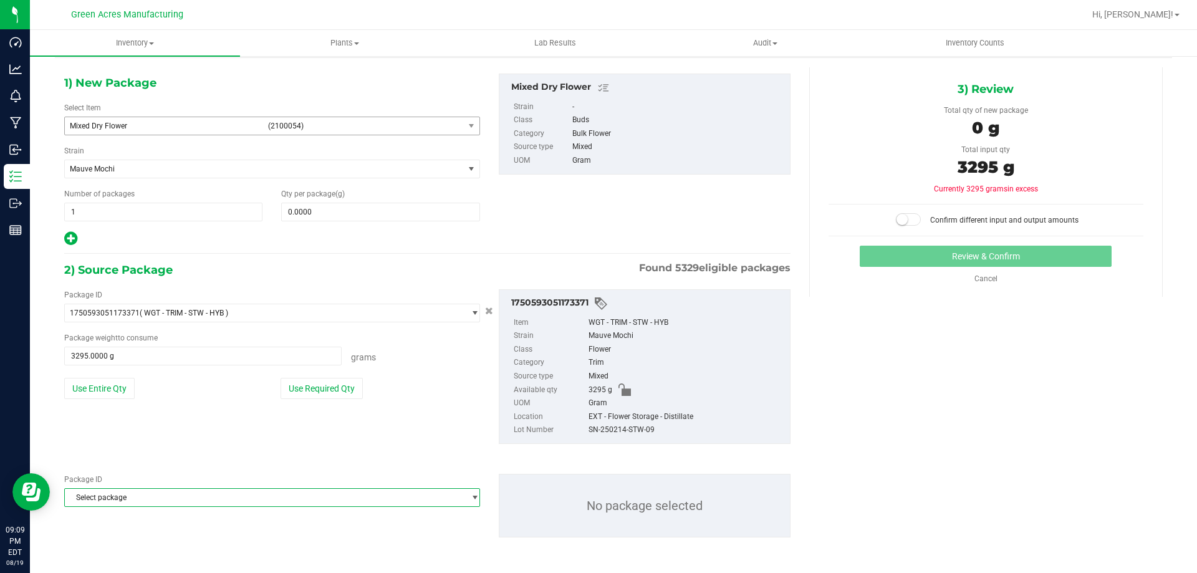
click at [160, 504] on span "Select package" at bounding box center [264, 497] width 399 height 17
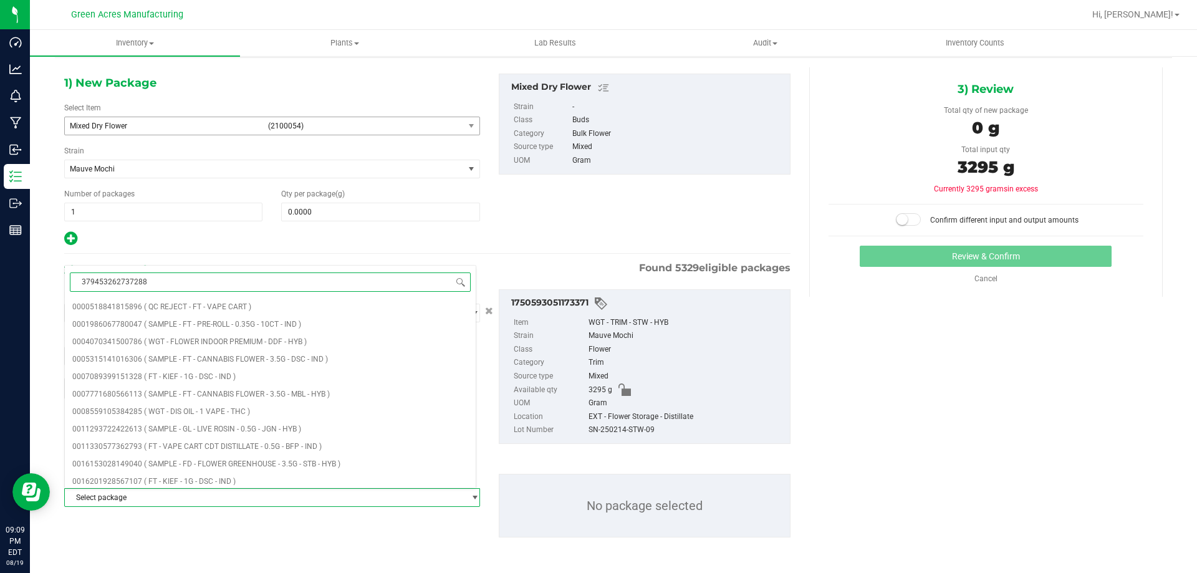
type input "3794532627372884"
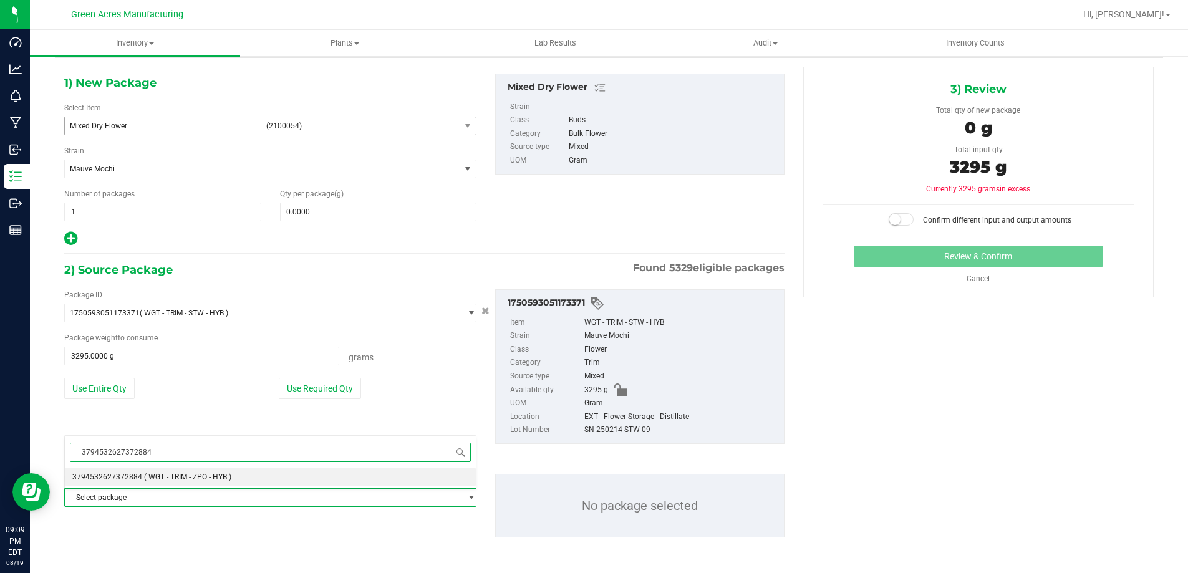
click at [201, 476] on span "( WGT - TRIM - ZPO - HYB )" at bounding box center [187, 477] width 87 height 9
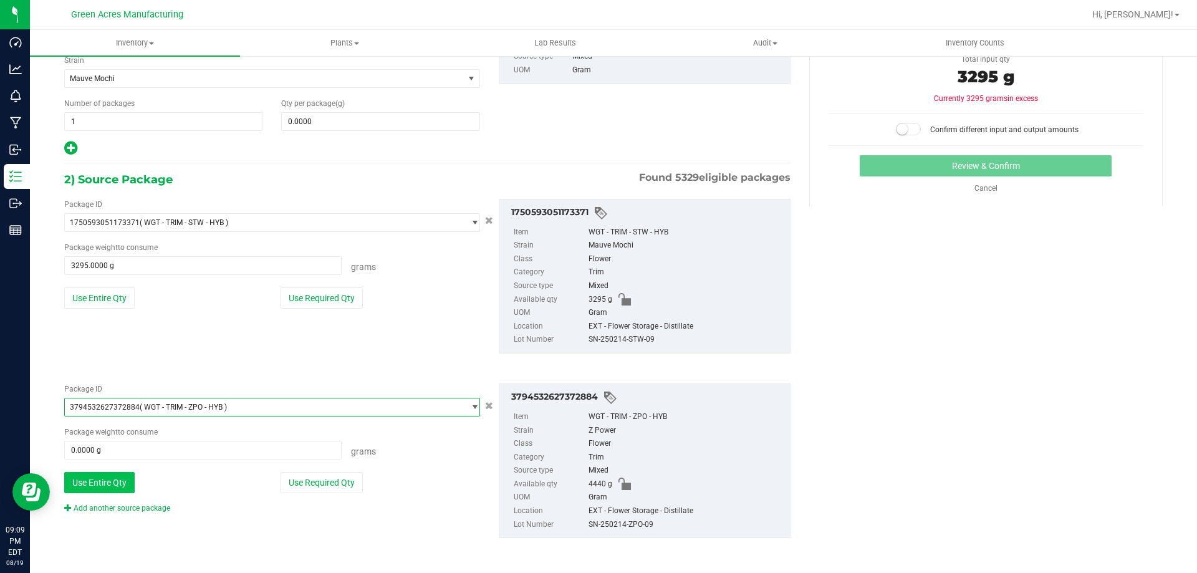
scroll to position [134, 0]
click at [122, 488] on button "Use Entire Qty" at bounding box center [99, 481] width 70 height 21
type input "4440.0000 g"
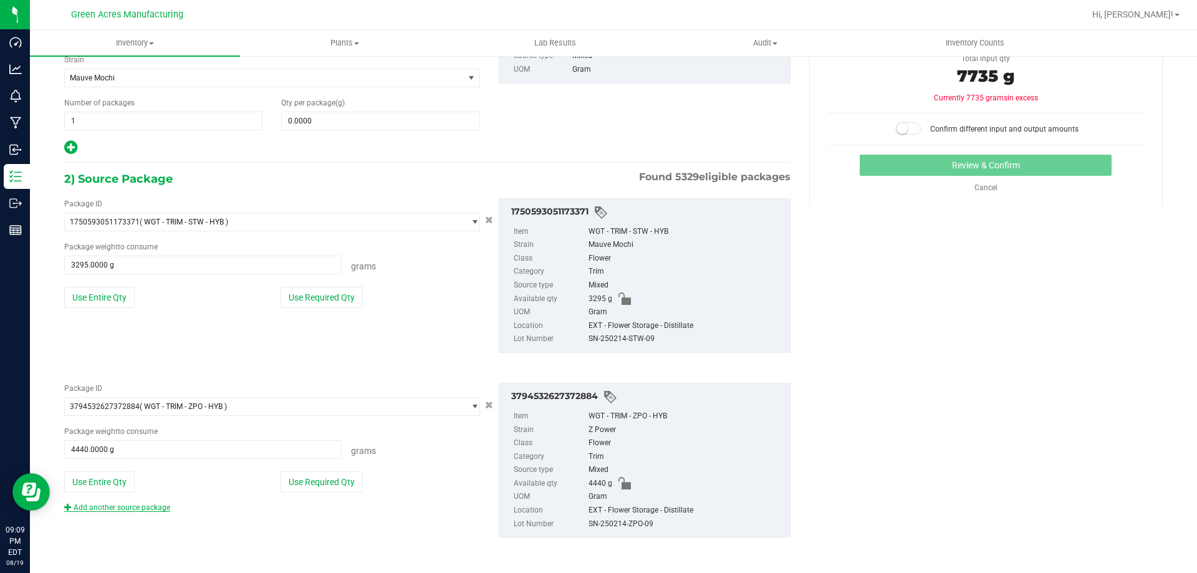
click at [129, 506] on link "Add another source package" at bounding box center [117, 507] width 106 height 9
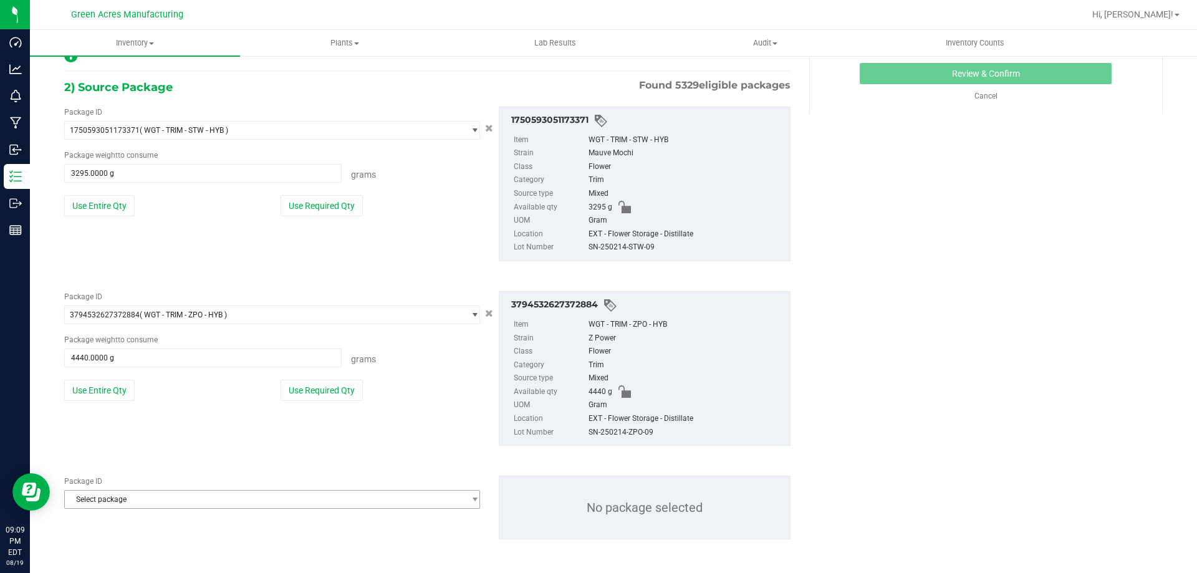
scroll to position [228, 0]
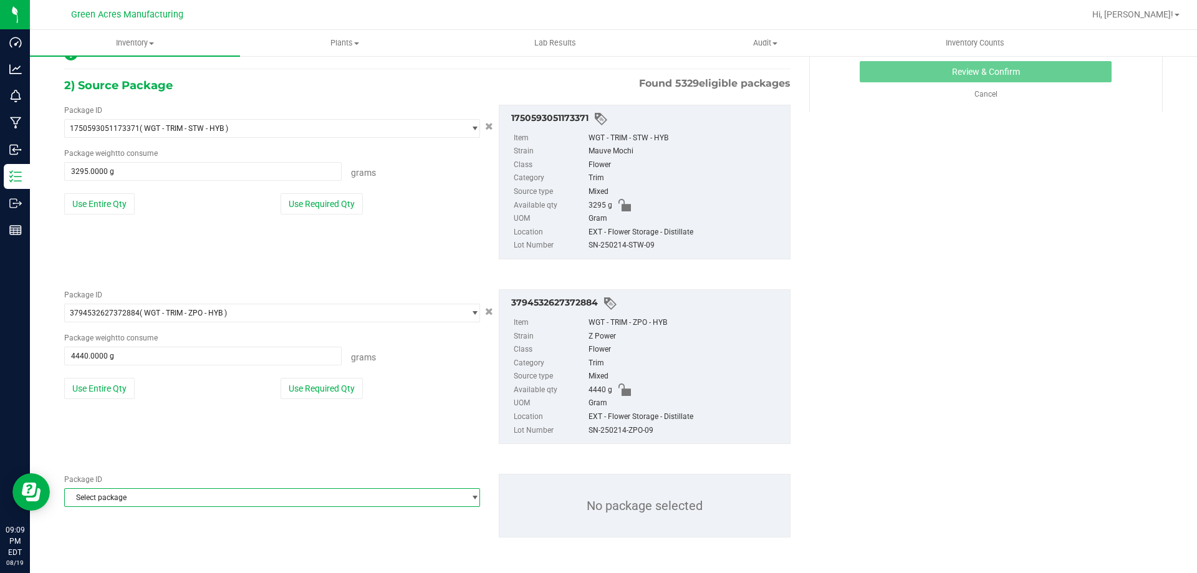
click at [130, 503] on span "Select package" at bounding box center [264, 497] width 399 height 17
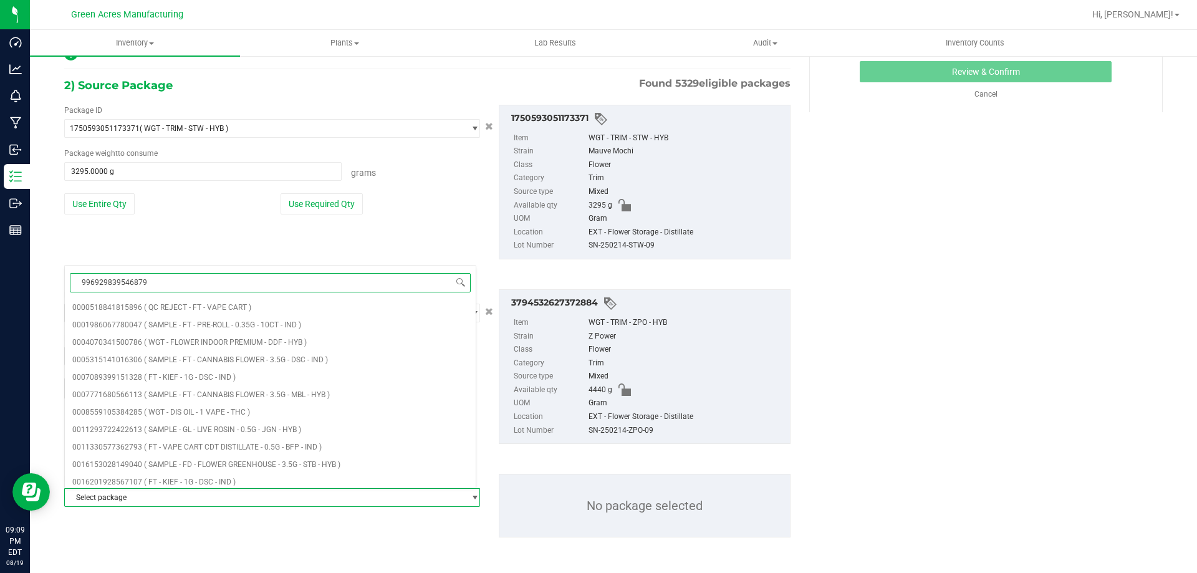
type input "9969298395468797"
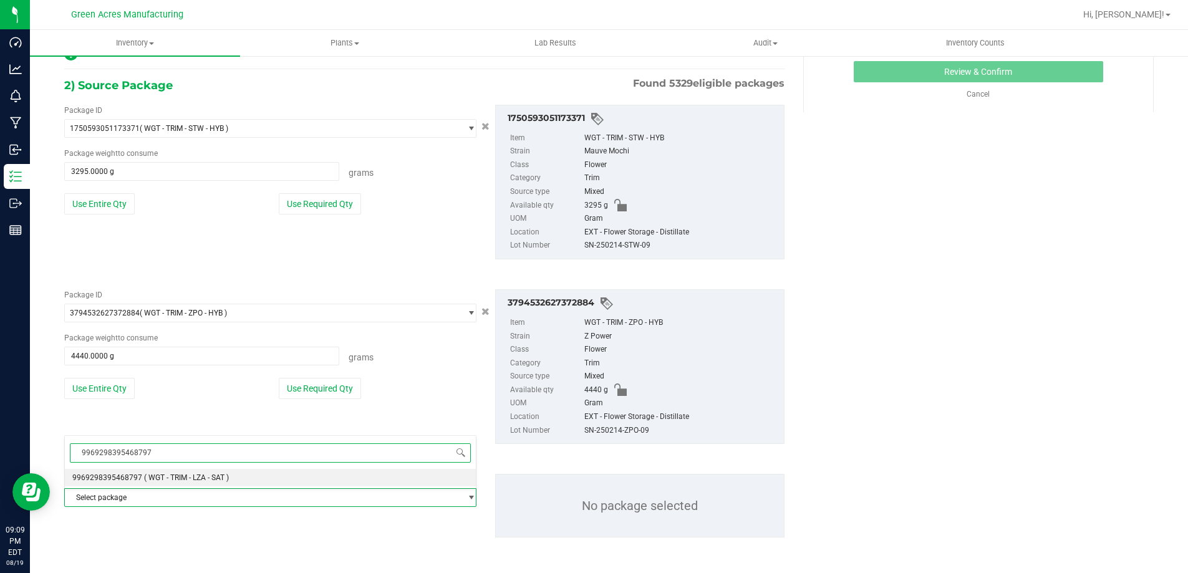
click at [128, 481] on span "9969298395468797" at bounding box center [107, 477] width 70 height 9
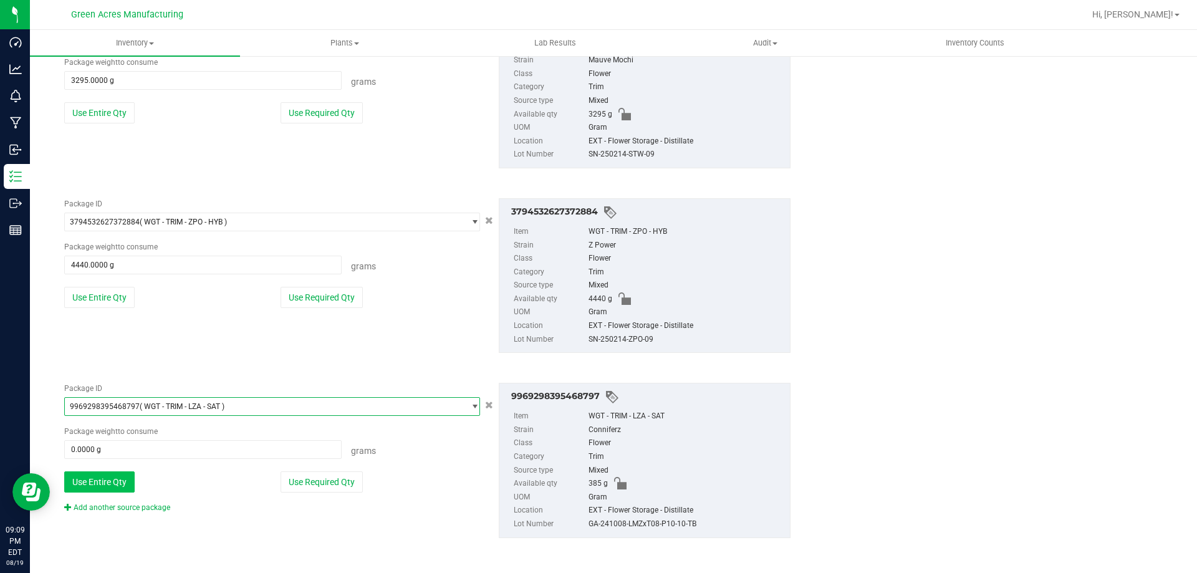
scroll to position [319, 0]
click at [97, 481] on button "Use Entire Qty" at bounding box center [99, 481] width 70 height 21
type input "385.0000 g"
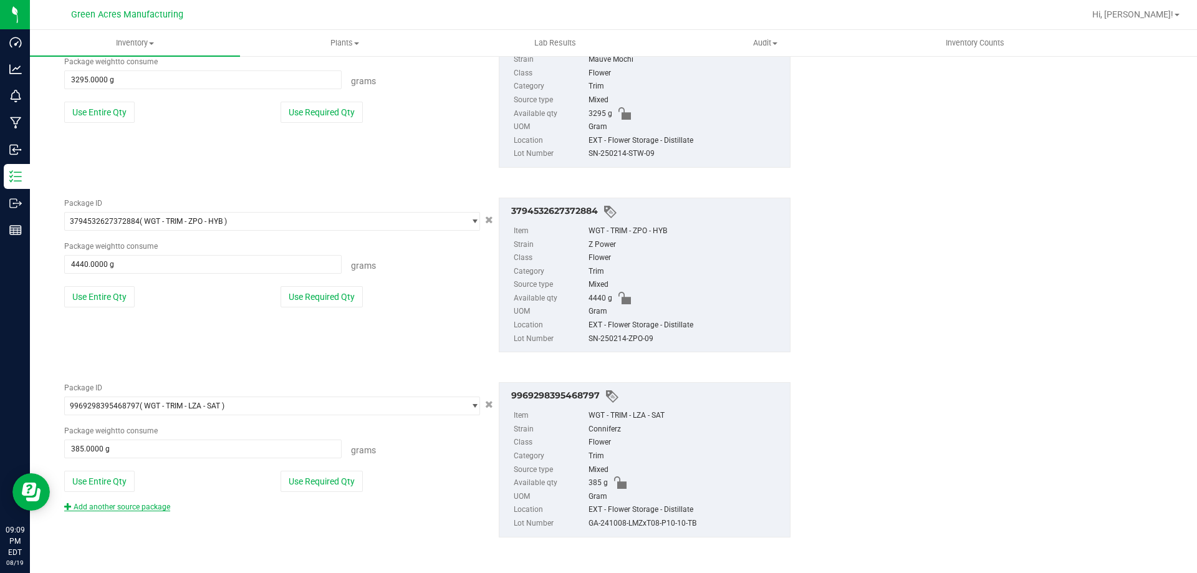
click at [100, 507] on link "Add another source package" at bounding box center [117, 507] width 106 height 9
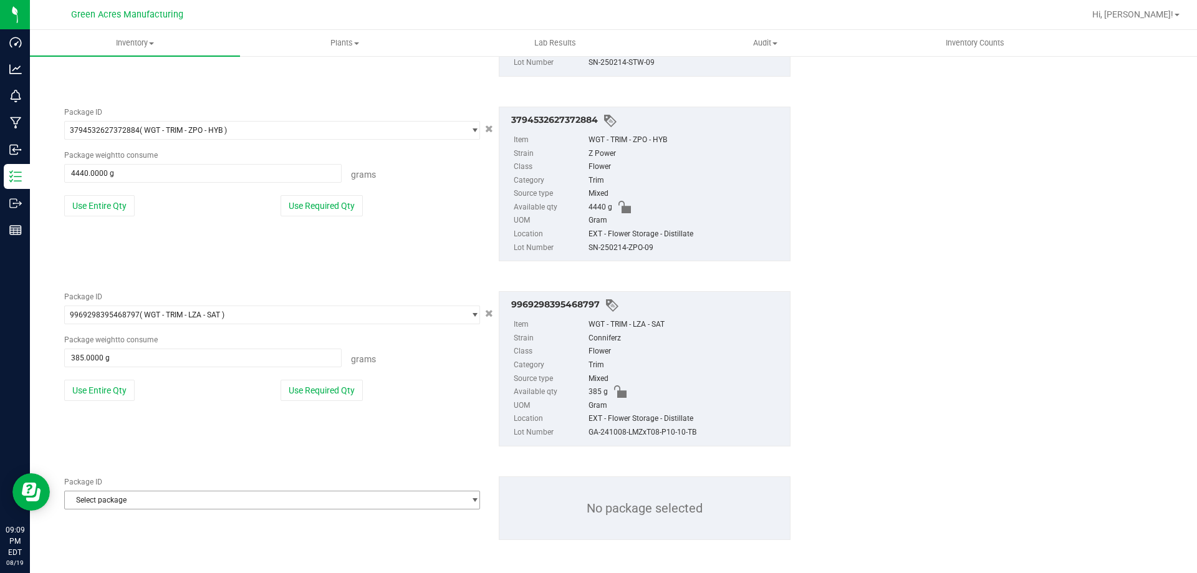
scroll to position [413, 0]
click at [103, 501] on span "Select package" at bounding box center [264, 497] width 399 height 17
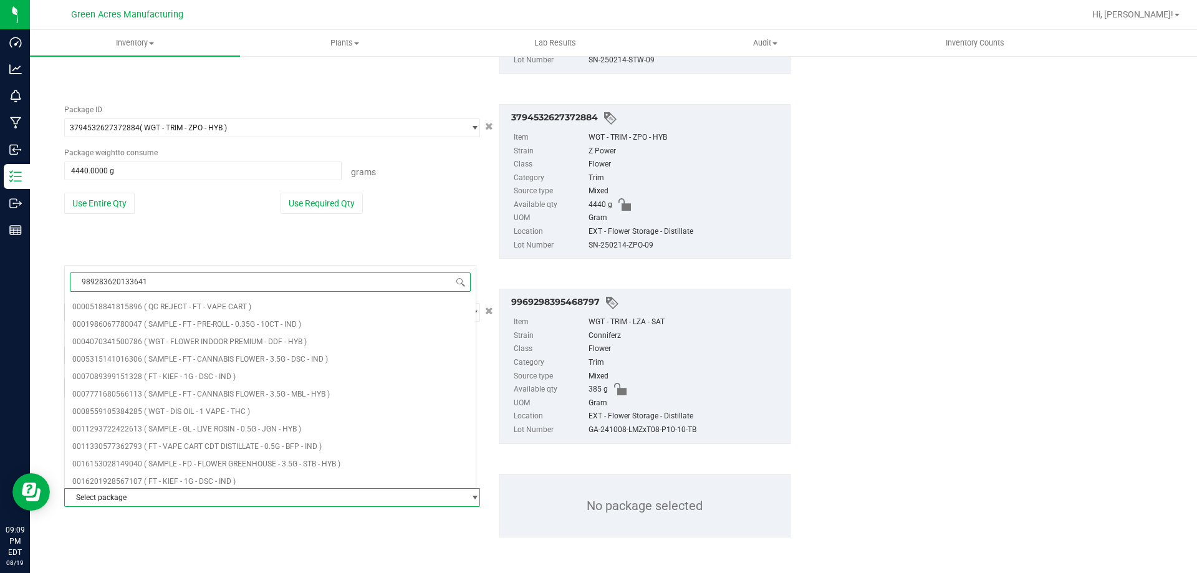
type input "9892836201336414"
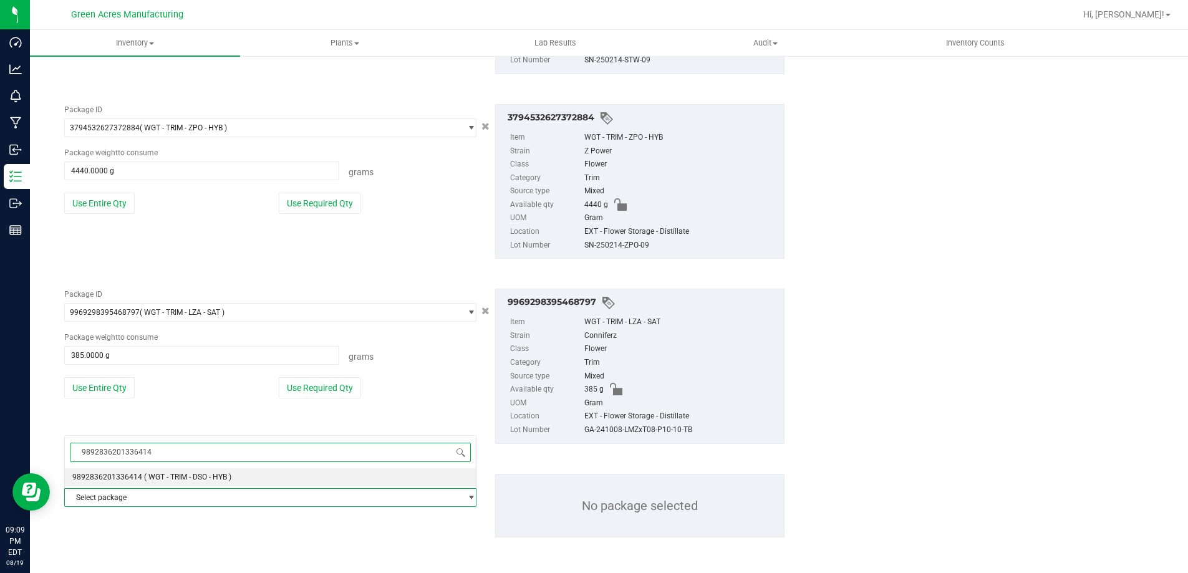
click at [194, 474] on span "( WGT - TRIM - DSO - HYB )" at bounding box center [187, 477] width 87 height 9
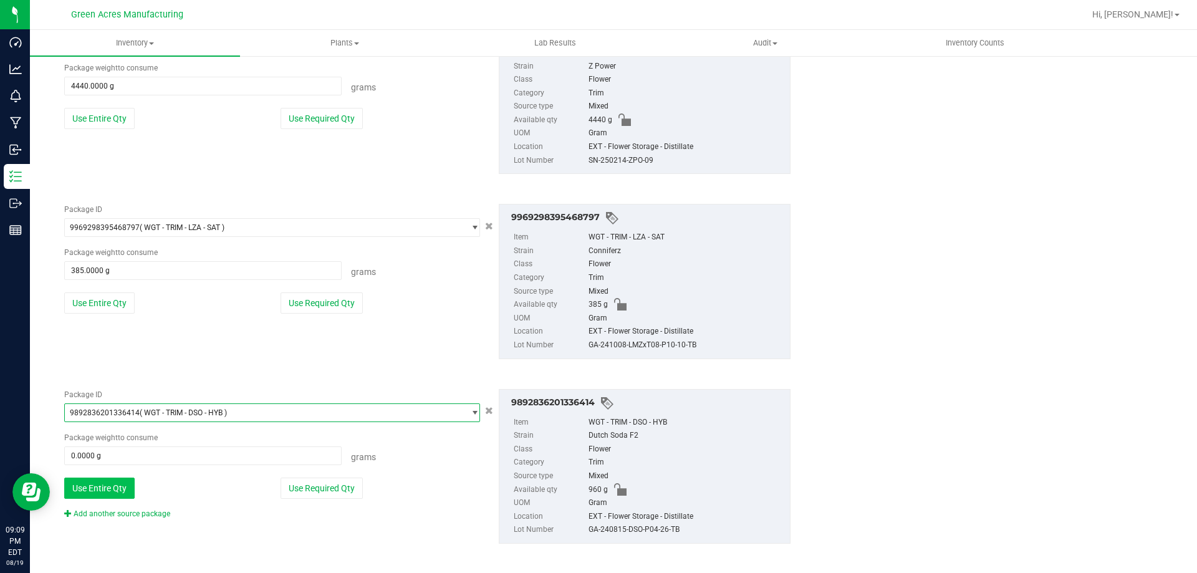
scroll to position [504, 0]
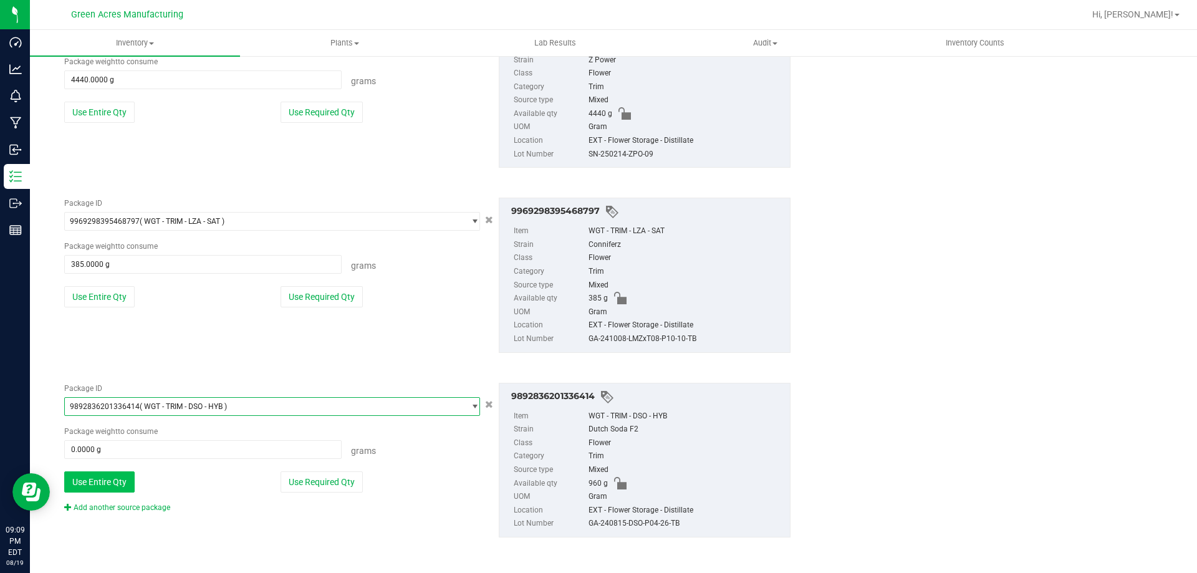
click at [122, 480] on button "Use Entire Qty" at bounding box center [99, 481] width 70 height 21
type input "960.0000 g"
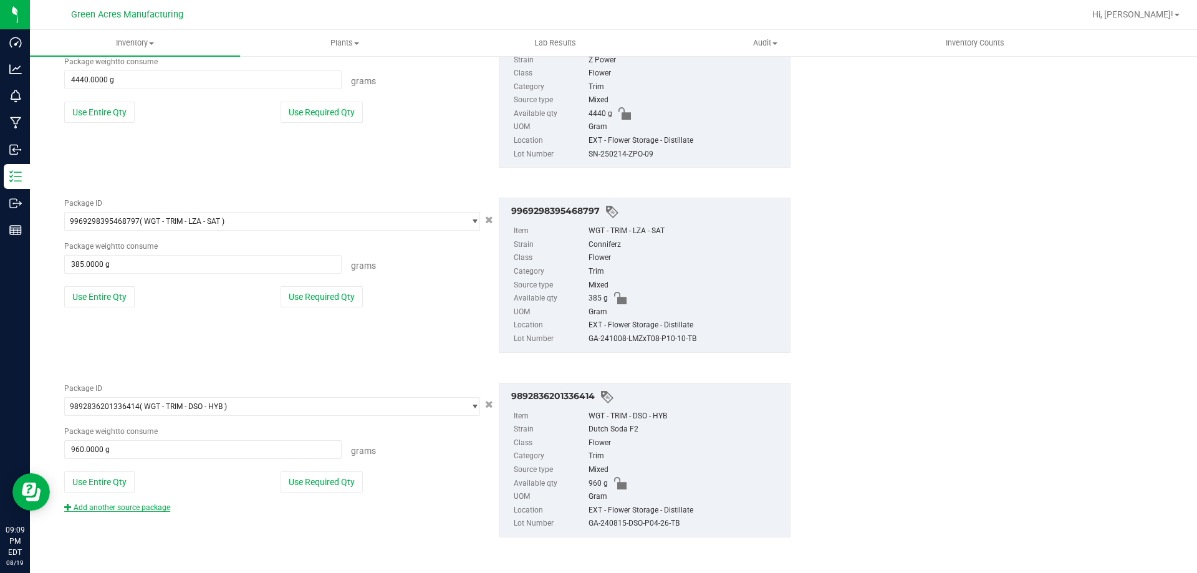
click at [138, 509] on link "Add another source package" at bounding box center [117, 507] width 106 height 9
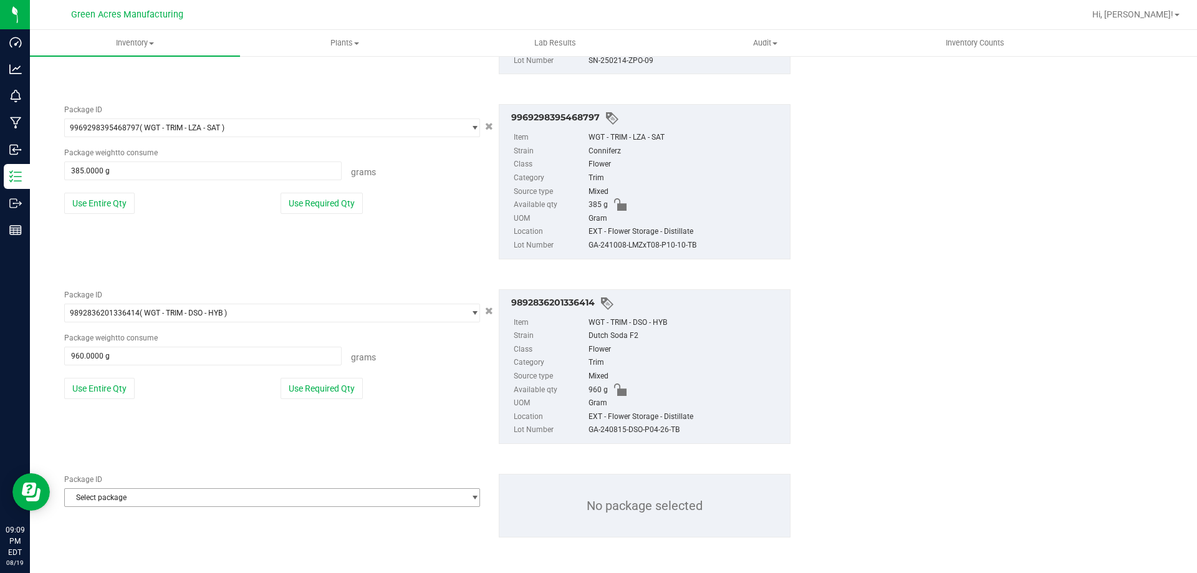
click at [137, 503] on span "Select package" at bounding box center [264, 497] width 399 height 17
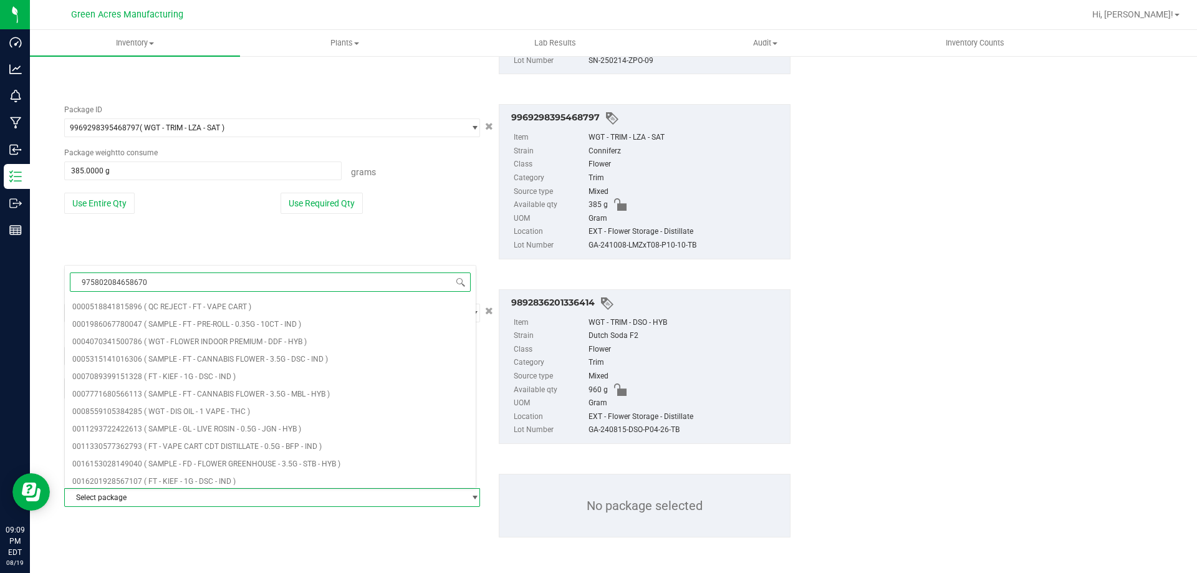
type input "9758020846586702"
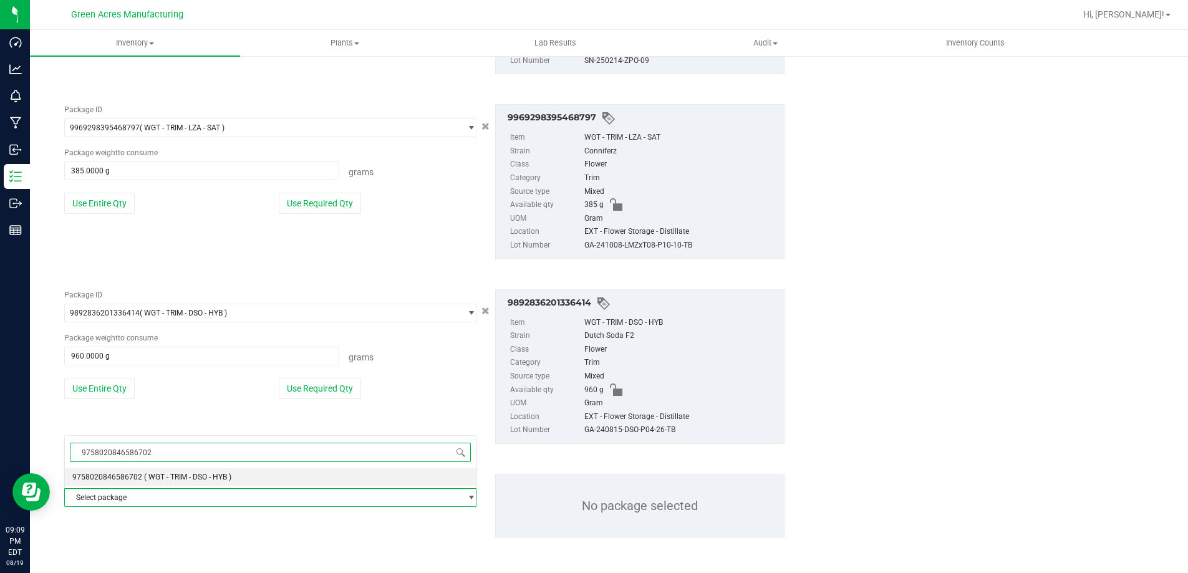
click at [142, 481] on li "9758020846586702 ( WGT - TRIM - DSO - HYB )" at bounding box center [270, 476] width 411 height 17
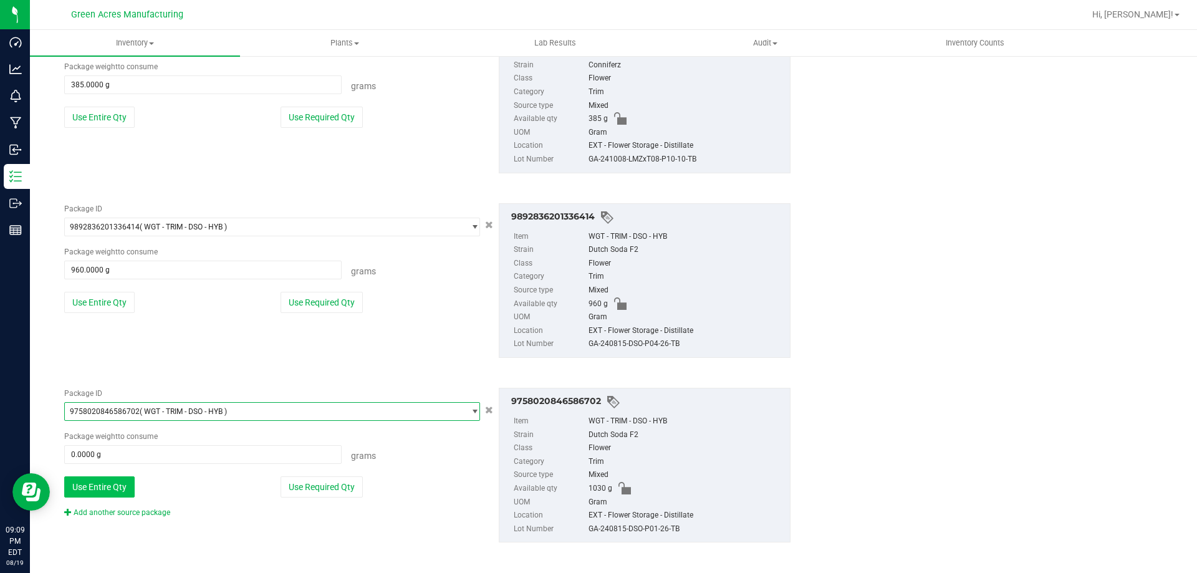
scroll to position [688, 0]
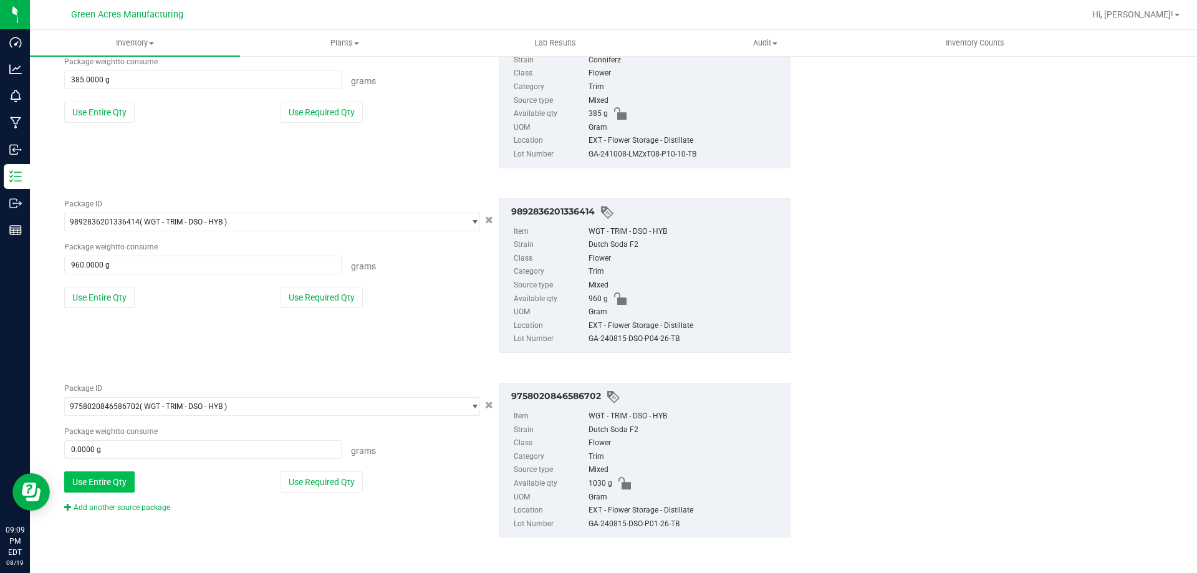
click at [103, 484] on button "Use Entire Qty" at bounding box center [99, 481] width 70 height 21
type input "1030.0000 g"
click at [139, 510] on link "Add another source package" at bounding box center [117, 507] width 106 height 9
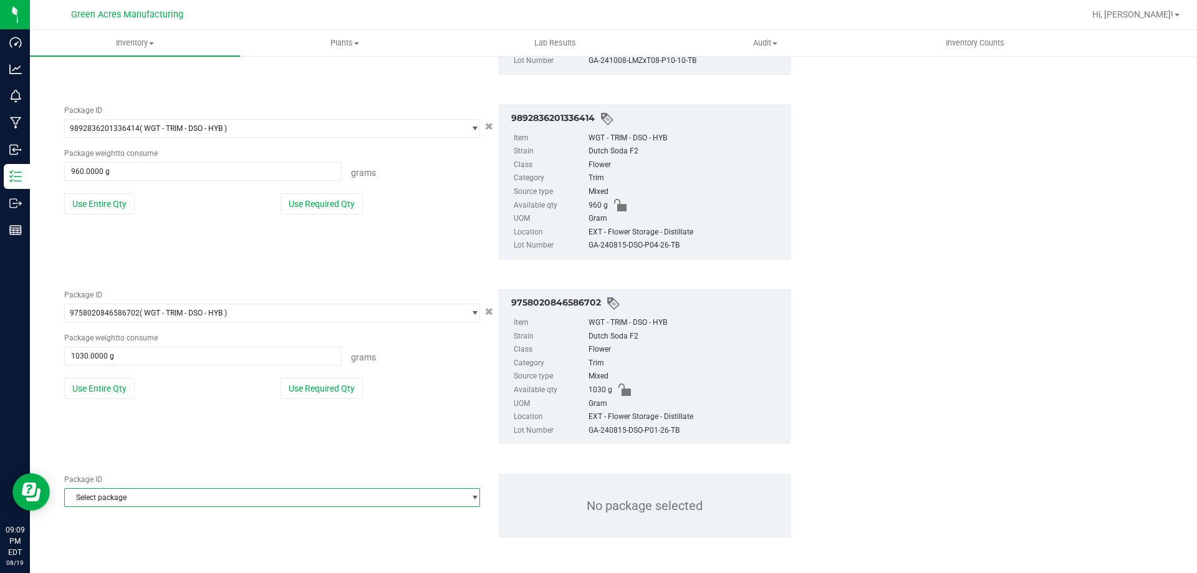
click at [137, 494] on span "Select package" at bounding box center [264, 497] width 399 height 17
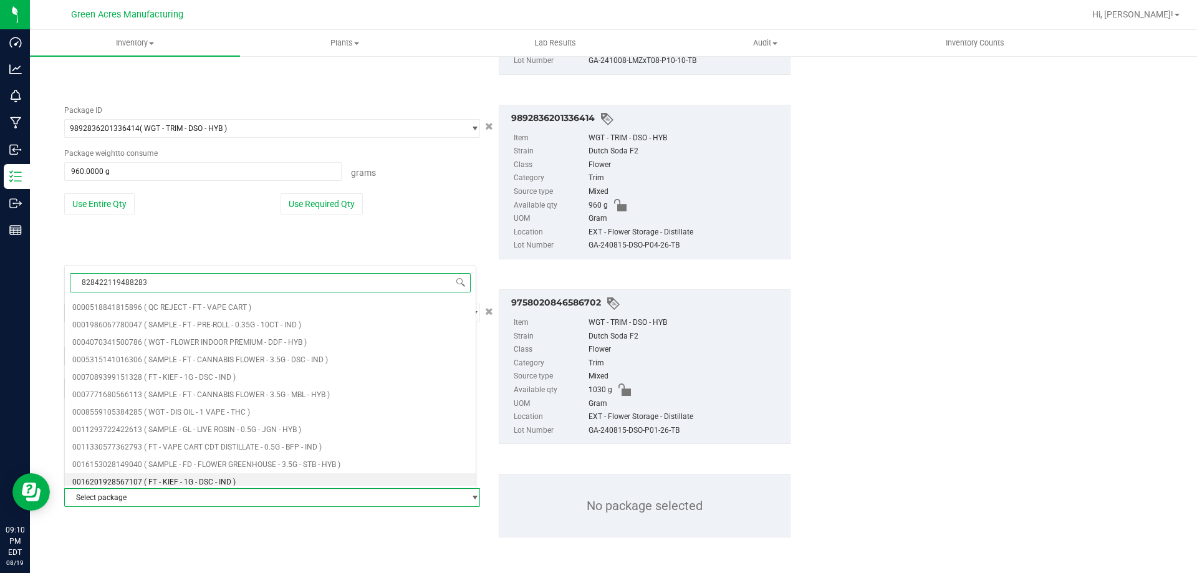
type input "8284221194882837"
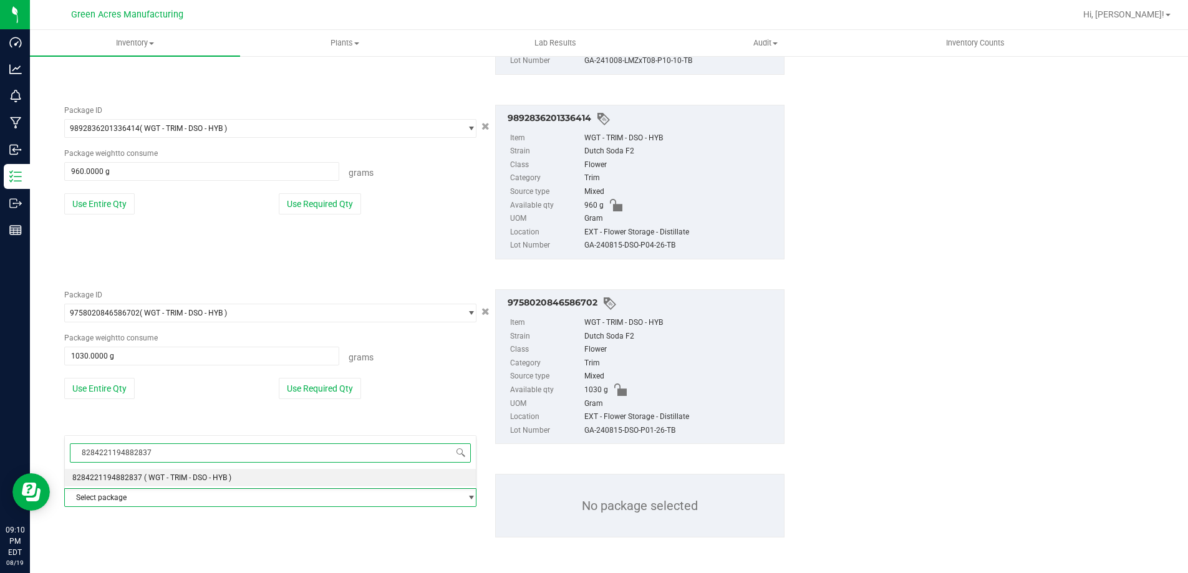
click at [100, 483] on li "8284221194882837 ( WGT - TRIM - DSO - HYB )" at bounding box center [270, 477] width 411 height 17
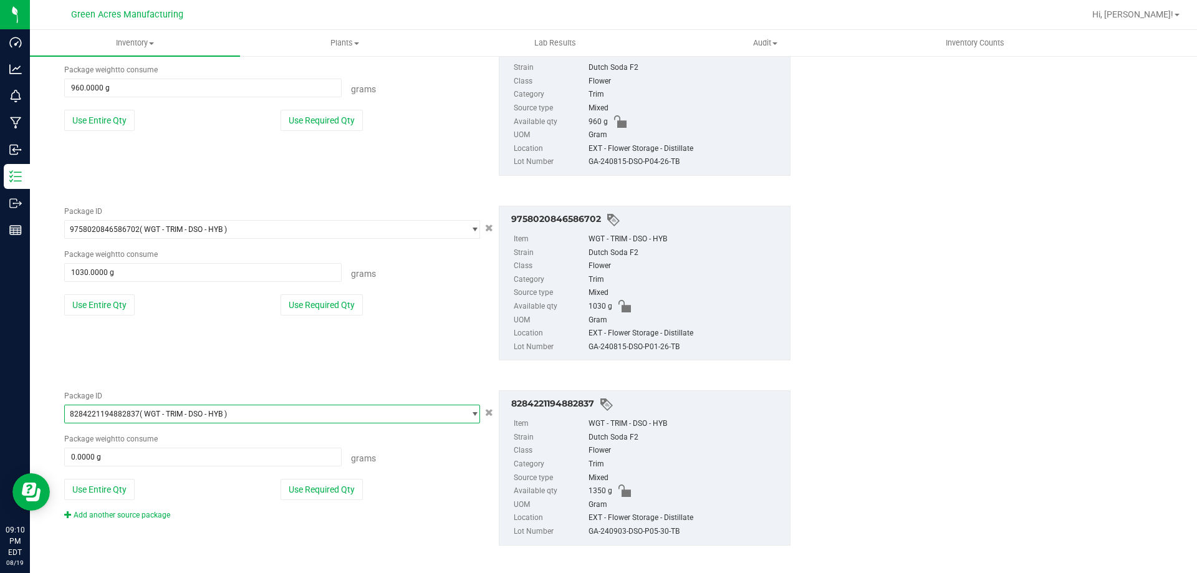
scroll to position [874, 0]
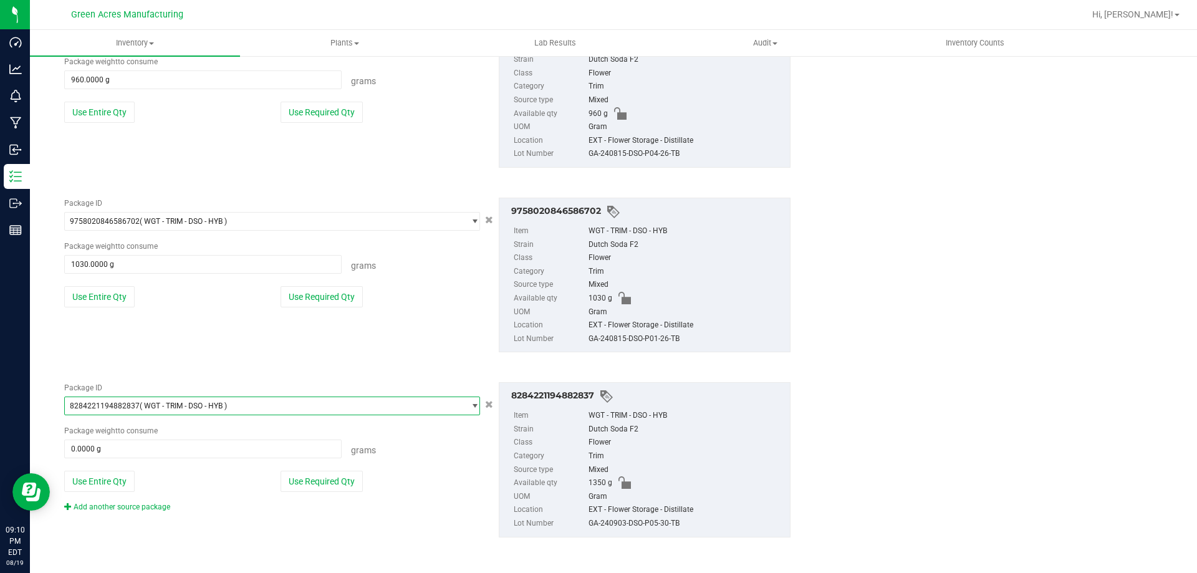
click at [101, 482] on button "Use Entire Qty" at bounding box center [99, 481] width 70 height 21
type input "1350.0000 g"
click at [114, 506] on link "Add another source package" at bounding box center [117, 507] width 106 height 9
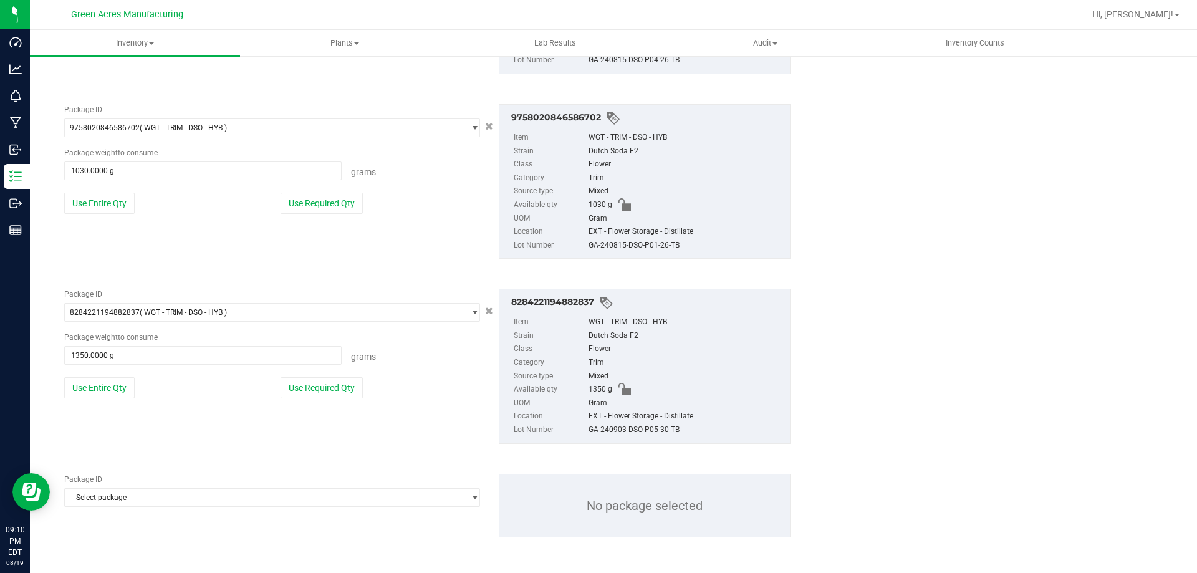
click at [120, 508] on div "Package ID Select package 0000518841815896 0001986067780047 0004070341500786 00…" at bounding box center [427, 506] width 745 height 84
click at [119, 498] on span "Select package" at bounding box center [264, 497] width 399 height 17
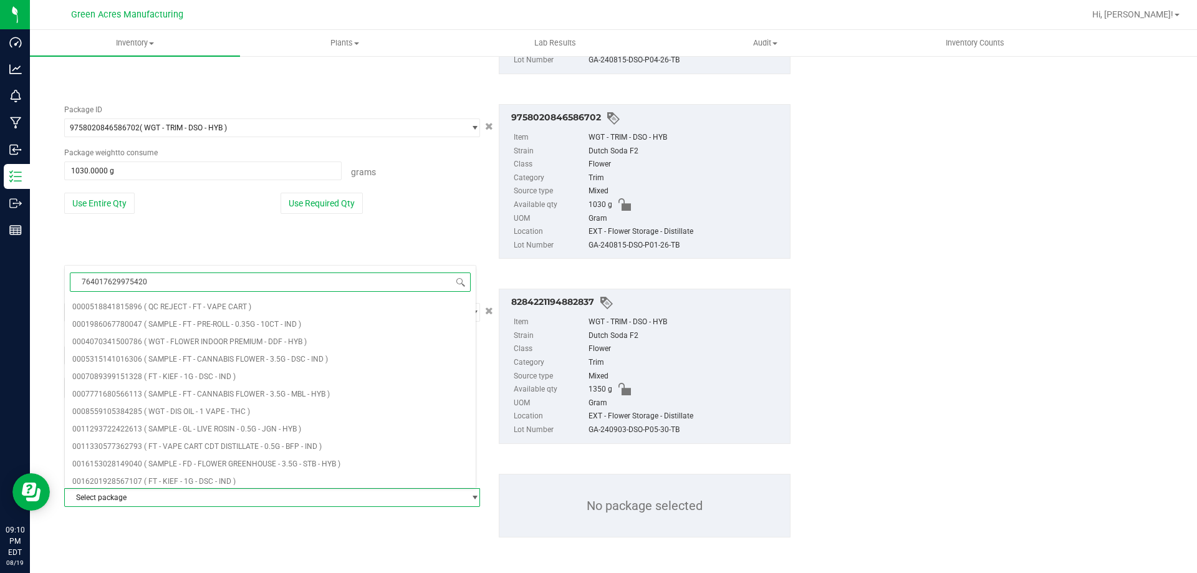
type input "7640176299754208"
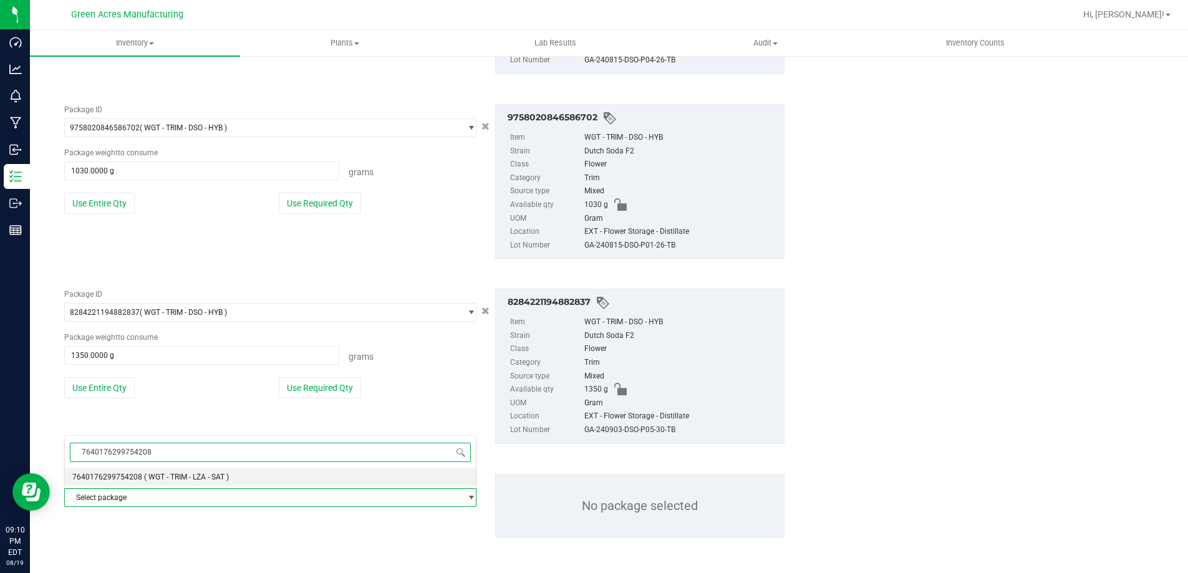
click at [135, 476] on span "7640176299754208" at bounding box center [107, 477] width 70 height 9
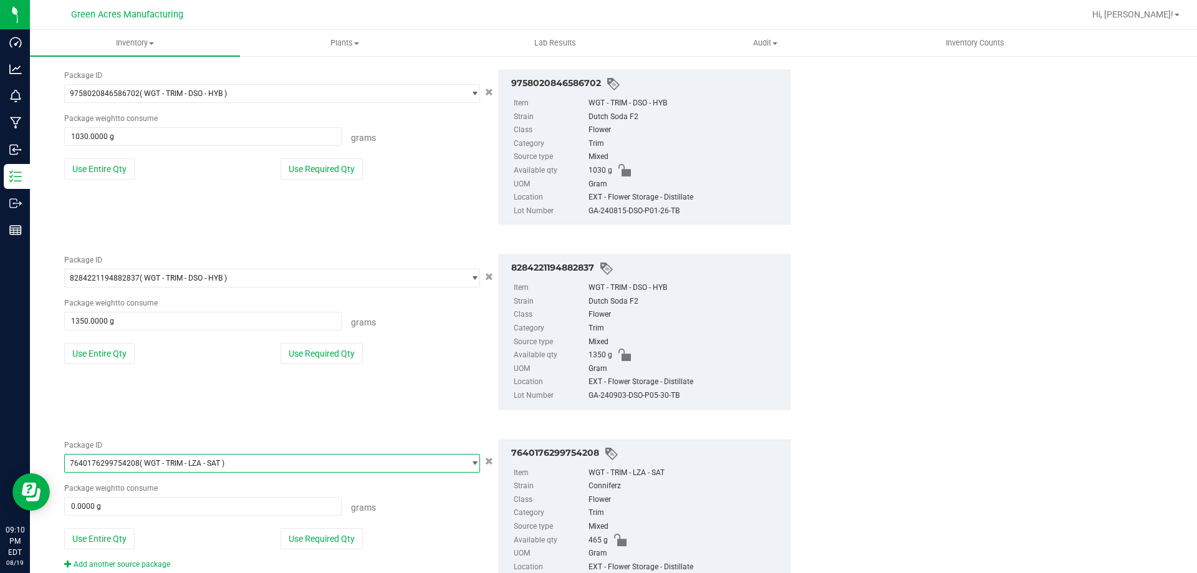
scroll to position [1029, 0]
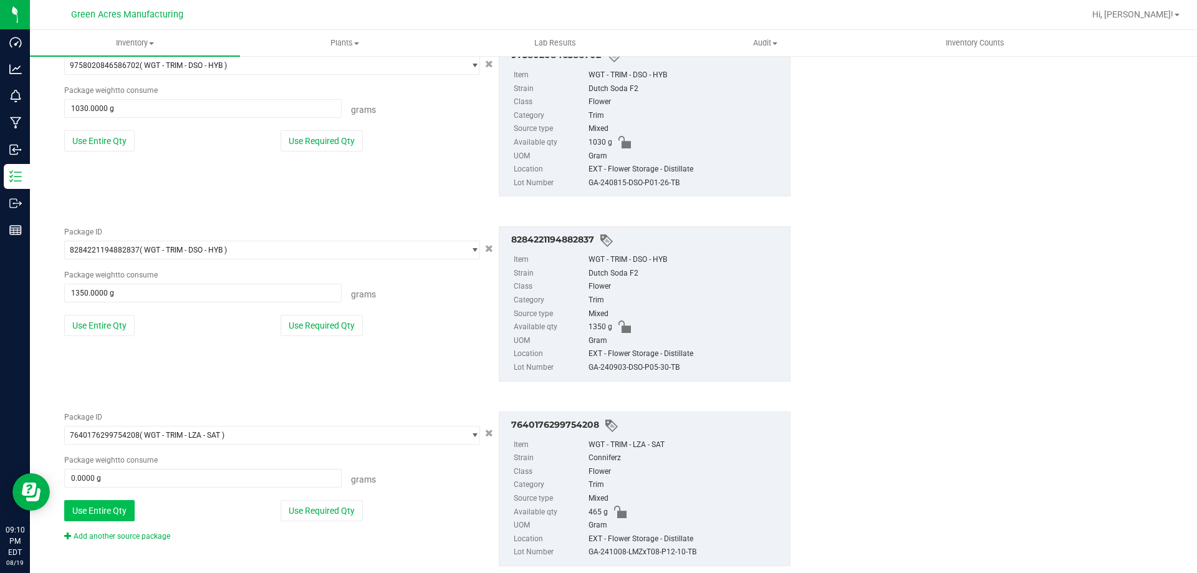
click at [110, 511] on button "Use Entire Qty" at bounding box center [99, 510] width 70 height 21
type input "465.0000 g"
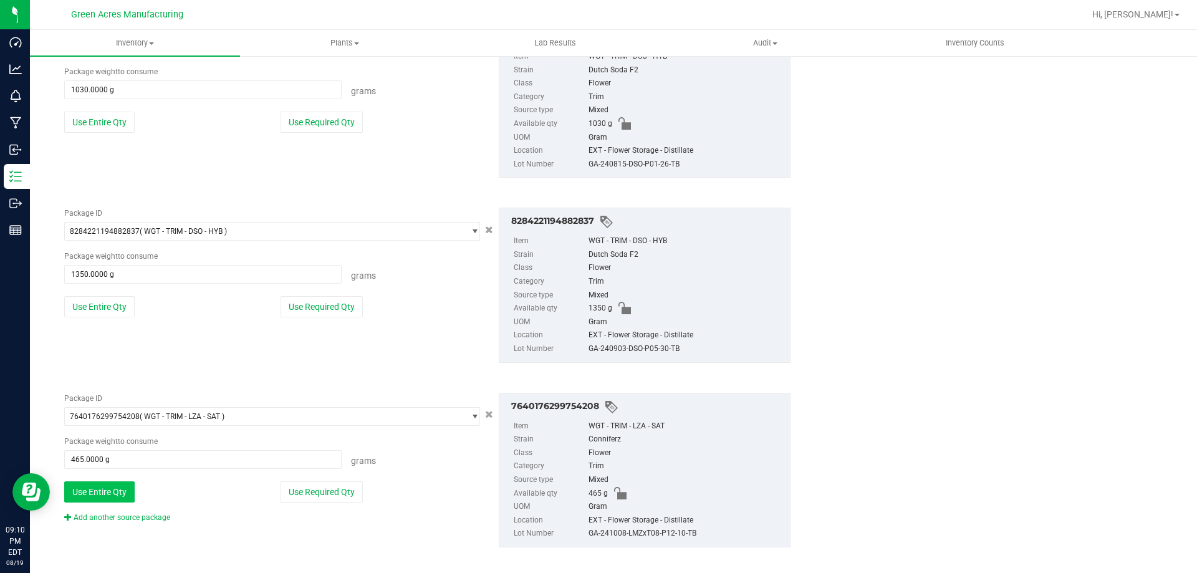
scroll to position [1058, 0]
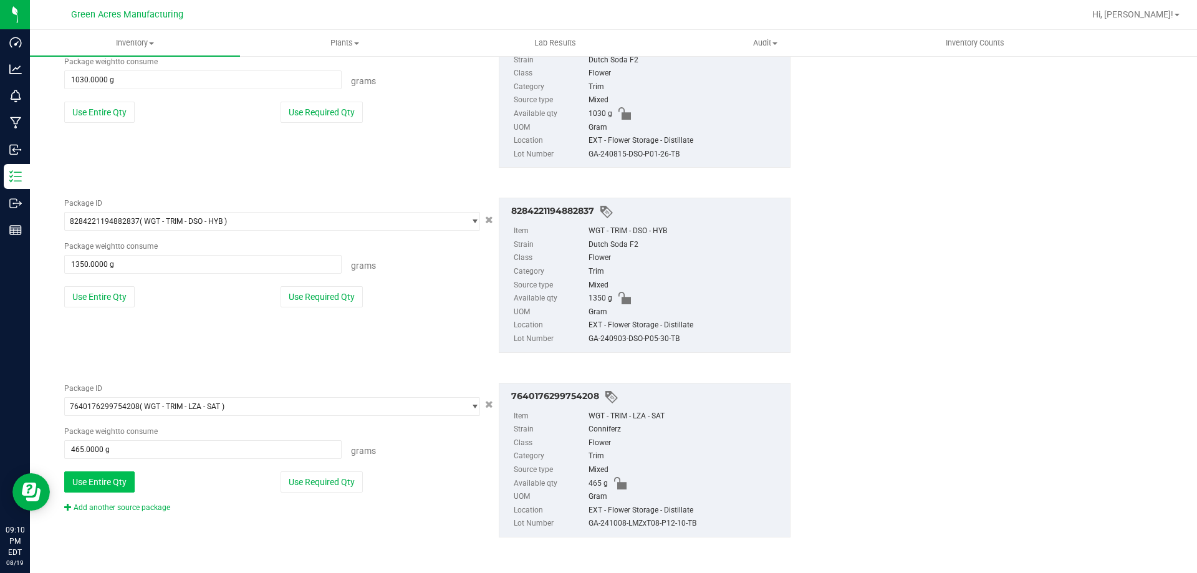
click at [110, 511] on link "Add another source package" at bounding box center [117, 507] width 106 height 9
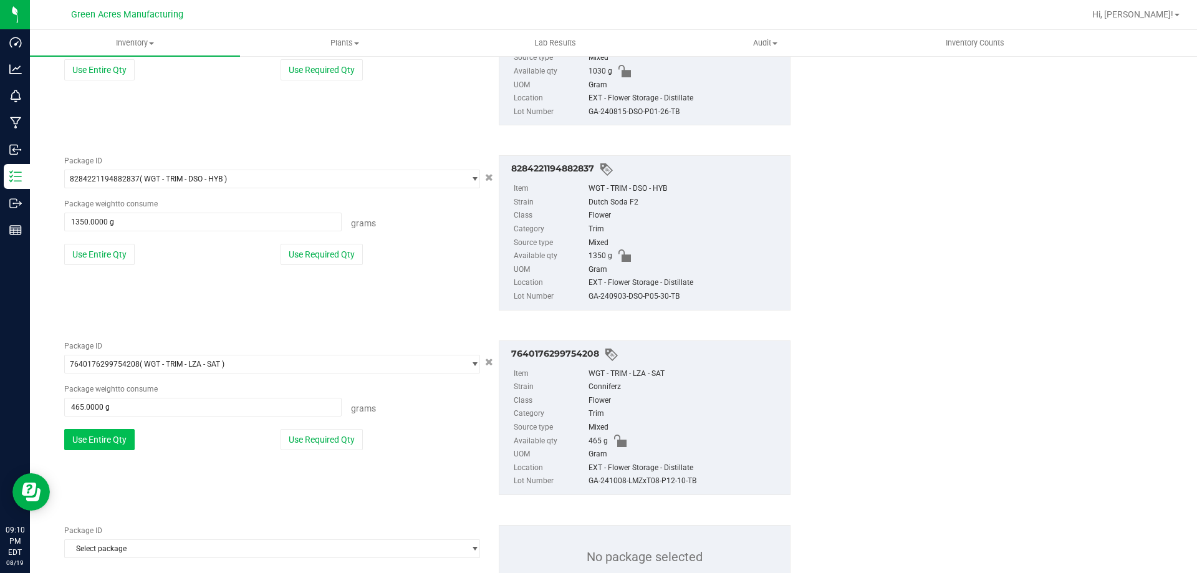
scroll to position [1152, 0]
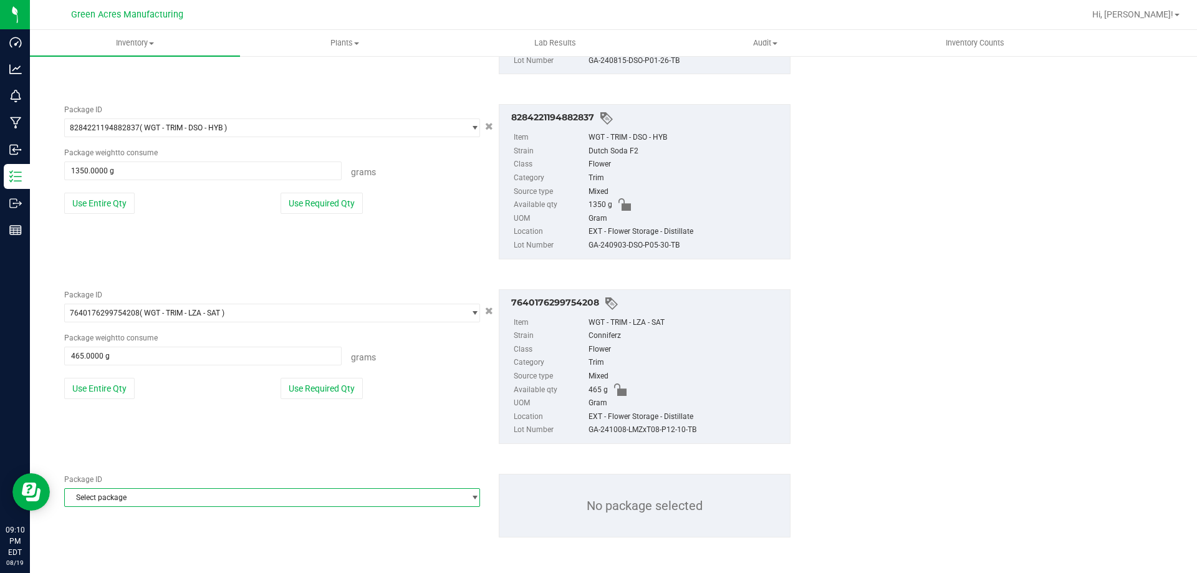
click at [112, 501] on span "Select package" at bounding box center [264, 497] width 399 height 17
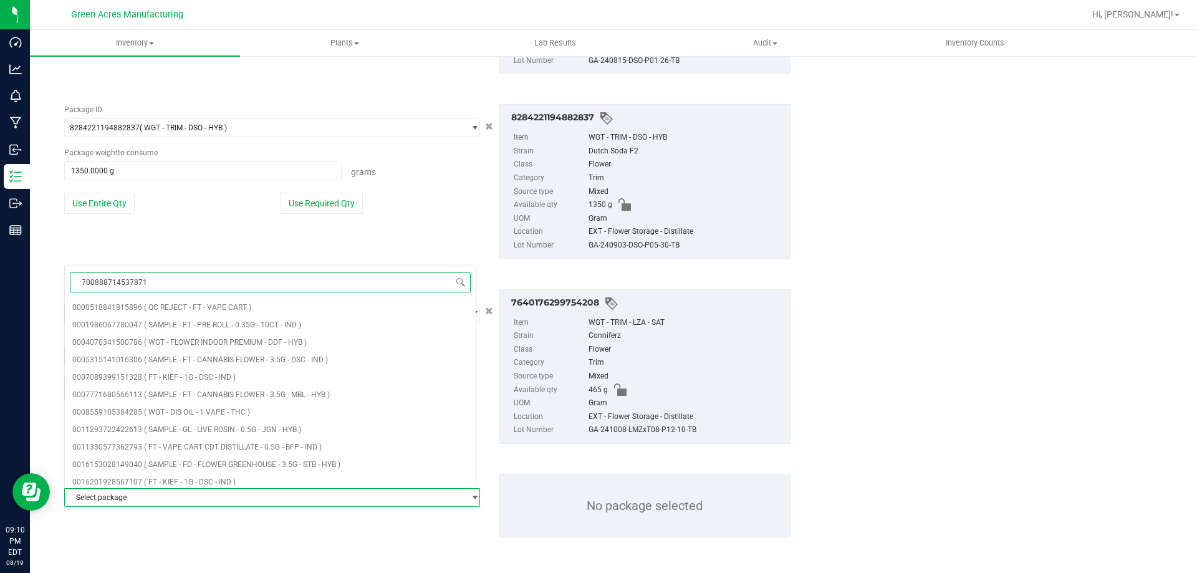
type input "7008887145378712"
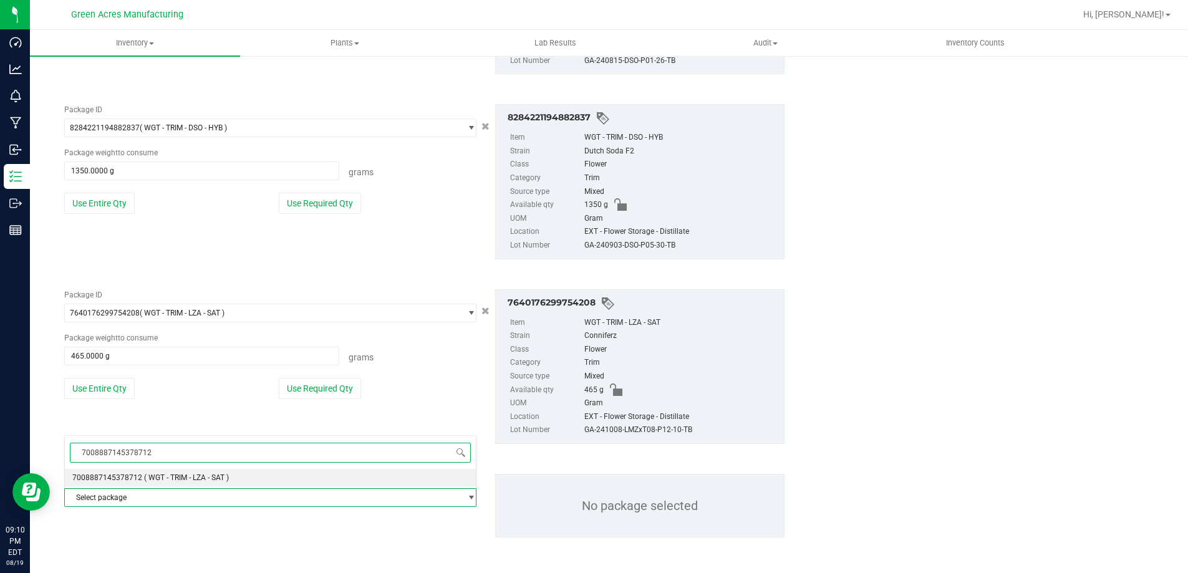
click at [126, 468] on div "7008887145378712 Select package 7008887145378712 ( WGT - TRIM - LZA - SAT ) No …" at bounding box center [270, 461] width 412 height 53
click at [128, 477] on span "7008887145378712" at bounding box center [107, 477] width 70 height 9
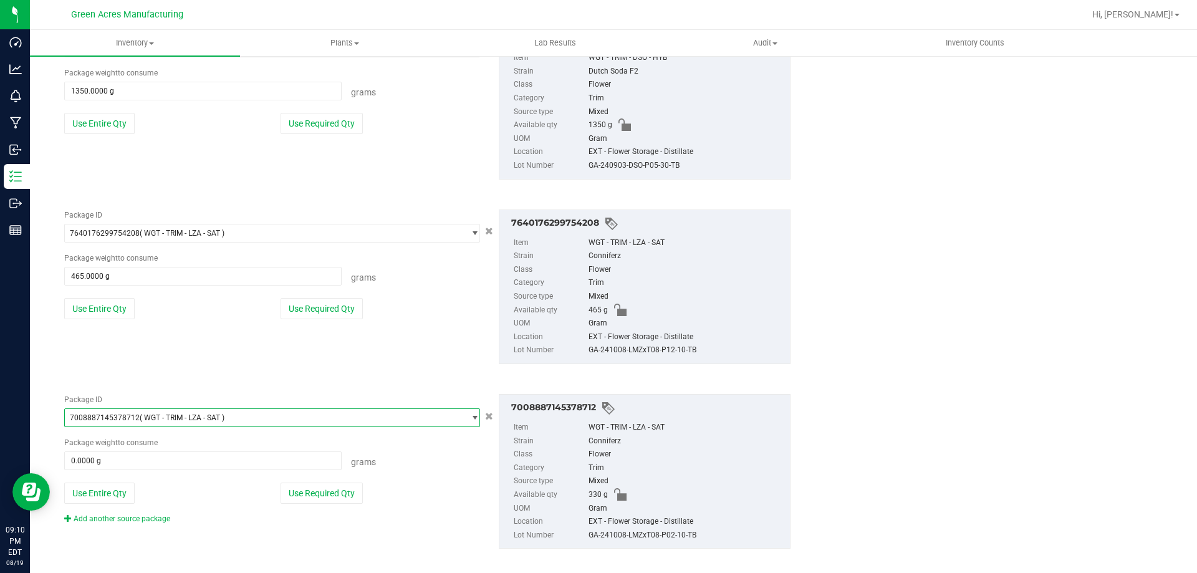
scroll to position [1243, 0]
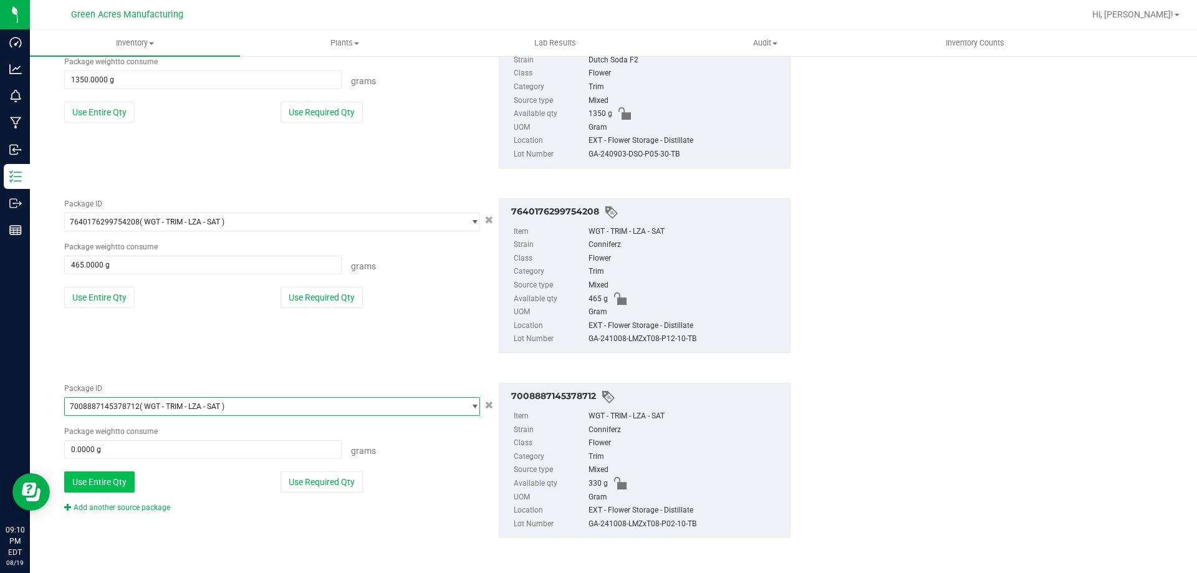
click at [83, 481] on button "Use Entire Qty" at bounding box center [99, 481] width 70 height 21
type input "330.0000 g"
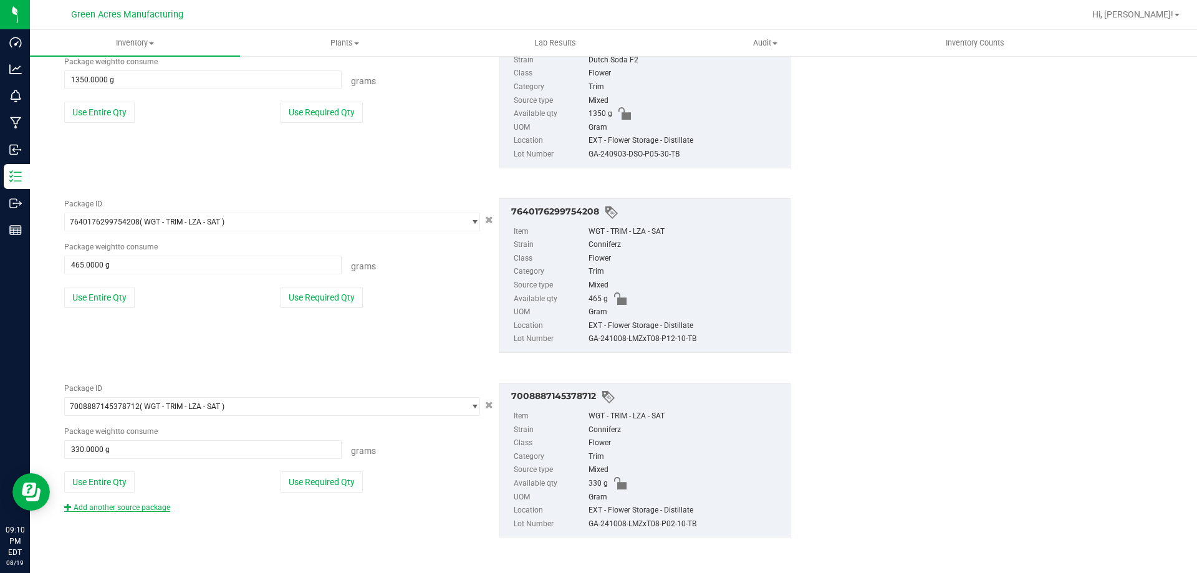
click at [110, 506] on link "Add another source package" at bounding box center [117, 507] width 106 height 9
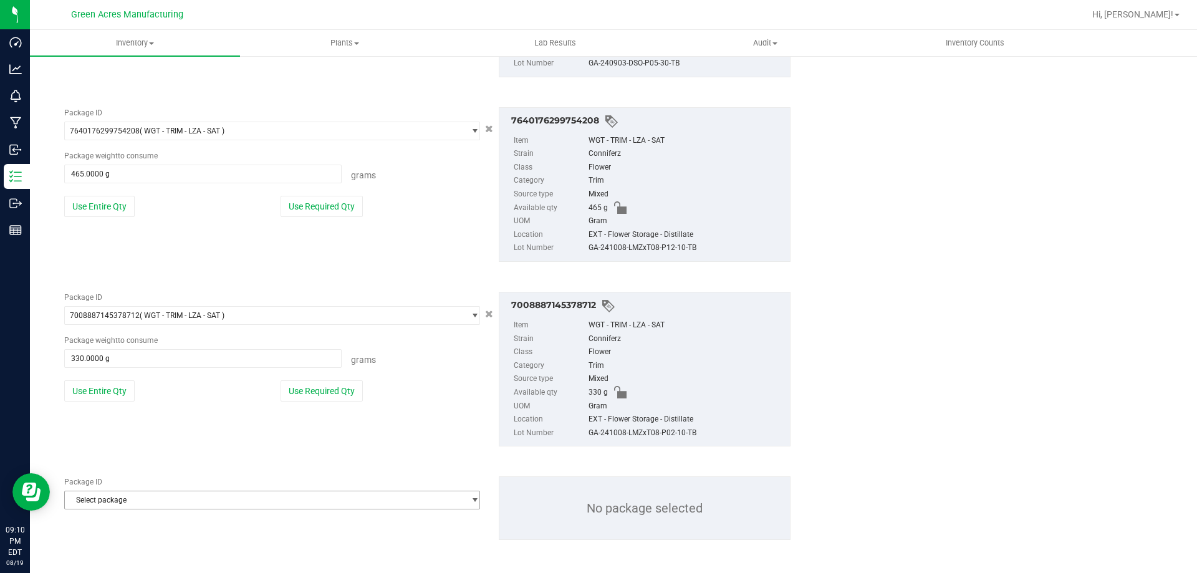
scroll to position [1336, 0]
click at [117, 498] on span "Select package" at bounding box center [264, 497] width 399 height 17
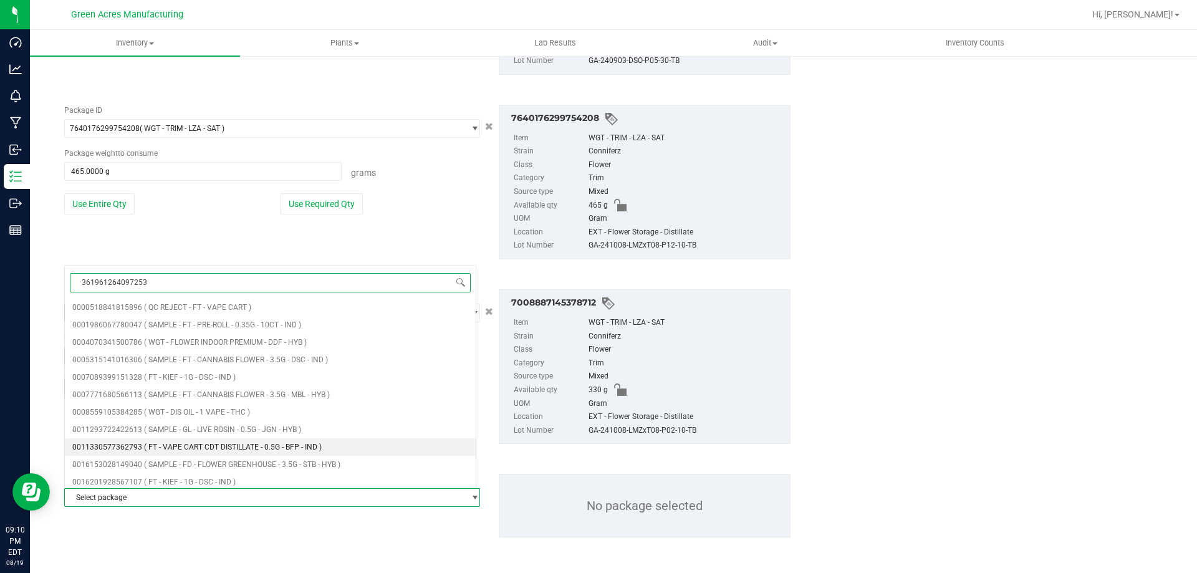
type input "3619612640972531"
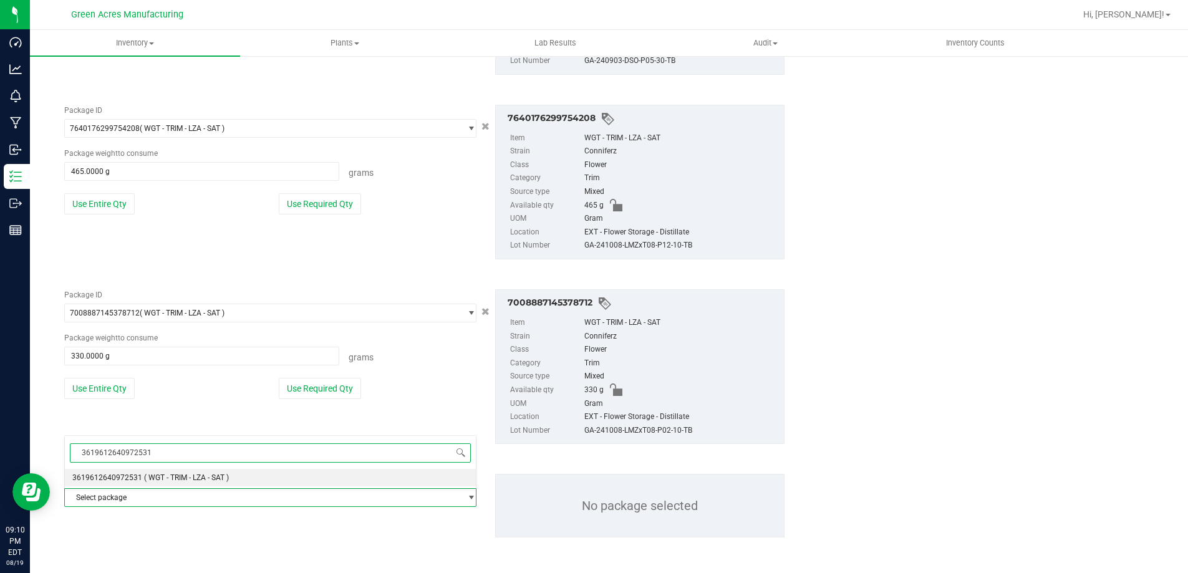
click at [144, 473] on span "( WGT - TRIM - LZA - SAT )" at bounding box center [186, 477] width 85 height 9
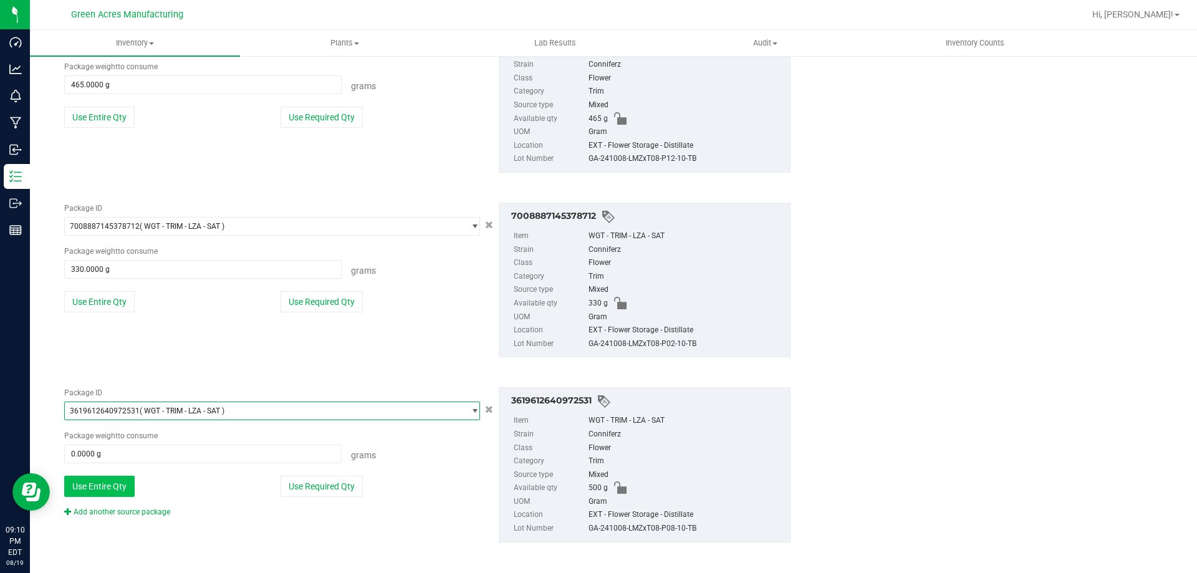
scroll to position [1428, 0]
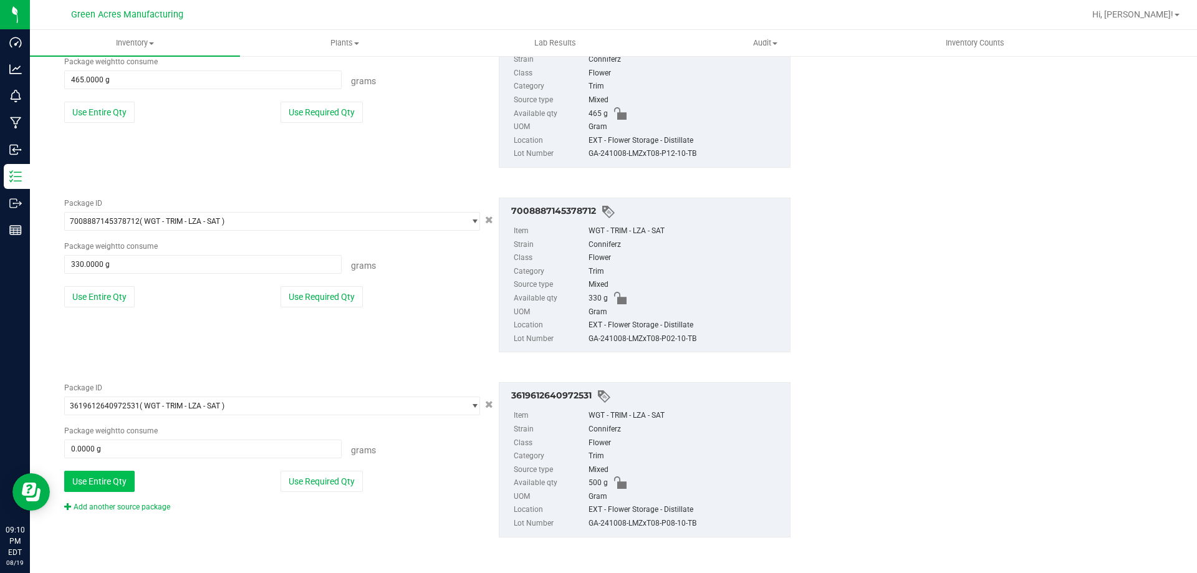
click at [90, 482] on button "Use Entire Qty" at bounding box center [99, 481] width 70 height 21
type input "500.0000 g"
click at [117, 505] on link "Add another source package" at bounding box center [117, 507] width 106 height 9
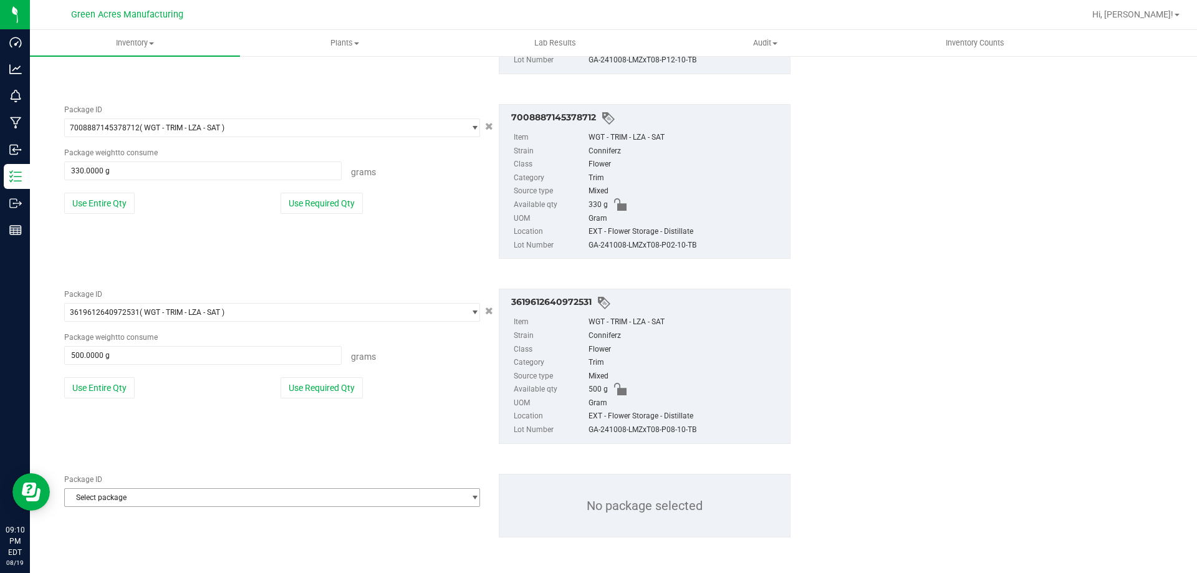
click at [123, 495] on span "Select package" at bounding box center [264, 497] width 399 height 17
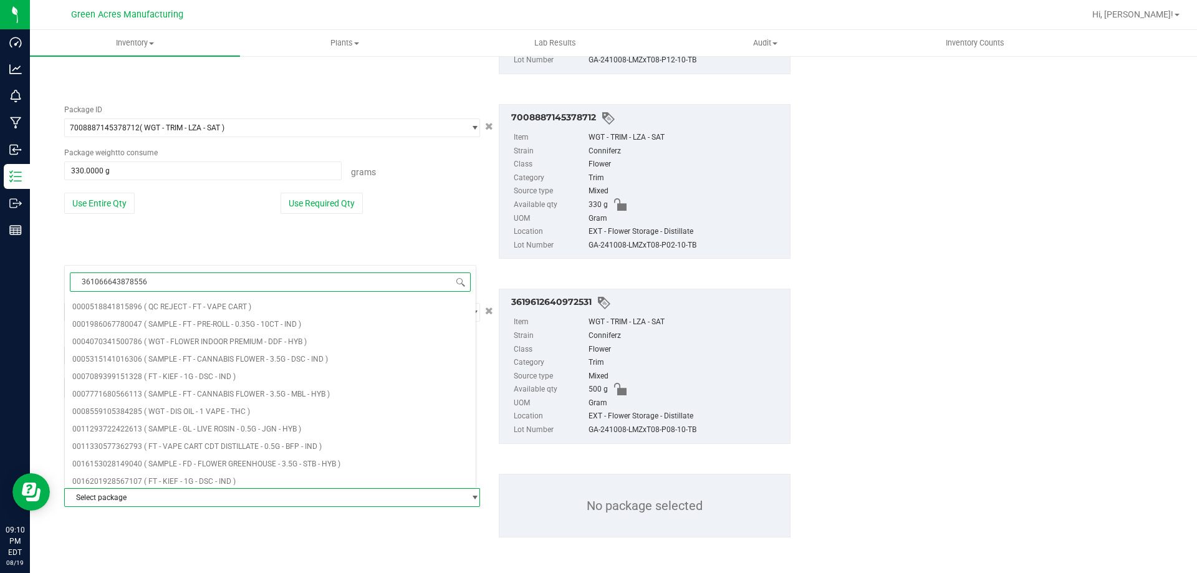
type input "3610666438785567"
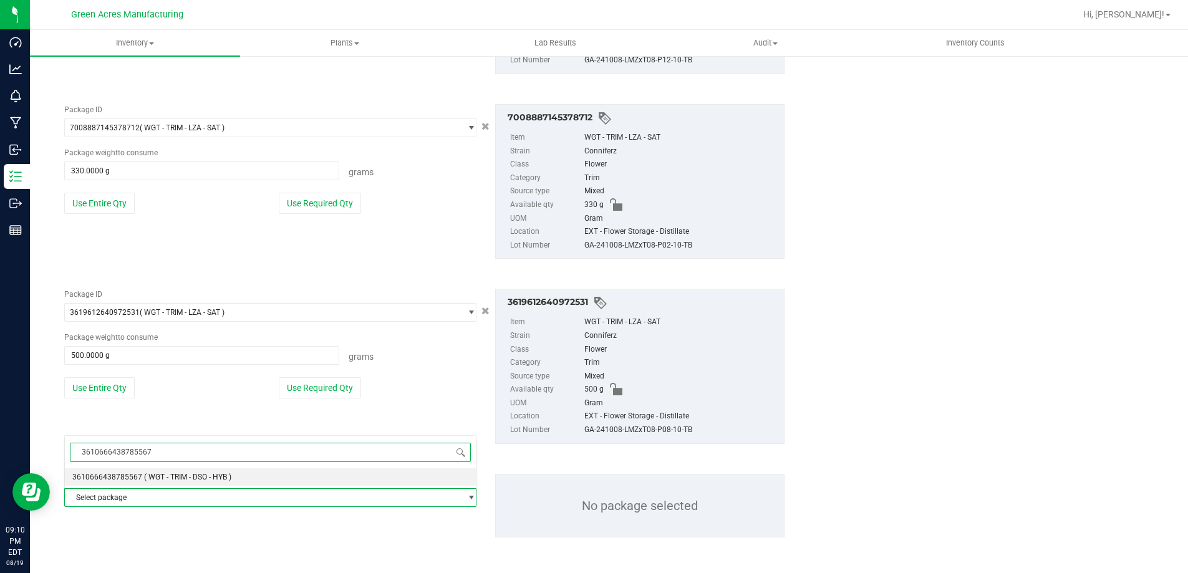
click at [135, 480] on span "3610666438785567" at bounding box center [107, 477] width 70 height 9
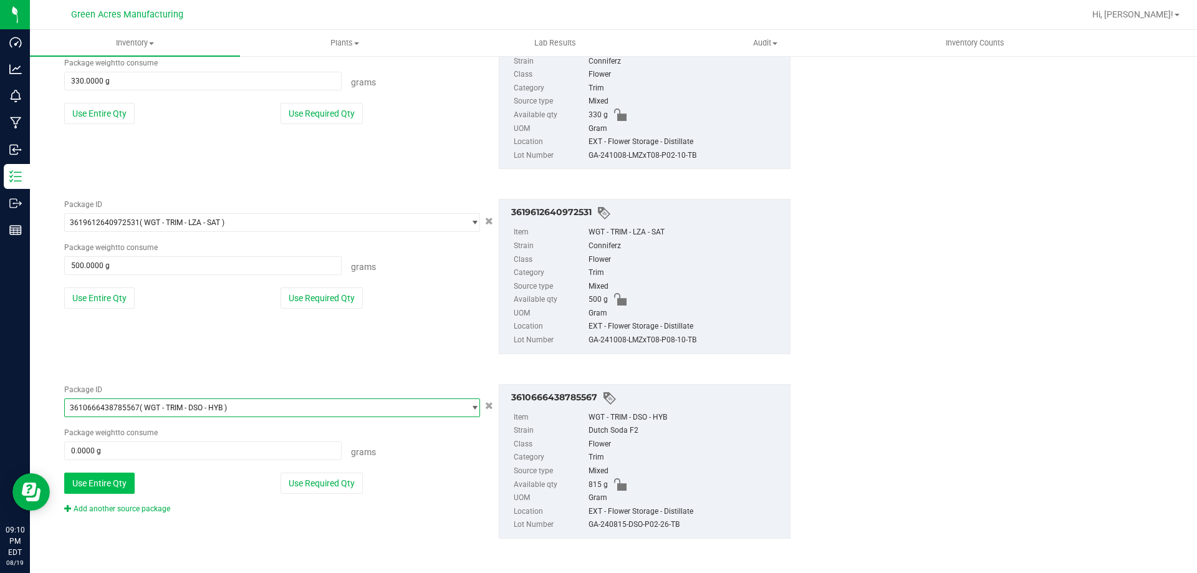
scroll to position [1612, 0]
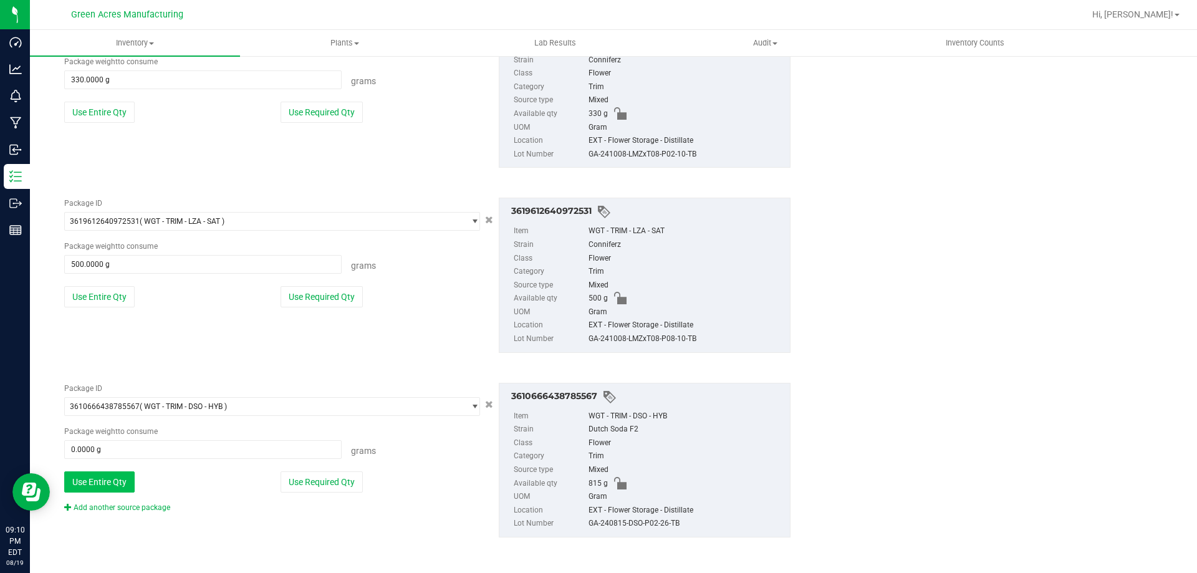
click at [123, 491] on button "Use Entire Qty" at bounding box center [99, 481] width 70 height 21
type input "815.0000 g"
click at [138, 508] on link "Add another source package" at bounding box center [117, 507] width 106 height 9
click at [138, 508] on div "Package ID 3610666438785567 ( WGT - TRIM - DSO - HYB ) 3578447783670656 3578459…" at bounding box center [427, 460] width 745 height 175
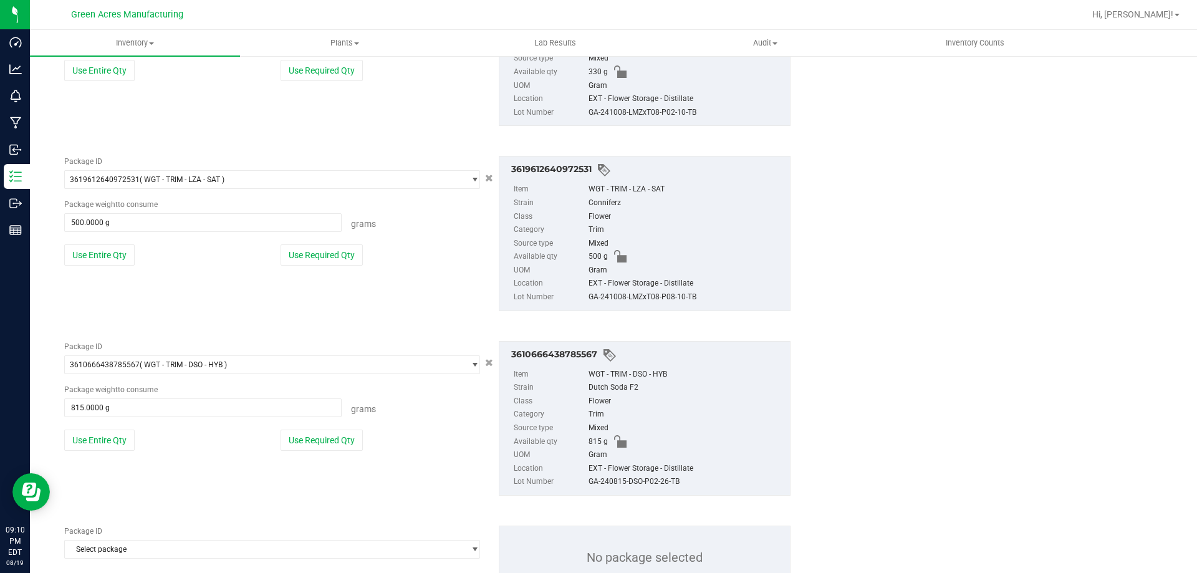
scroll to position [1706, 0]
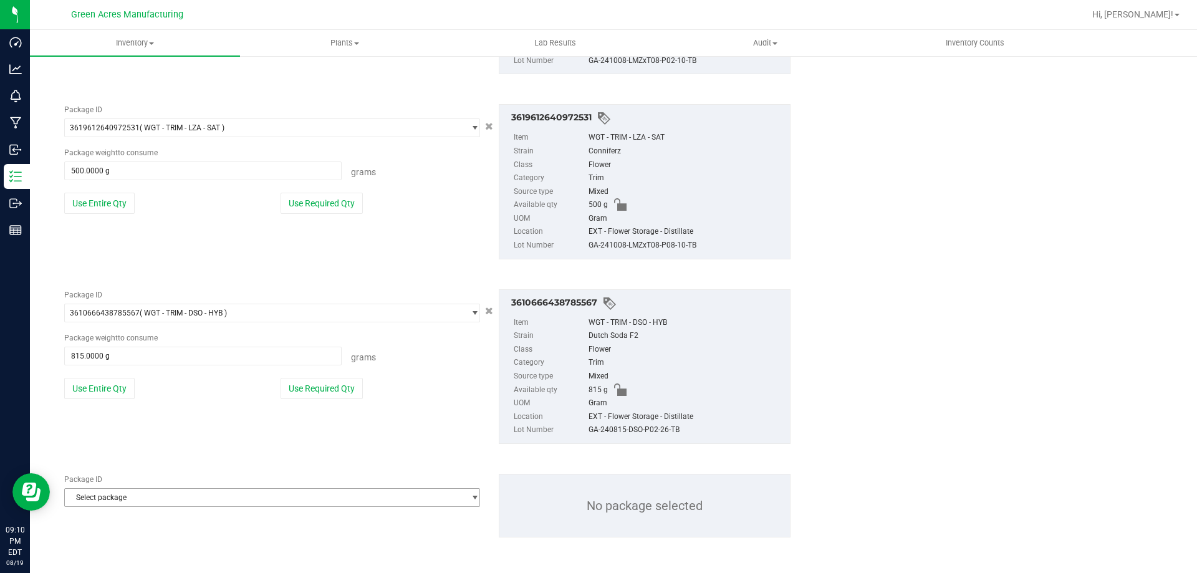
click at [147, 500] on span "Select package" at bounding box center [264, 497] width 399 height 17
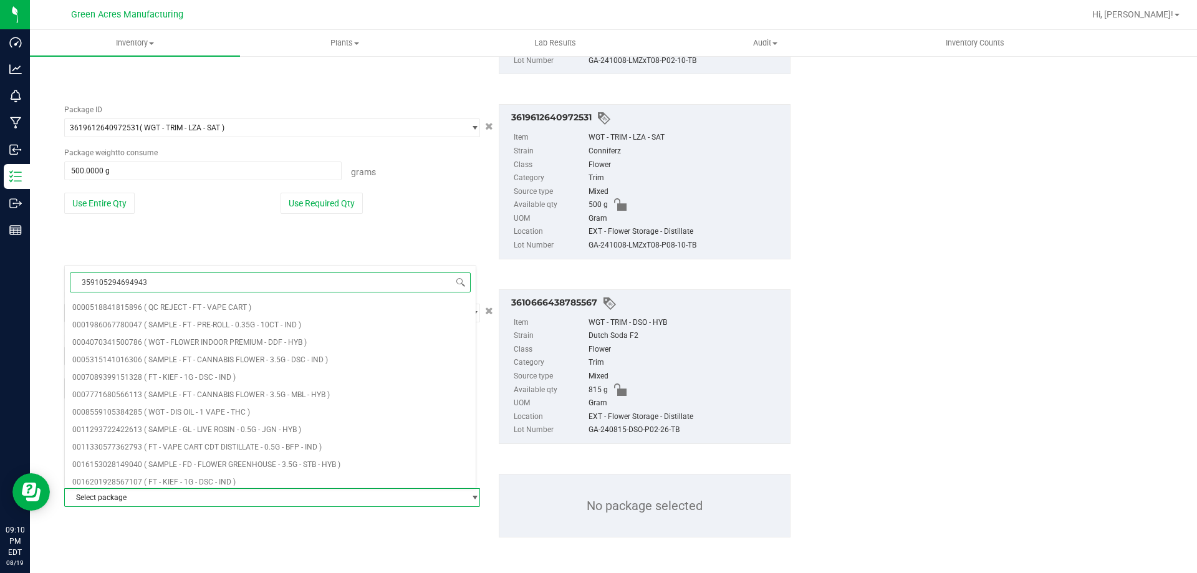
type input "3591052946949431"
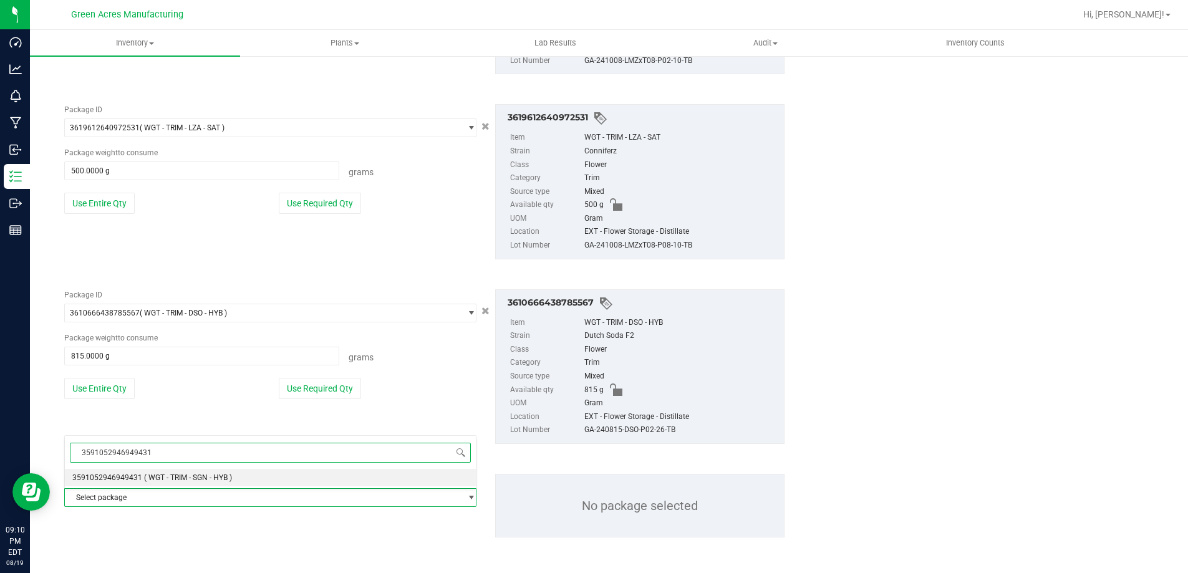
click at [333, 471] on li "3591052946949431 ( WGT - TRIM - SGN - HYB )" at bounding box center [270, 477] width 411 height 17
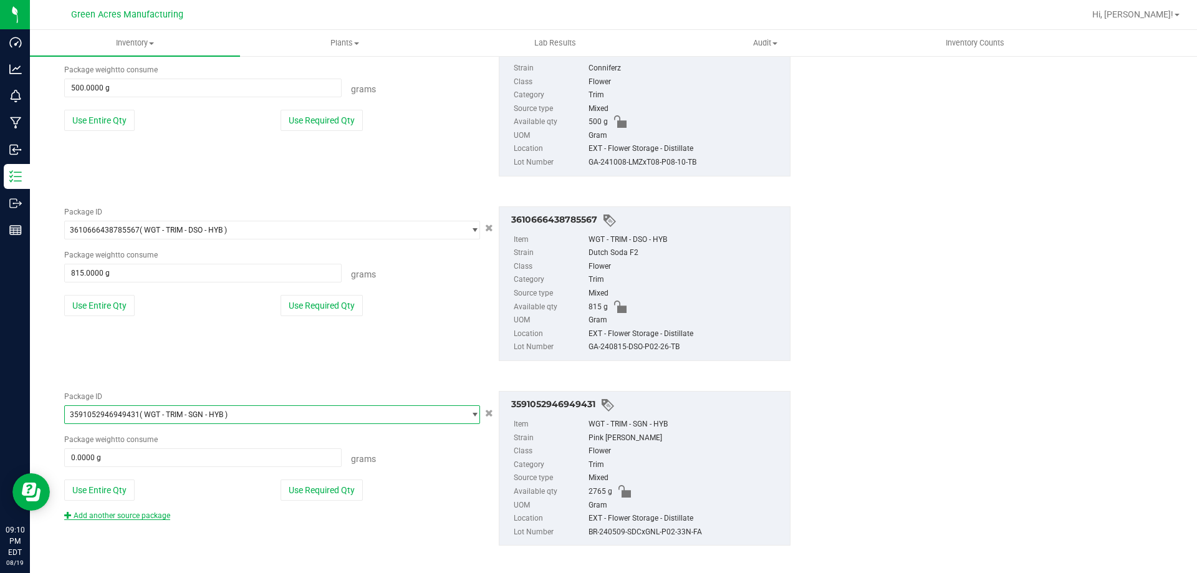
scroll to position [1797, 0]
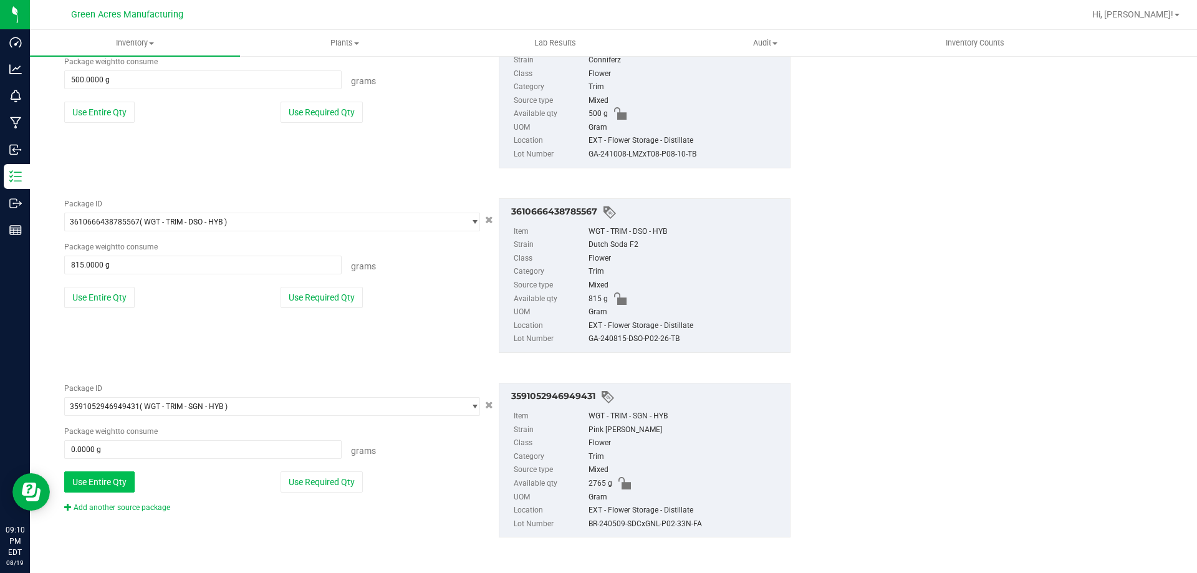
click at [107, 488] on button "Use Entire Qty" at bounding box center [99, 481] width 70 height 21
type input "2765.0000 g"
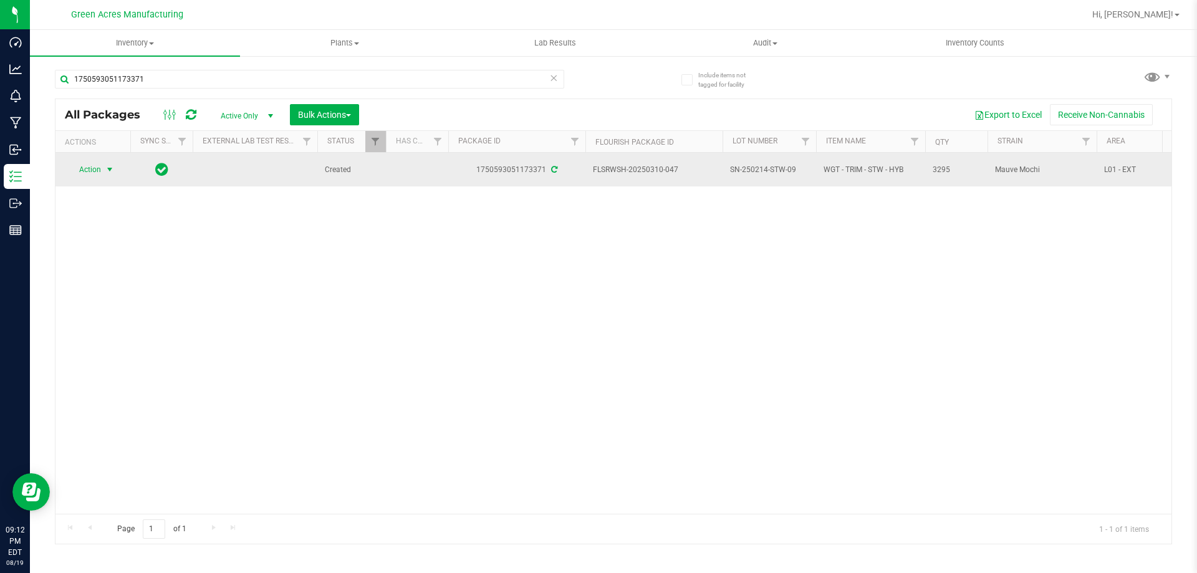
click at [78, 173] on span "Action" at bounding box center [85, 169] width 34 height 17
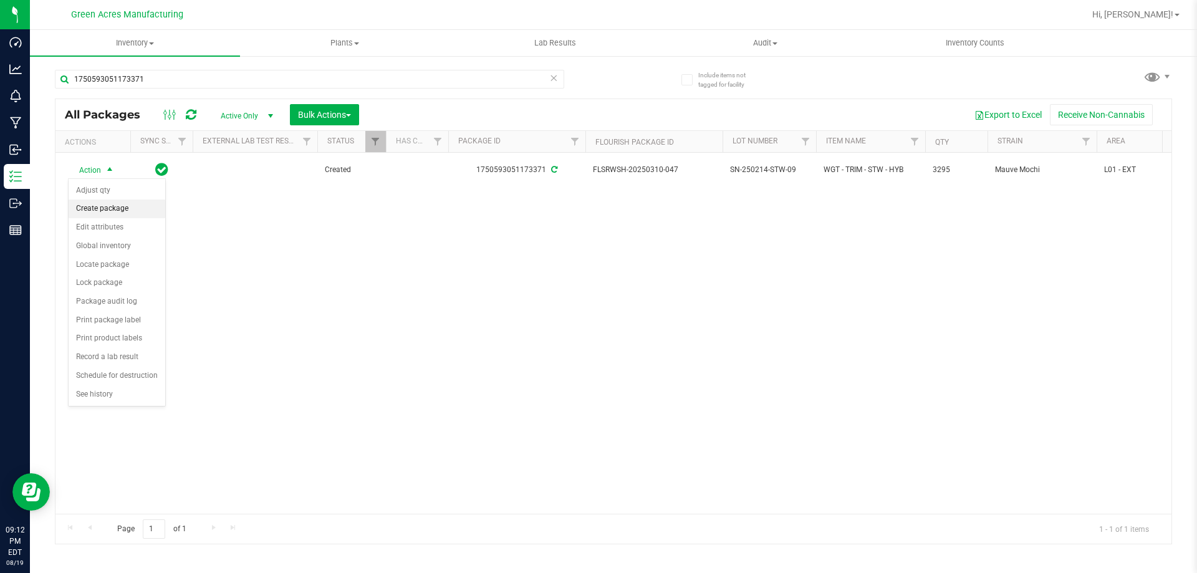
click at [98, 205] on li "Create package" at bounding box center [117, 209] width 97 height 19
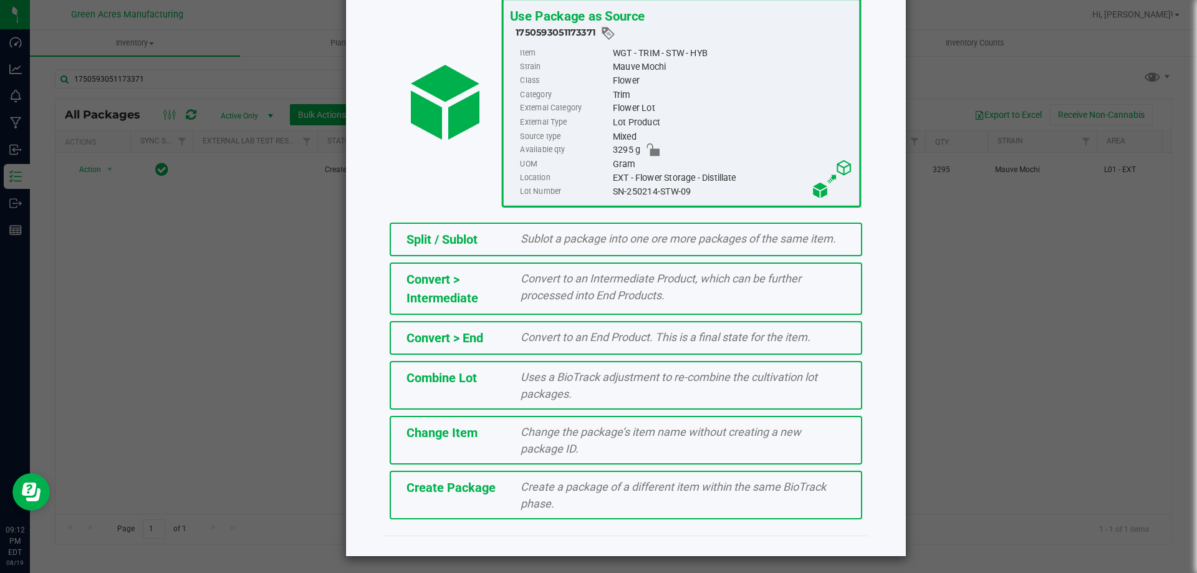
scroll to position [90, 0]
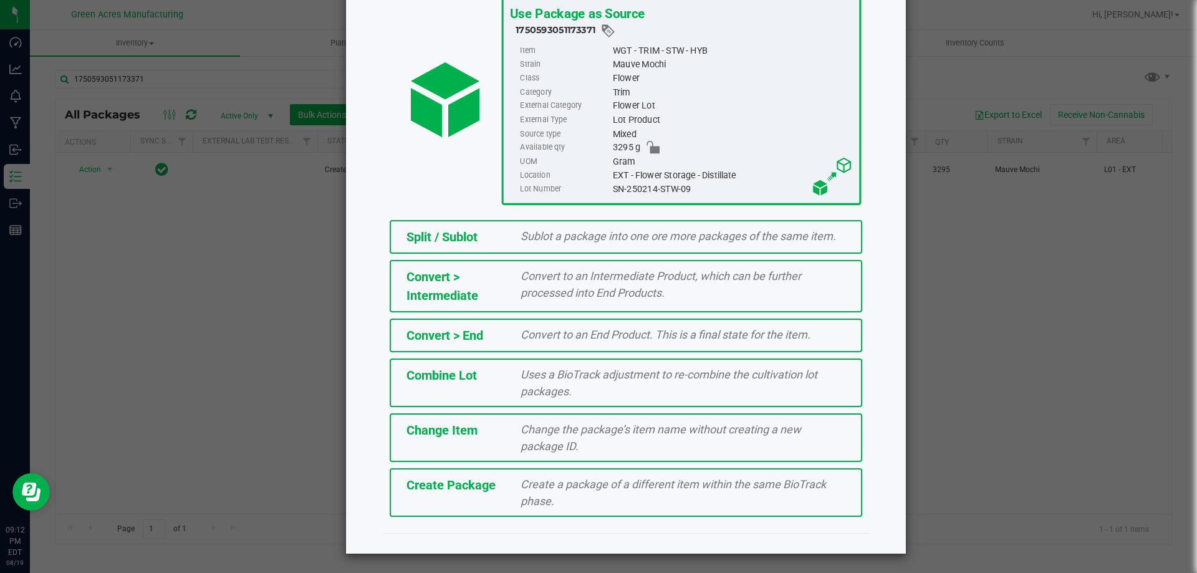
click at [457, 490] on span "Create Package" at bounding box center [451, 485] width 89 height 15
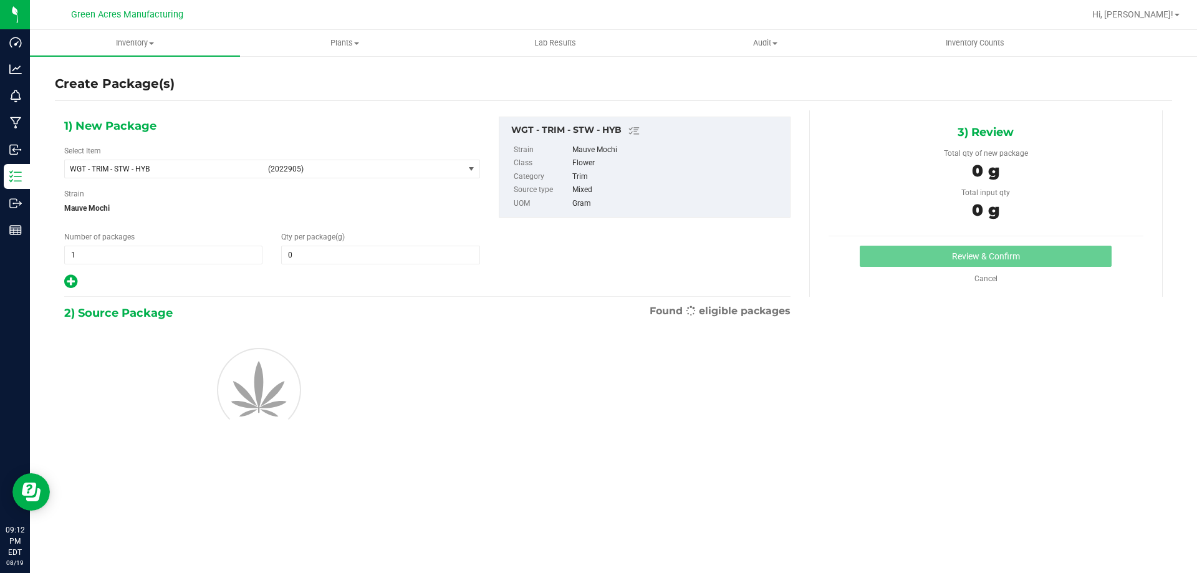
type input "0.0000"
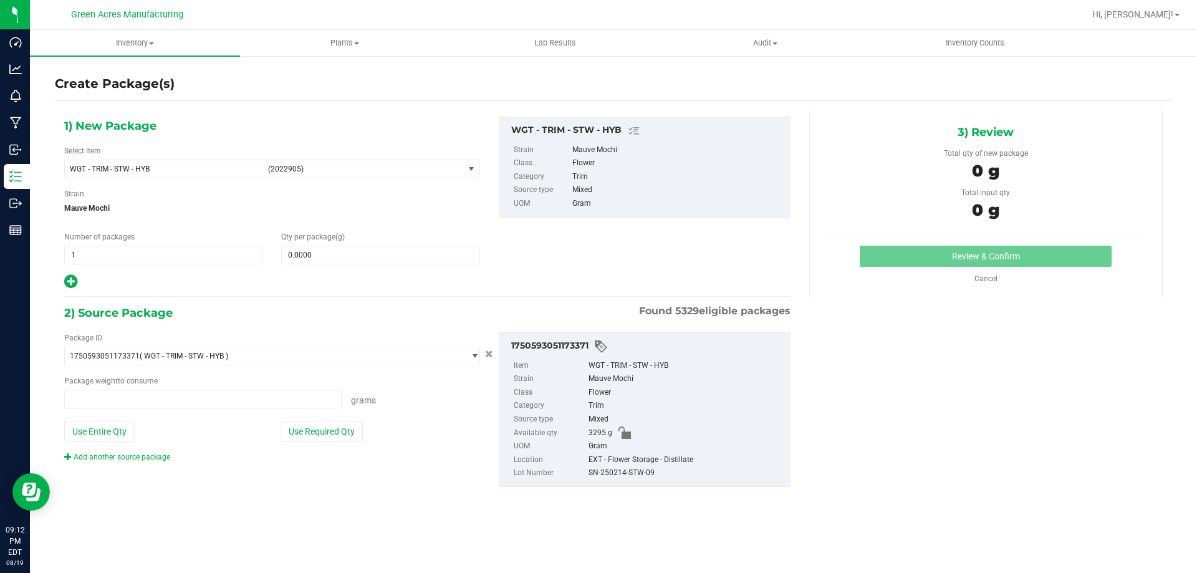
type input "0.0000 g"
click at [166, 167] on span "WGT - TRIM - STW - HYB" at bounding box center [165, 169] width 191 height 9
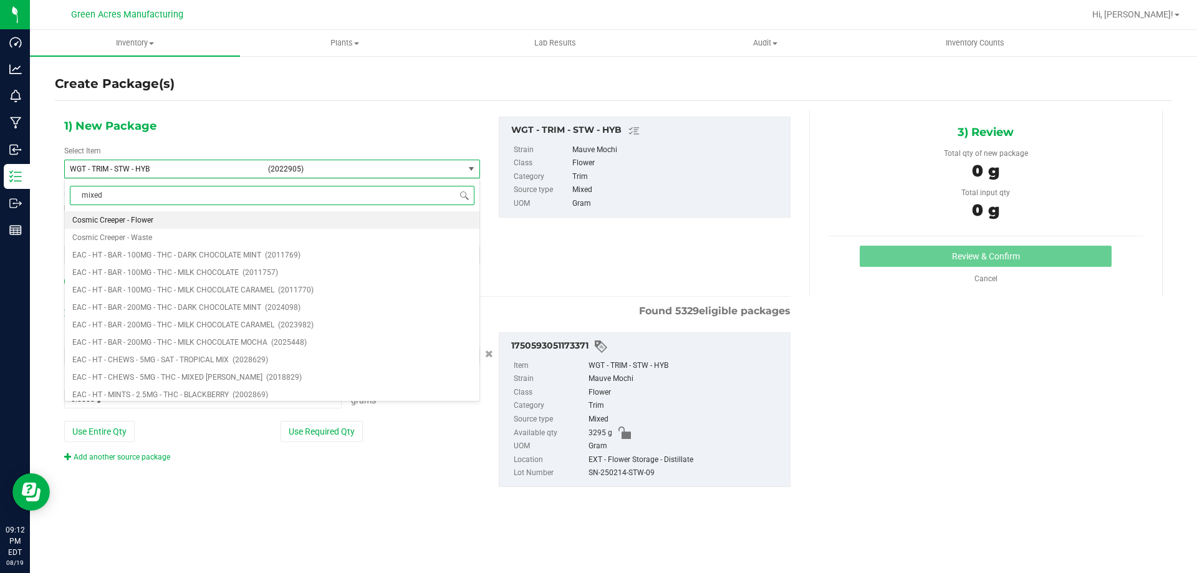
type input "mixed"
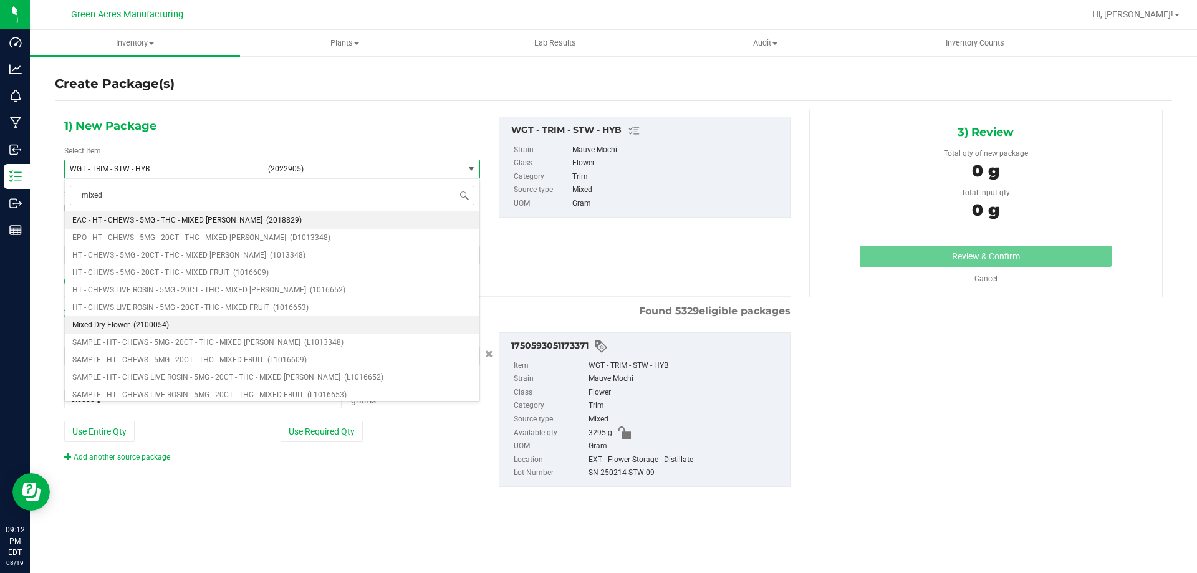
click at [151, 323] on span "(2100054)" at bounding box center [151, 324] width 36 height 9
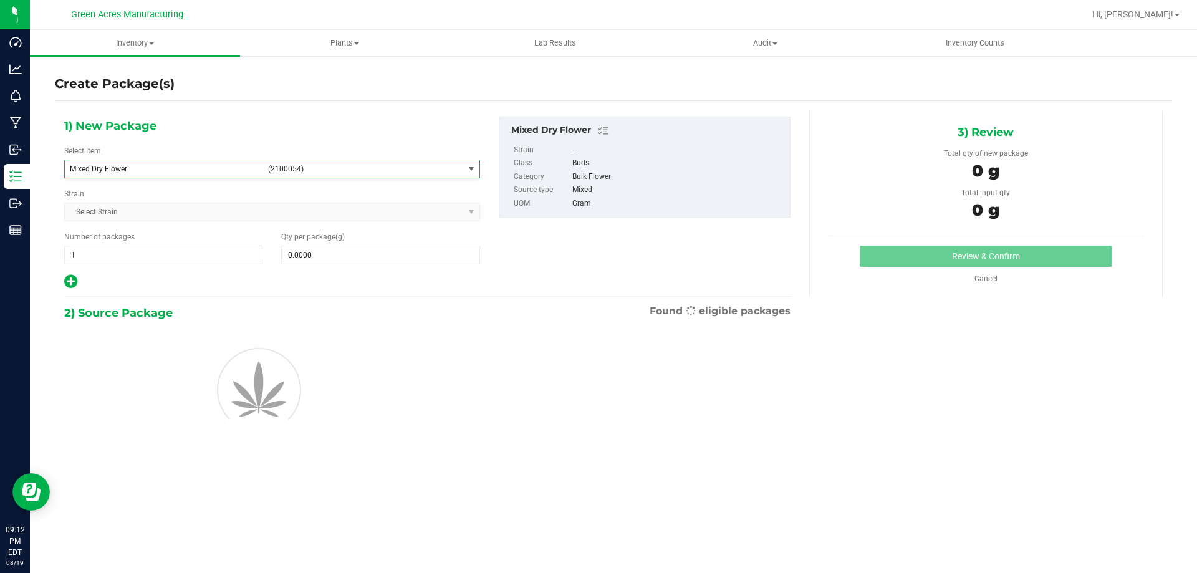
type input "0.0000"
click at [361, 264] on span "0.0000 0" at bounding box center [380, 255] width 198 height 19
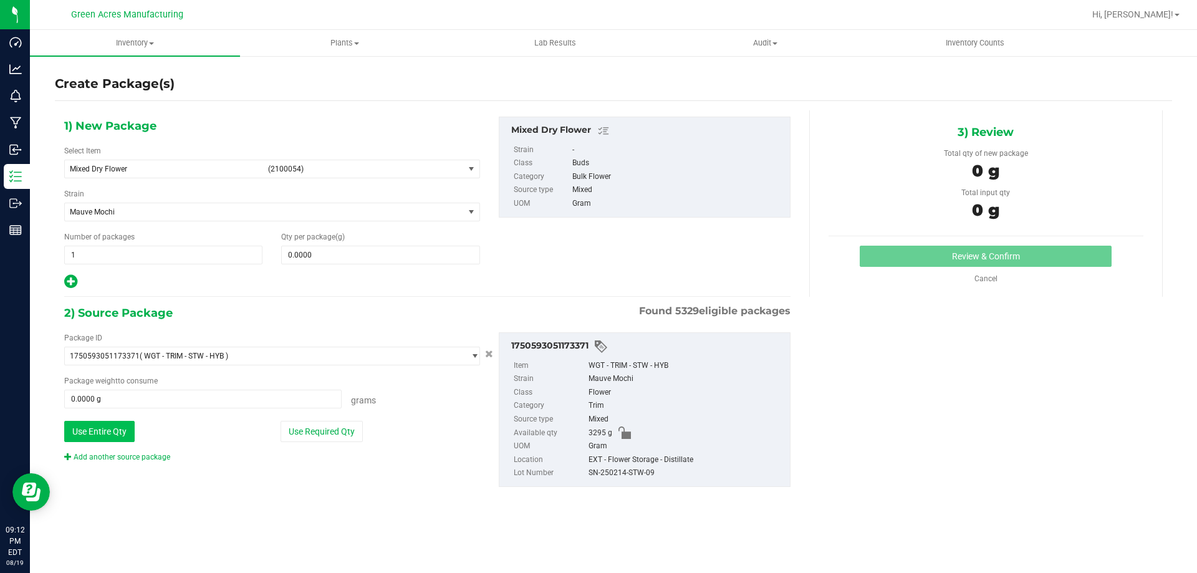
click at [116, 442] on div "Package ID 1750593051173371 ( WGT - TRIM - STW - HYB ) 0000518841815896 0001986…" at bounding box center [272, 397] width 435 height 130
click at [115, 429] on button "Use Entire Qty" at bounding box center [99, 431] width 70 height 21
type input "3295.0000 g"
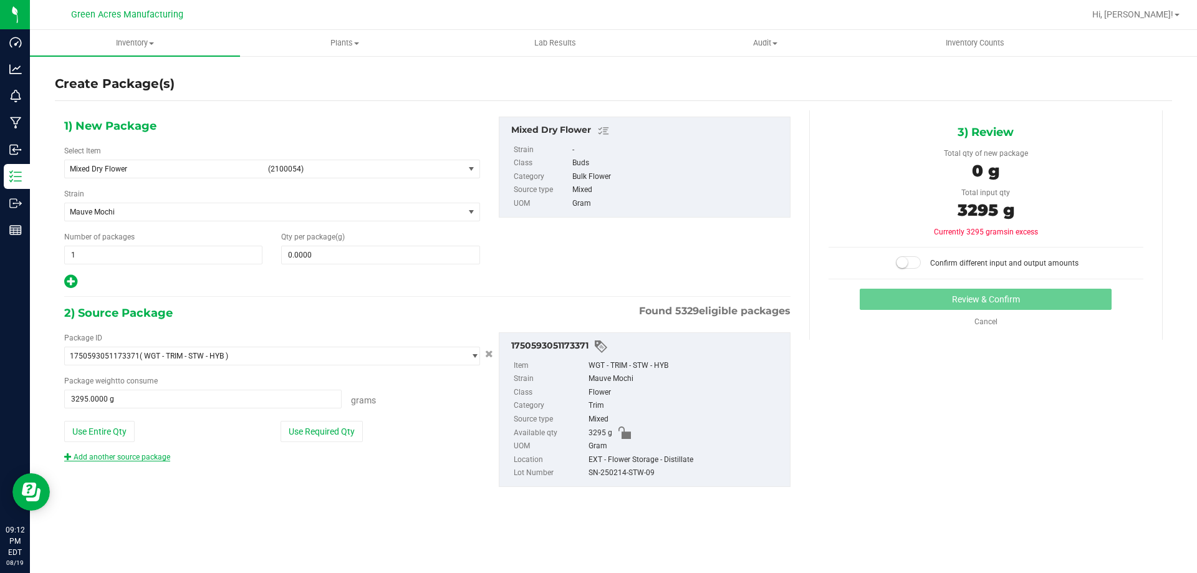
click at [113, 461] on link "Add another source package" at bounding box center [117, 457] width 106 height 9
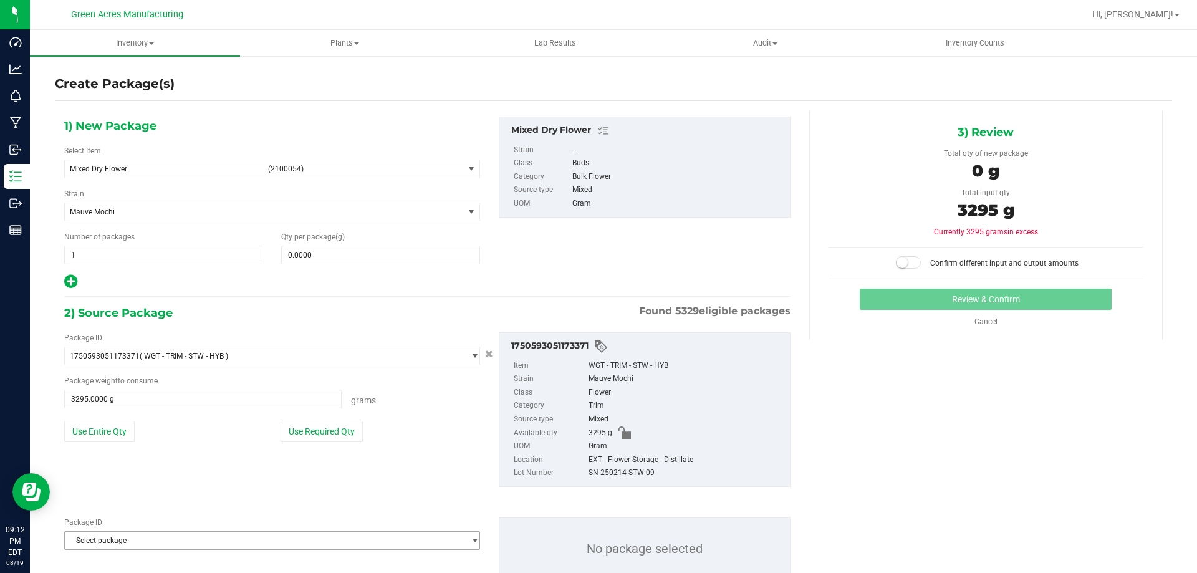
click at [150, 541] on span "Select package" at bounding box center [264, 540] width 399 height 17
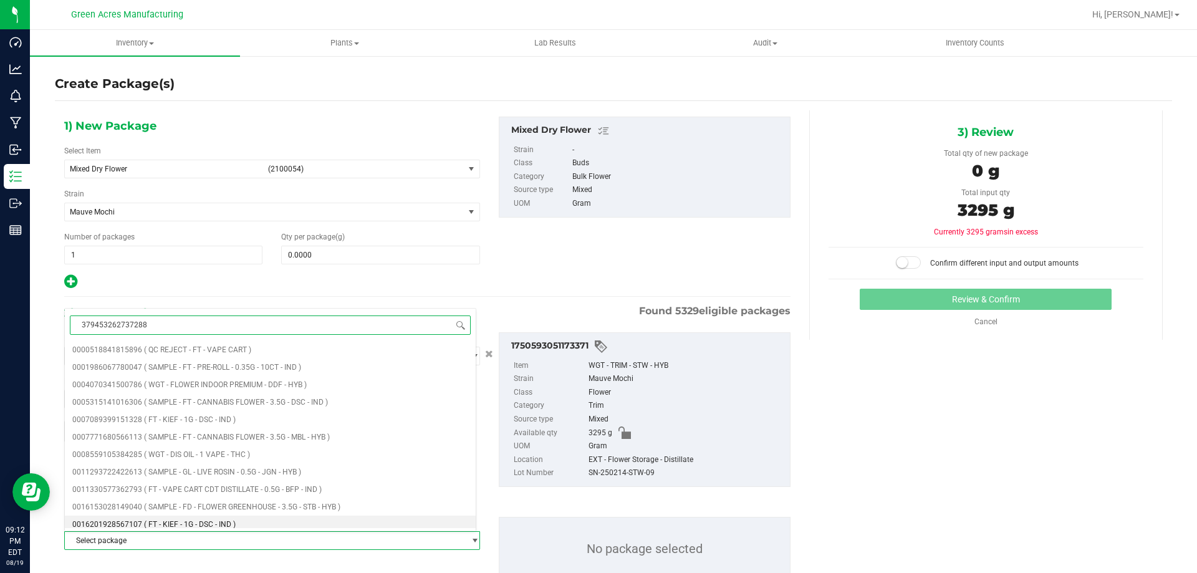
type input "3794532627372884"
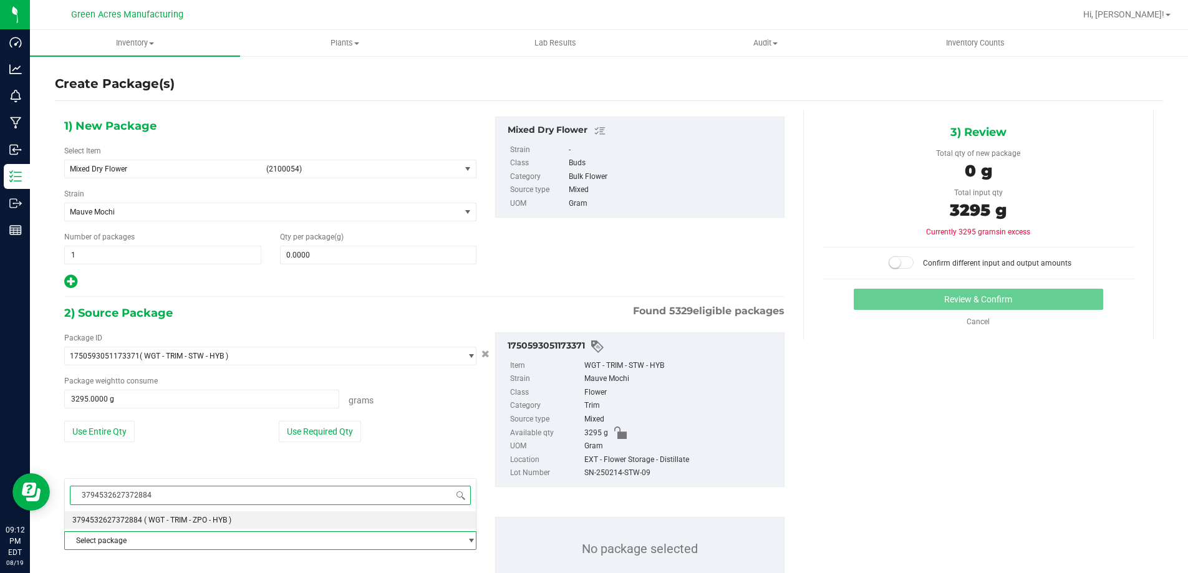
click at [144, 524] on span "( WGT - TRIM - ZPO - HYB )" at bounding box center [187, 520] width 87 height 9
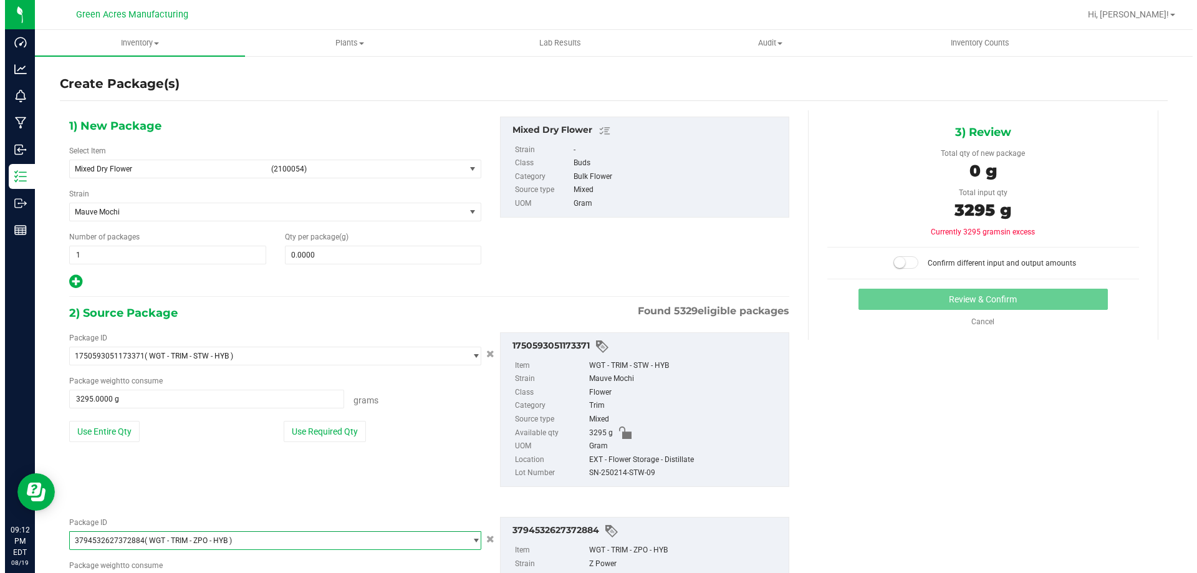
scroll to position [35598, 0]
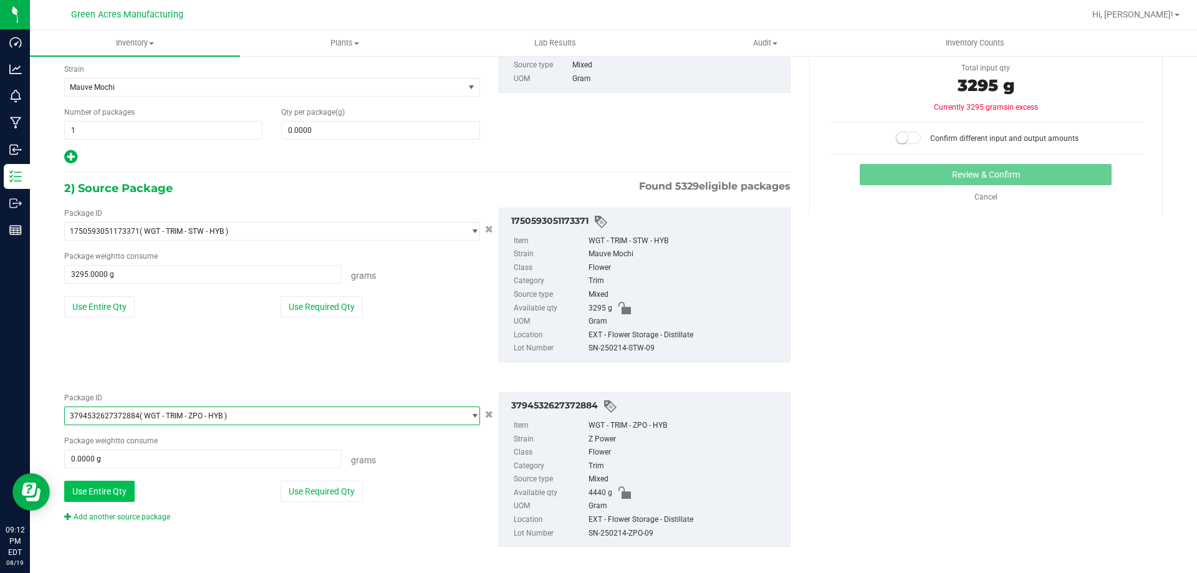
click at [112, 483] on button "Use Entire Qty" at bounding box center [99, 491] width 70 height 21
type input "4440.0000 g"
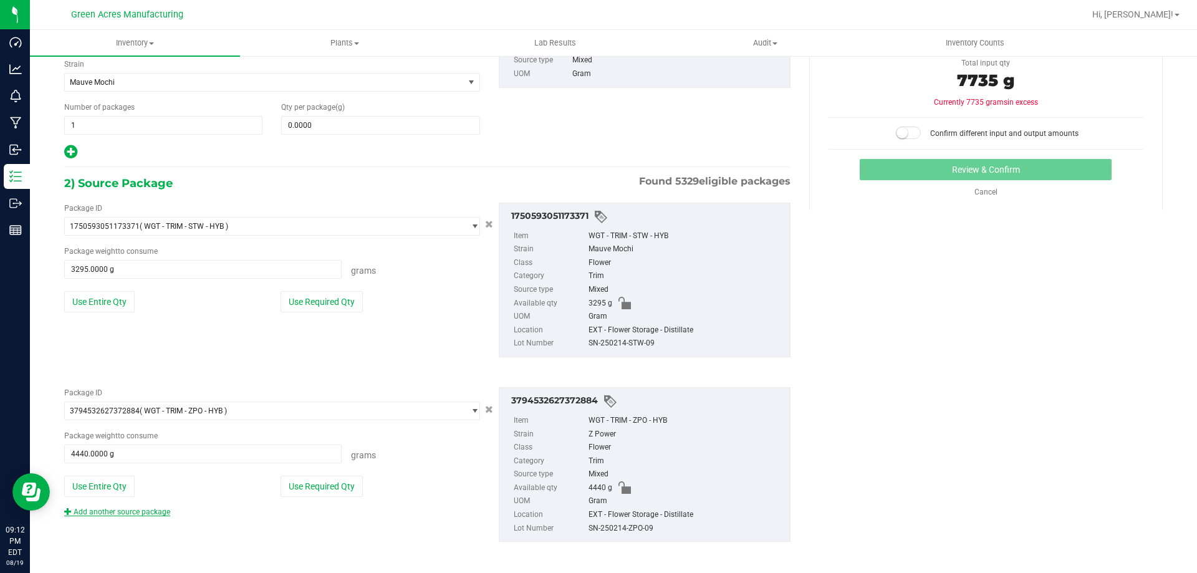
scroll to position [134, 0]
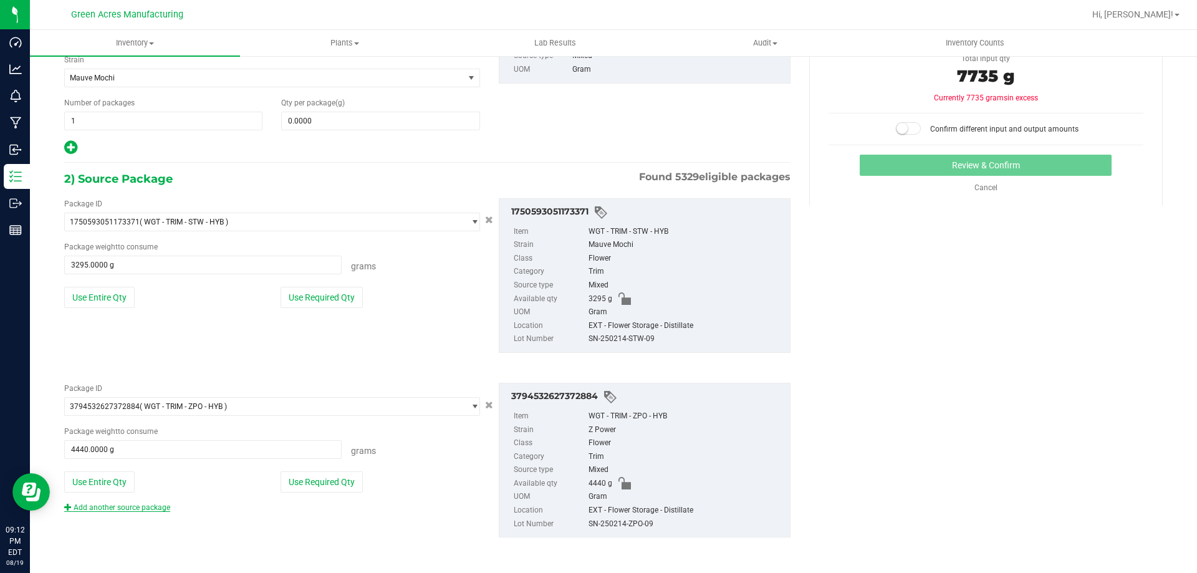
click at [112, 507] on link "Add another source package" at bounding box center [117, 507] width 106 height 9
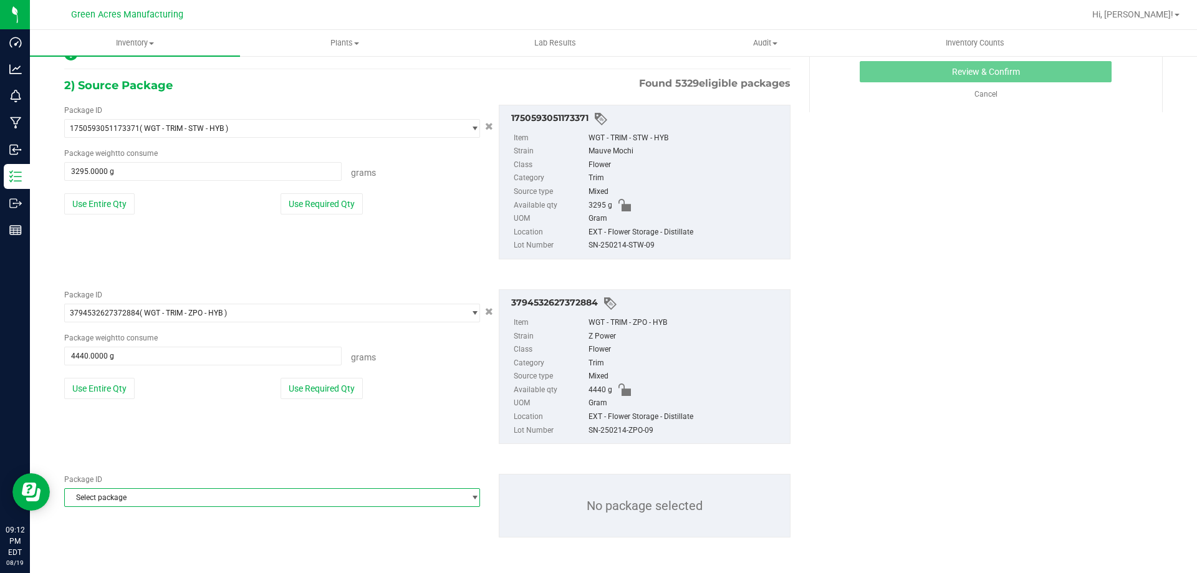
click at [132, 494] on span "Select package" at bounding box center [264, 497] width 399 height 17
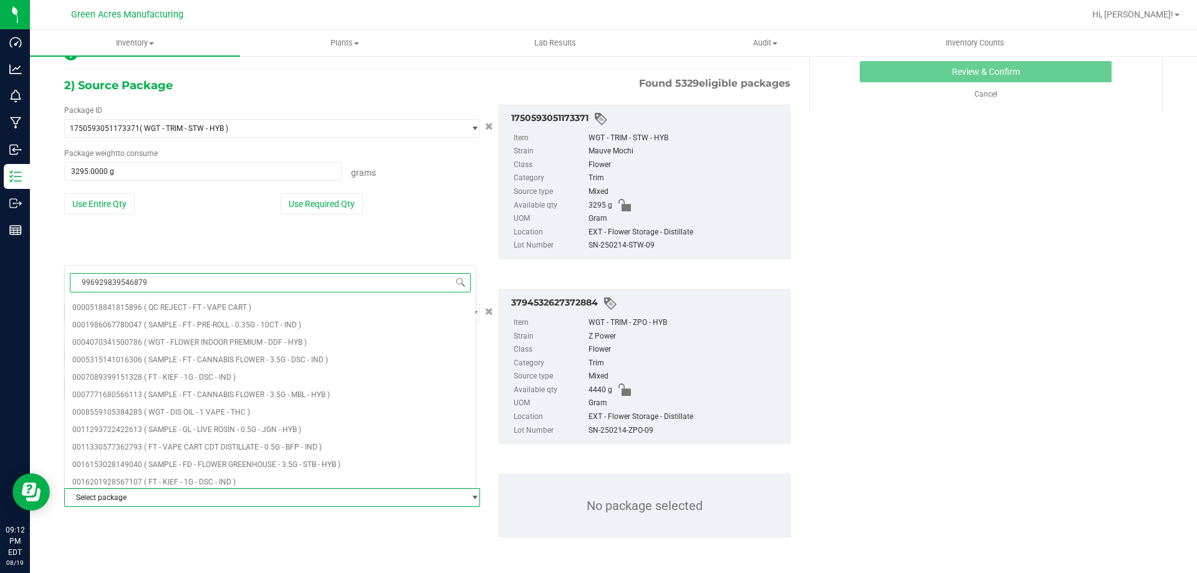
type input "9969298395468797"
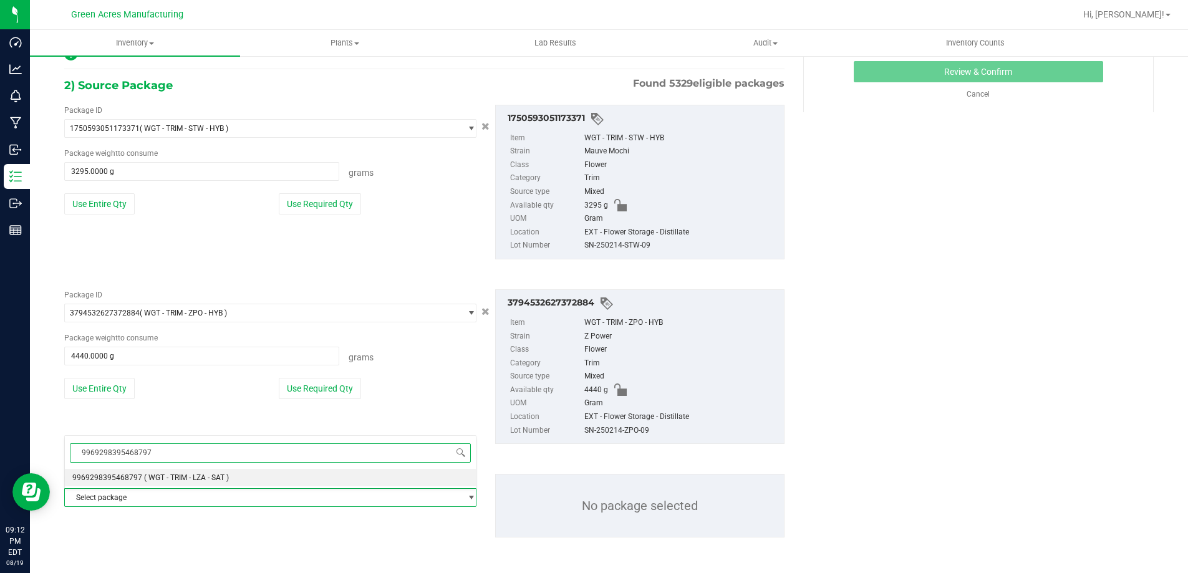
click at [248, 473] on li "9969298395468797 ( WGT - TRIM - LZA - SAT )" at bounding box center [270, 477] width 411 height 17
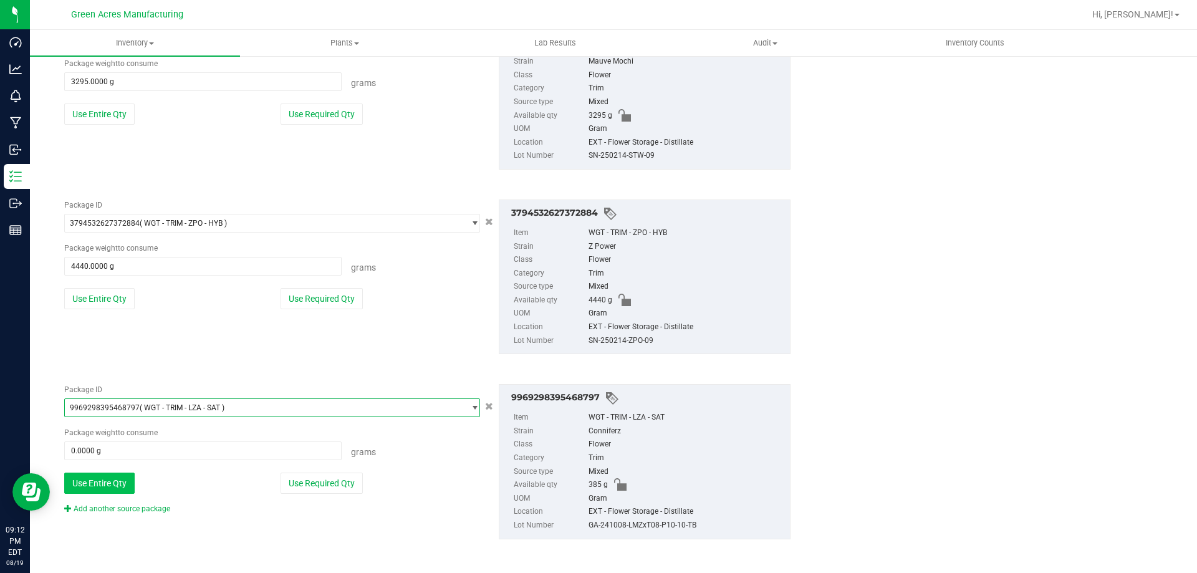
scroll to position [319, 0]
click at [118, 471] on button "Use Entire Qty" at bounding box center [99, 481] width 70 height 21
type input "385.0000 g"
click at [116, 510] on link "Add another source package" at bounding box center [117, 507] width 106 height 9
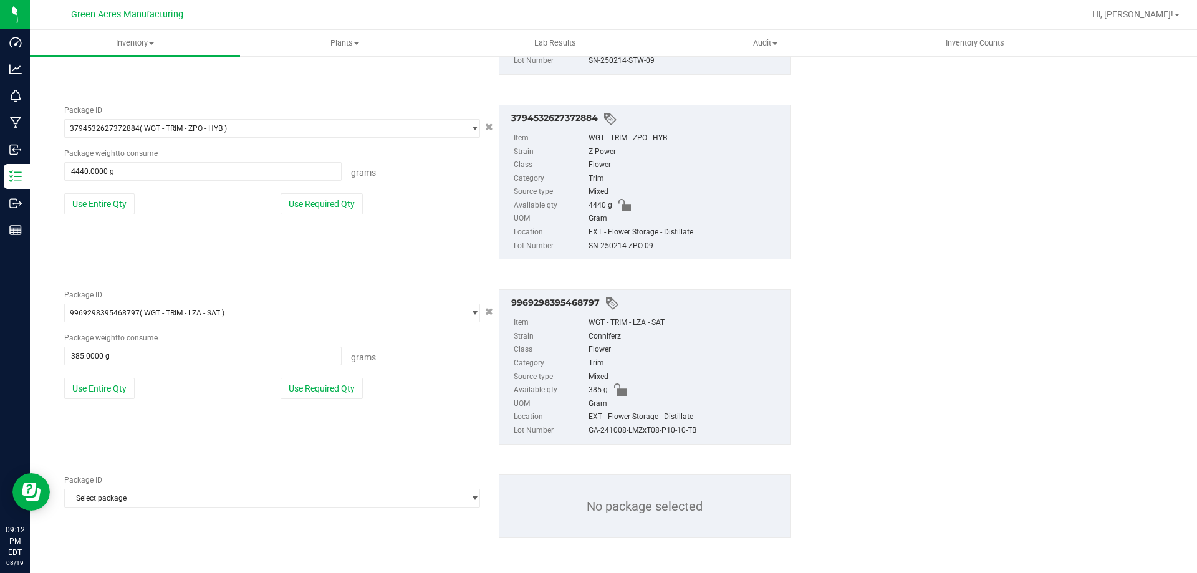
scroll to position [413, 0]
click at [116, 498] on span "Select package" at bounding box center [264, 497] width 399 height 17
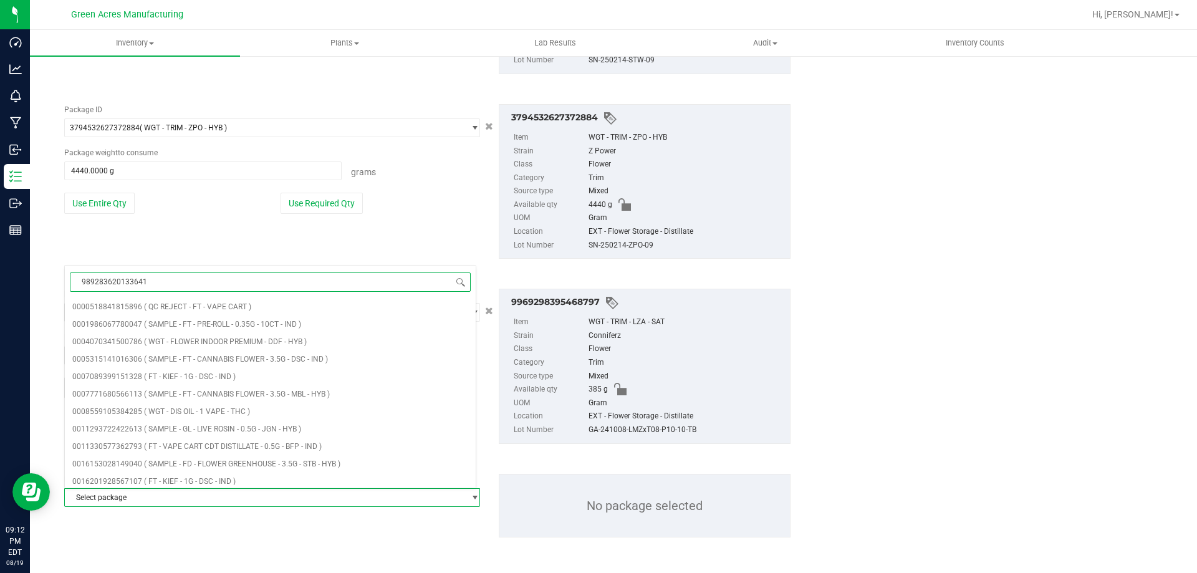
type input "9892836201336414"
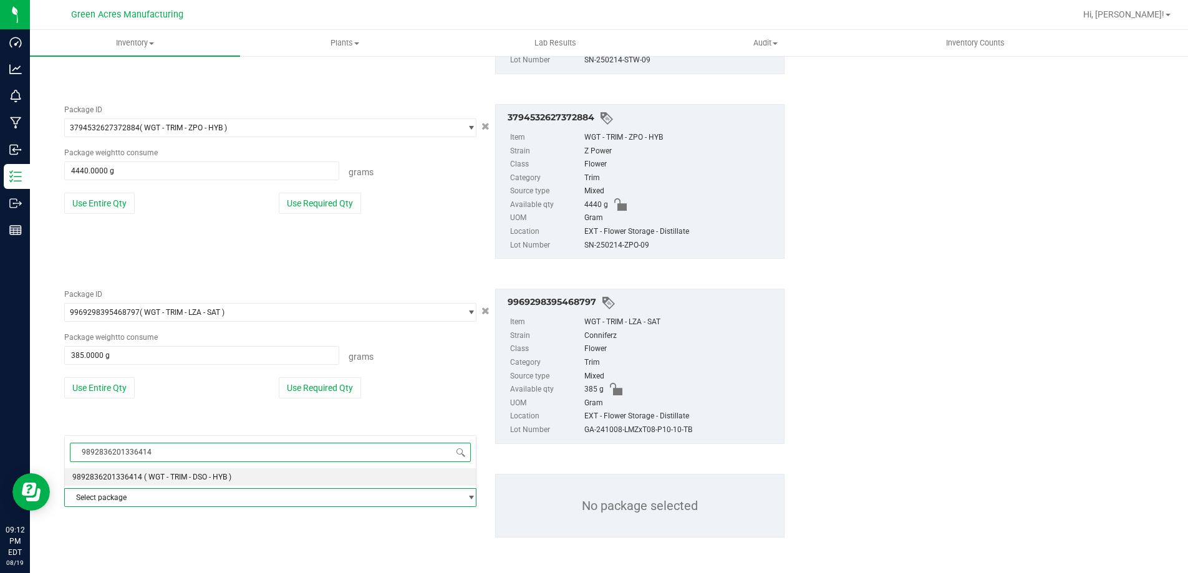
click at [164, 478] on span "( WGT - TRIM - DSO - HYB )" at bounding box center [187, 477] width 87 height 9
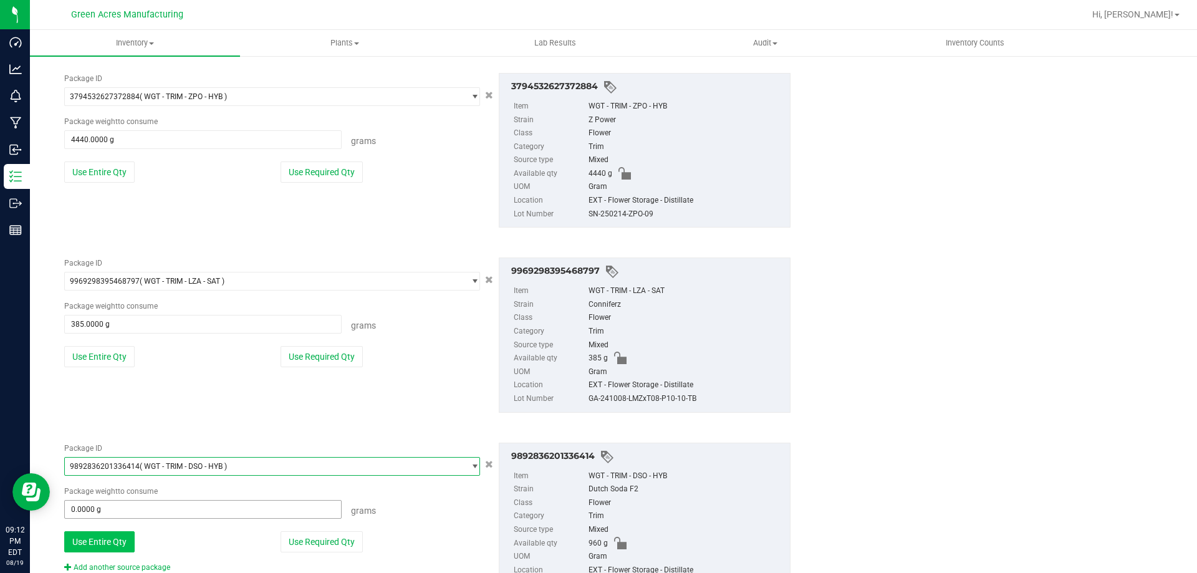
scroll to position [504, 0]
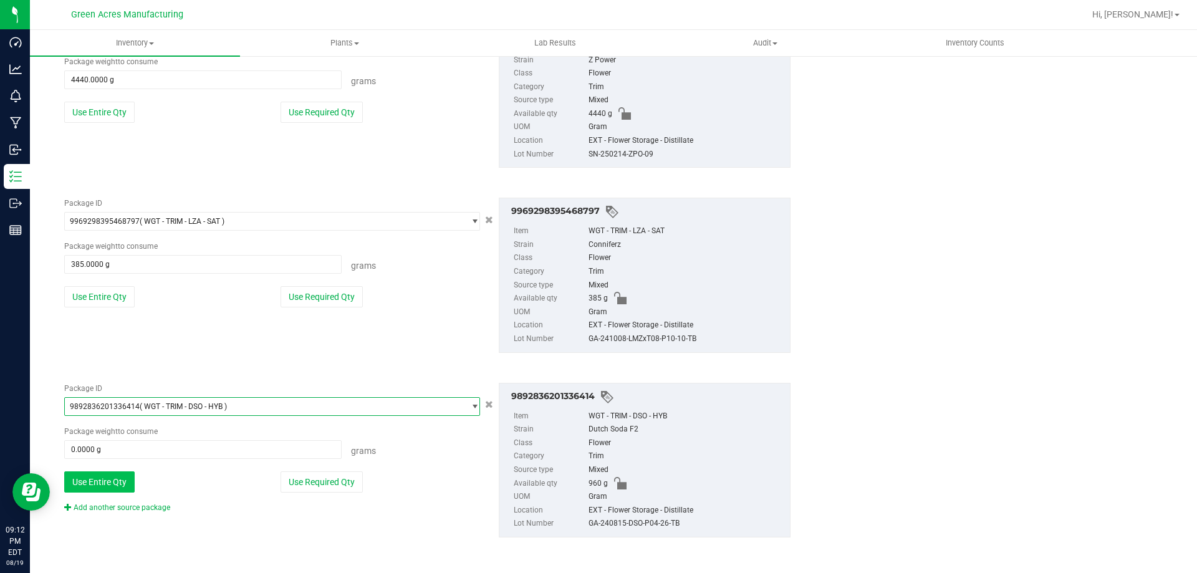
click at [111, 477] on button "Use Entire Qty" at bounding box center [99, 481] width 70 height 21
type input "960.0000 g"
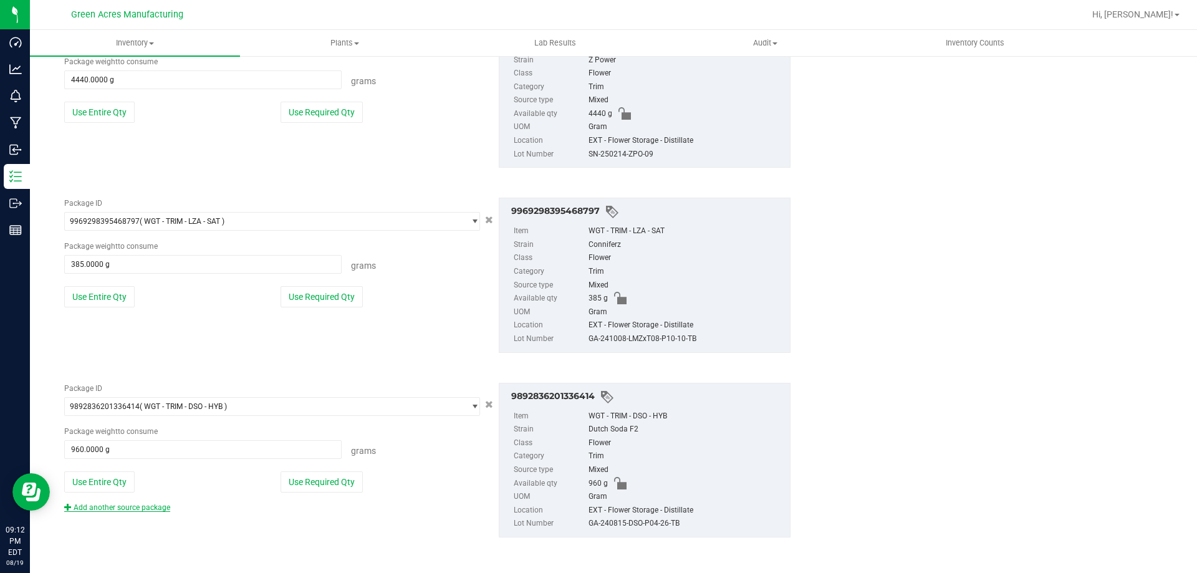
click at [125, 508] on link "Add another source package" at bounding box center [117, 507] width 106 height 9
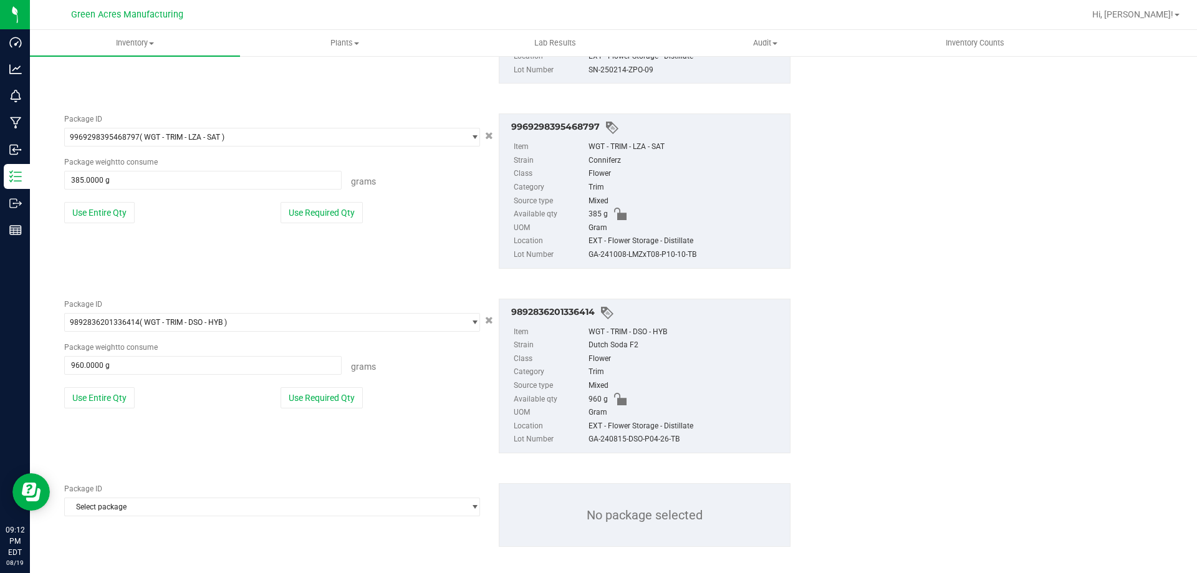
scroll to position [597, 0]
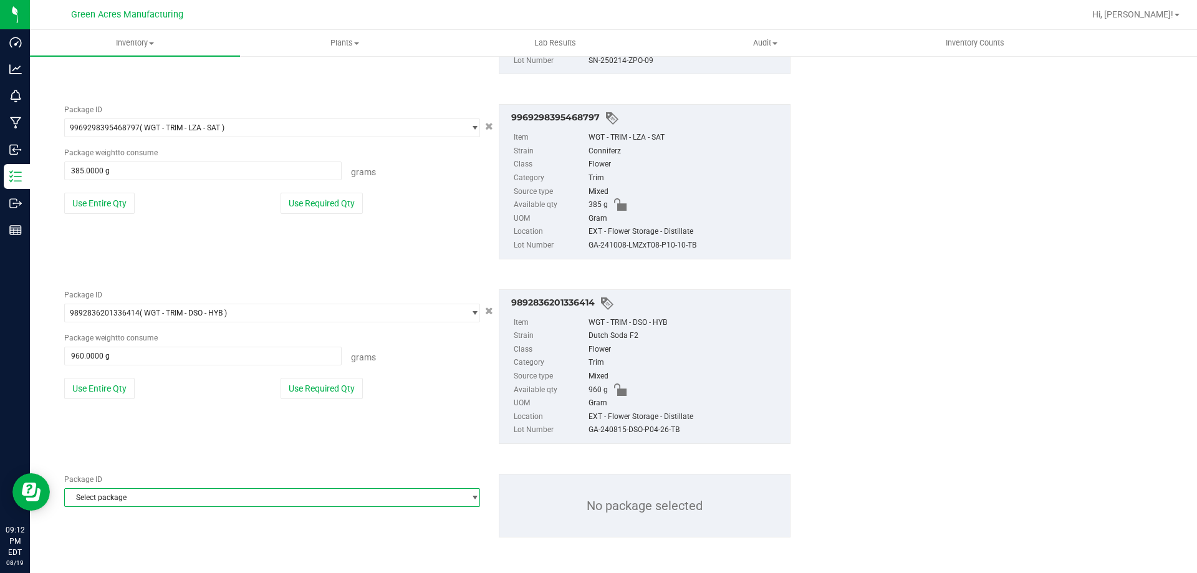
click at [127, 499] on span "Select package" at bounding box center [264, 497] width 399 height 17
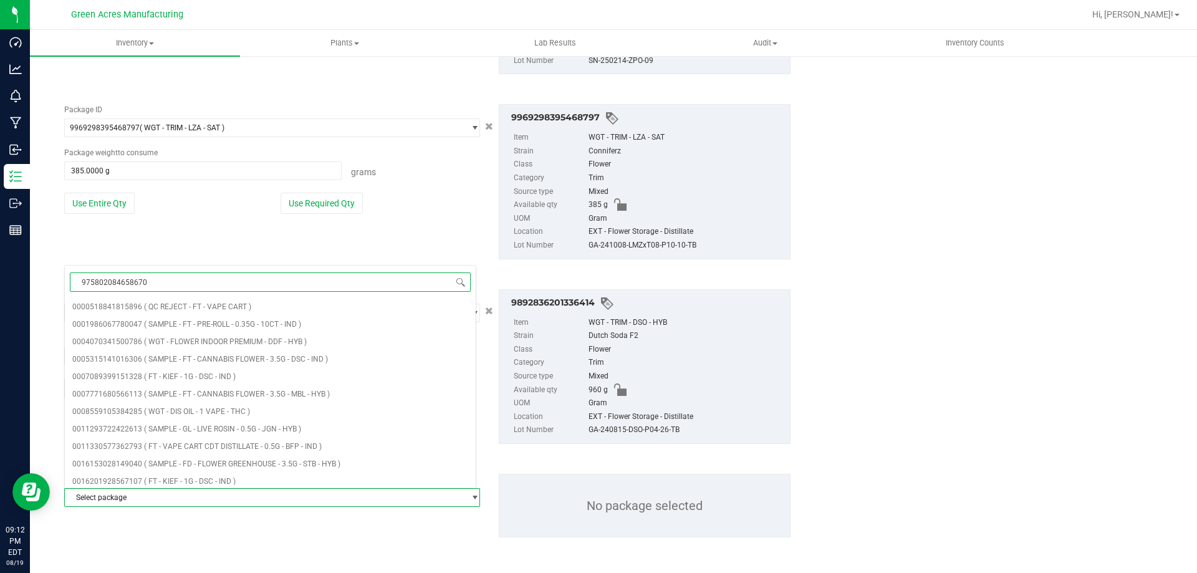
type input "9758020846586702"
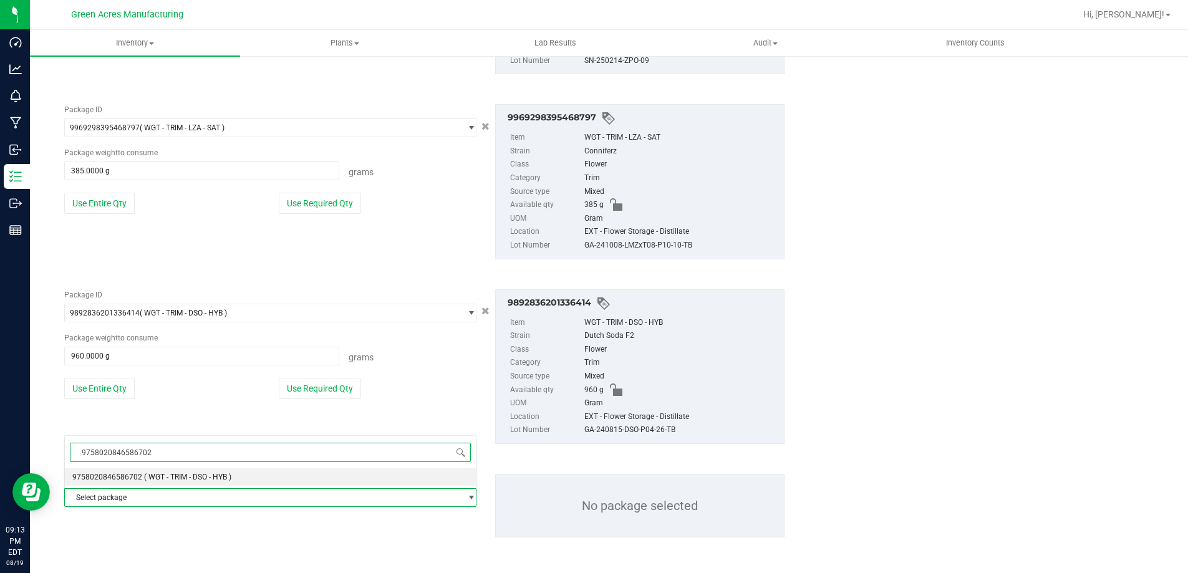
click at [150, 476] on span "( WGT - TRIM - DSO - HYB )" at bounding box center [187, 477] width 87 height 9
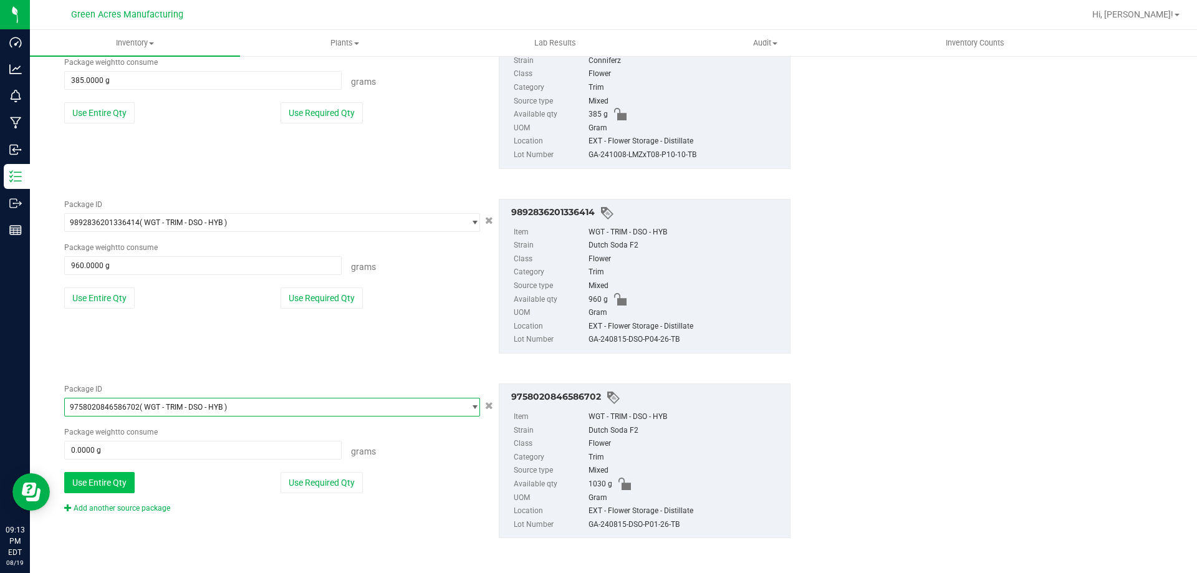
scroll to position [688, 0]
click at [107, 486] on button "Use Entire Qty" at bounding box center [99, 481] width 70 height 21
type input "1030.0000 g"
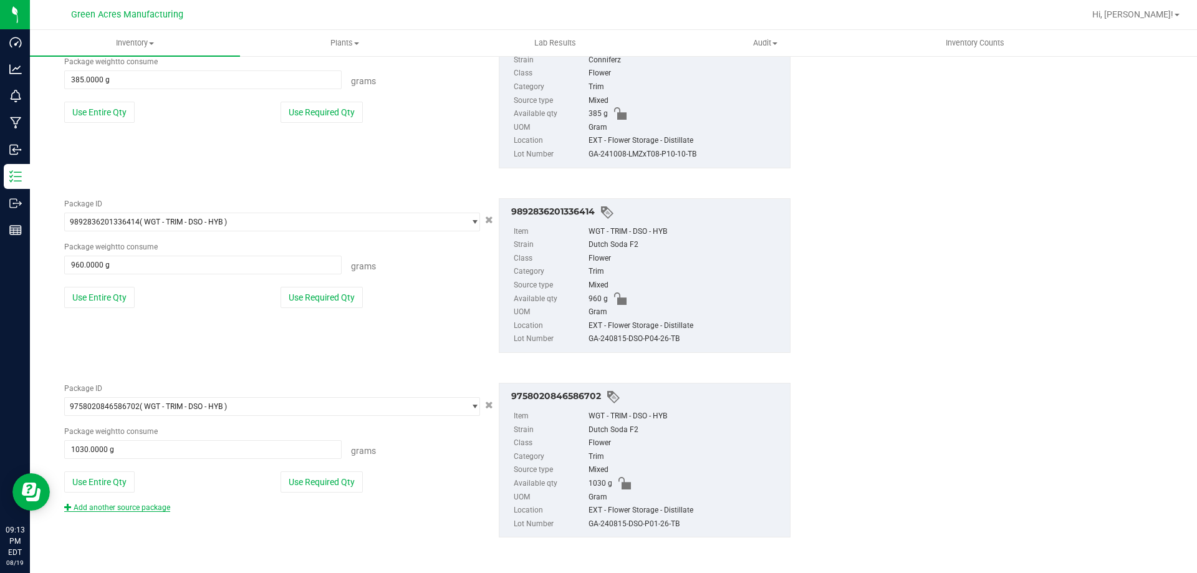
click at [107, 504] on link "Add another source package" at bounding box center [117, 507] width 106 height 9
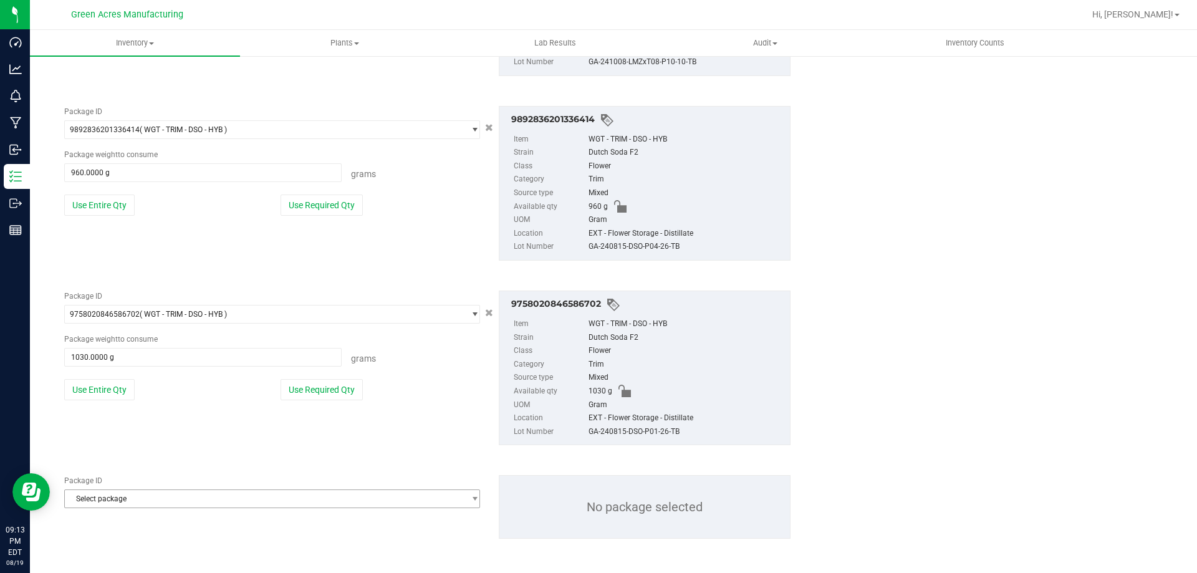
scroll to position [782, 0]
click at [111, 495] on span "Select package" at bounding box center [264, 497] width 399 height 17
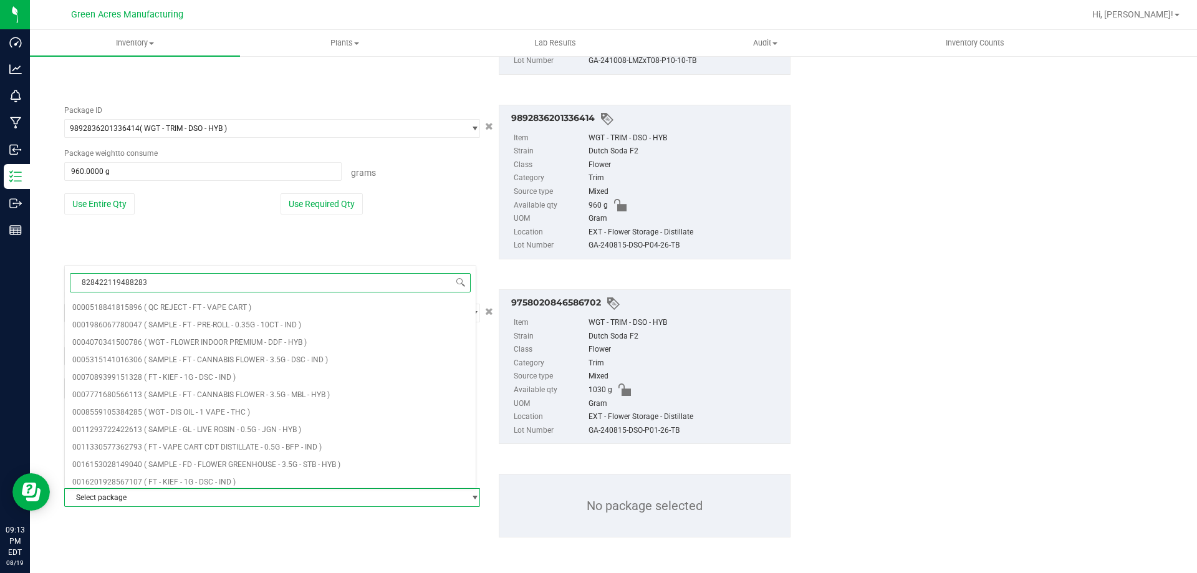
type input "8284221194882837"
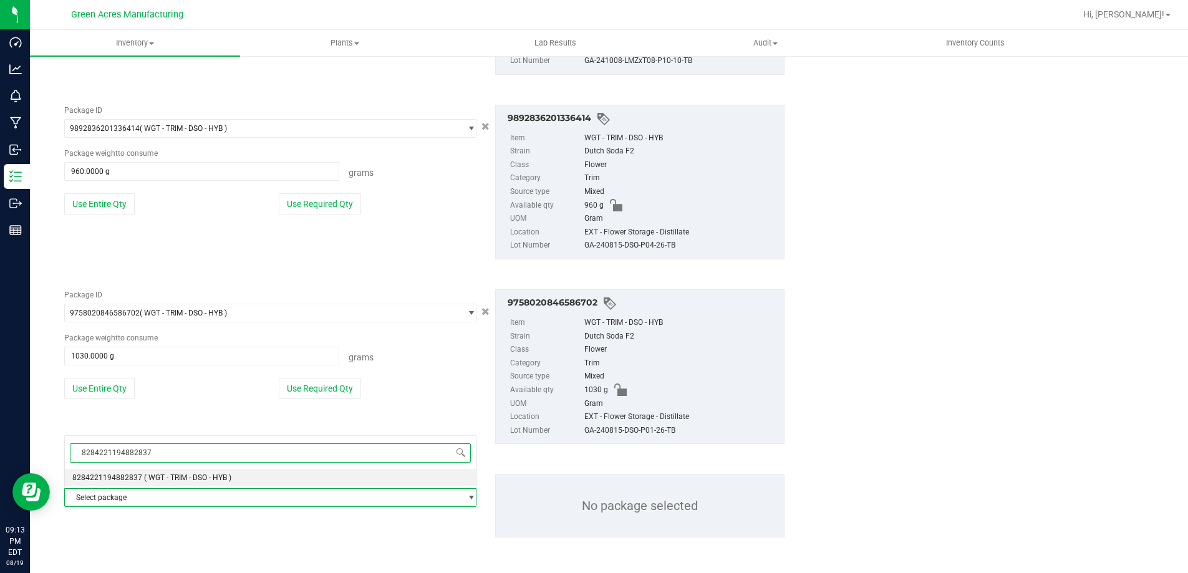
click at [118, 469] on li "8284221194882837 ( WGT - TRIM - DSO - HYB )" at bounding box center [270, 477] width 411 height 17
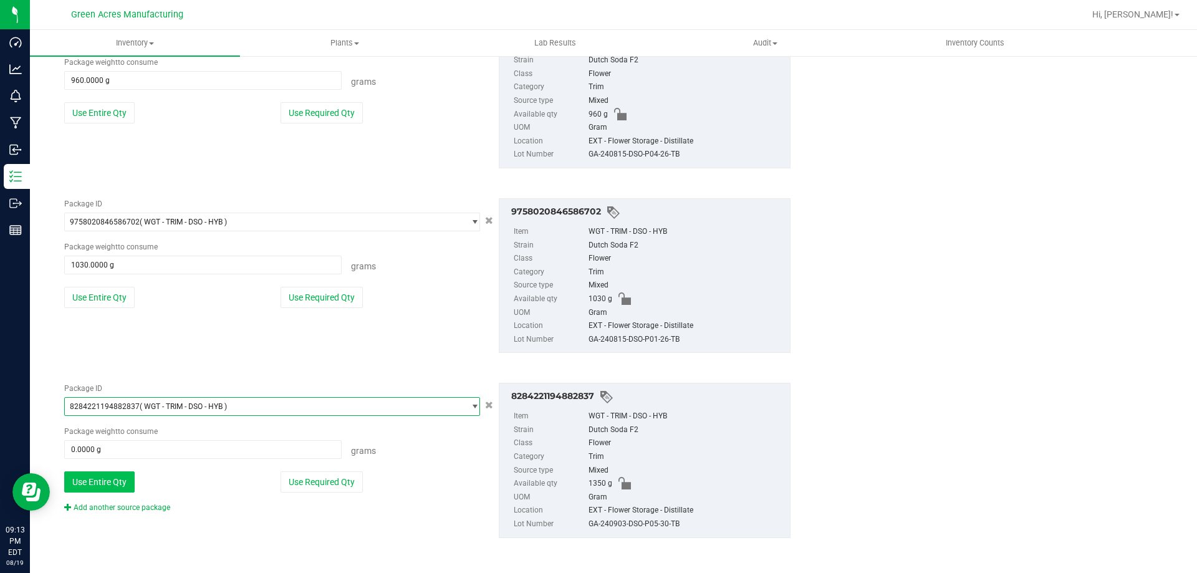
scroll to position [874, 0]
click at [118, 484] on button "Use Entire Qty" at bounding box center [99, 481] width 70 height 21
type input "1350.0000 g"
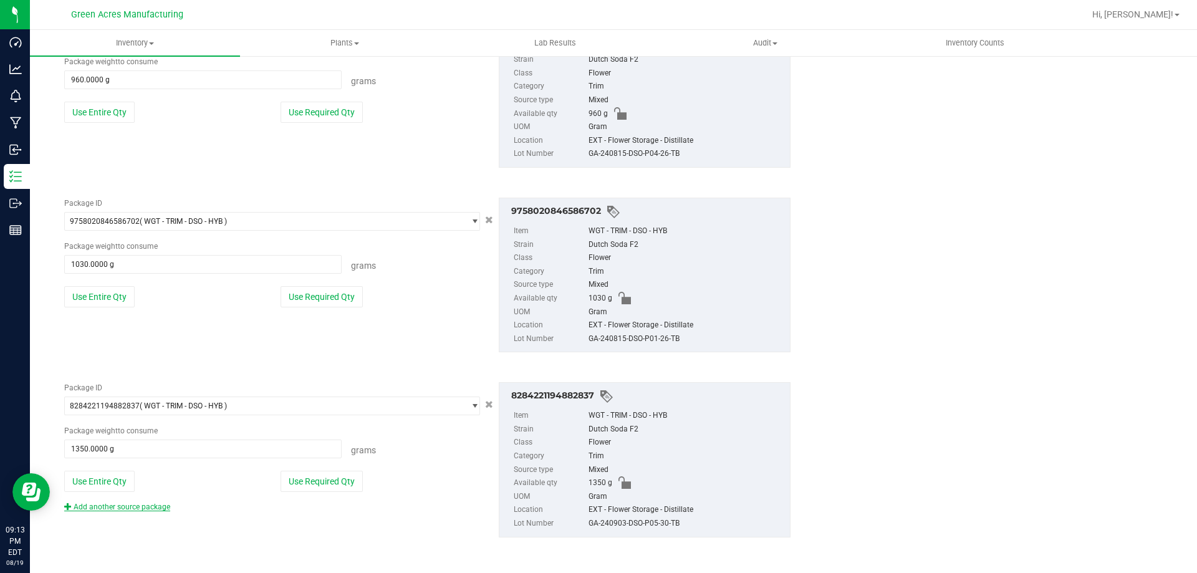
click at [115, 506] on link "Add another source package" at bounding box center [117, 507] width 106 height 9
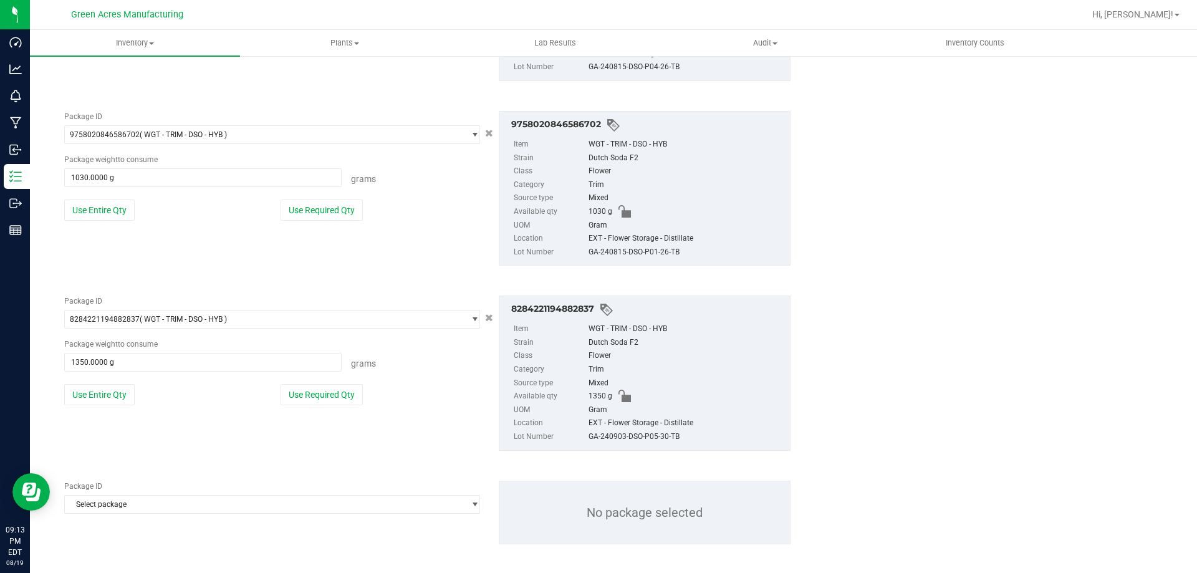
scroll to position [967, 0]
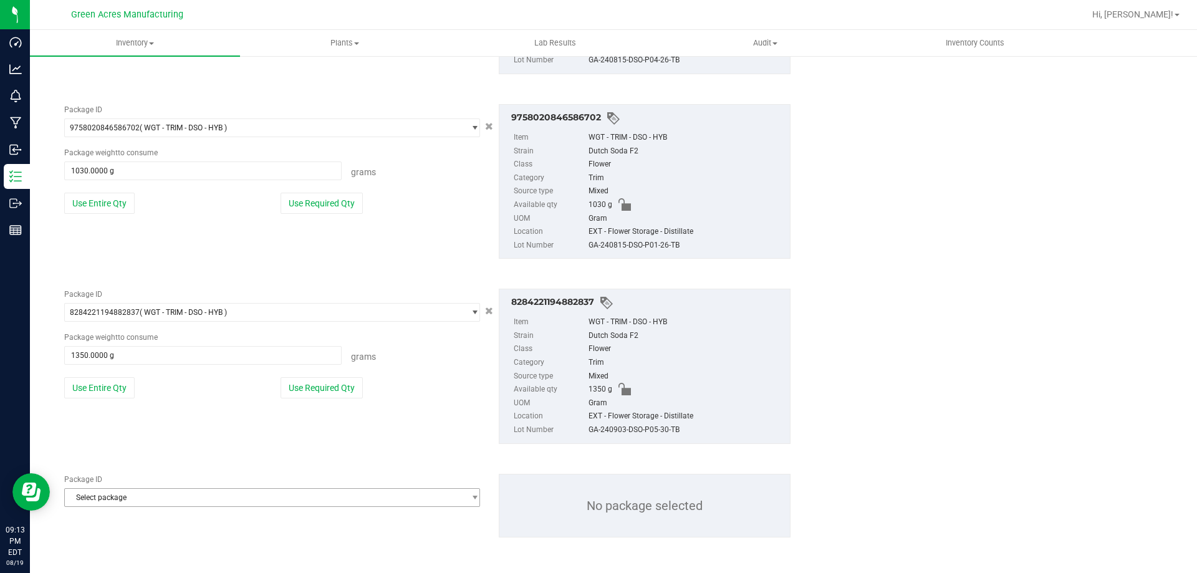
drag, startPoint x: 116, startPoint y: 507, endPoint x: 118, endPoint y: 496, distance: 11.4
click at [117, 505] on div "Package ID Select package 0000518841815896 0001986067780047 0004070341500786 00…" at bounding box center [427, 506] width 745 height 84
click at [118, 495] on span "Select package" at bounding box center [264, 497] width 399 height 17
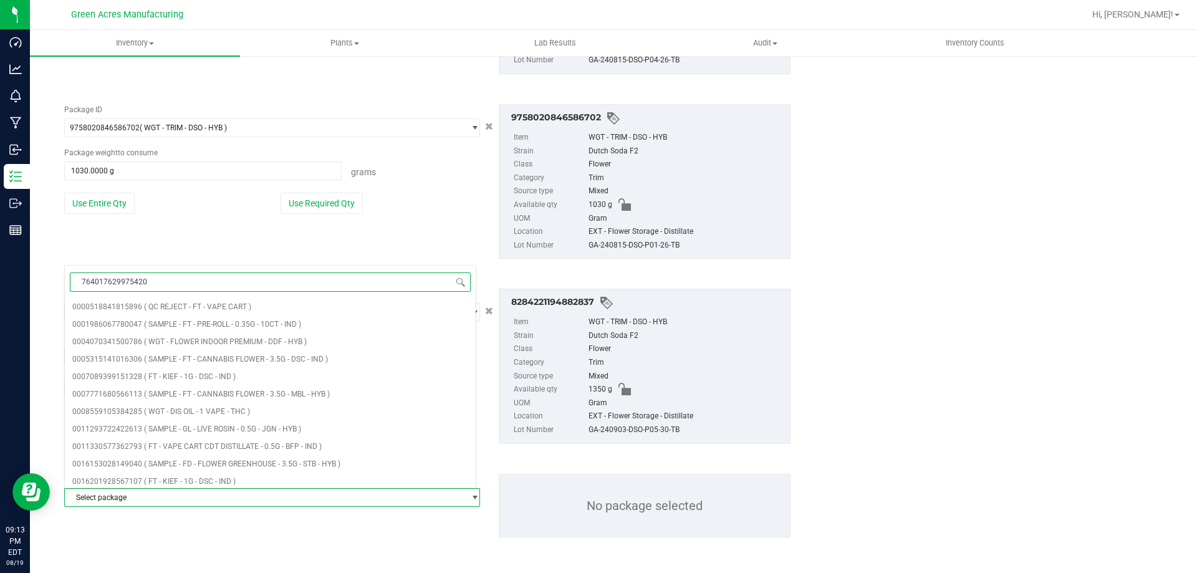
type input "7640176299754208"
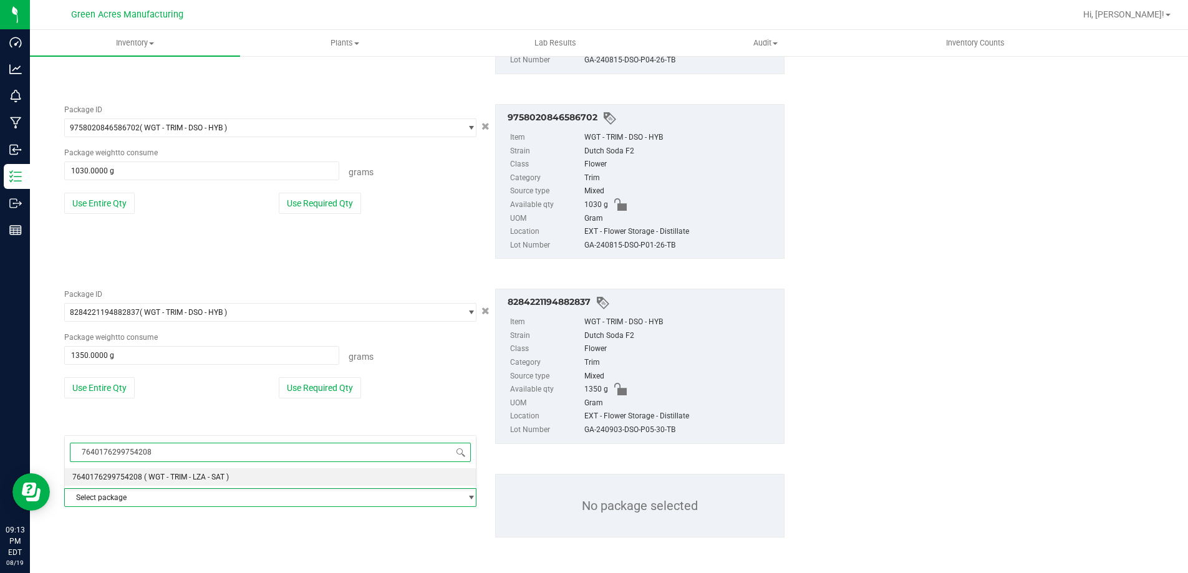
click at [140, 476] on li "7640176299754208 ( WGT - TRIM - LZA - SAT )" at bounding box center [270, 476] width 411 height 17
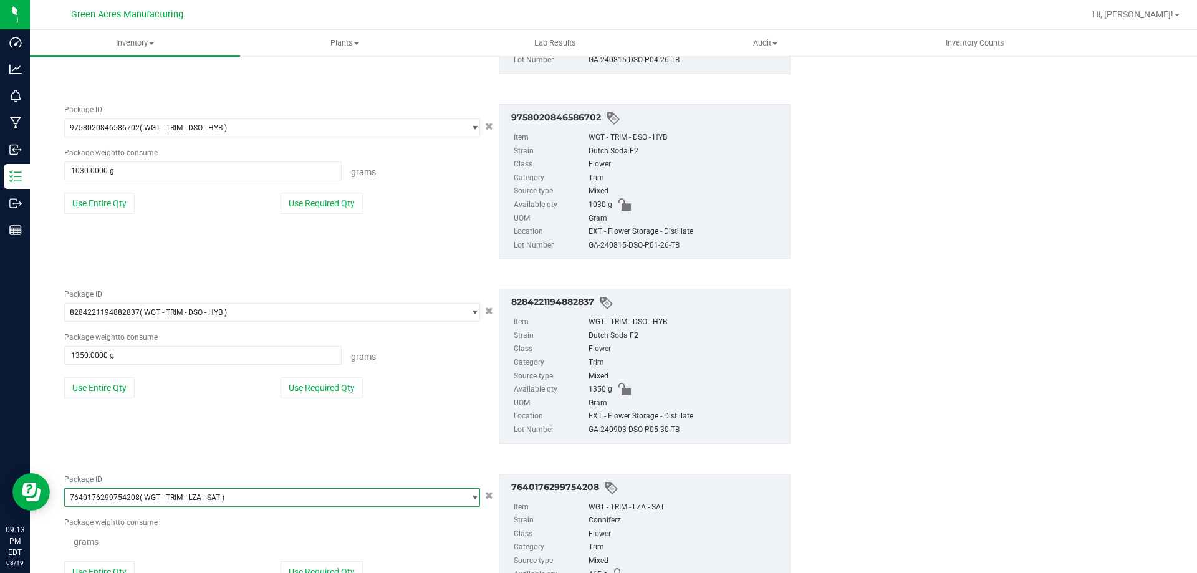
scroll to position [72156, 0]
click at [109, 564] on button "Use Entire Qty" at bounding box center [99, 572] width 70 height 21
type input "465.0000 g"
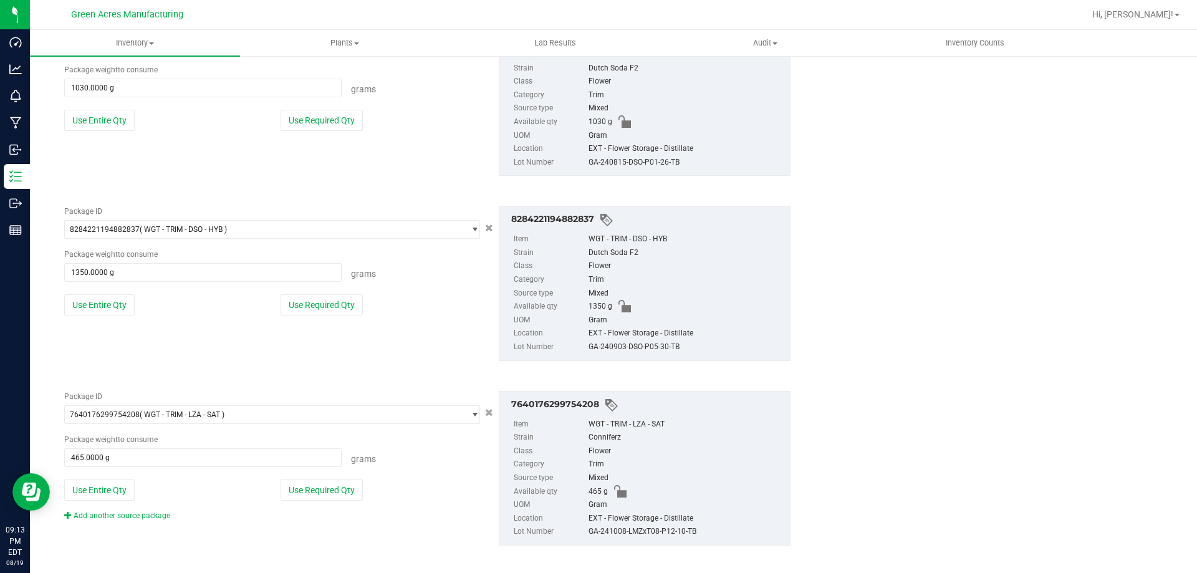
scroll to position [1058, 0]
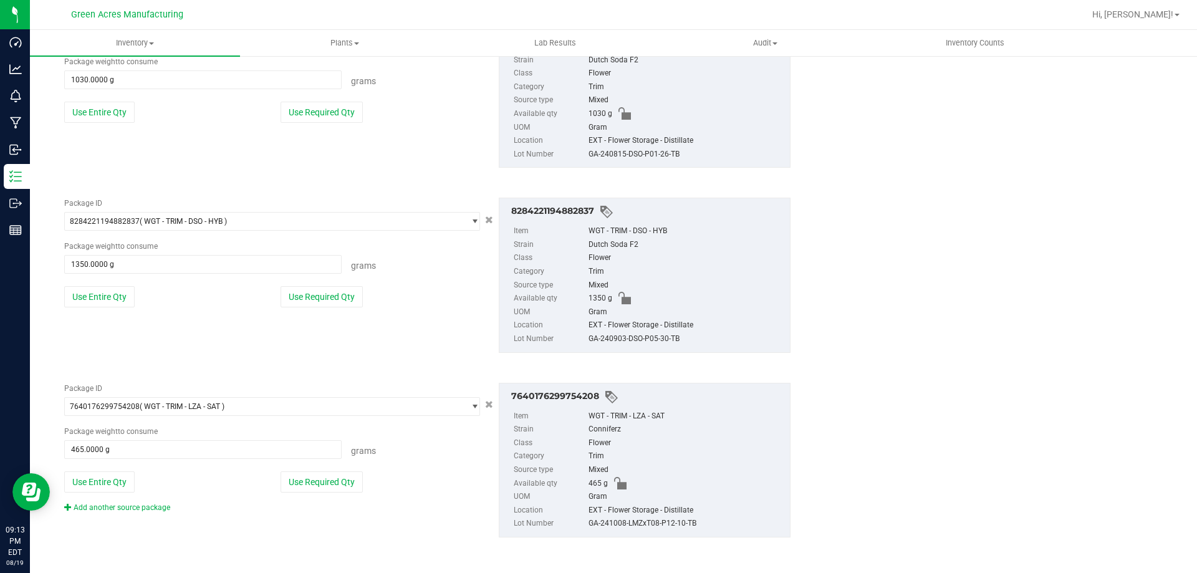
click at [153, 512] on div "Add another source package" at bounding box center [126, 507] width 125 height 11
click at [151, 508] on link "Add another source package" at bounding box center [117, 507] width 106 height 9
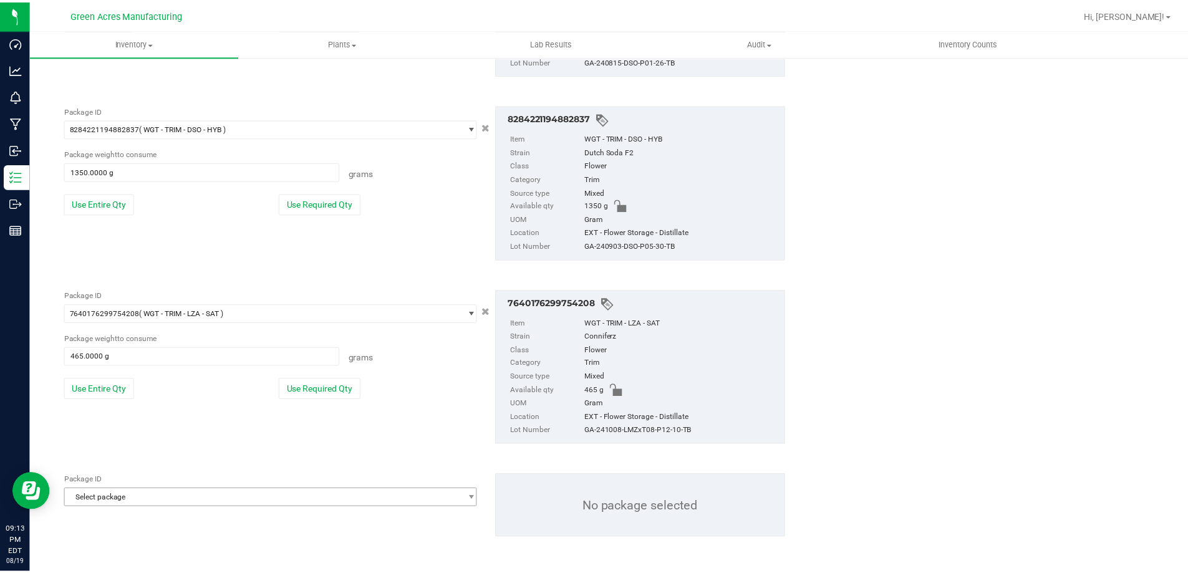
scroll to position [1152, 0]
click at [152, 499] on span "Select package" at bounding box center [264, 497] width 399 height 17
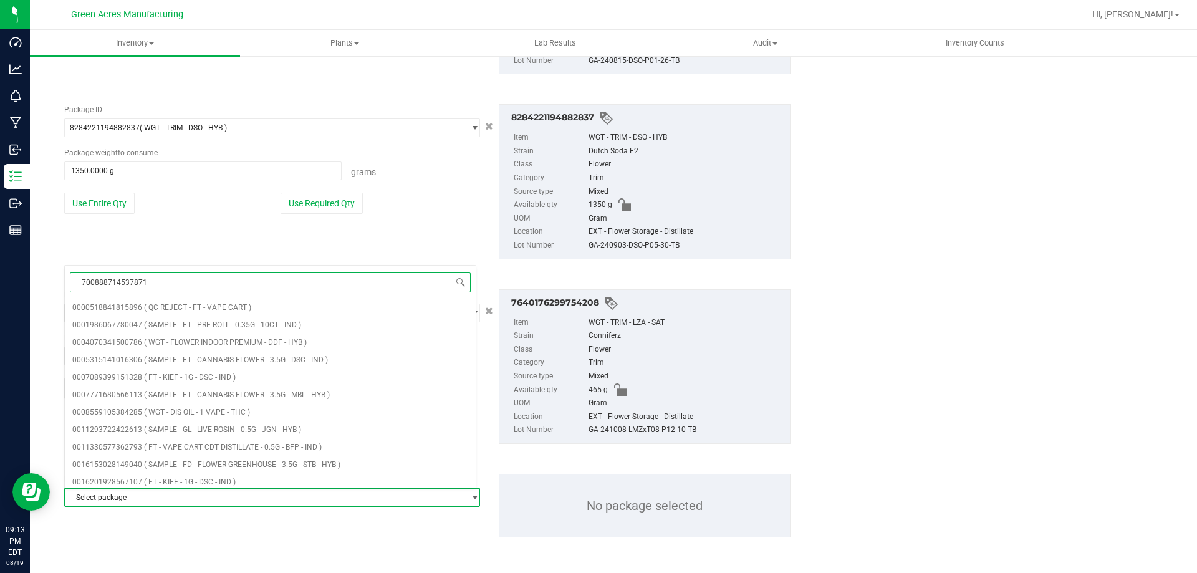
type input "7008887145378712"
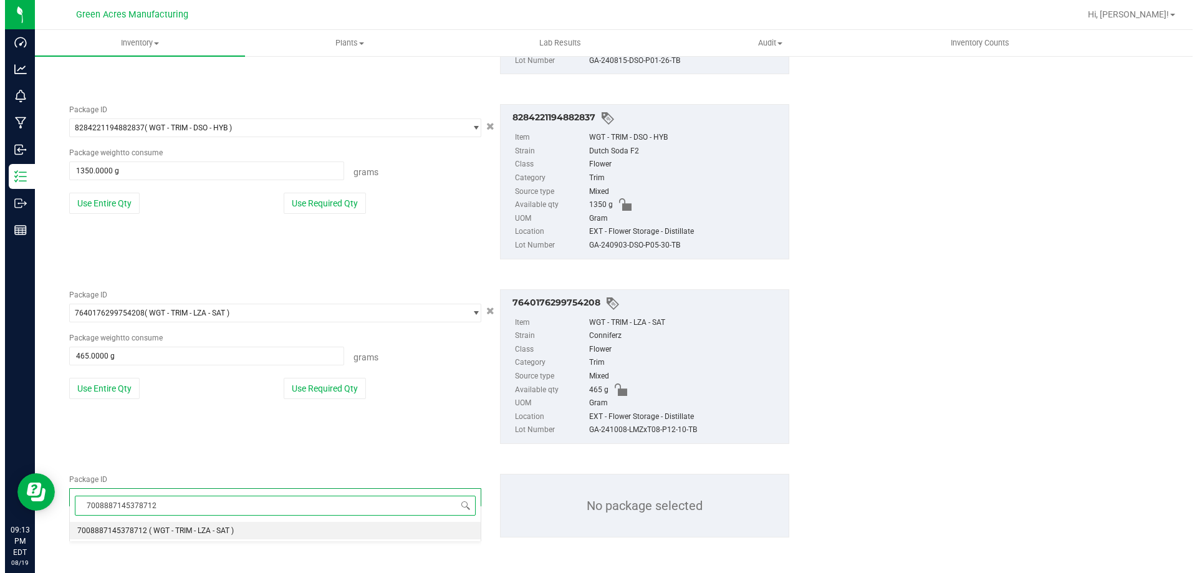
scroll to position [0, 0]
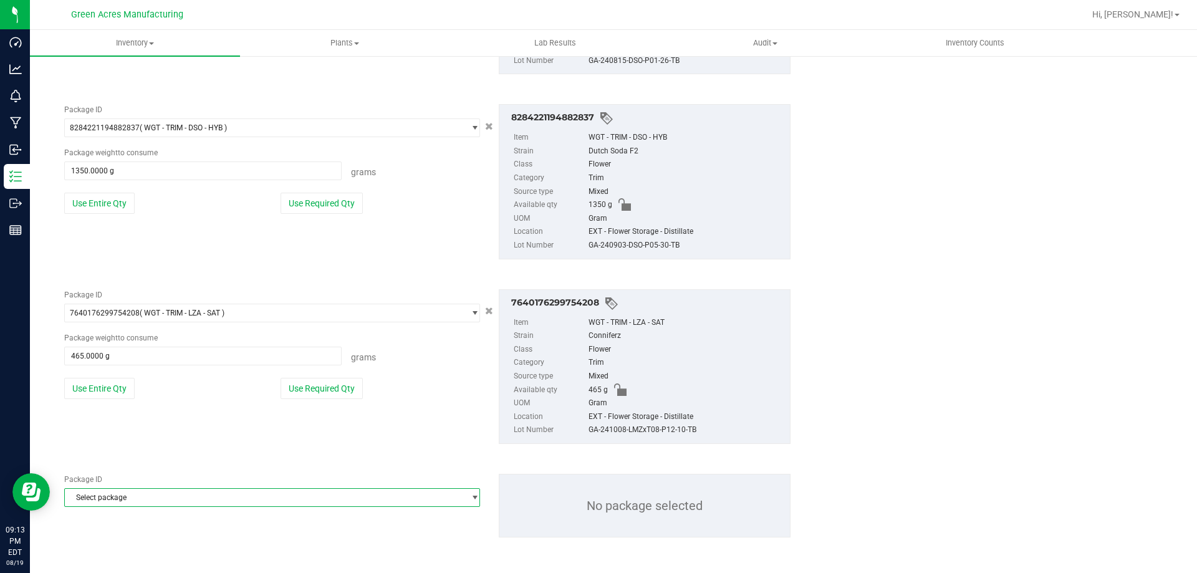
click at [155, 492] on span "Select package" at bounding box center [264, 497] width 399 height 17
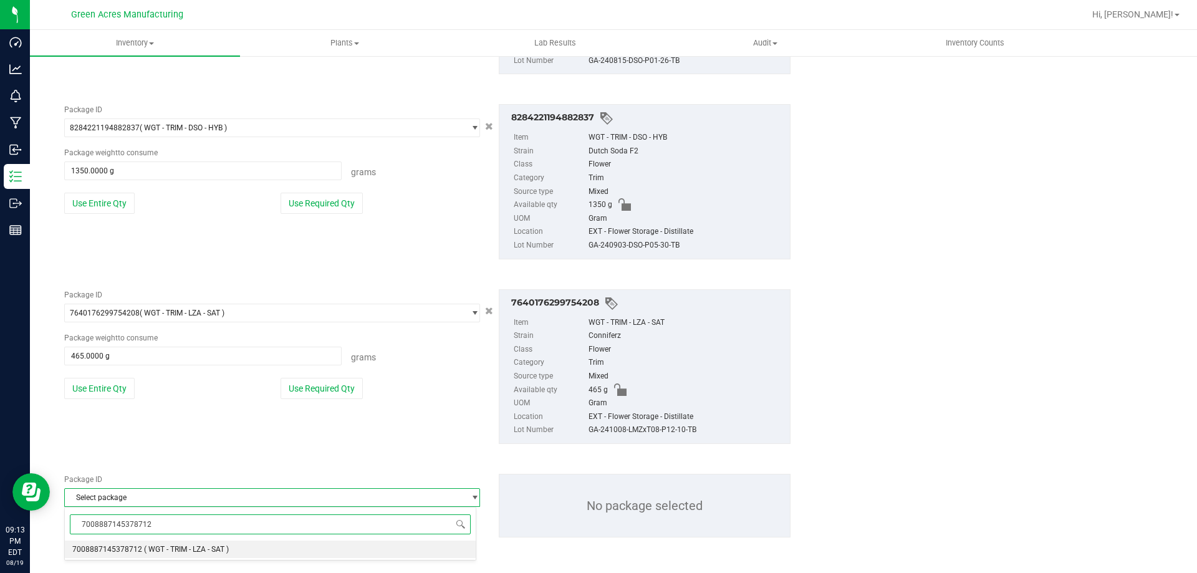
click at [157, 542] on li "7008887145378712 ( WGT - TRIM - LZA - SAT )" at bounding box center [270, 549] width 411 height 17
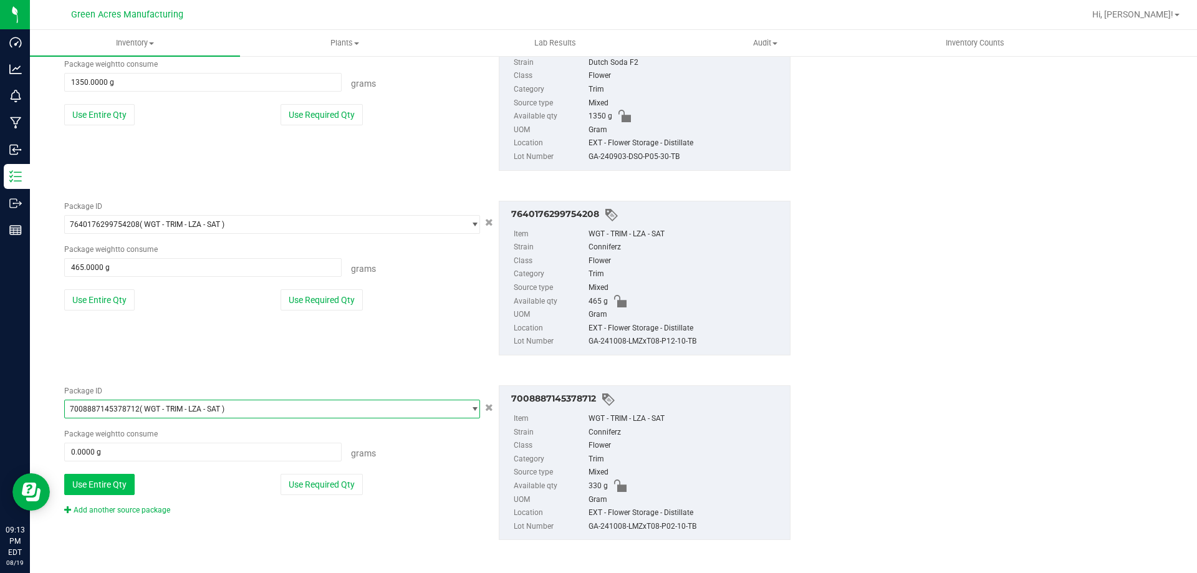
scroll to position [1243, 0]
click at [108, 483] on button "Use Entire Qty" at bounding box center [99, 481] width 70 height 21
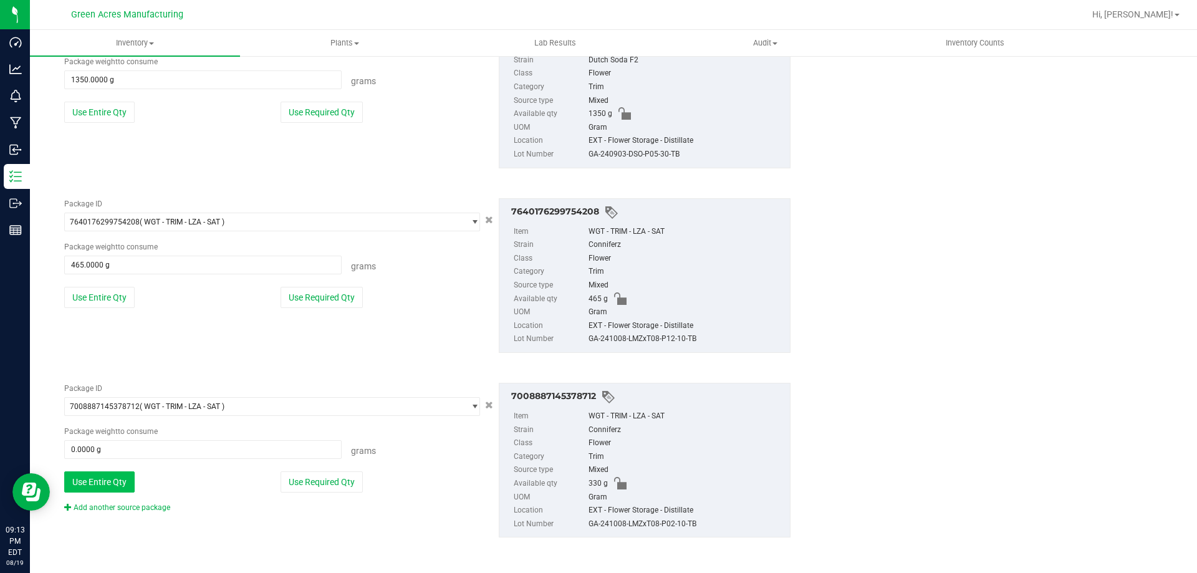
type input "330.0000 g"
click at [135, 506] on link "Add another source package" at bounding box center [117, 507] width 106 height 9
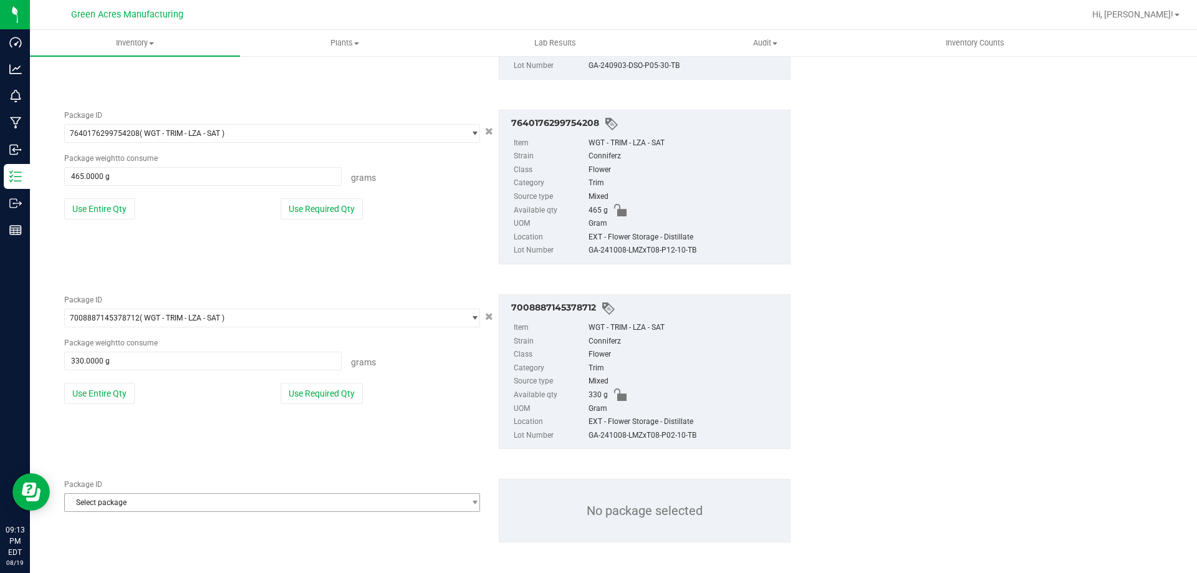
scroll to position [1336, 0]
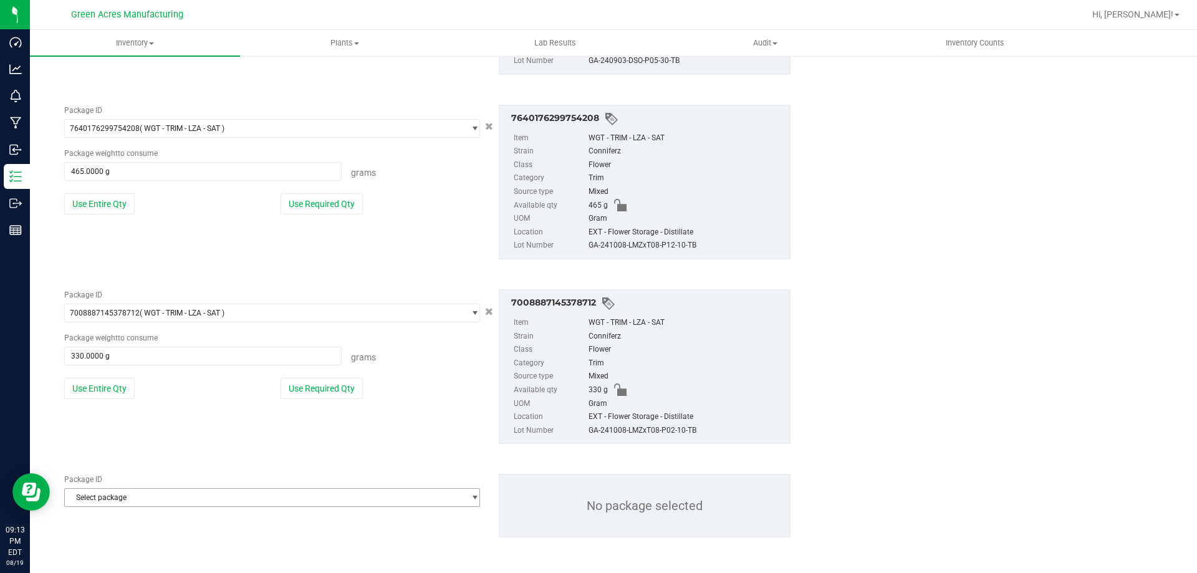
click at [130, 498] on span "Select package" at bounding box center [264, 497] width 399 height 17
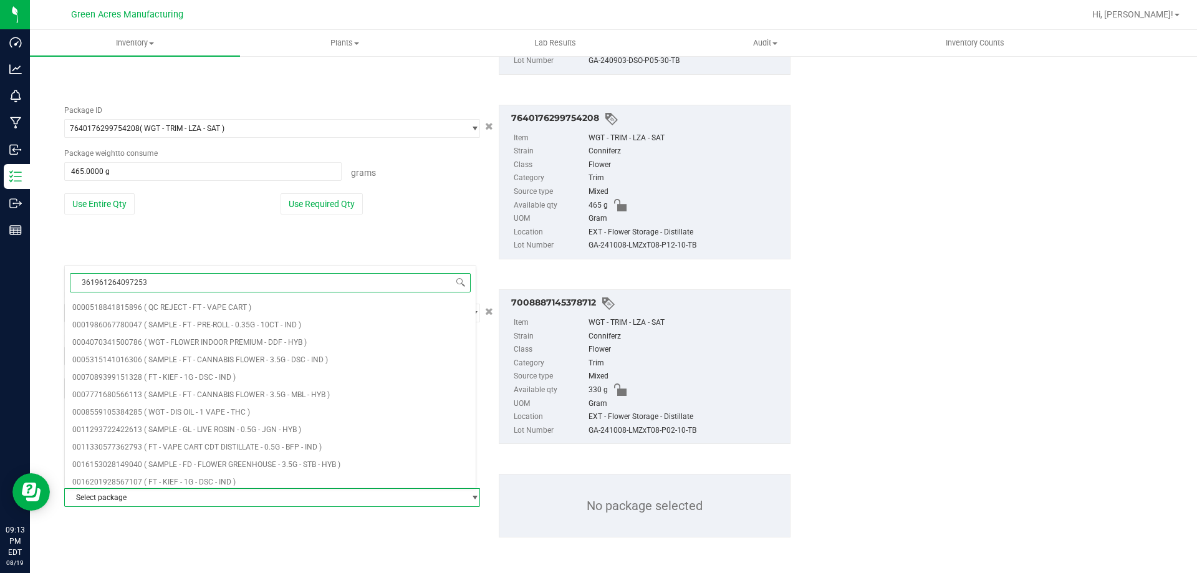
type input "3619612640972531"
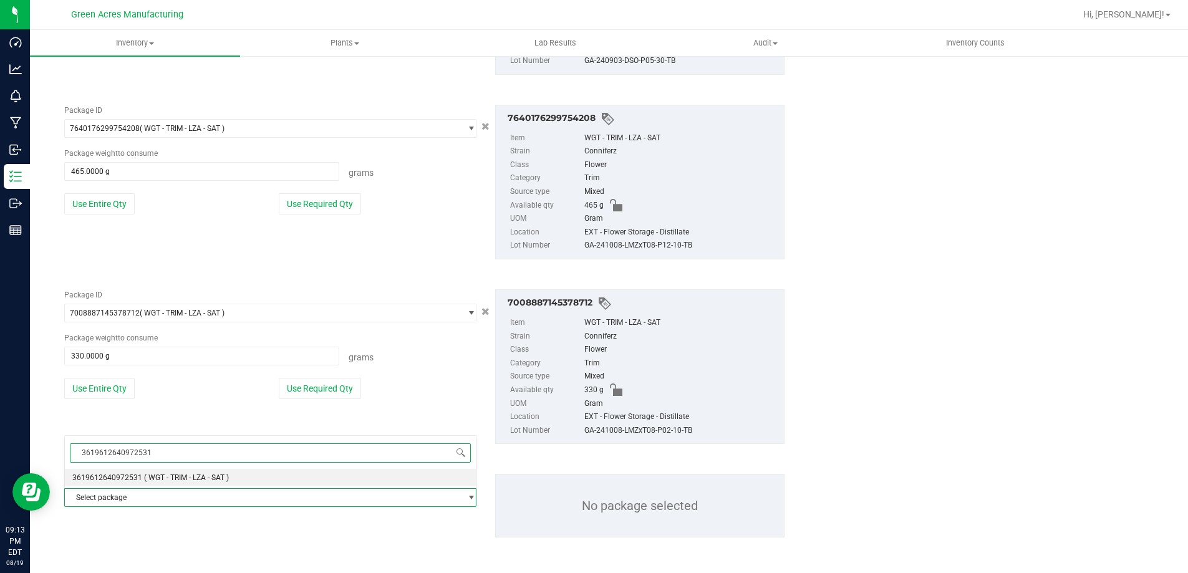
click at [165, 471] on li "3619612640972531 ( WGT - TRIM - LZA - SAT )" at bounding box center [270, 477] width 411 height 17
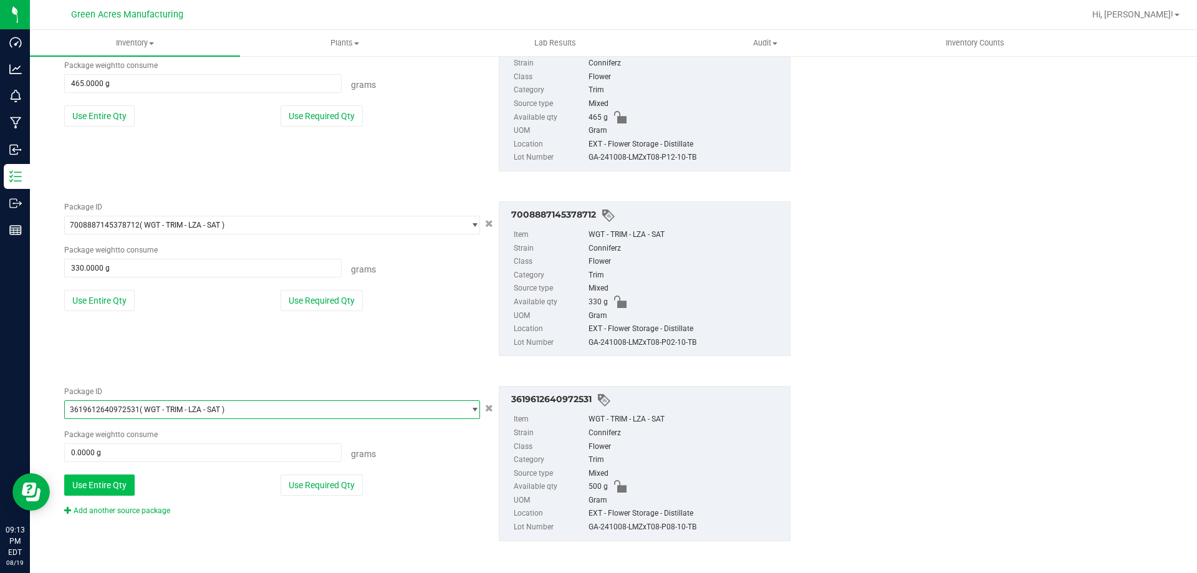
scroll to position [1428, 0]
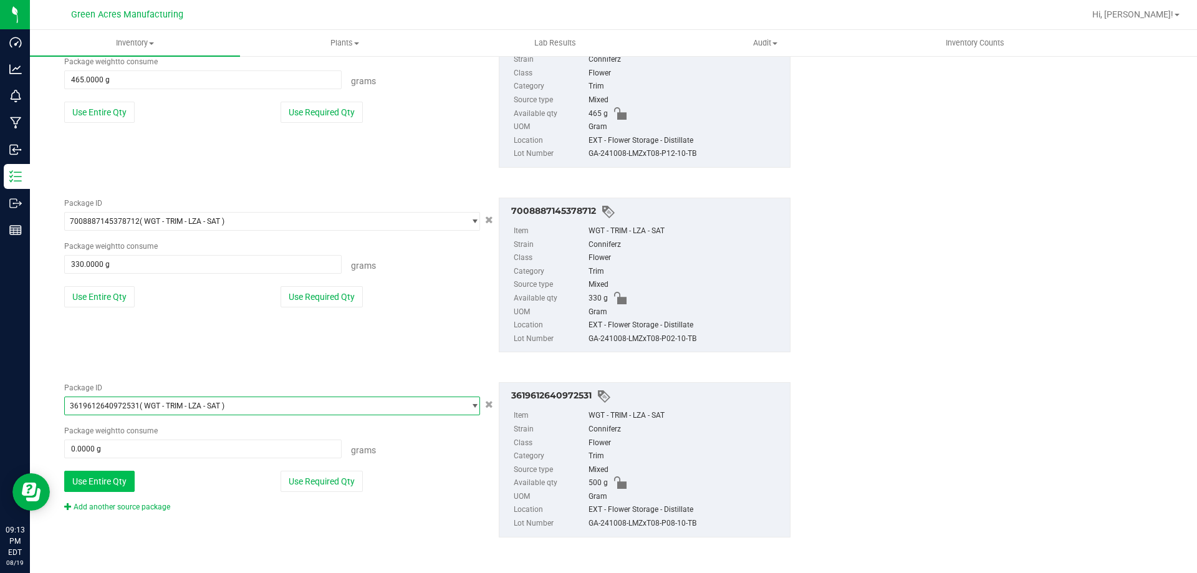
click at [88, 482] on button "Use Entire Qty" at bounding box center [99, 481] width 70 height 21
type input "500.0000 g"
click at [90, 499] on div "Package ID 3619612640972531 ( WGT - TRIM - LZA - SAT ) 3591052946949431 3597547…" at bounding box center [272, 447] width 435 height 130
click at [95, 509] on link "Add another source package" at bounding box center [117, 507] width 106 height 9
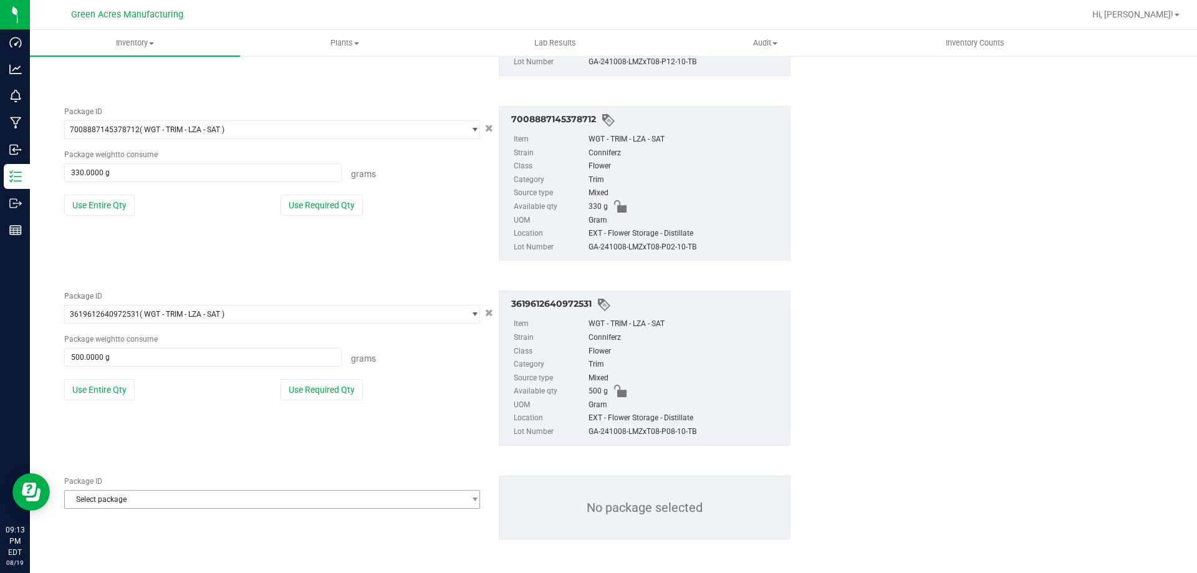
scroll to position [1521, 0]
click at [99, 493] on span "Select package" at bounding box center [264, 497] width 399 height 17
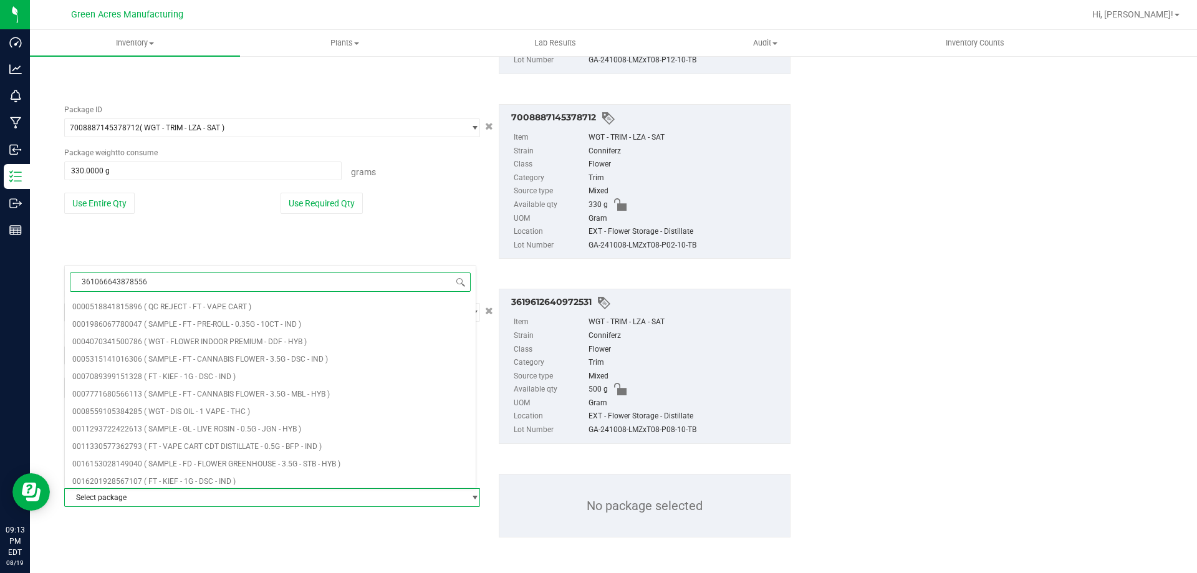
type input "3610666438785567"
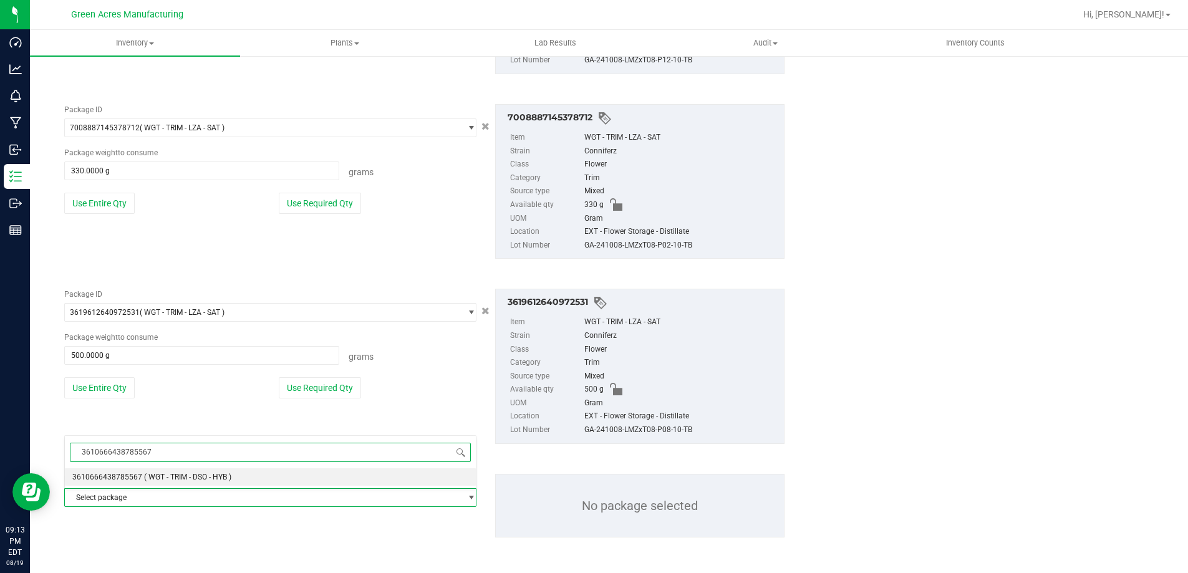
click at [124, 484] on li "3610666438785567 ( WGT - TRIM - DSO - HYB )" at bounding box center [270, 476] width 411 height 17
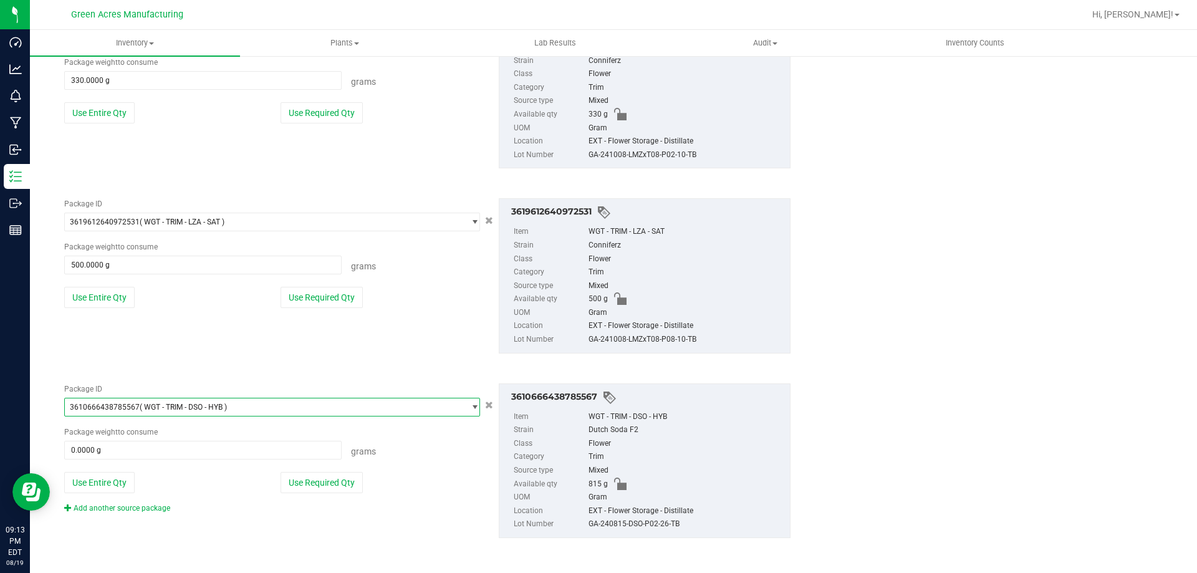
scroll to position [1612, 0]
click at [89, 482] on button "Use Entire Qty" at bounding box center [99, 481] width 70 height 21
type input "815.0000 g"
click at [95, 511] on link "Add another source package" at bounding box center [117, 507] width 106 height 9
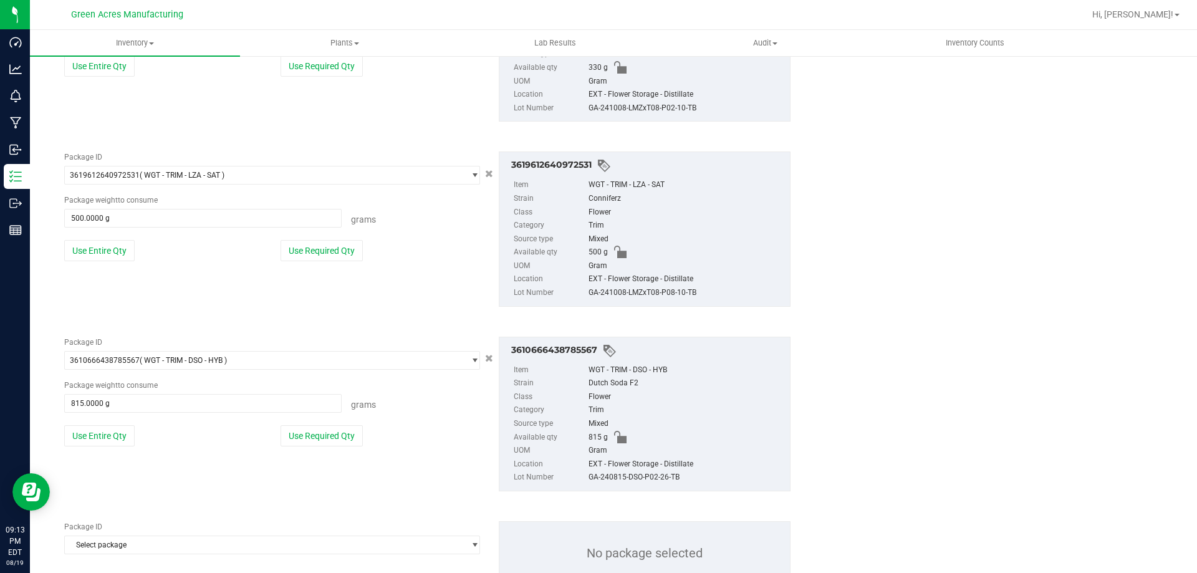
scroll to position [1706, 0]
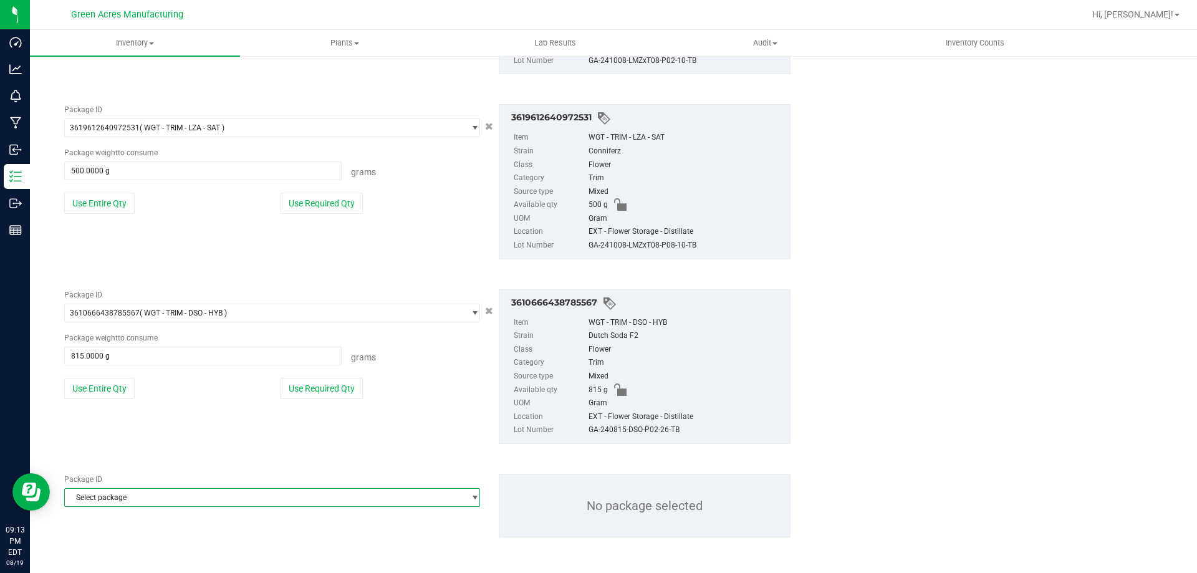
click at [102, 494] on span "Select package" at bounding box center [264, 497] width 399 height 17
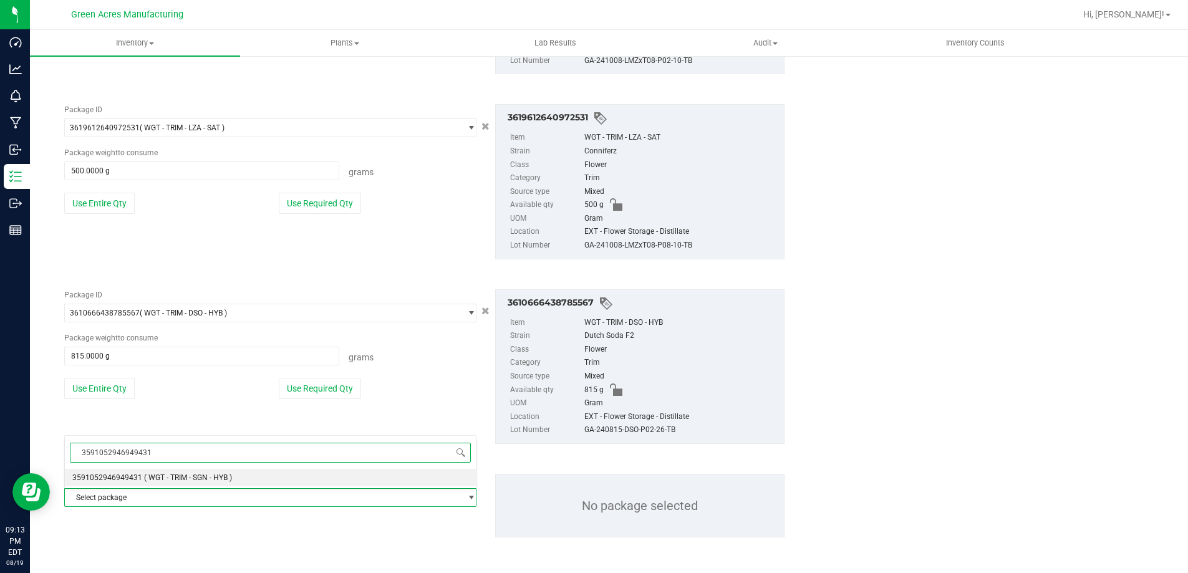
click at [152, 458] on input "3591052946949431" at bounding box center [270, 452] width 401 height 19
type input "3591052946949431"
click at [140, 489] on div "3591052946949431 Select package 3591052946949431 ( WGT - TRIM - SGN - HYB ) No …" at bounding box center [270, 546] width 412 height 223
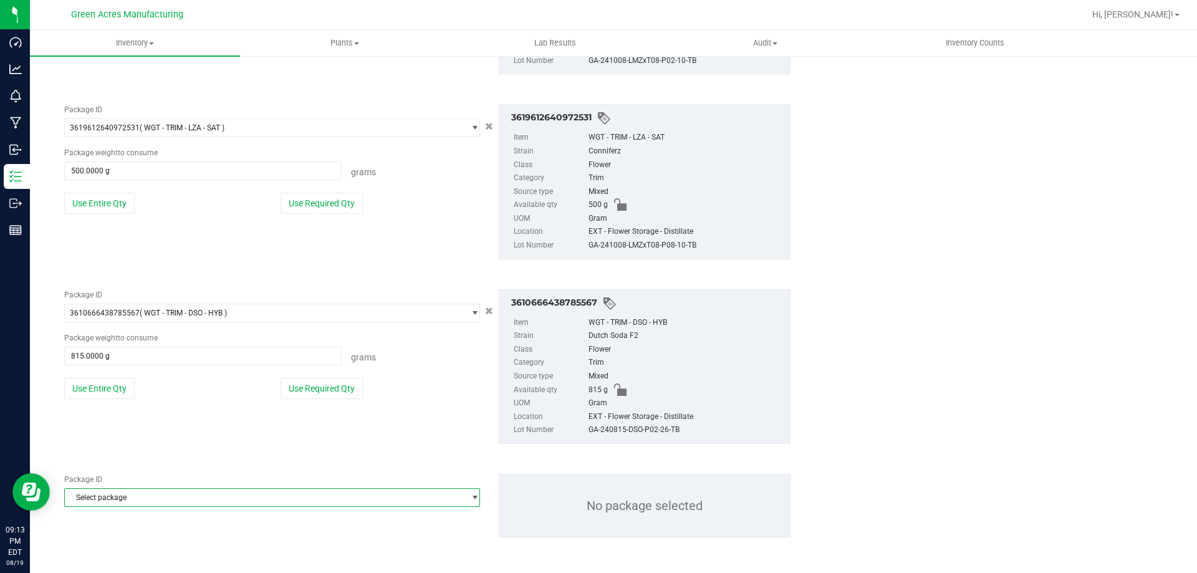
click at [137, 493] on span "Select package" at bounding box center [264, 497] width 399 height 17
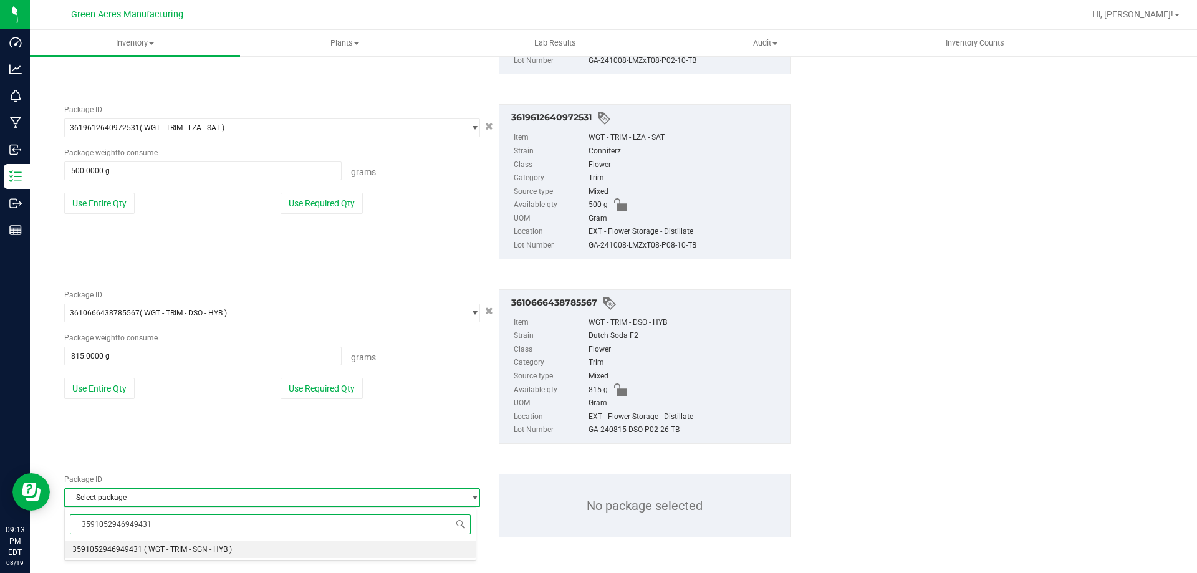
click at [126, 550] on span "3591052946949431" at bounding box center [107, 549] width 70 height 9
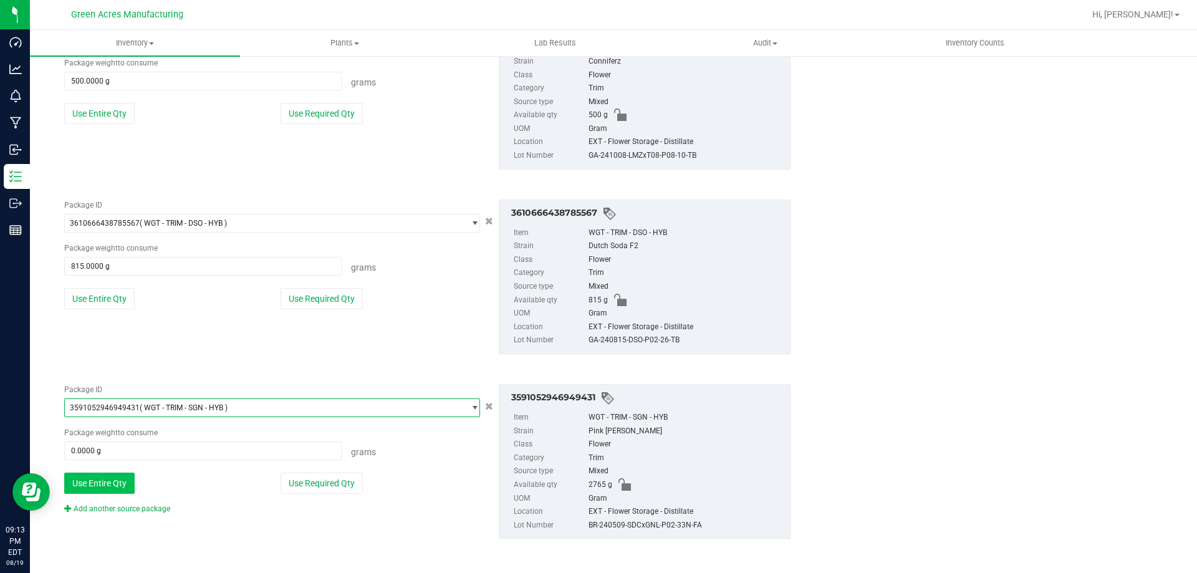
scroll to position [1797, 0]
click at [110, 486] on button "Use Entire Qty" at bounding box center [99, 481] width 70 height 21
type input "2765.0000 g"
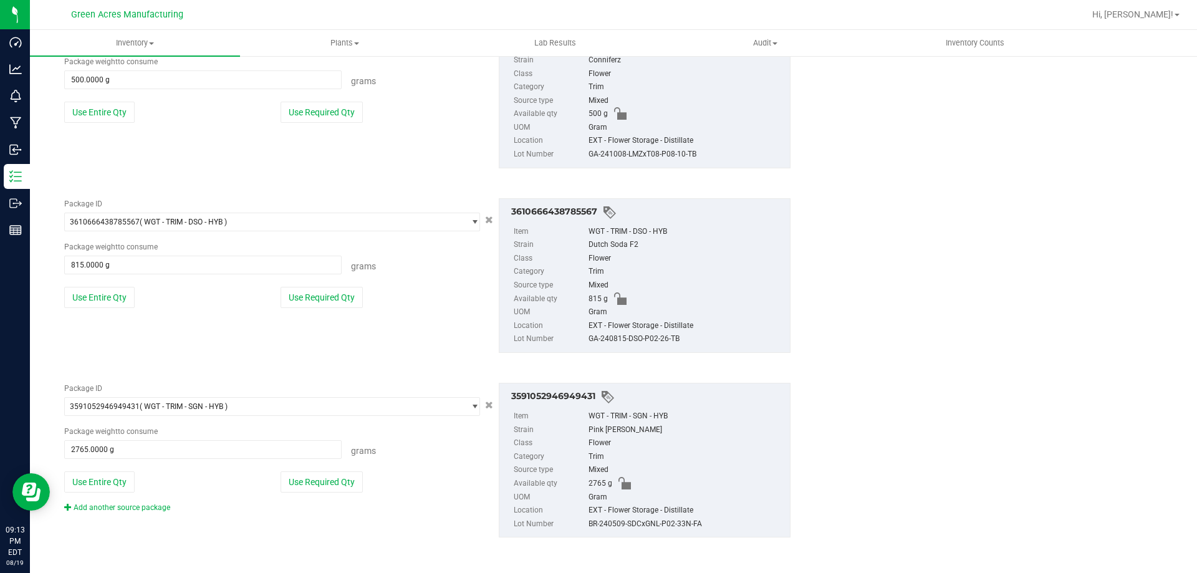
click at [109, 514] on div "Package ID 3591052946949431 ( WGT - TRIM - SGN - HYB ) 3573236886030626 3575490…" at bounding box center [427, 460] width 745 height 175
click at [109, 506] on link "Add another source package" at bounding box center [117, 507] width 106 height 9
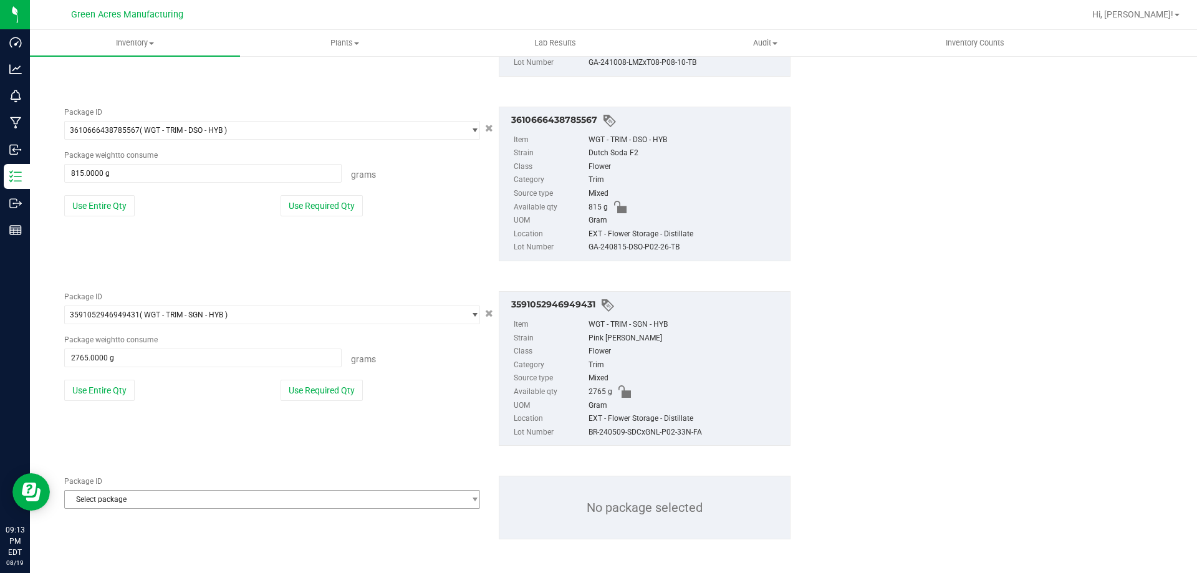
scroll to position [1891, 0]
click at [114, 497] on span "Select package" at bounding box center [264, 497] width 399 height 17
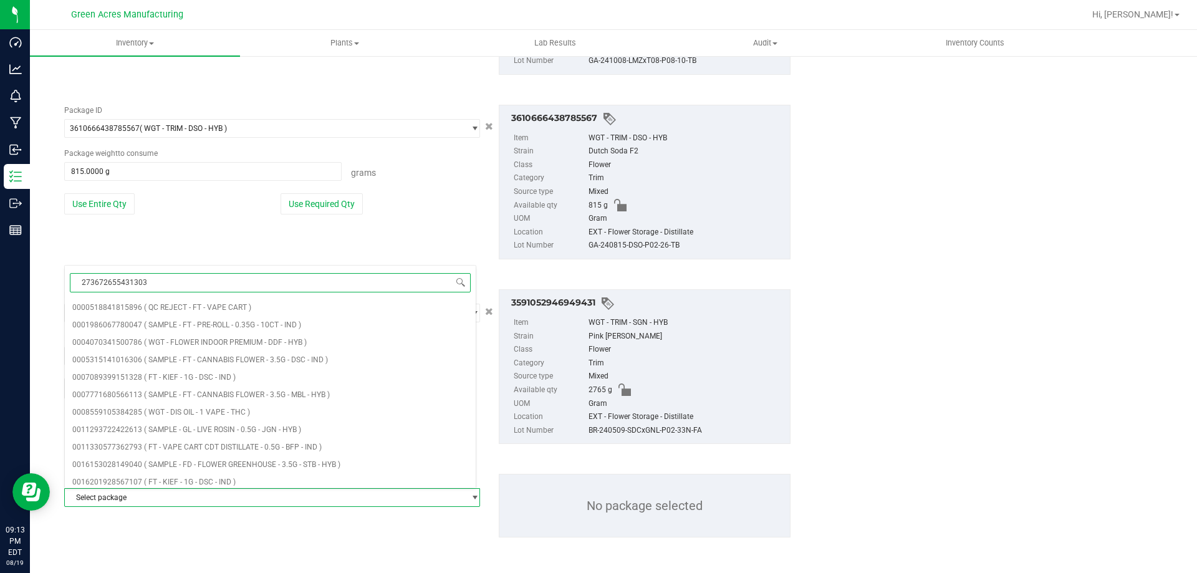
type input "2736726554313034"
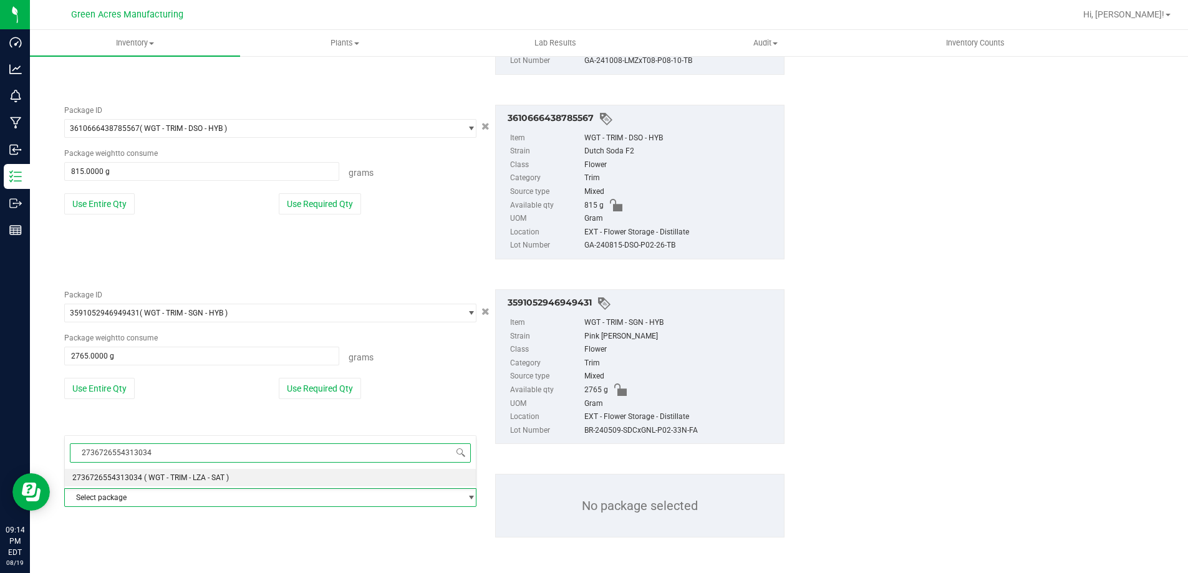
click at [98, 474] on span "2736726554313034" at bounding box center [107, 477] width 70 height 9
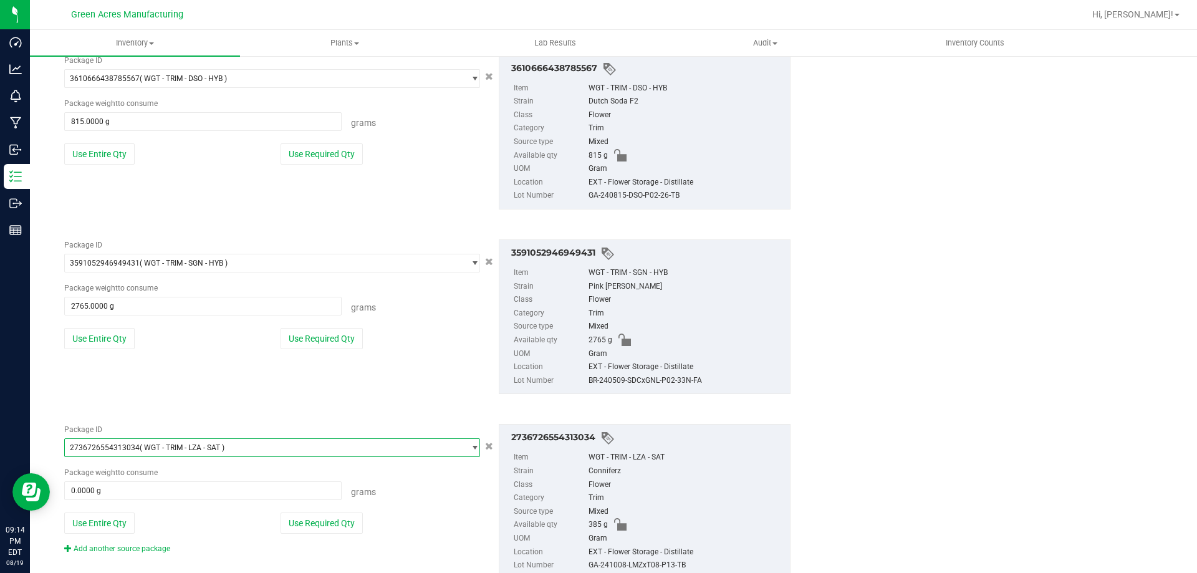
scroll to position [1982, 0]
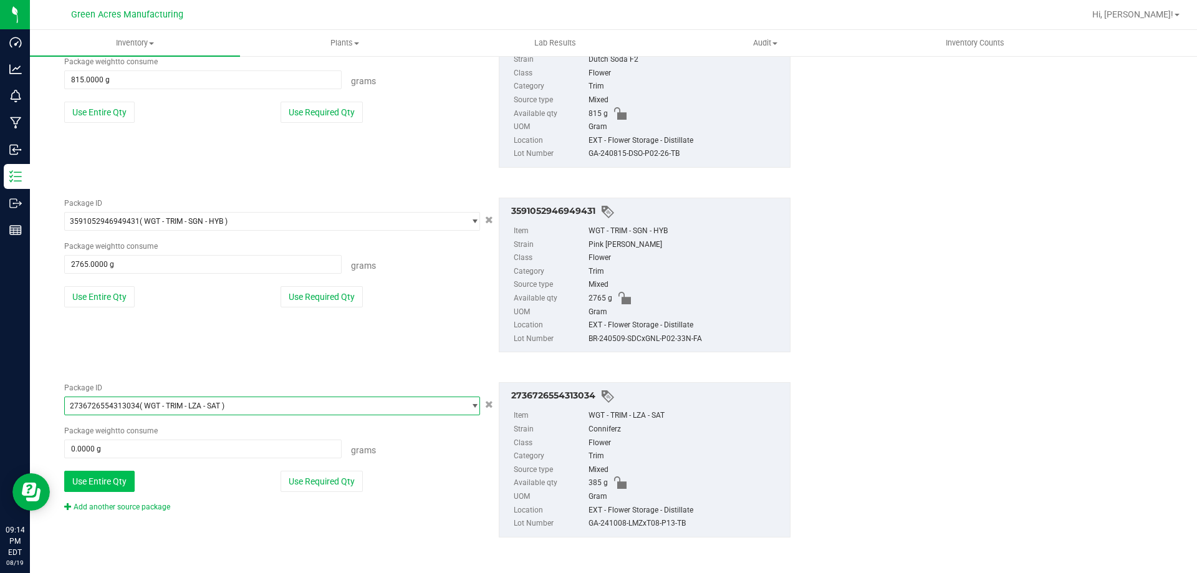
click at [91, 486] on button "Use Entire Qty" at bounding box center [99, 481] width 70 height 21
type input "385.0000 g"
click at [92, 506] on link "Add another source package" at bounding box center [117, 507] width 106 height 9
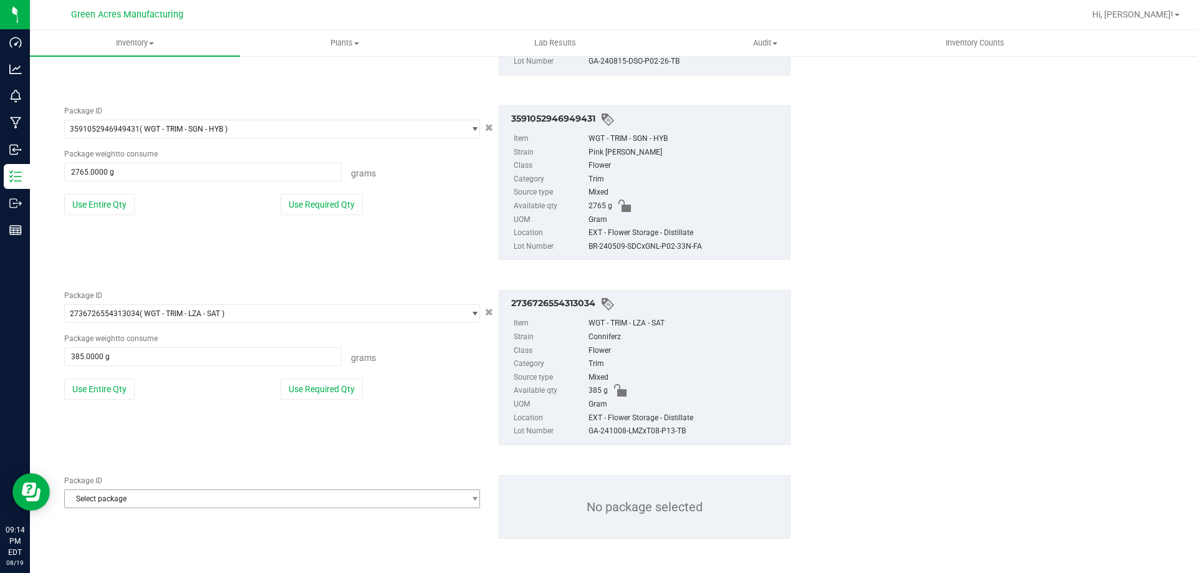
scroll to position [2076, 0]
click at [94, 501] on span "Select package" at bounding box center [264, 497] width 399 height 17
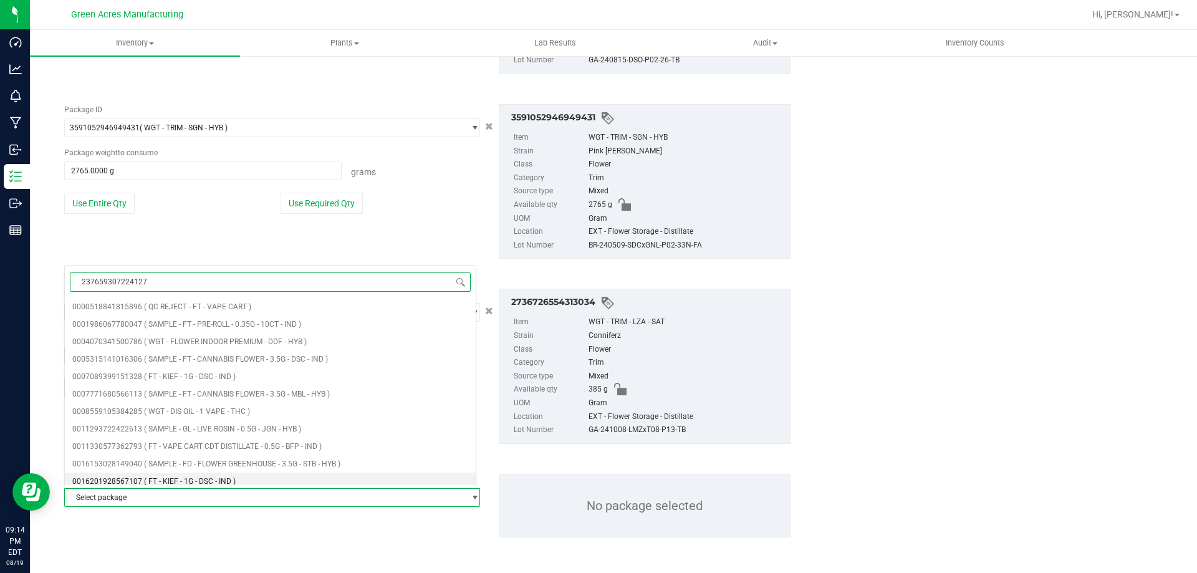
type input "2376593072241274"
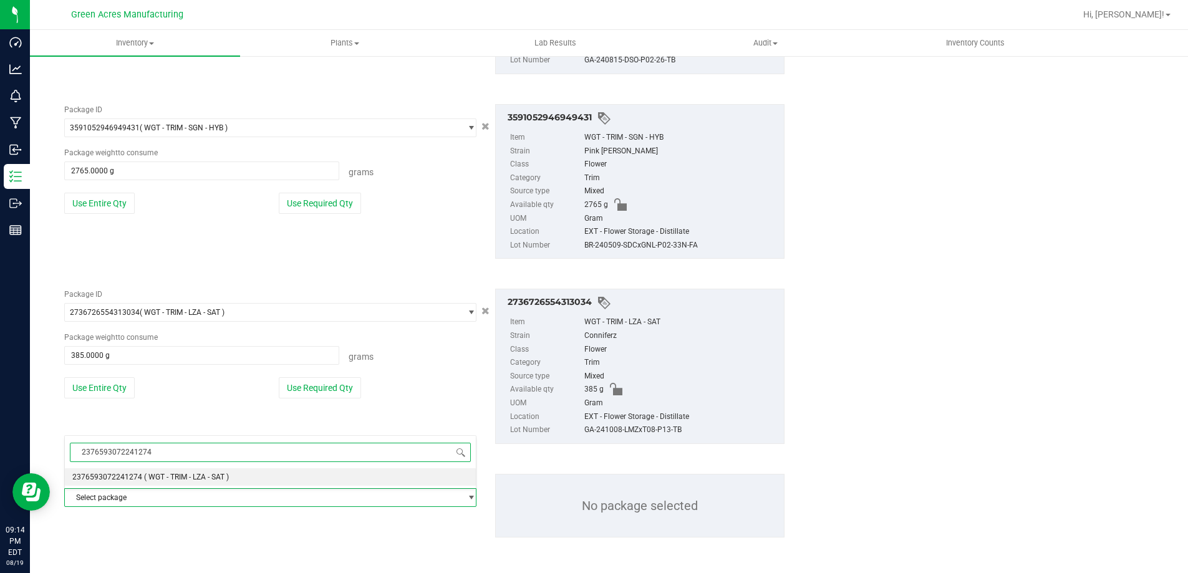
click at [95, 471] on li "2376593072241274 ( WGT - TRIM - LZA - SAT )" at bounding box center [270, 476] width 411 height 17
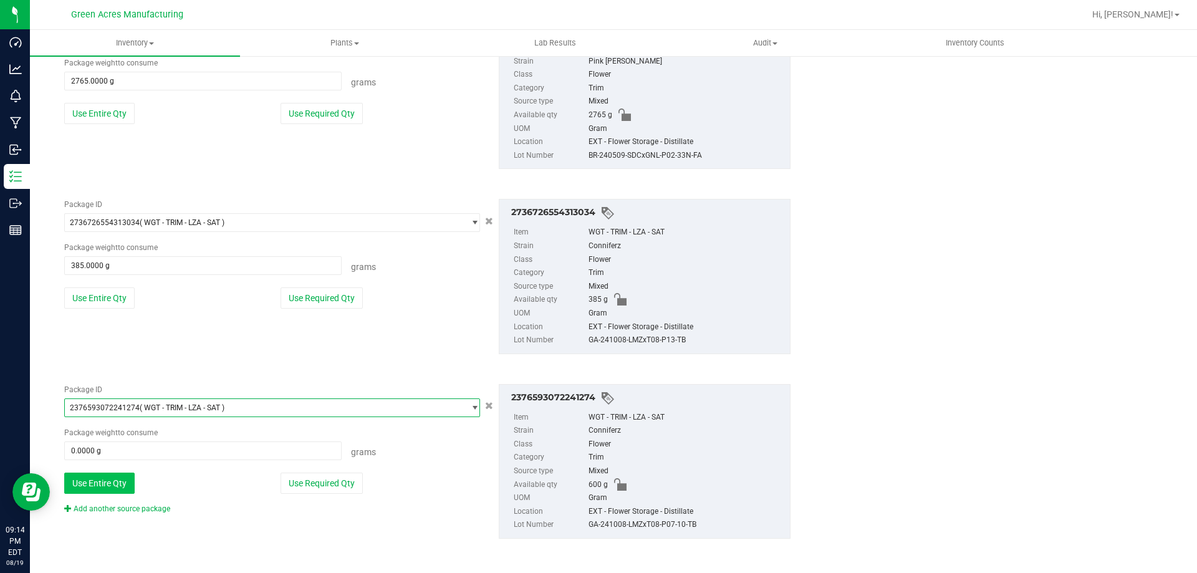
scroll to position [2167, 0]
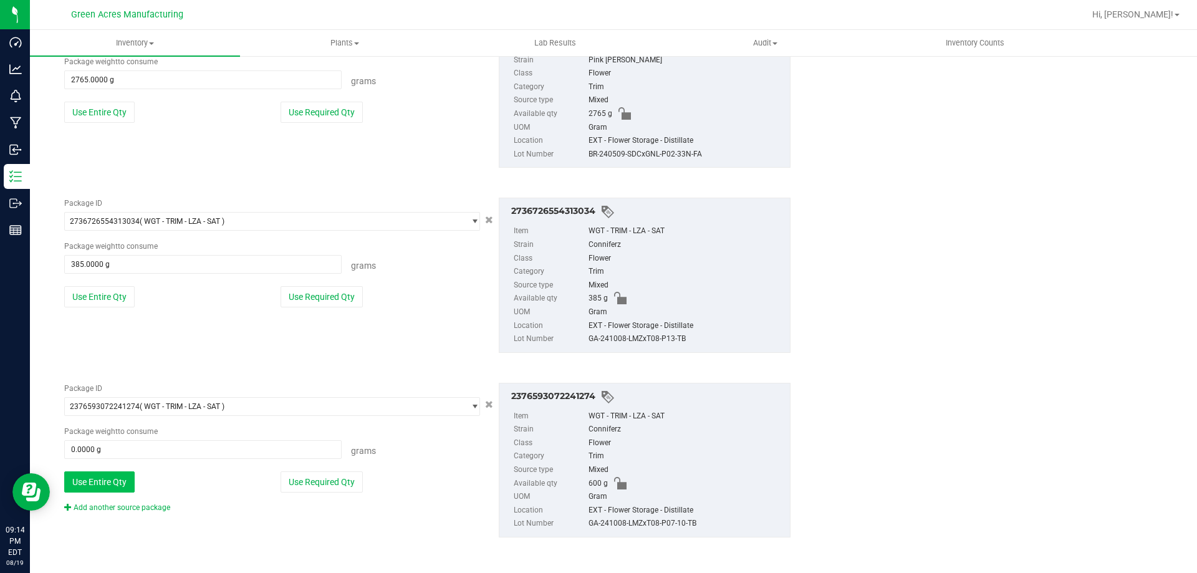
click at [108, 481] on button "Use Entire Qty" at bounding box center [99, 481] width 70 height 21
type input "600.0000 g"
click at [132, 516] on div "Package ID 2376593072241274 ( WGT - TRIM - LZA - SAT ) 2370819241919308 2371020…" at bounding box center [427, 460] width 745 height 175
click at [133, 502] on div "Add another source package" at bounding box center [126, 507] width 125 height 11
click at [138, 506] on link "Add another source package" at bounding box center [117, 507] width 106 height 9
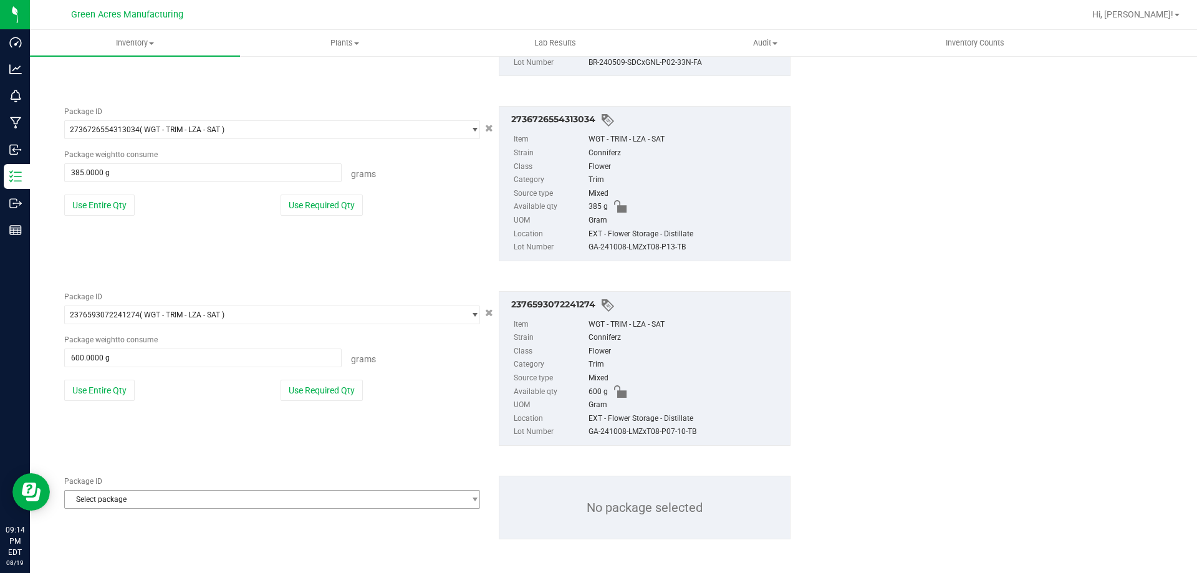
scroll to position [2260, 0]
click at [140, 507] on span "Select package" at bounding box center [272, 497] width 416 height 19
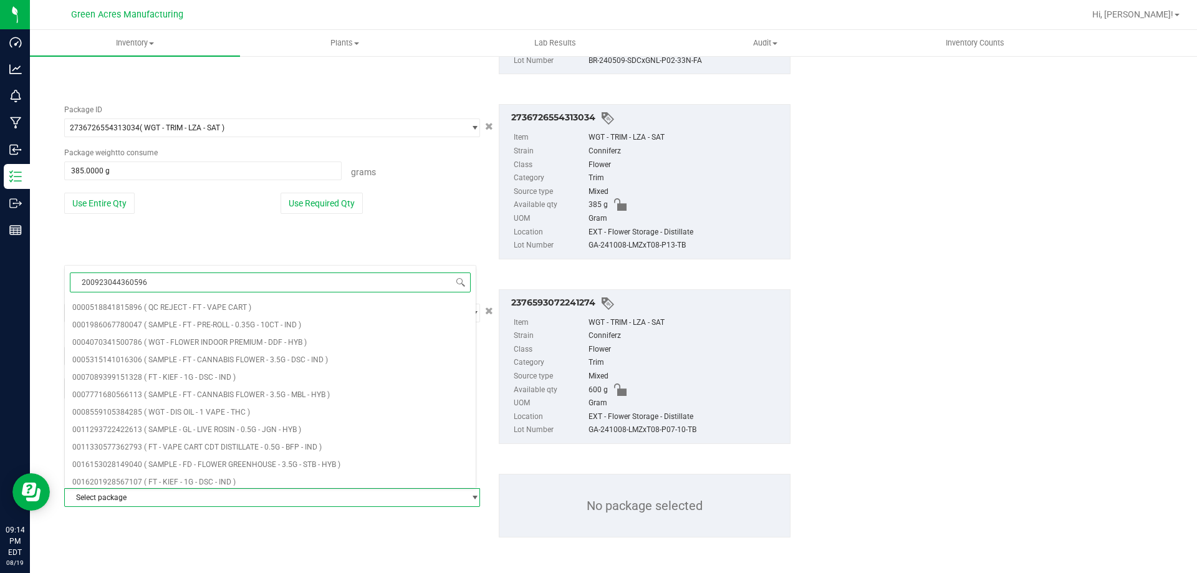
type input "2009230443605965"
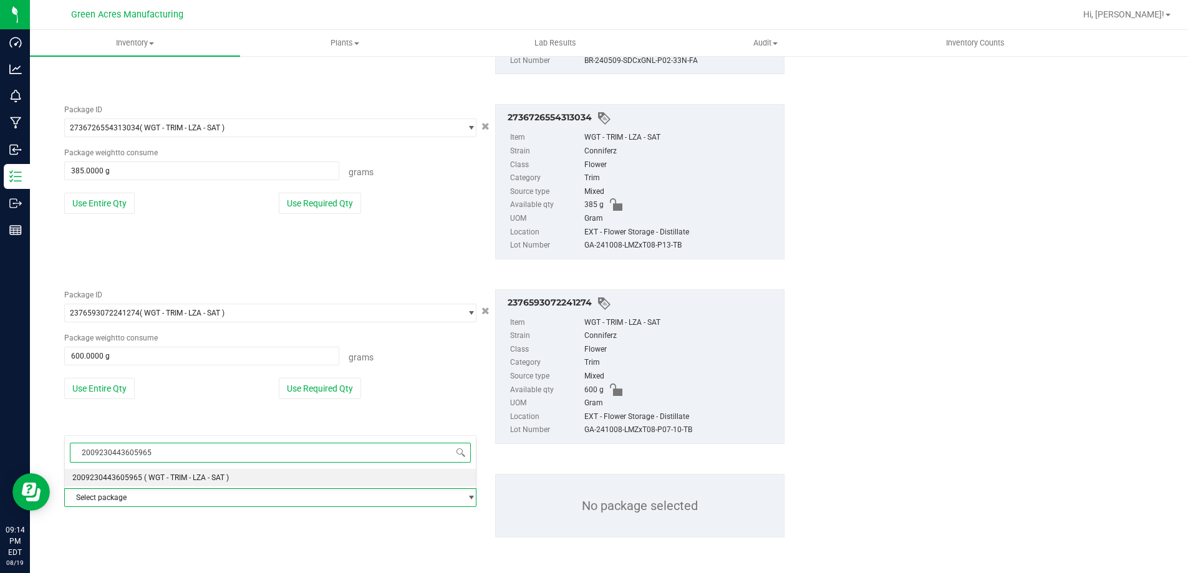
click at [129, 483] on li "2009230443605965 ( WGT - TRIM - LZA - SAT )" at bounding box center [270, 477] width 411 height 17
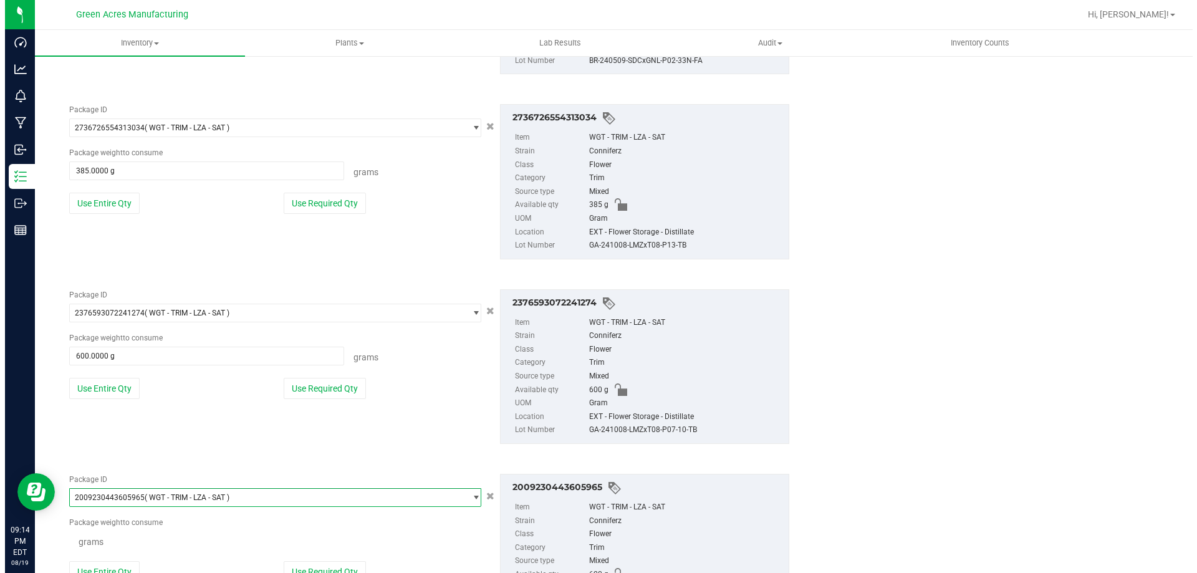
scroll to position [18646, 0]
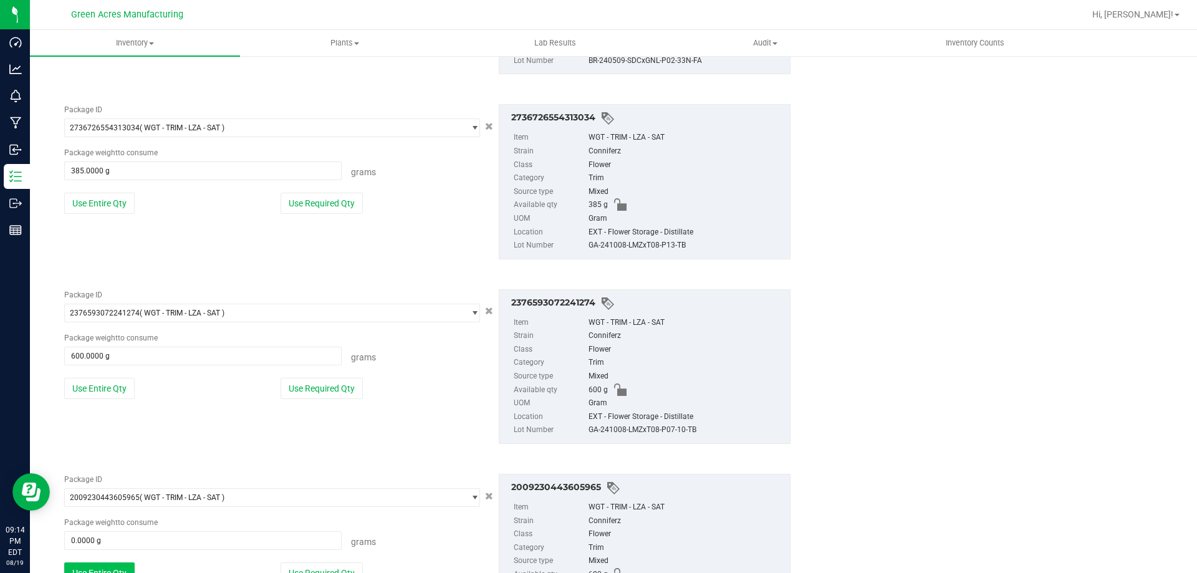
click at [99, 564] on button "Use Entire Qty" at bounding box center [99, 572] width 70 height 21
type input "620.0000 g"
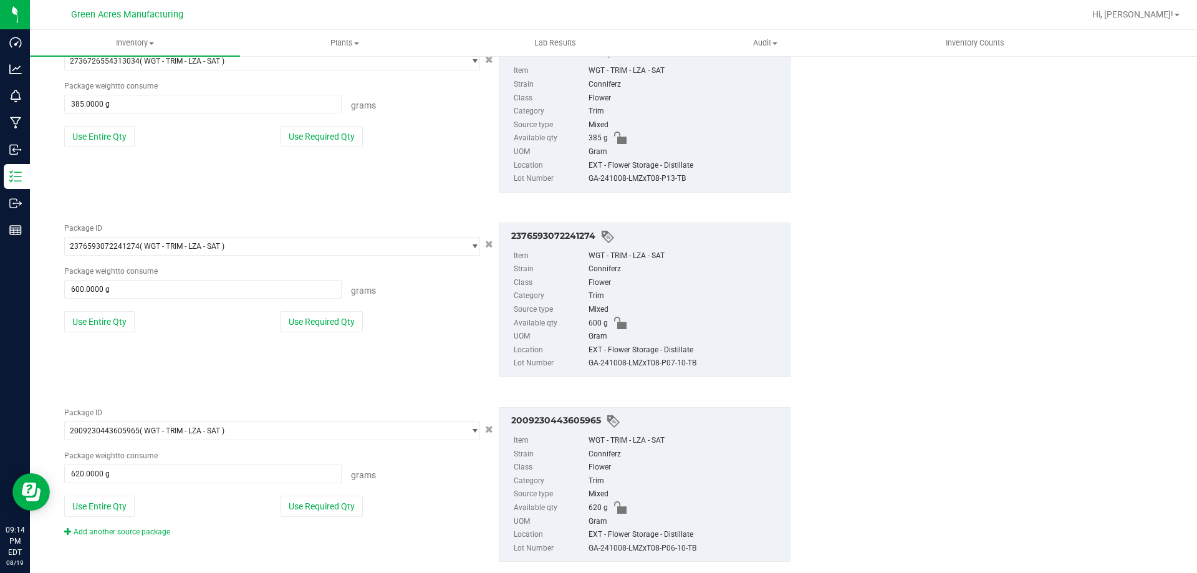
scroll to position [2351, 0]
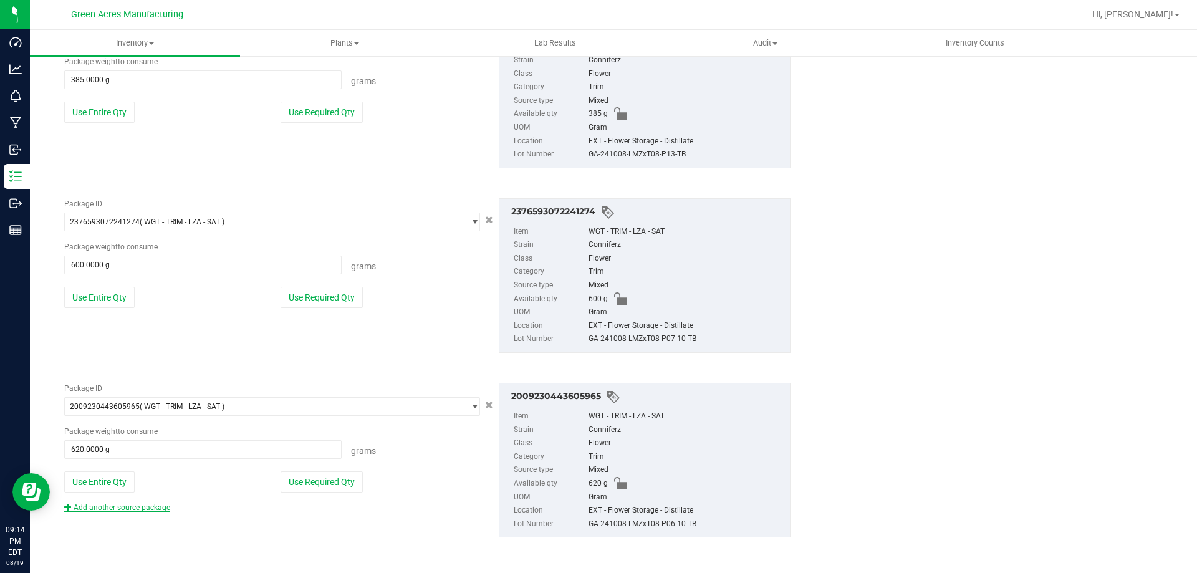
click at [143, 505] on link "Add another source package" at bounding box center [117, 507] width 106 height 9
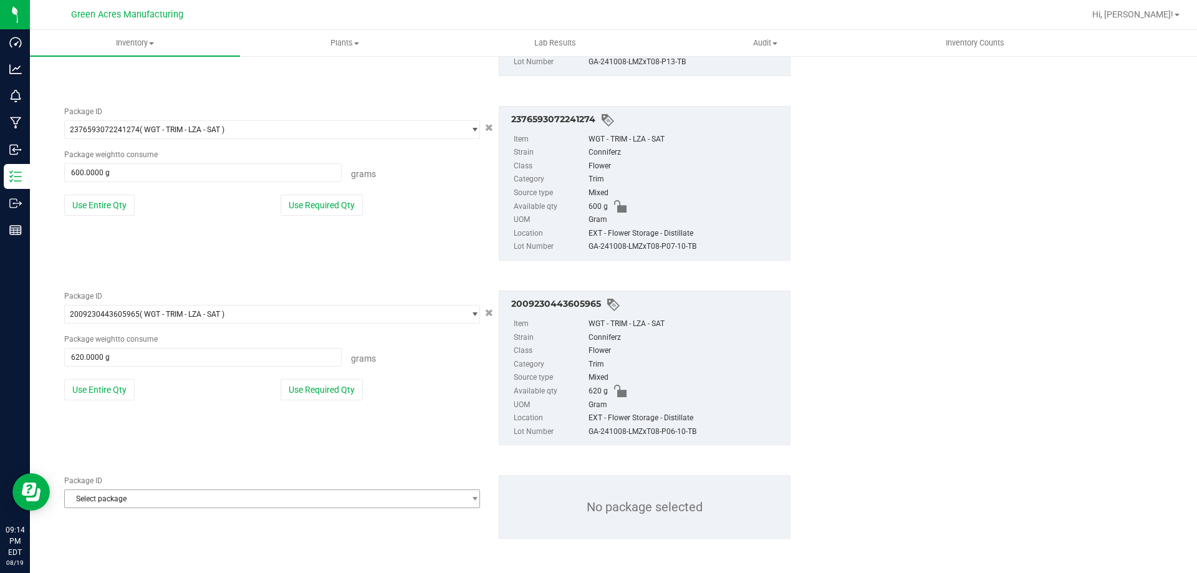
scroll to position [2445, 0]
click at [158, 498] on span "Select package" at bounding box center [264, 497] width 399 height 17
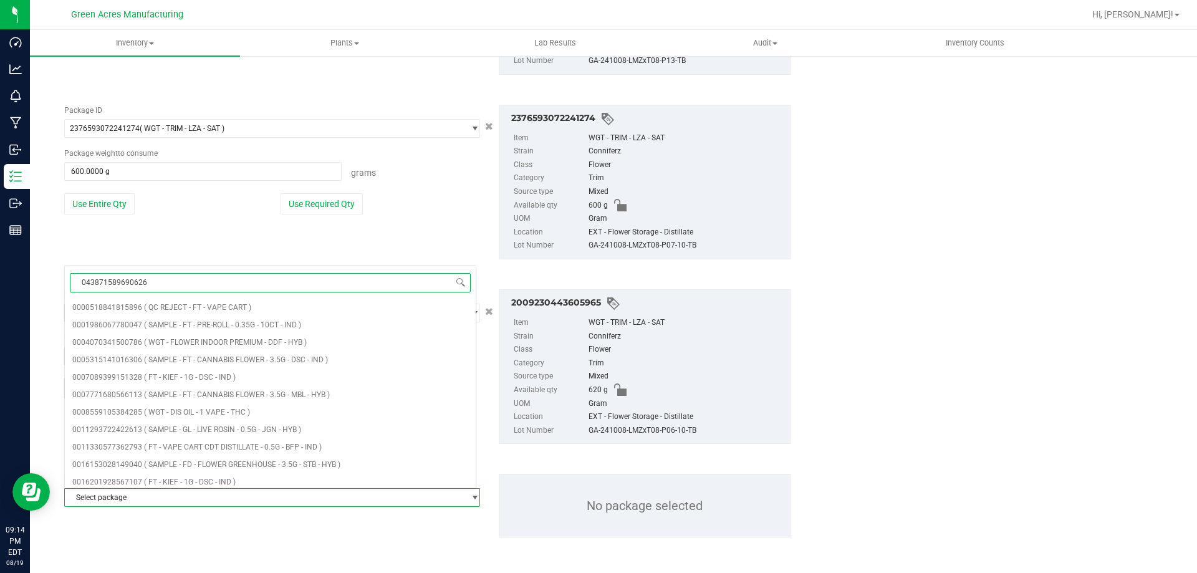
type input "0438715896906268"
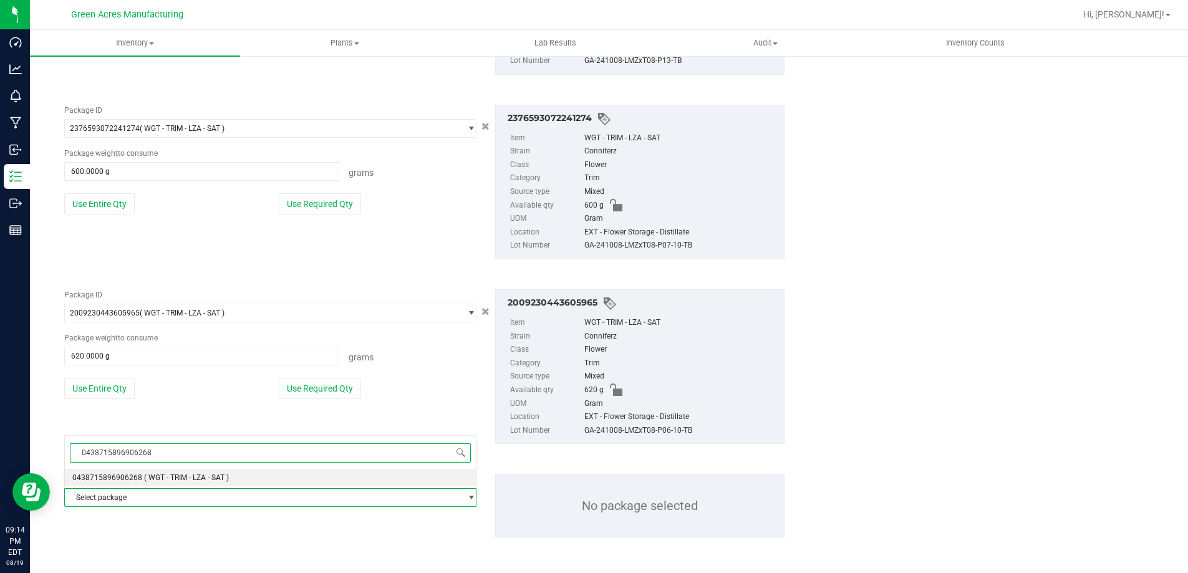
click at [169, 477] on span "( WGT - TRIM - LZA - SAT )" at bounding box center [186, 477] width 85 height 9
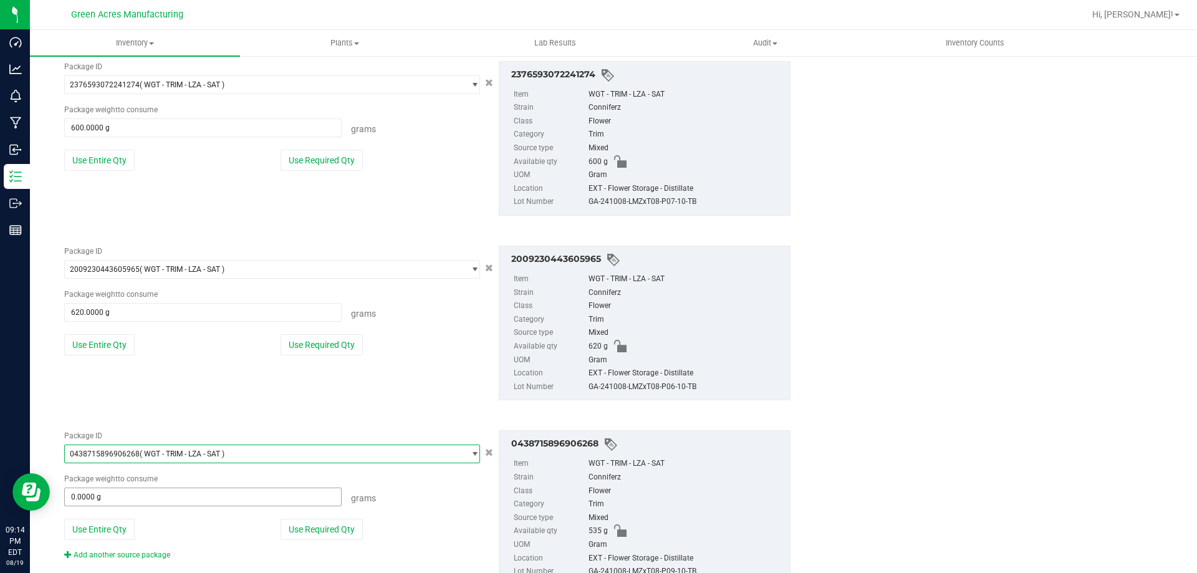
scroll to position [2507, 0]
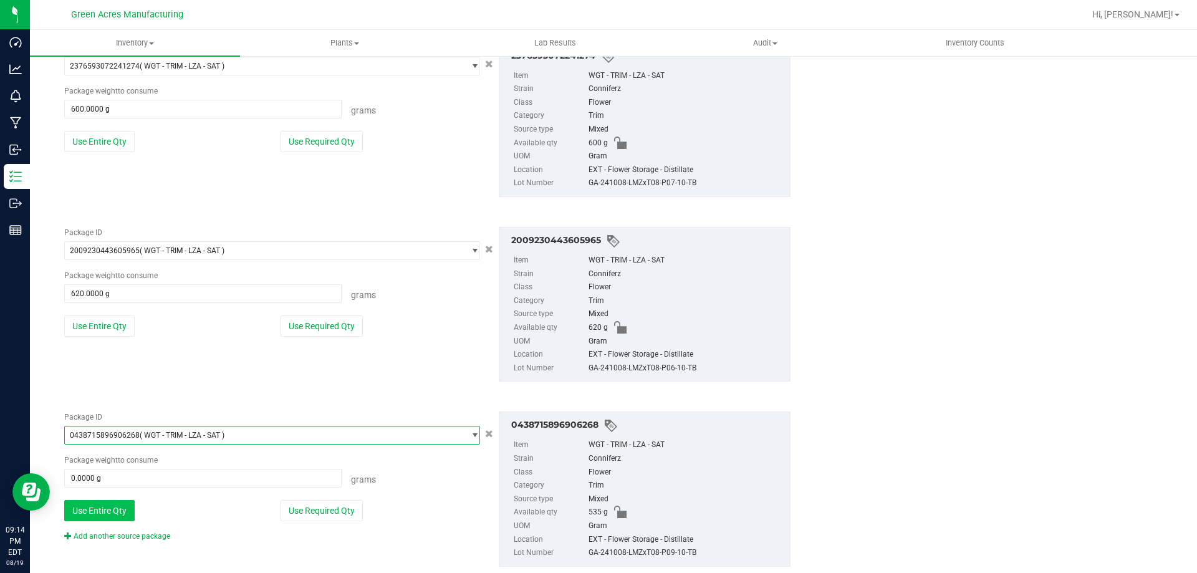
click at [125, 504] on button "Use Entire Qty" at bounding box center [99, 510] width 70 height 21
type input "535.0000 g"
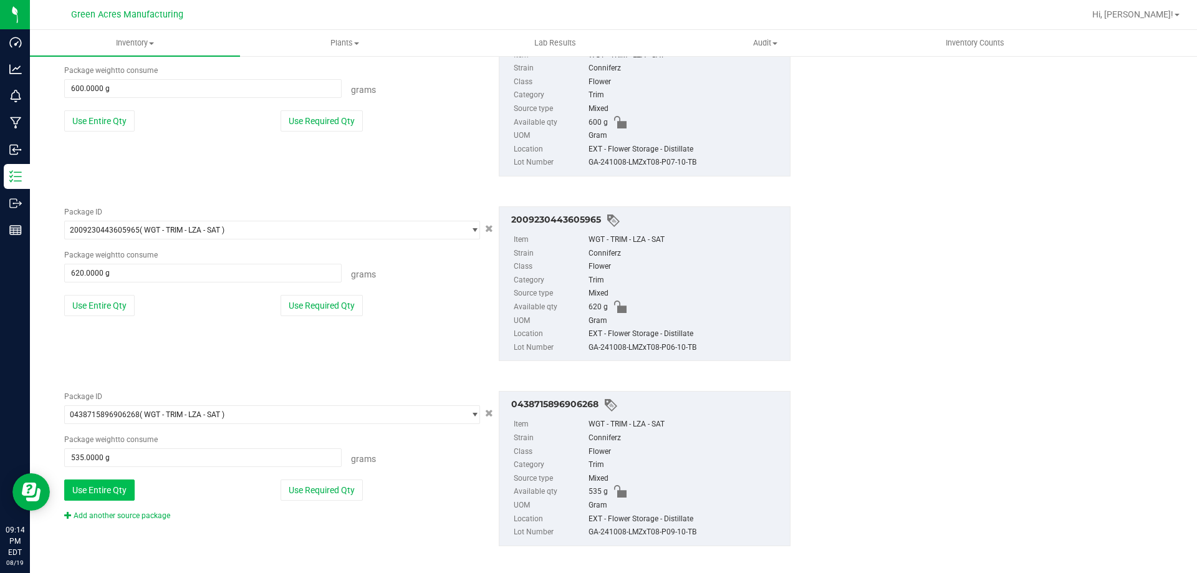
scroll to position [2536, 0]
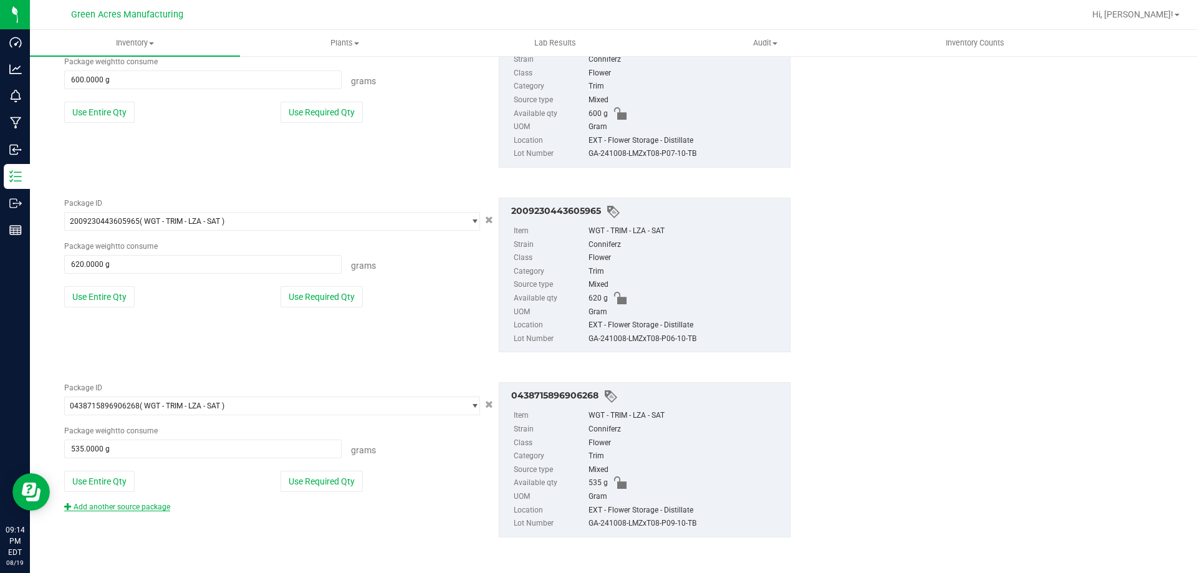
click at [127, 506] on link "Add another source package" at bounding box center [117, 507] width 106 height 9
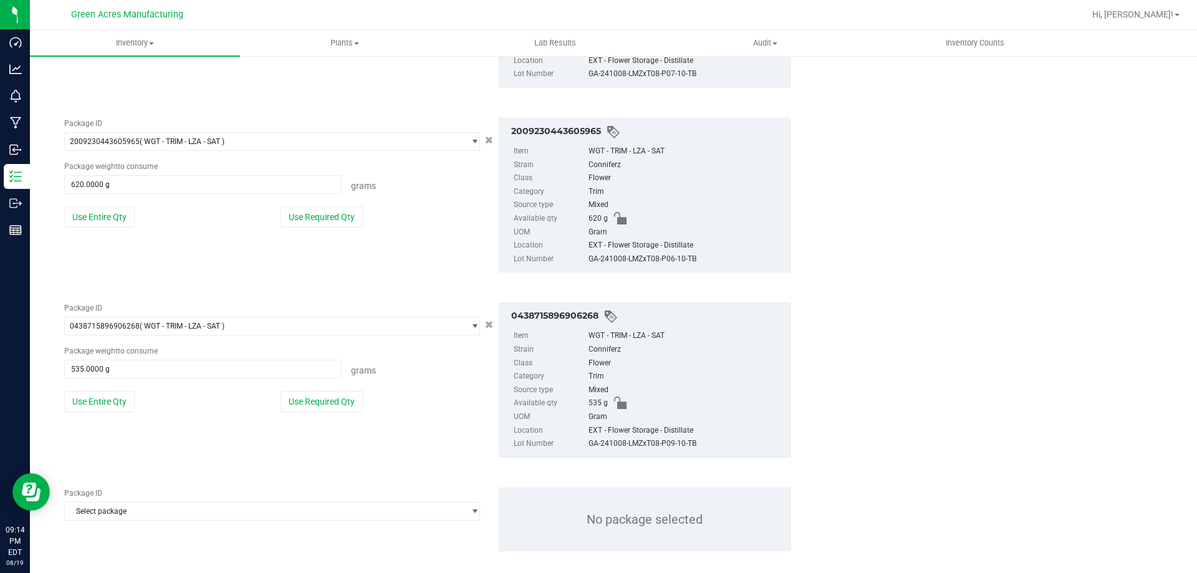
scroll to position [2630, 0]
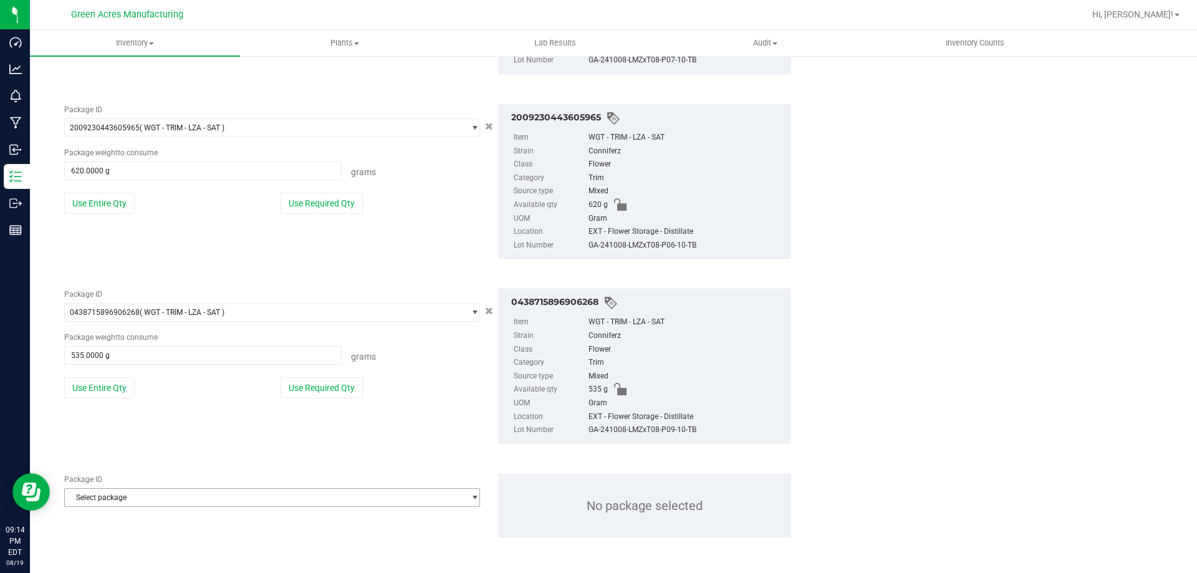
click at [137, 501] on span "Select package" at bounding box center [264, 497] width 399 height 17
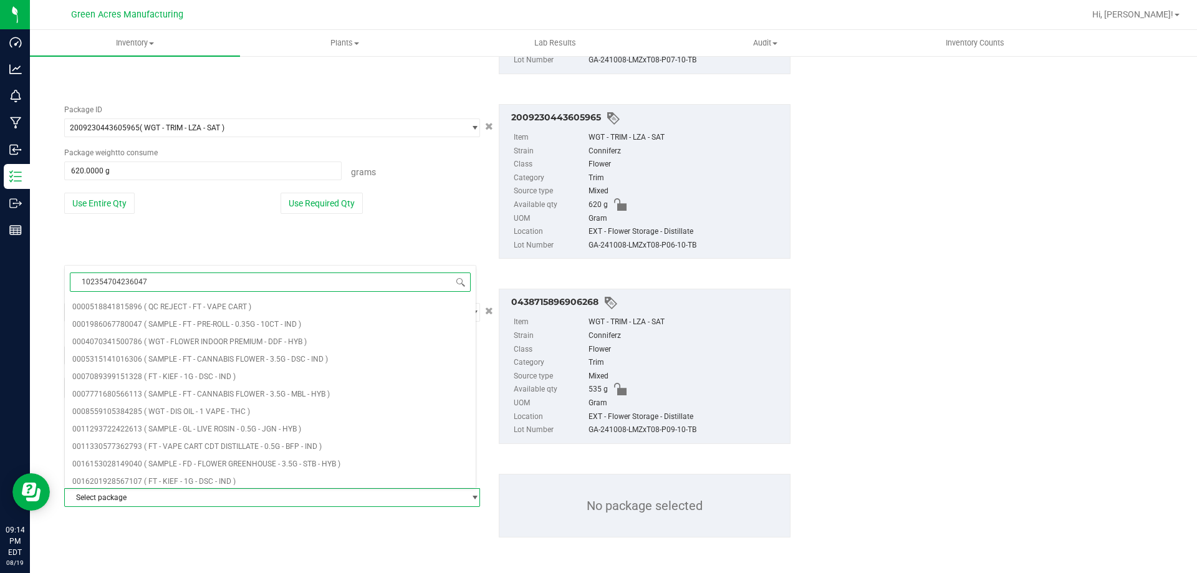
type input "1023547042360474"
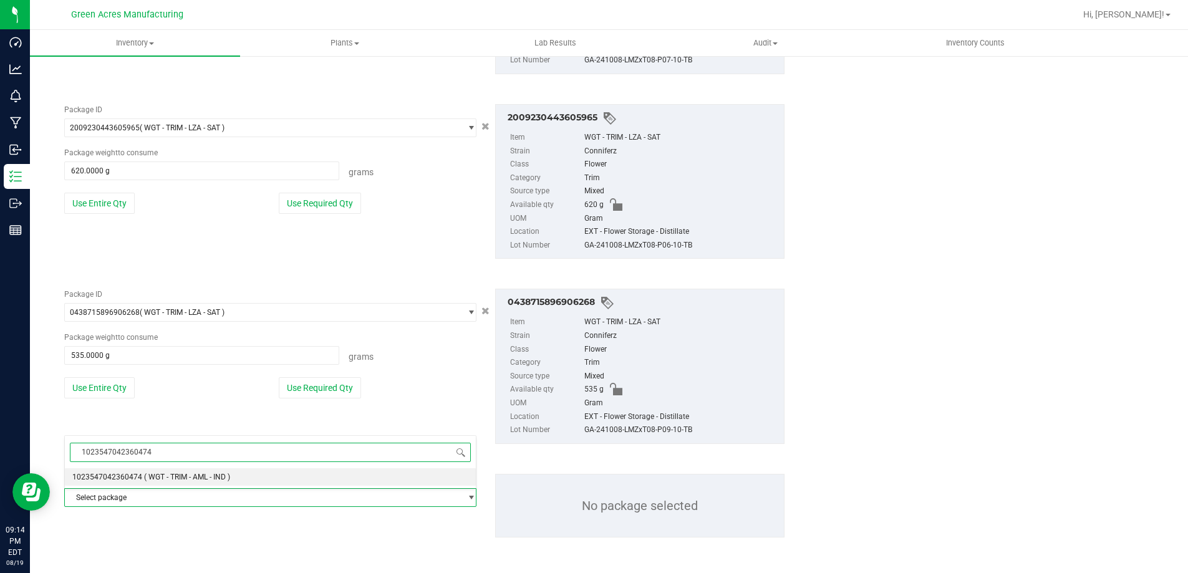
click at [142, 482] on li "1023547042360474 ( WGT - TRIM - AML - IND )" at bounding box center [270, 476] width 411 height 17
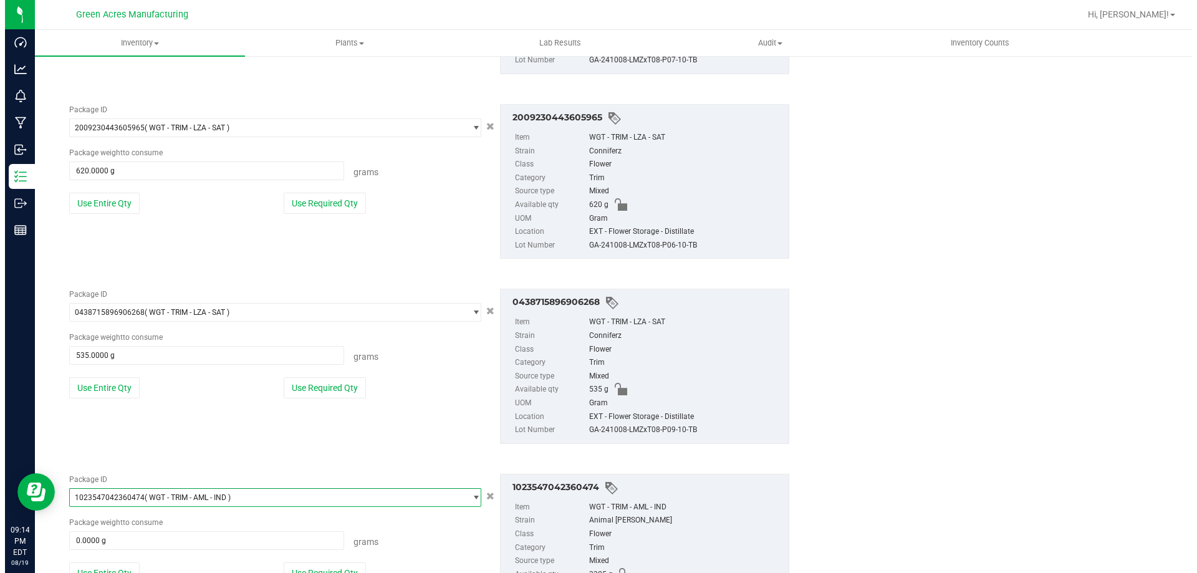
scroll to position [9358, 0]
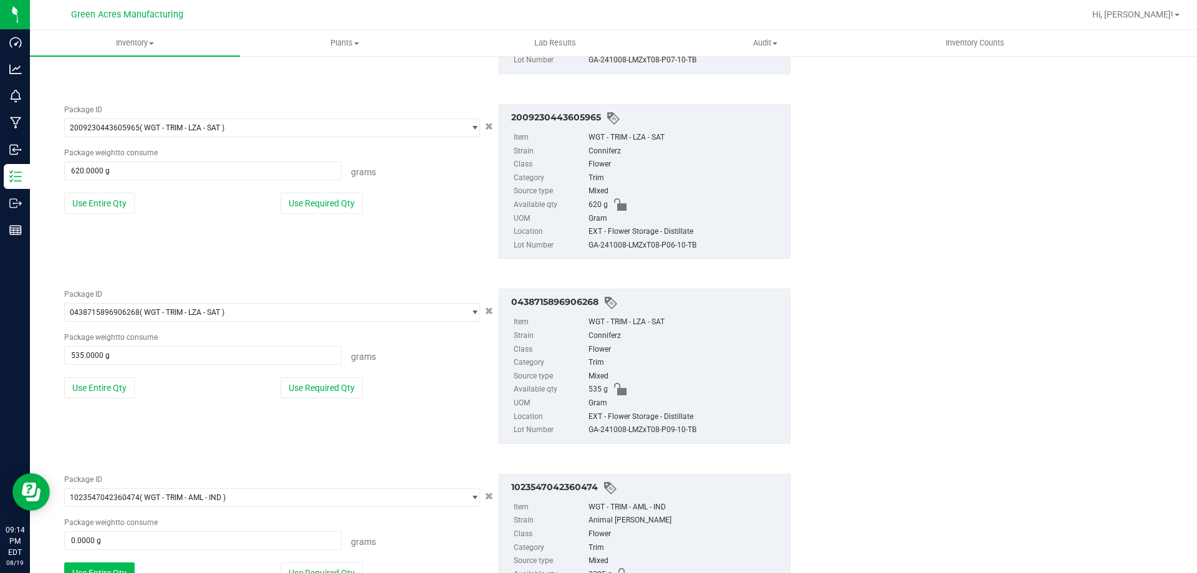
click at [105, 564] on button "Use Entire Qty" at bounding box center [99, 572] width 70 height 21
type input "3325.0000 g"
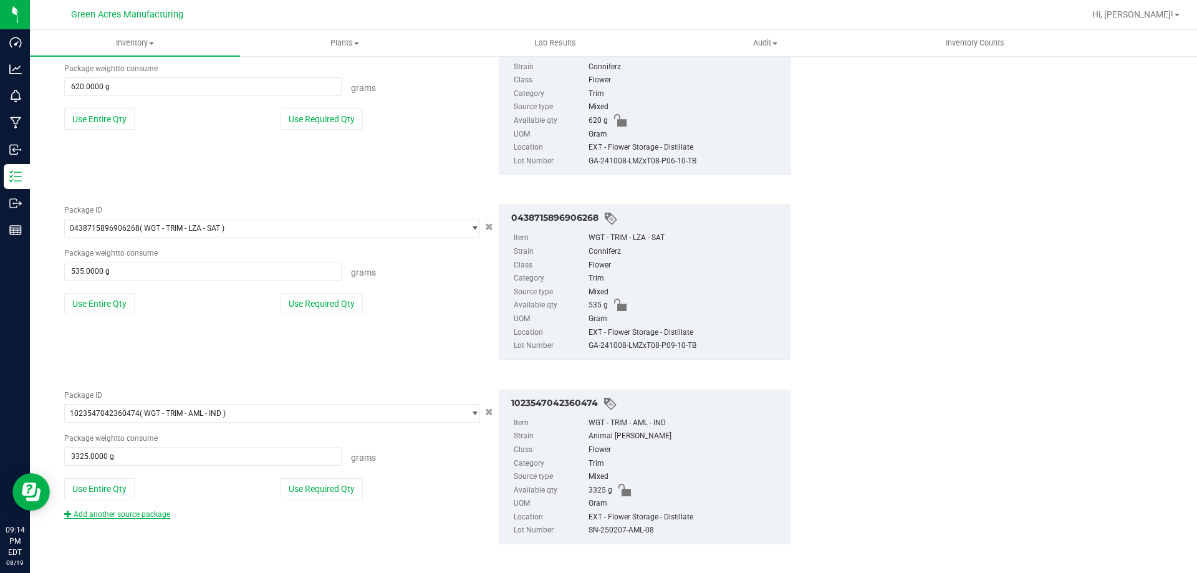
scroll to position [2721, 0]
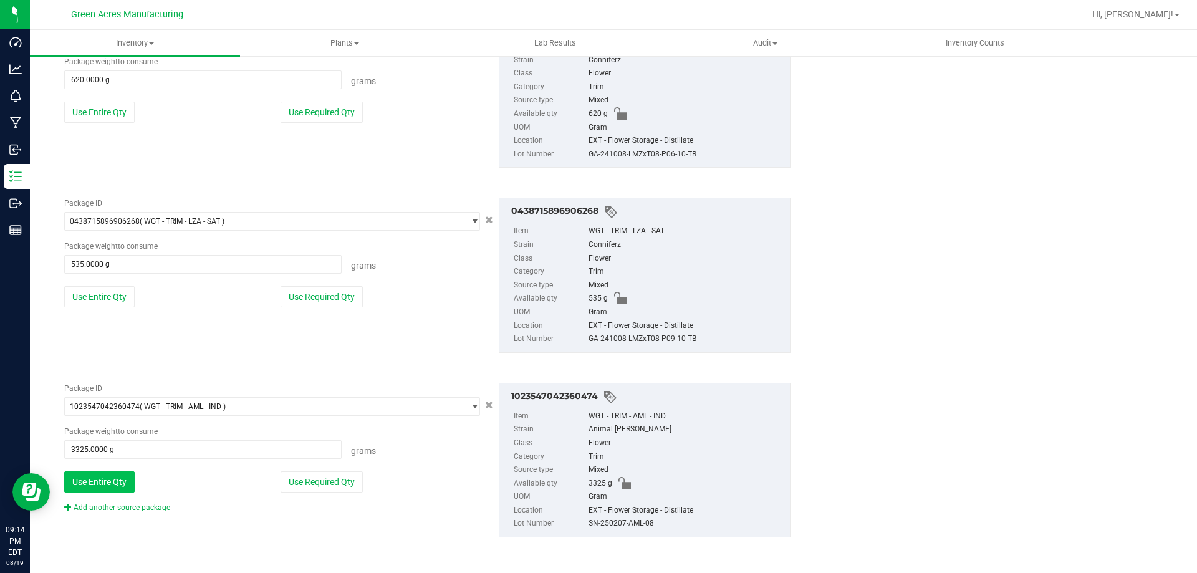
click at [123, 485] on button "Use Entire Qty" at bounding box center [99, 481] width 70 height 21
click at [112, 478] on button "Use Entire Qty" at bounding box center [99, 481] width 70 height 21
click at [92, 303] on button "Use Entire Qty" at bounding box center [99, 296] width 70 height 21
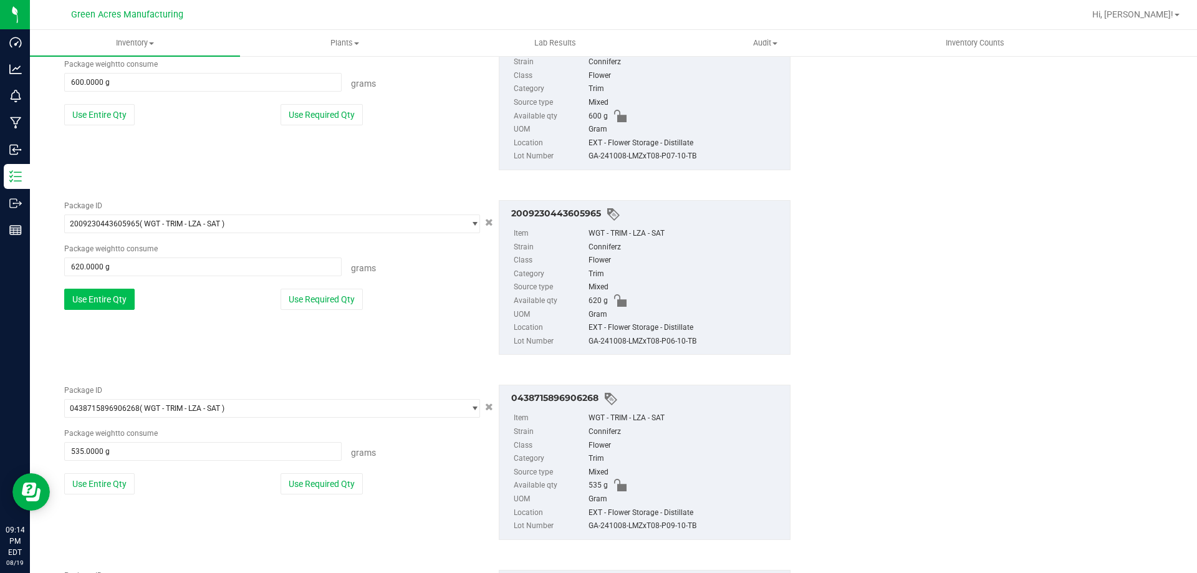
click at [103, 297] on button "Use Entire Qty" at bounding box center [99, 299] width 70 height 21
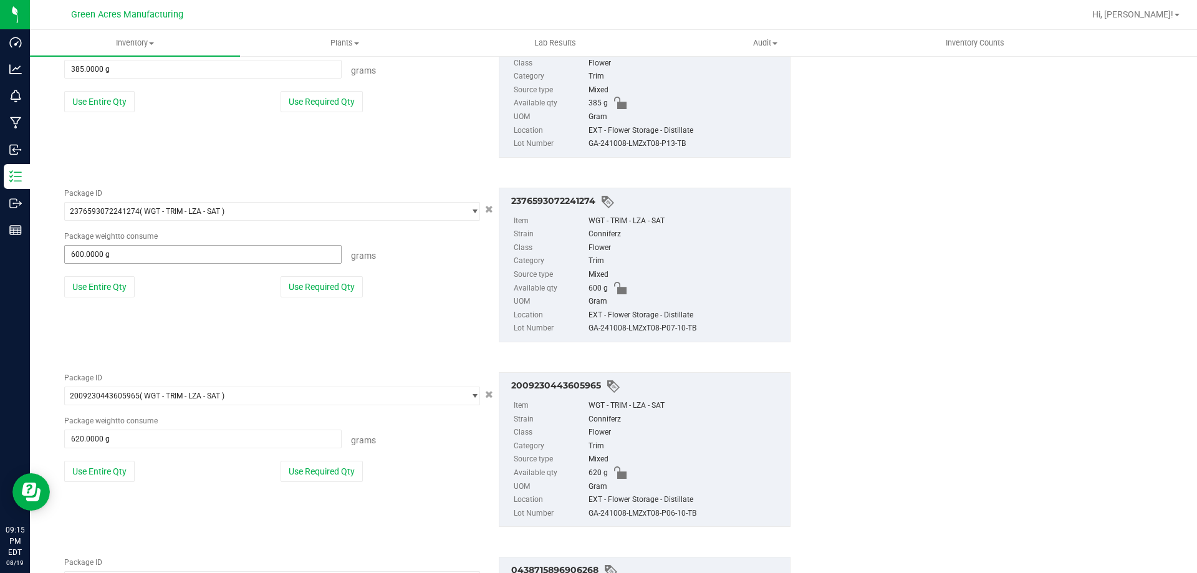
scroll to position [2347, 0]
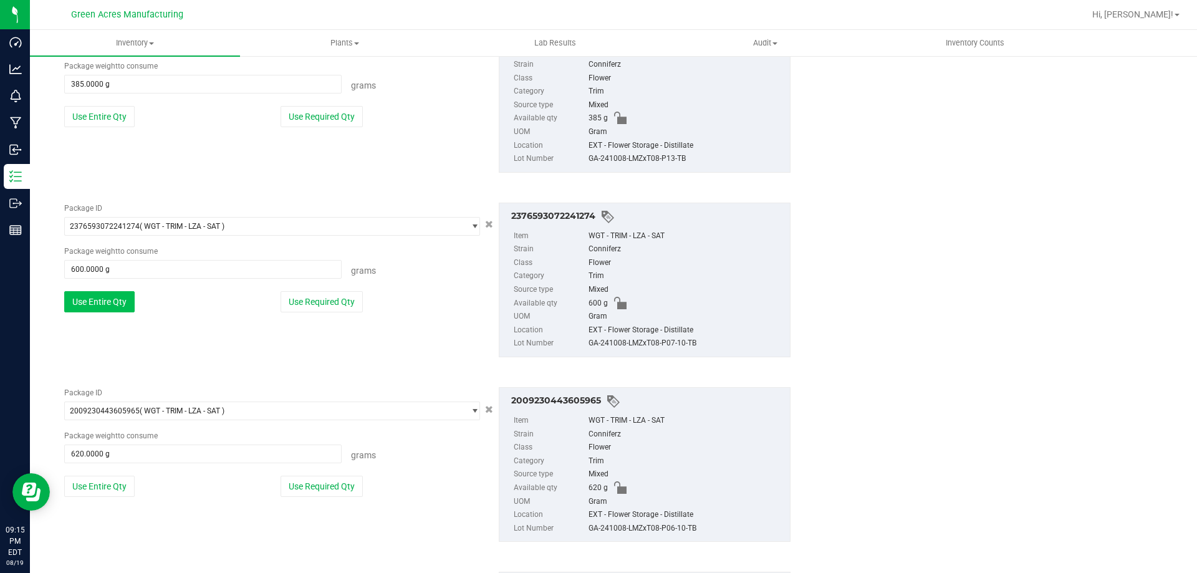
click at [102, 298] on button "Use Entire Qty" at bounding box center [99, 301] width 70 height 21
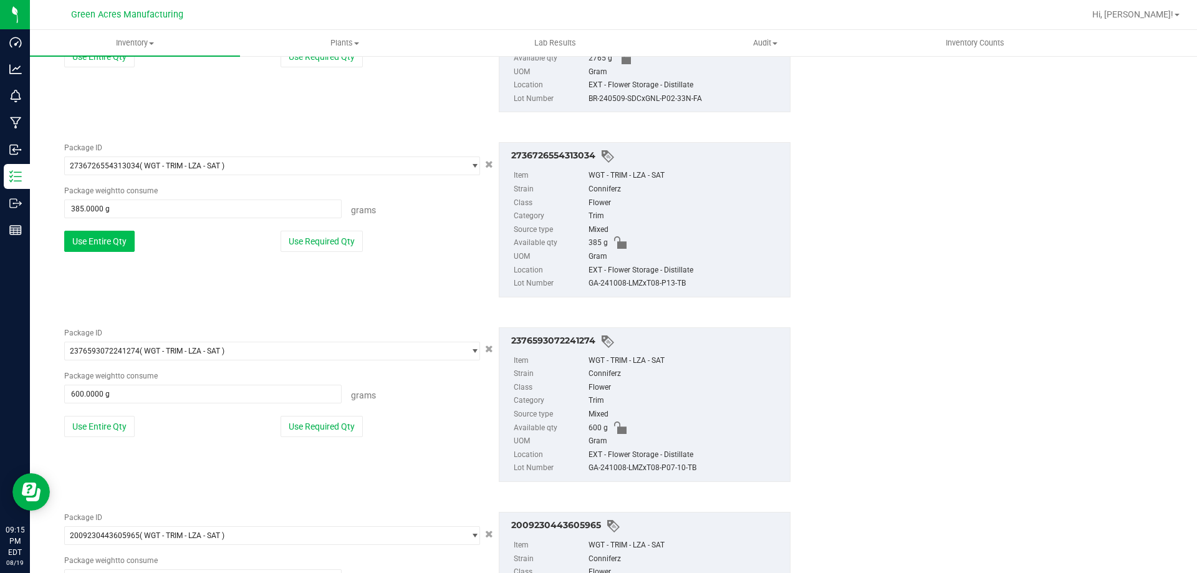
click at [102, 240] on button "Use Entire Qty" at bounding box center [99, 241] width 70 height 21
click at [107, 239] on button "Use Entire Qty" at bounding box center [99, 243] width 70 height 21
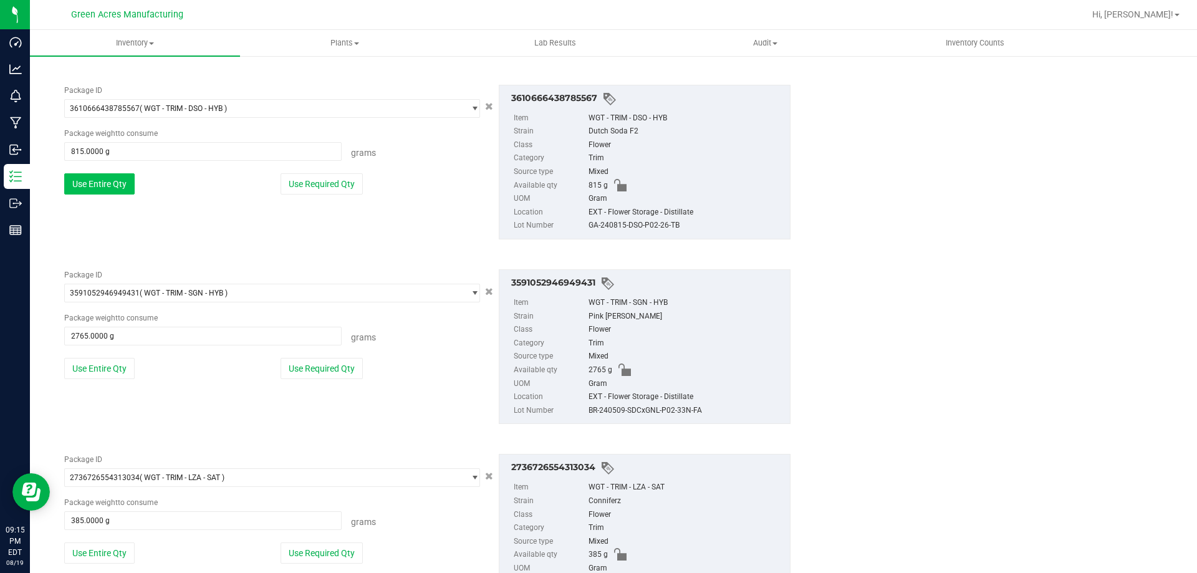
click at [117, 181] on button "Use Entire Qty" at bounding box center [99, 183] width 70 height 21
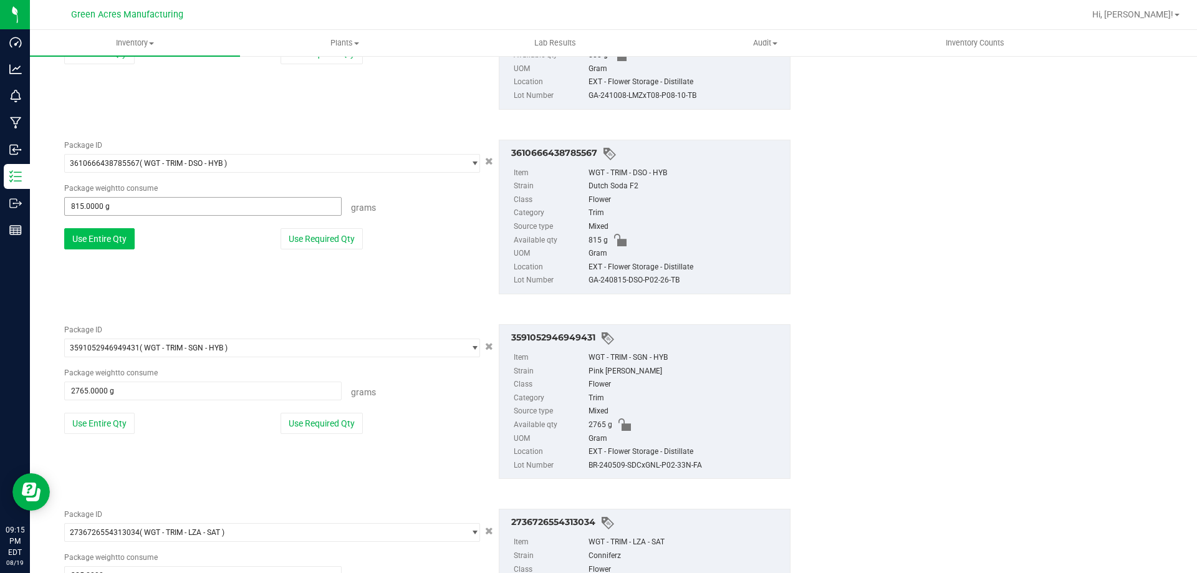
scroll to position [1786, 0]
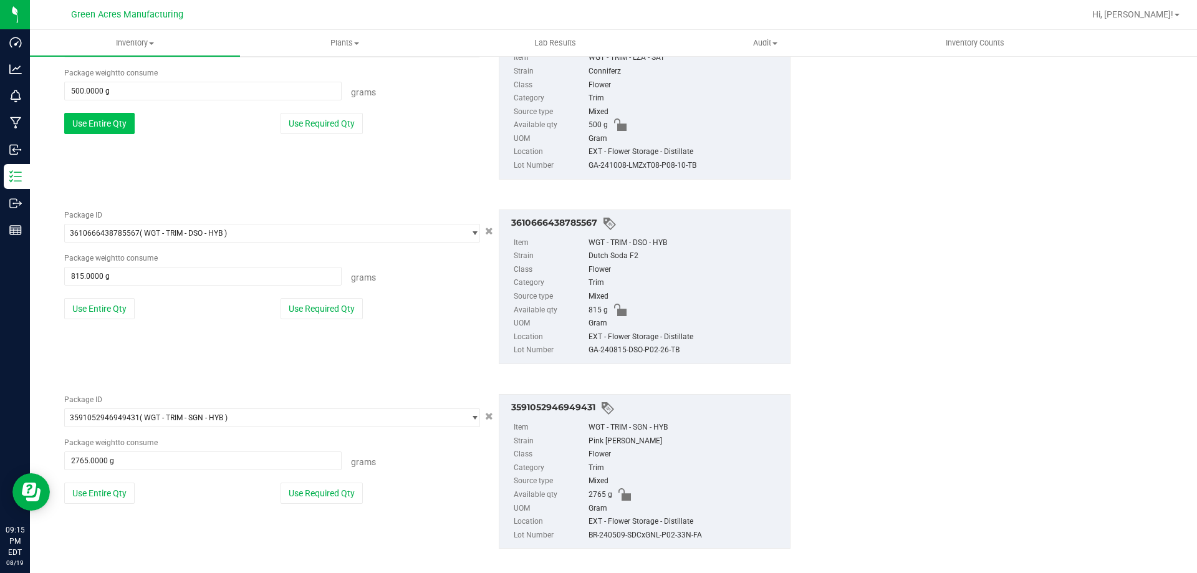
click at [117, 125] on button "Use Entire Qty" at bounding box center [99, 123] width 70 height 21
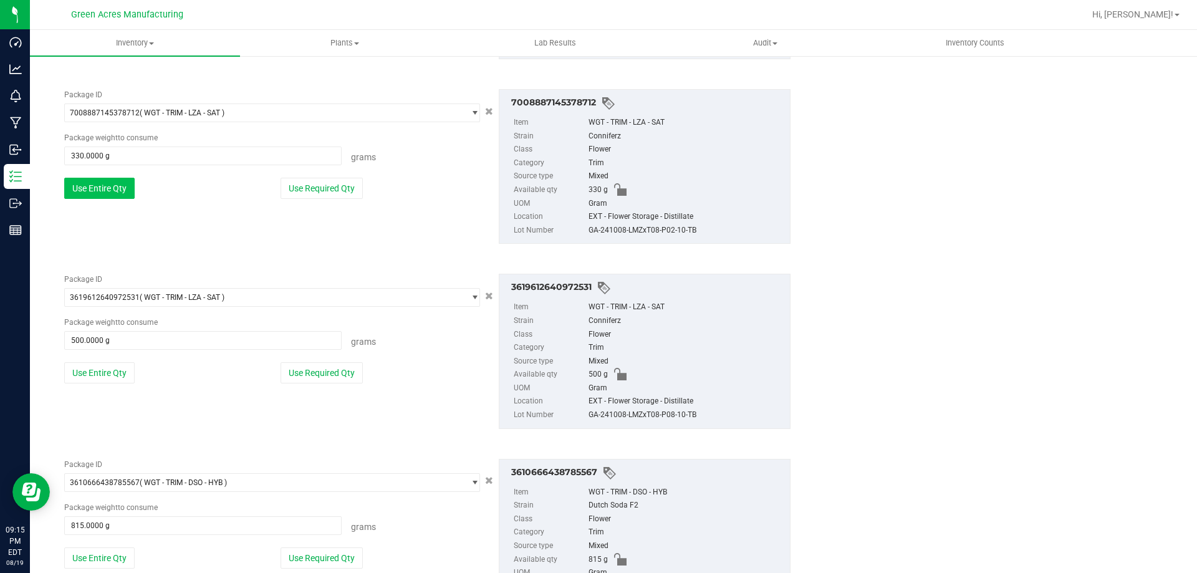
click at [110, 180] on button "Use Entire Qty" at bounding box center [99, 188] width 70 height 21
click at [115, 184] on button "Use Entire Qty" at bounding box center [99, 190] width 70 height 21
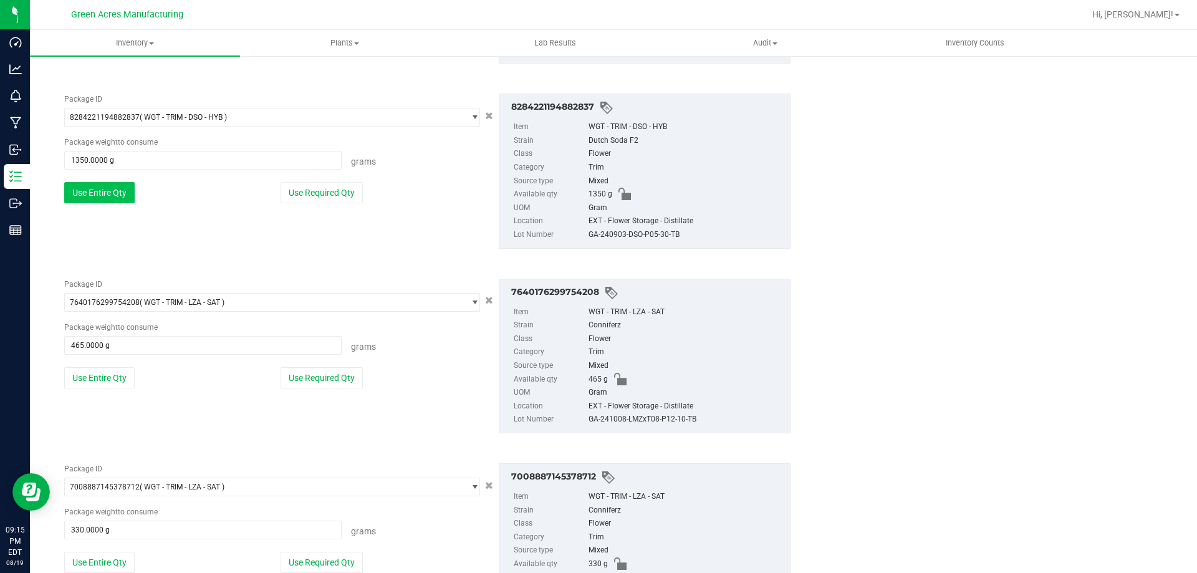
click at [115, 191] on button "Use Entire Qty" at bounding box center [99, 192] width 70 height 21
click at [115, 195] on button "Use Entire Qty" at bounding box center [99, 195] width 70 height 21
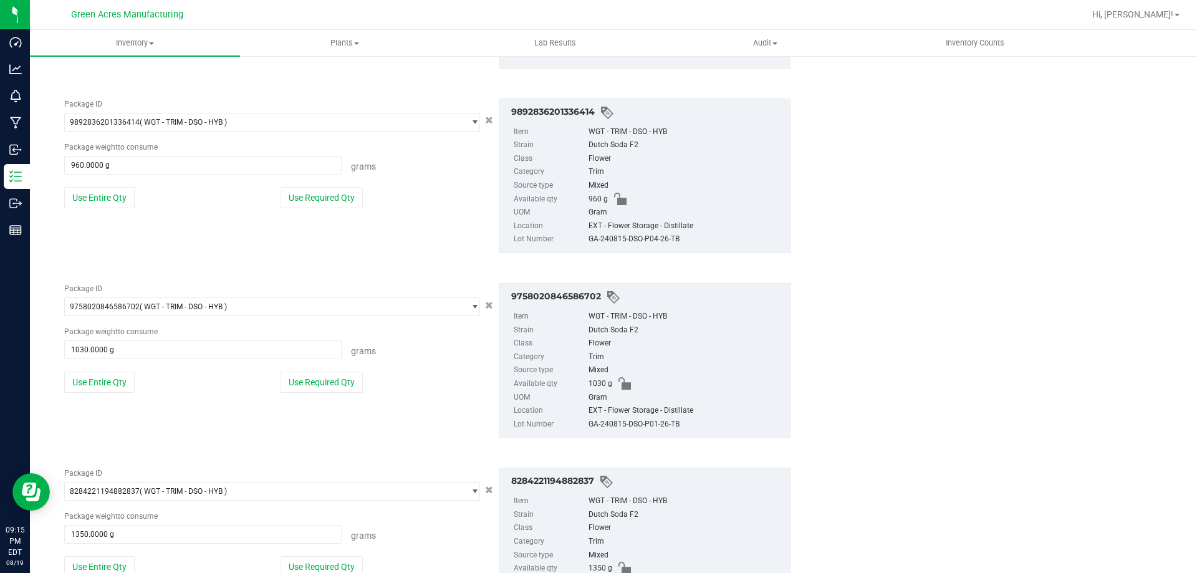
click at [114, 193] on button "Use Entire Qty" at bounding box center [99, 197] width 70 height 21
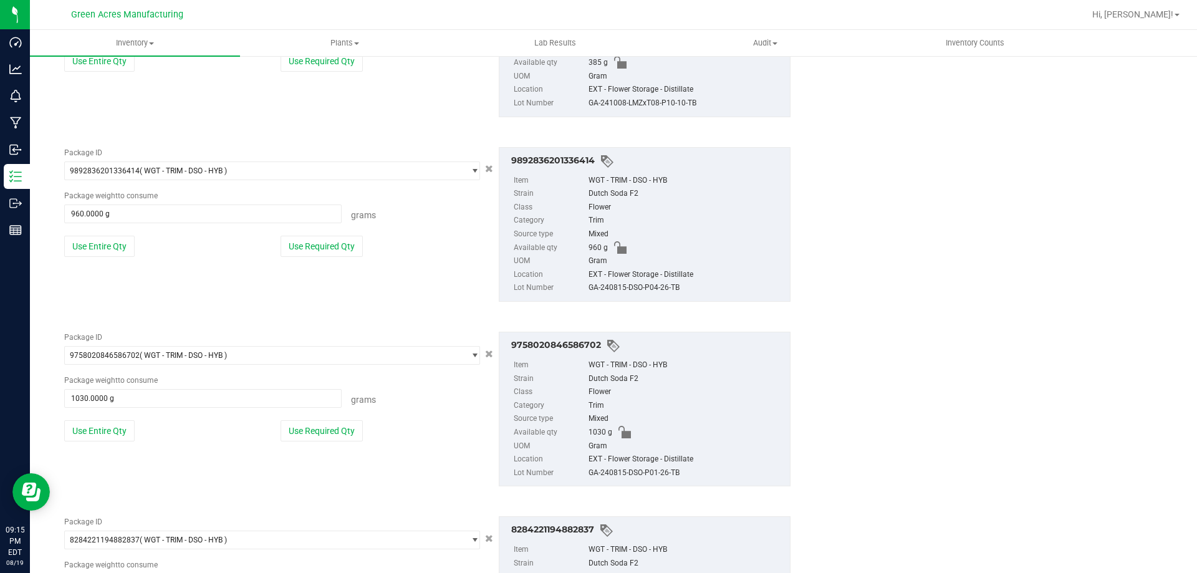
scroll to position [663, 0]
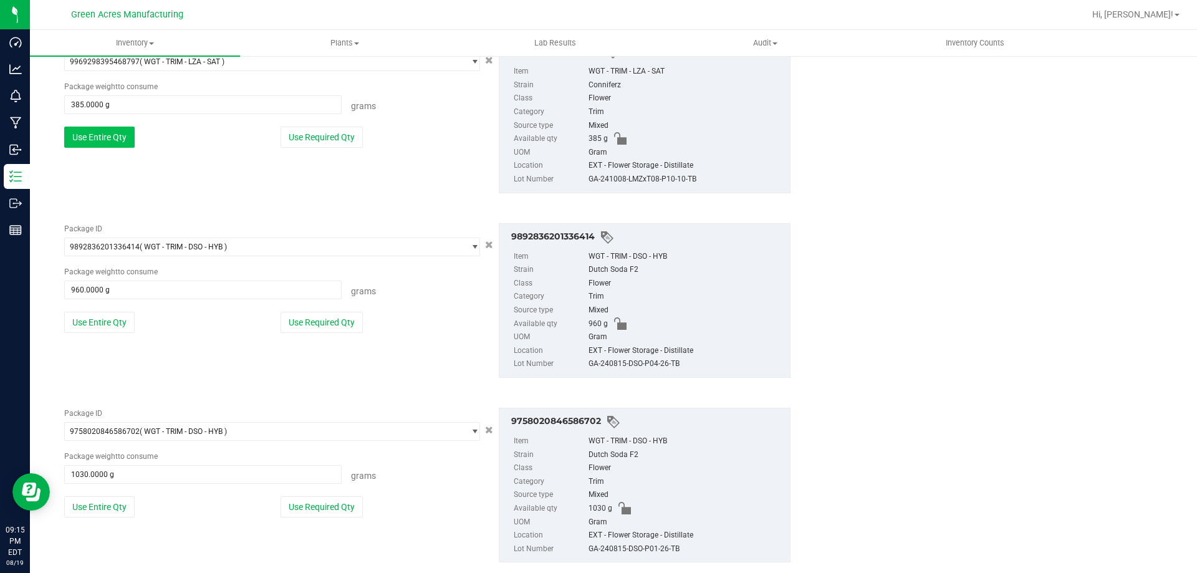
click at [116, 143] on button "Use Entire Qty" at bounding box center [99, 137] width 70 height 21
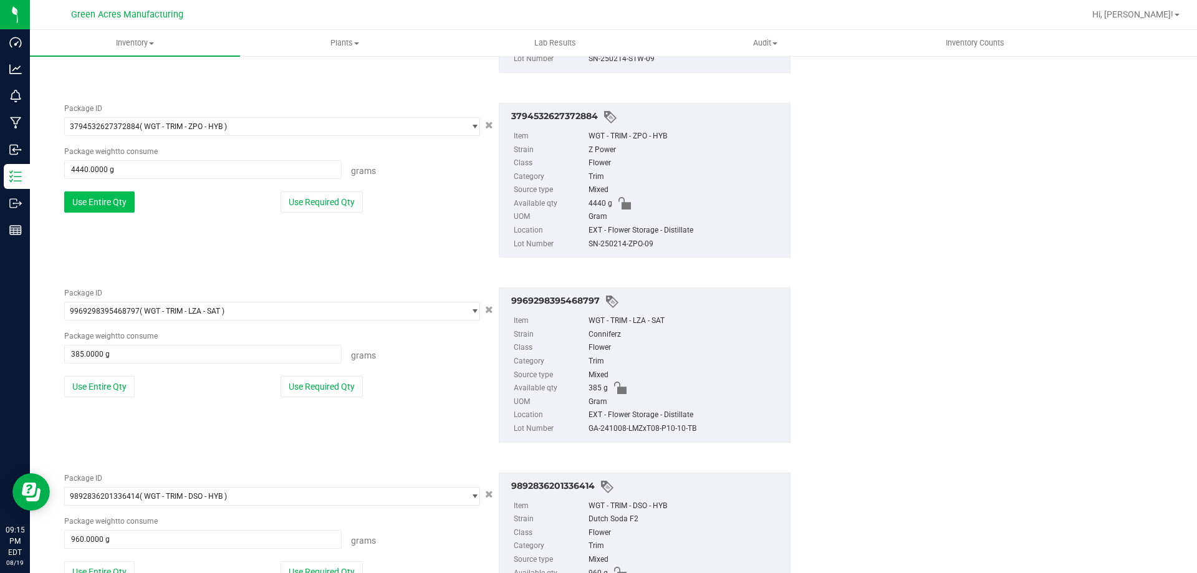
click at [107, 198] on button "Use Entire Qty" at bounding box center [99, 201] width 70 height 21
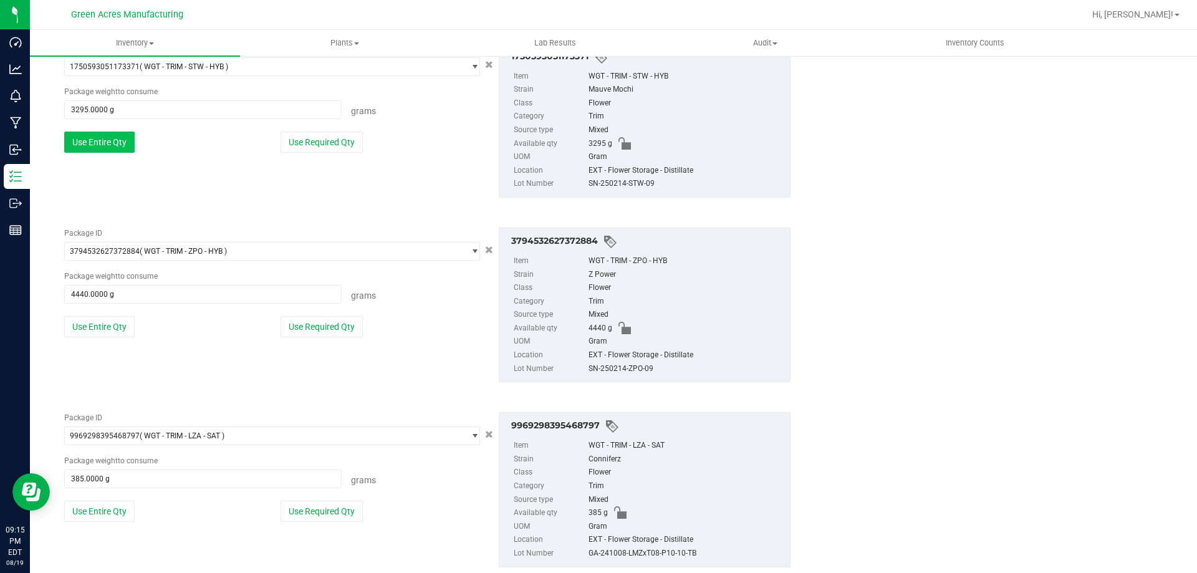
click at [114, 145] on button "Use Entire Qty" at bounding box center [99, 142] width 70 height 21
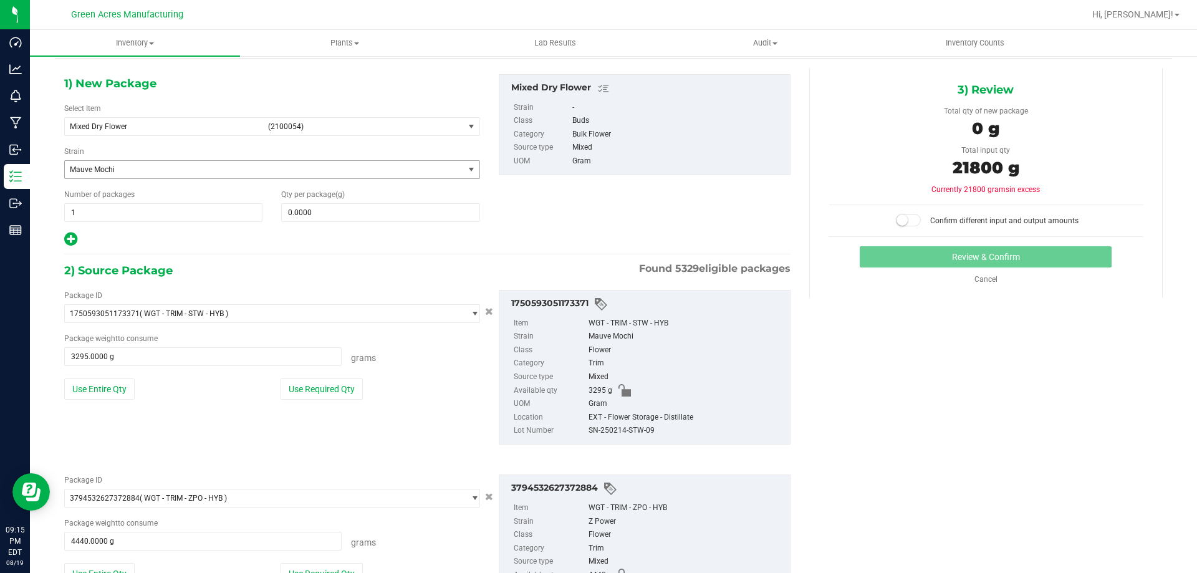
scroll to position [40, 0]
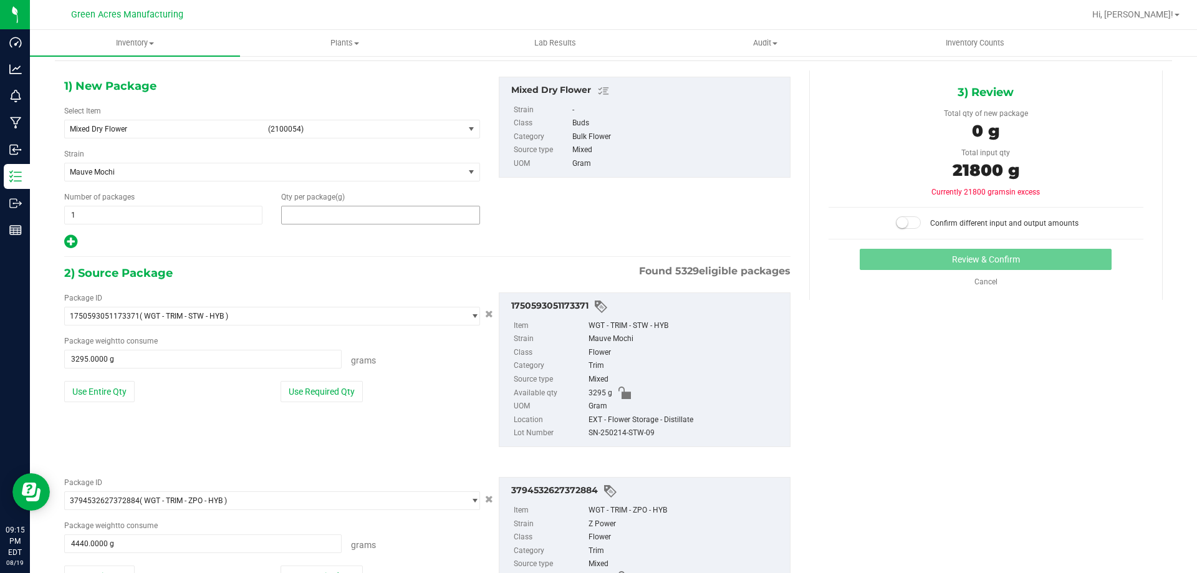
click at [319, 214] on span at bounding box center [380, 215] width 198 height 19
type input "21800"
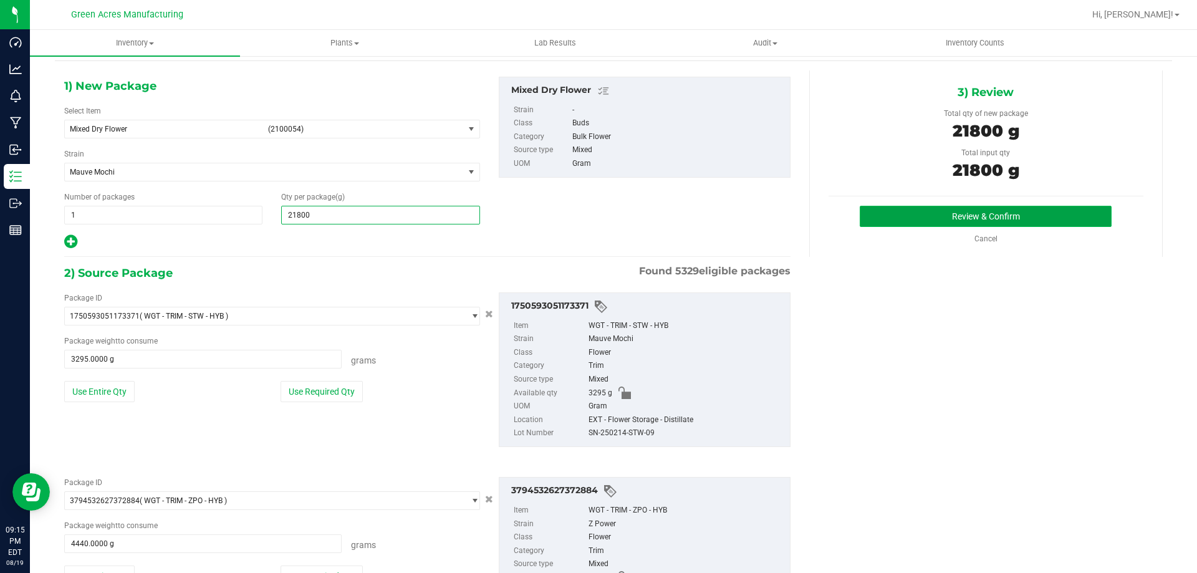
type input "21,800.0000"
click at [991, 223] on button "Review & Confirm" at bounding box center [986, 216] width 252 height 21
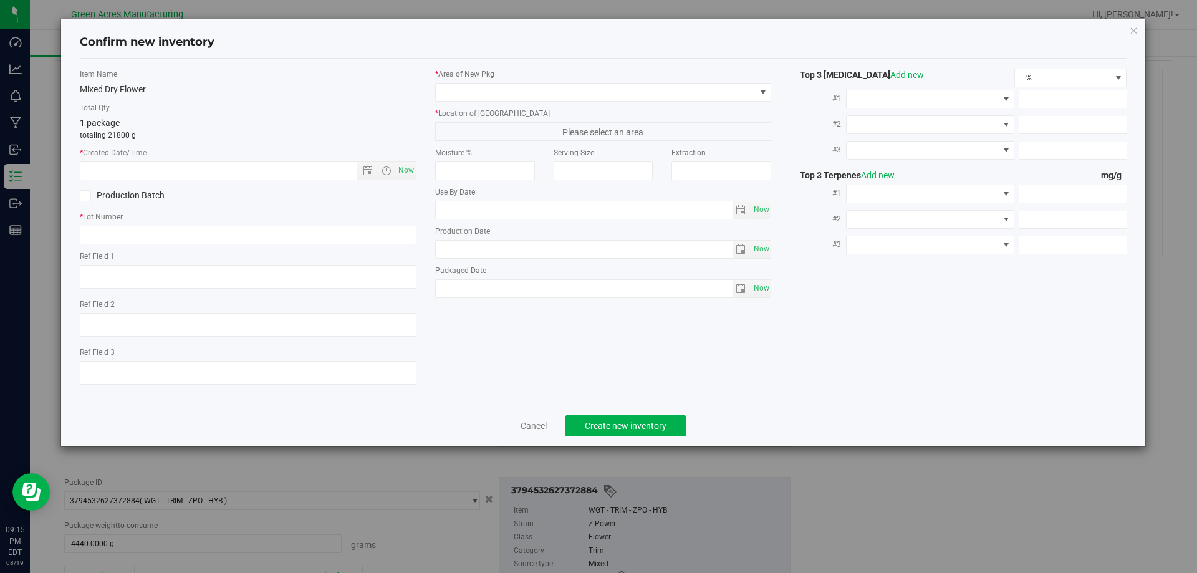
type textarea "EXT"
click at [306, 229] on input "text" at bounding box center [248, 235] width 337 height 19
type input "20250819-MIXED-DRY-FLOWER-ALI-295-2"
click at [396, 196] on div "Production Batch" at bounding box center [247, 195] width 355 height 19
click at [398, 169] on span "Now" at bounding box center [405, 170] width 21 height 18
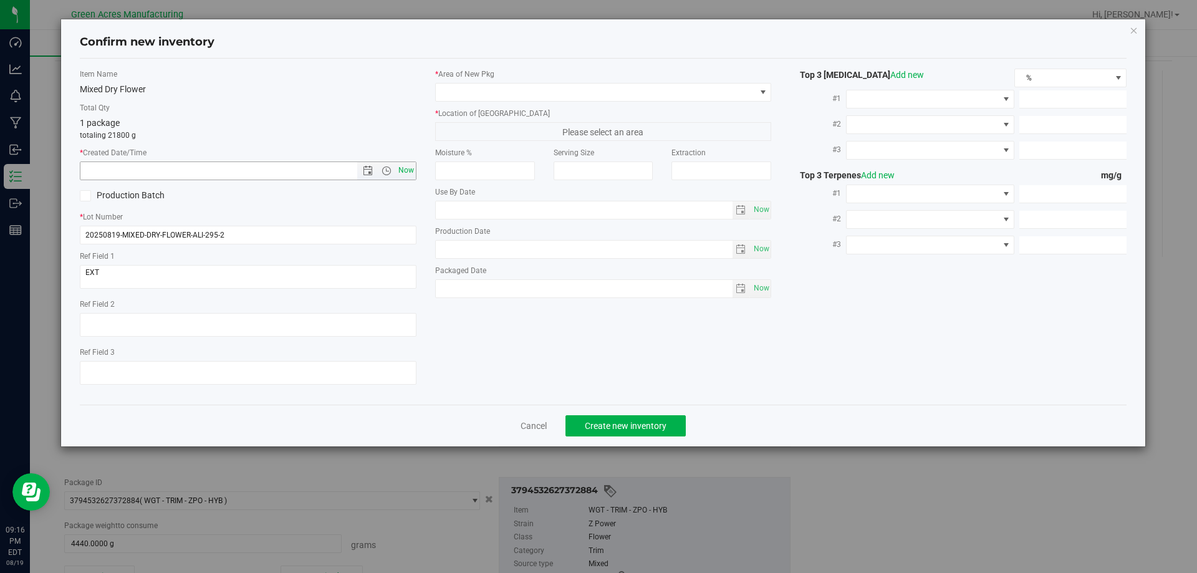
type input "[DATE] 9:16 PM"
drag, startPoint x: 498, startPoint y: 86, endPoint x: 500, endPoint y: 100, distance: 14.5
click at [499, 86] on span at bounding box center [596, 92] width 320 height 17
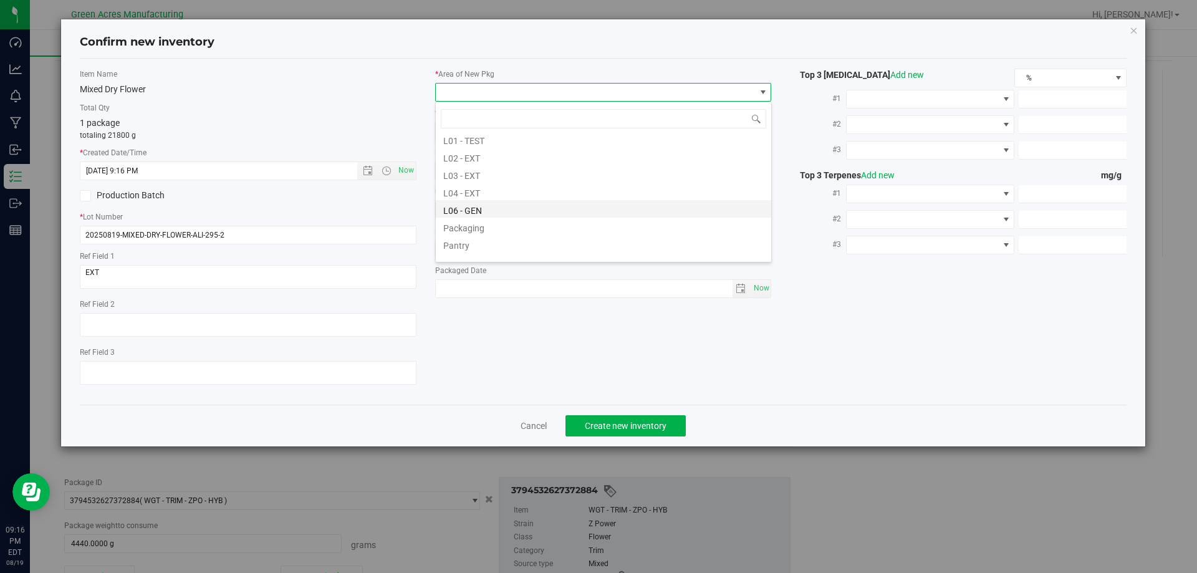
scroll to position [249, 0]
click at [484, 192] on li "L04 - EXT" at bounding box center [603, 190] width 335 height 17
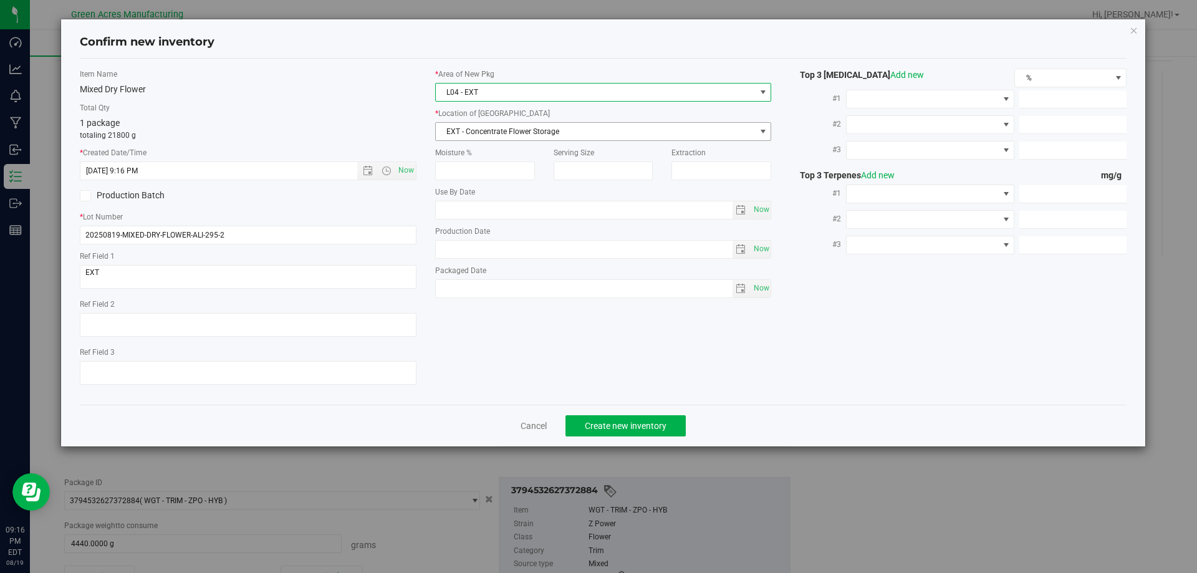
click at [491, 124] on span "EXT - Concentrate Flower Storage" at bounding box center [596, 131] width 320 height 17
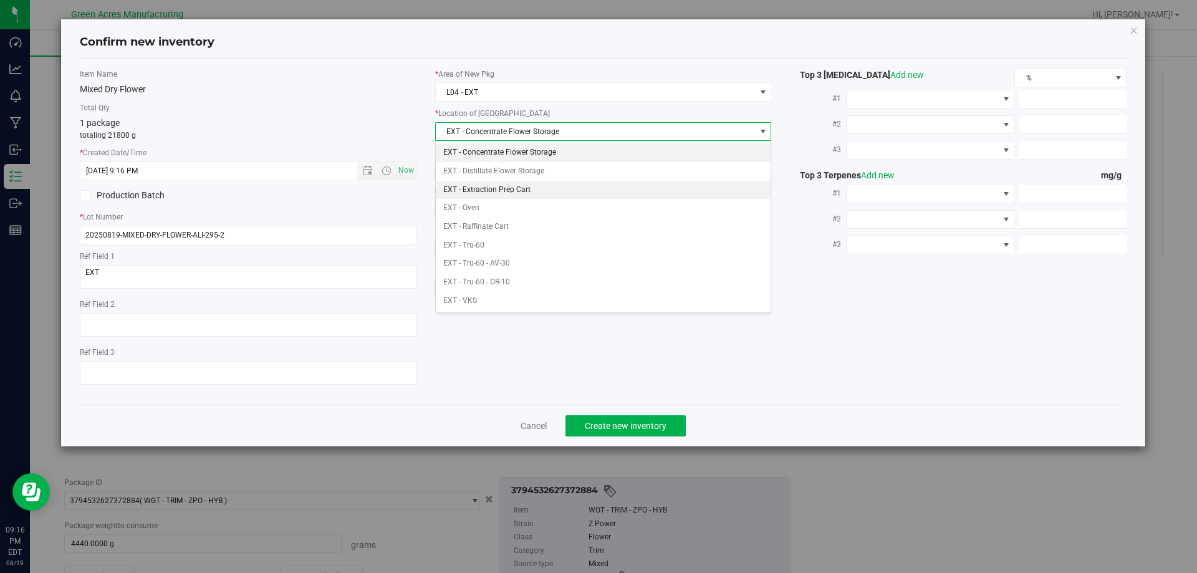
click at [520, 191] on li "EXT - Extraction Prep Cart" at bounding box center [603, 190] width 335 height 19
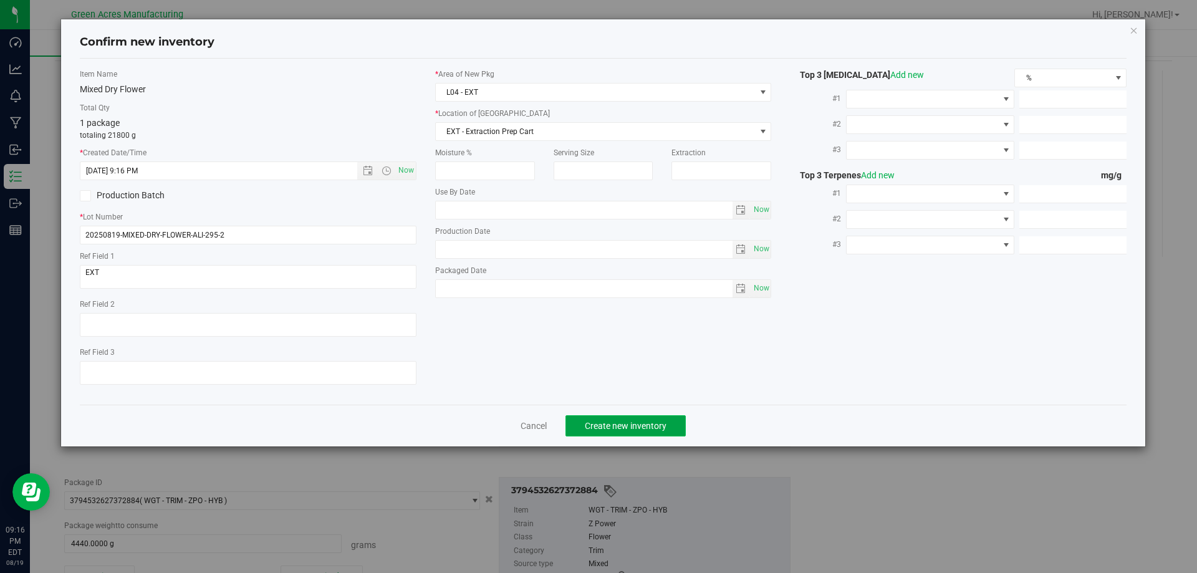
click at [620, 428] on span "Create new inventory" at bounding box center [626, 426] width 82 height 10
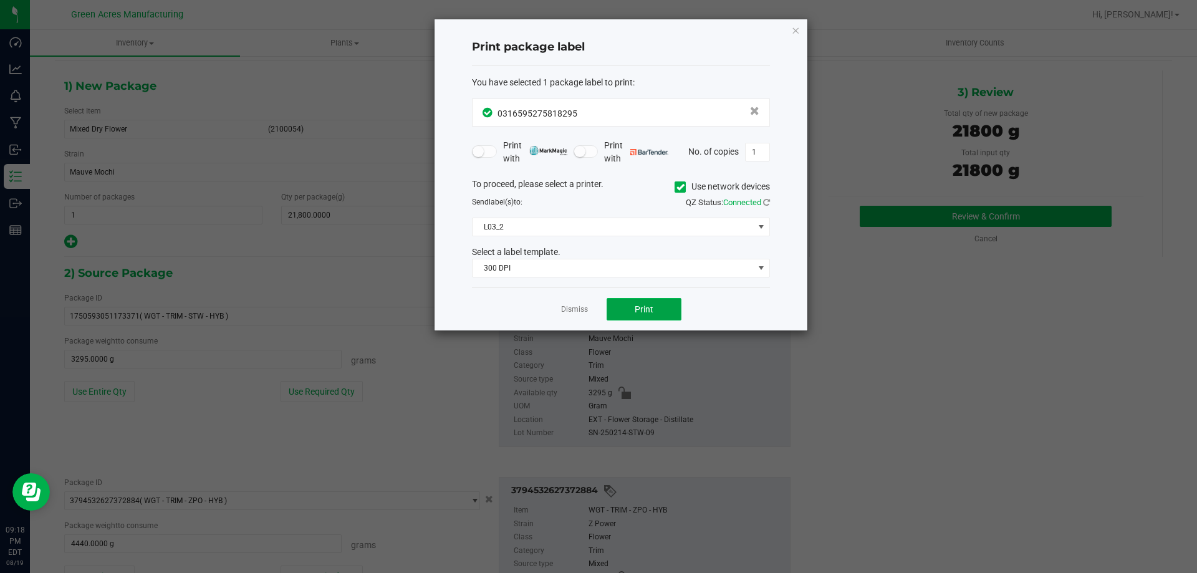
click at [640, 309] on span "Print" at bounding box center [644, 309] width 19 height 10
click at [640, 309] on div at bounding box center [621, 174] width 373 height 311
click at [640, 309] on span "Print" at bounding box center [644, 309] width 19 height 10
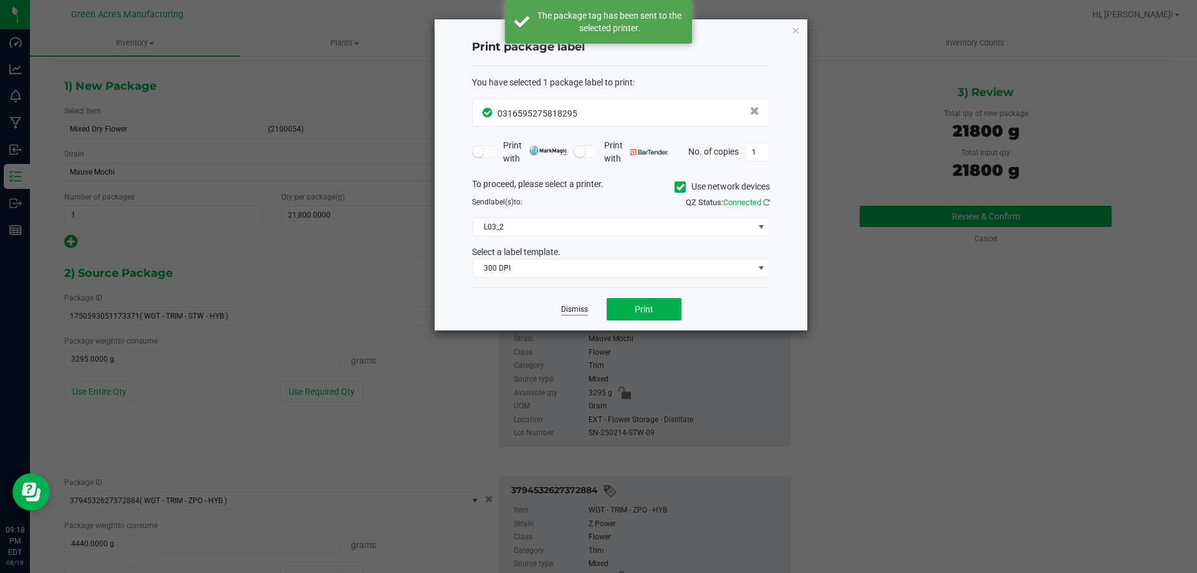
click at [586, 308] on link "Dismiss" at bounding box center [574, 309] width 27 height 11
